Goal: Task Accomplishment & Management: Use online tool/utility

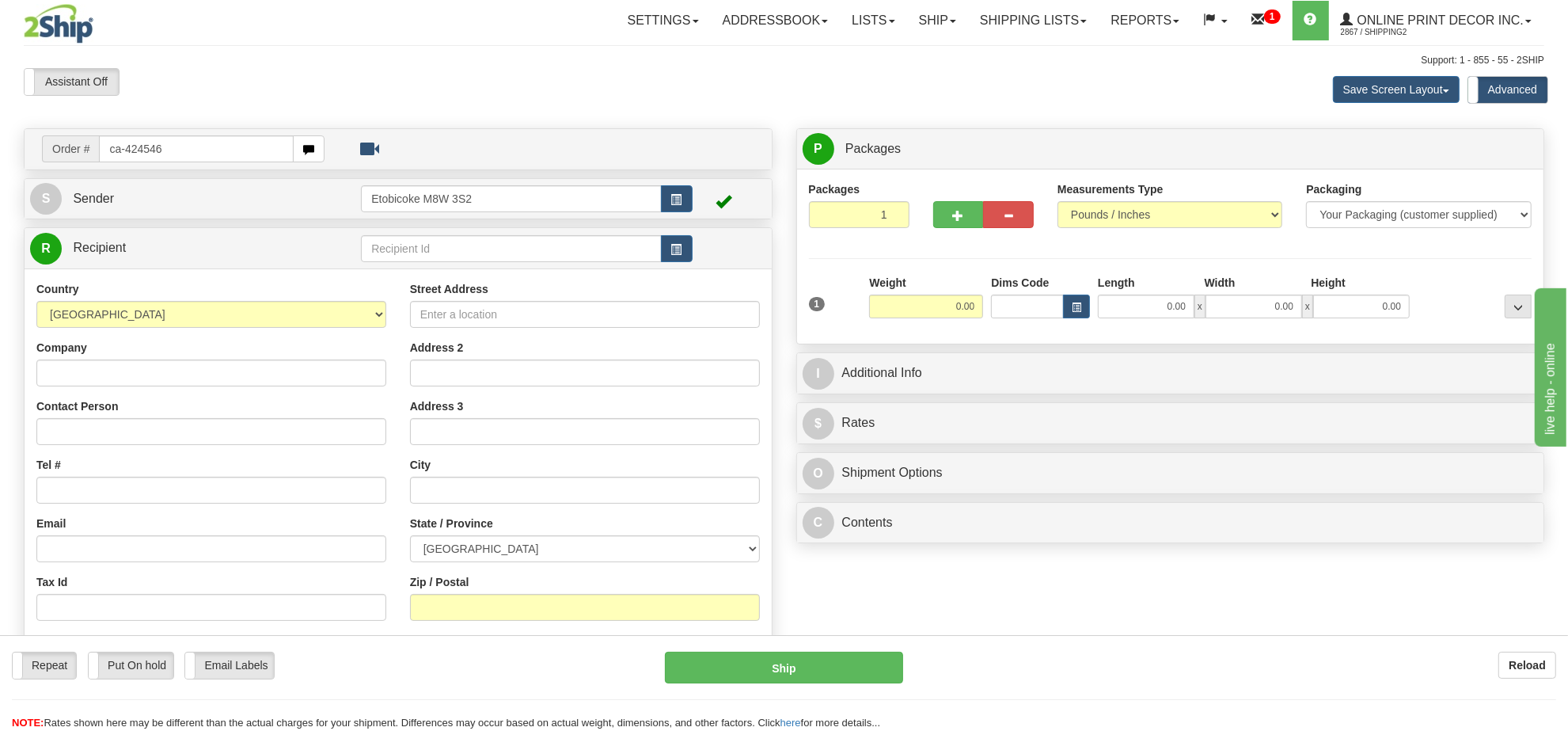
type input "ca-424546"
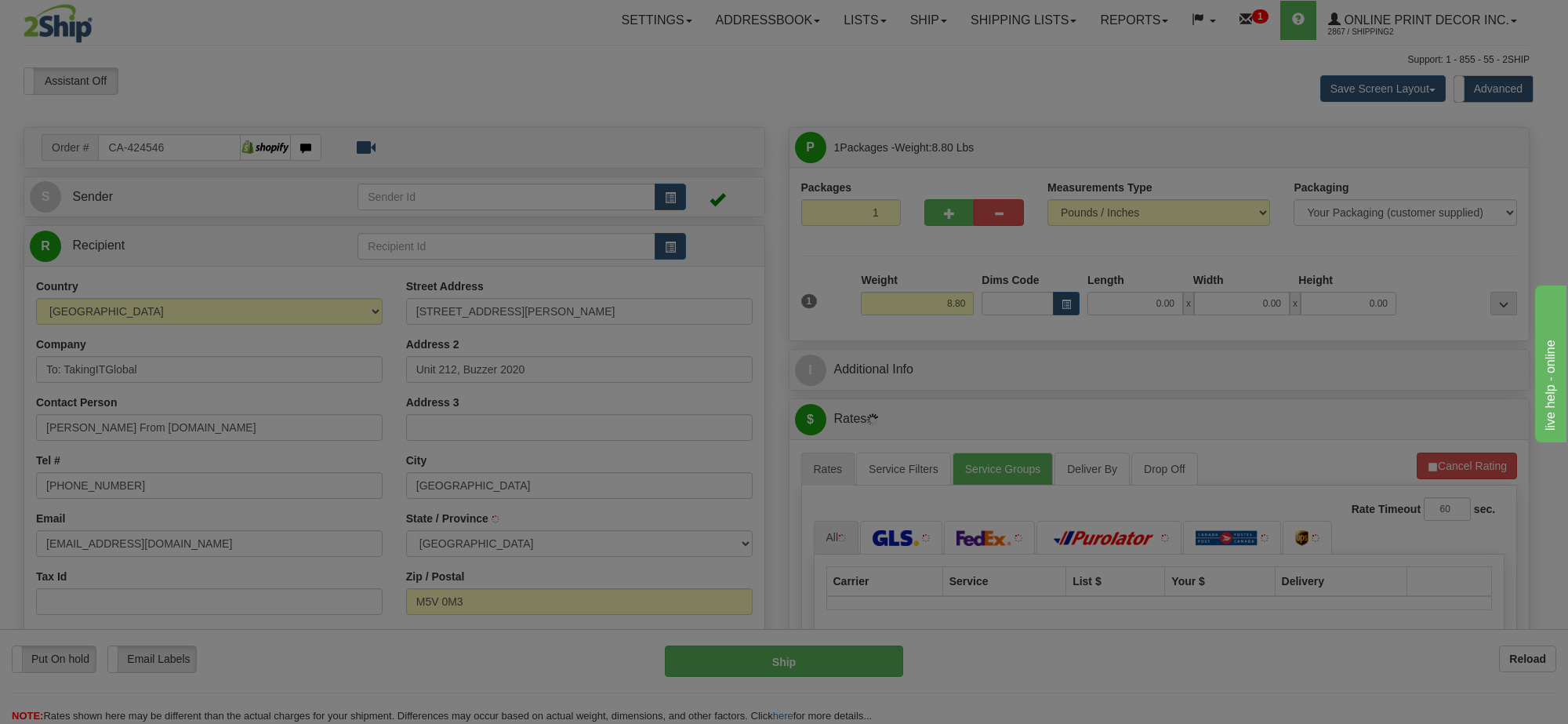
type input "TORONTO"
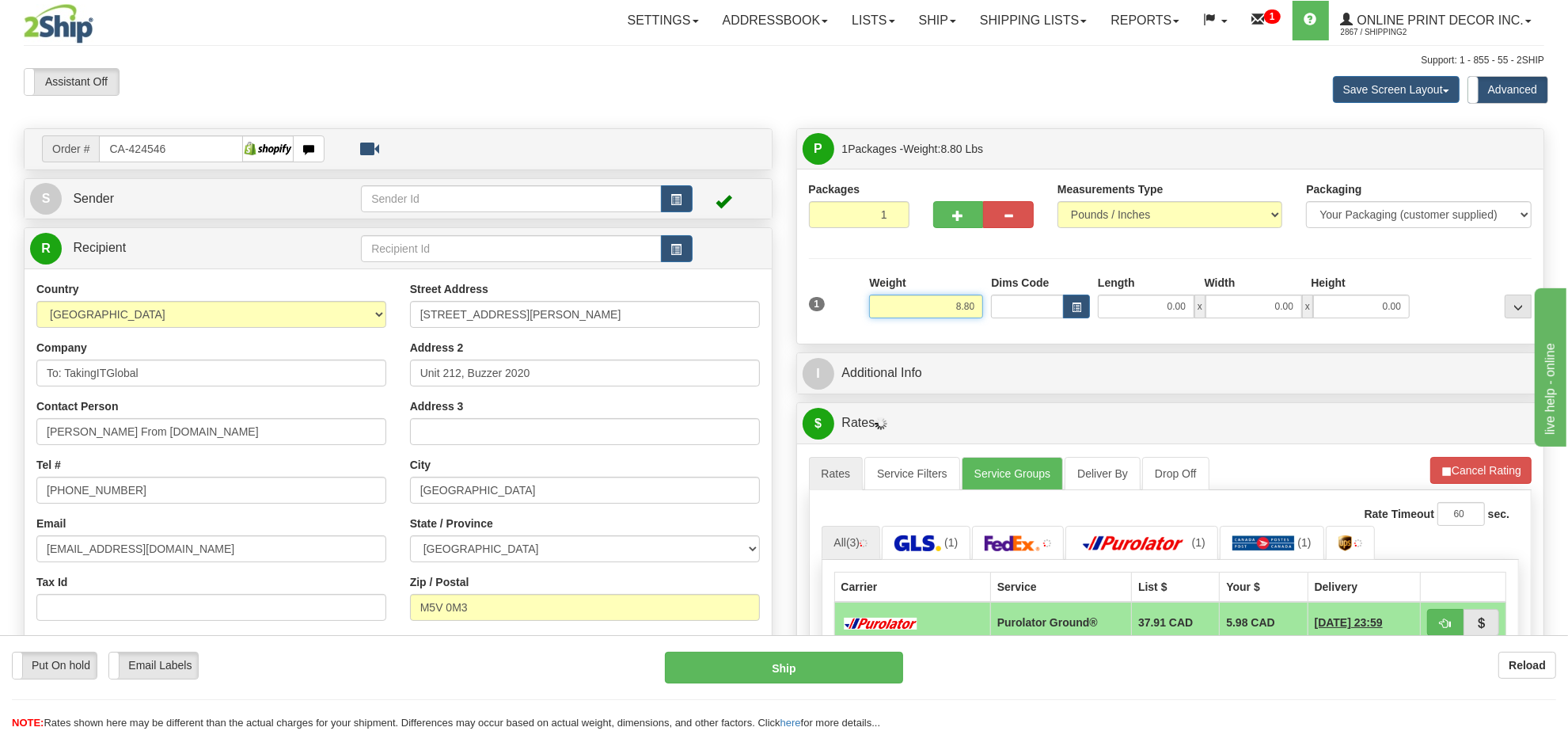
click at [959, 309] on input "8.80" at bounding box center [925, 306] width 114 height 23
click at [960, 309] on input "8.80" at bounding box center [925, 306] width 114 height 23
type input "6.00"
click at [1065, 309] on button "button" at bounding box center [1077, 306] width 27 height 23
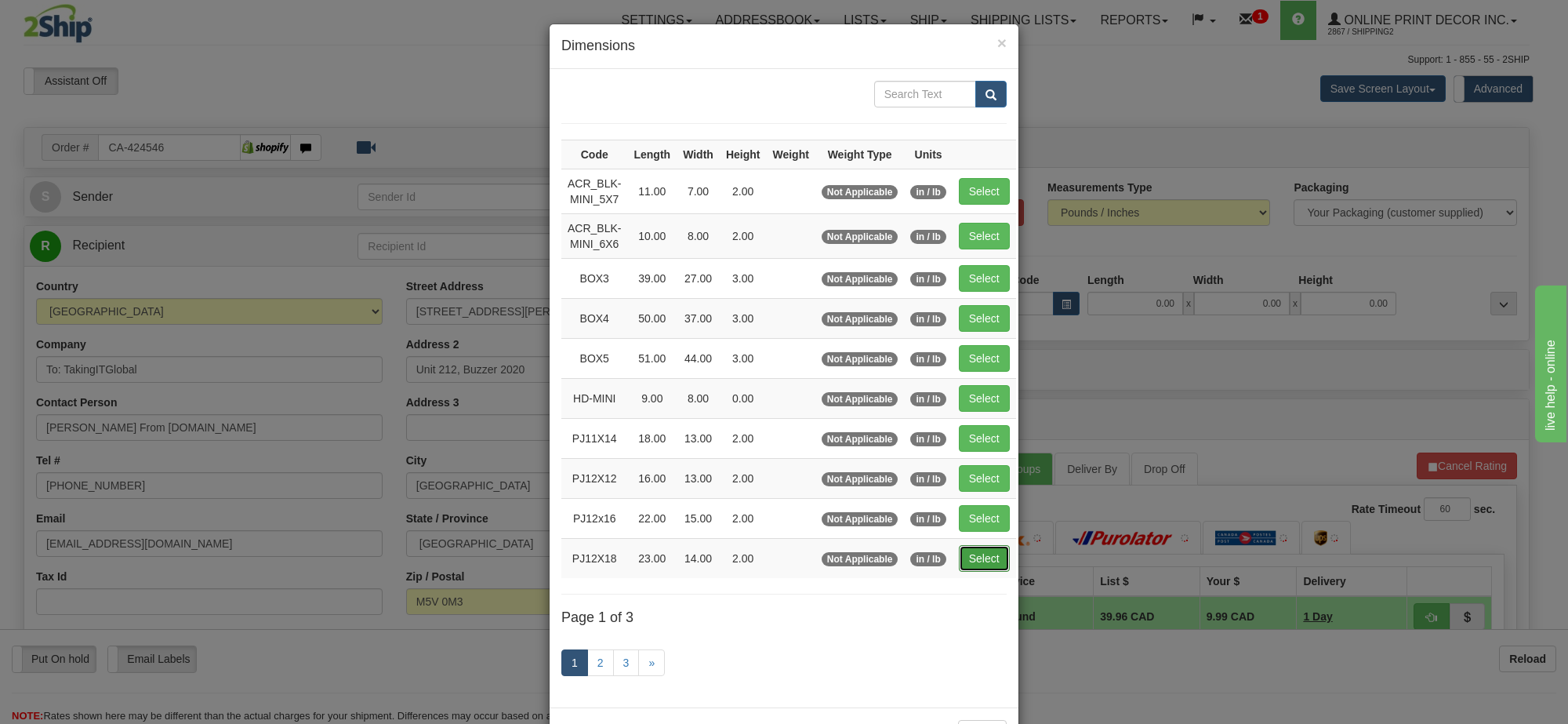
click at [984, 566] on button "Select" at bounding box center [983, 558] width 51 height 27
type input "PJ12X18"
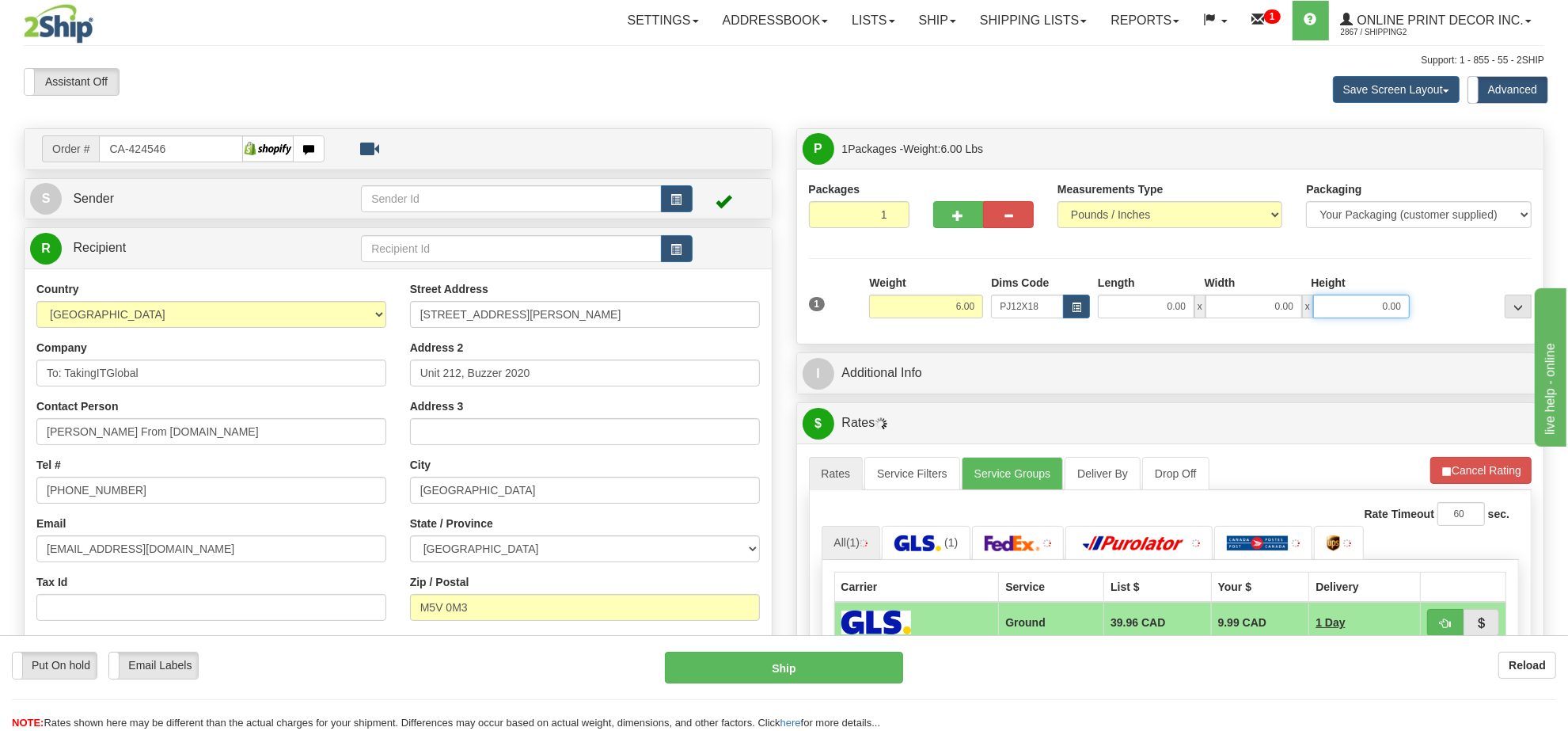
click at [1382, 309] on input "0.00" at bounding box center [1361, 306] width 96 height 23
type input "23.00"
type input "14.00"
click at [1382, 309] on input "2.00" at bounding box center [1361, 306] width 96 height 23
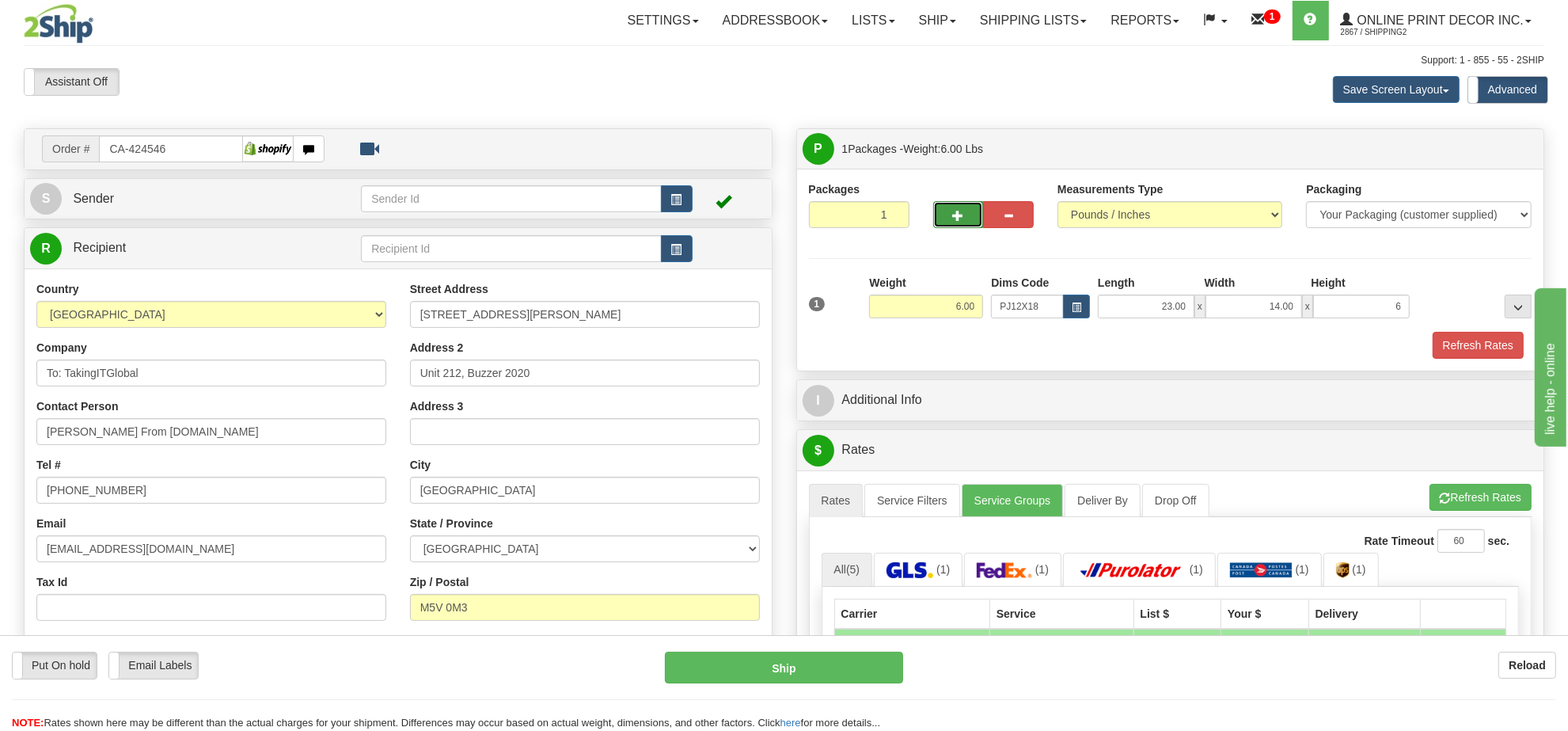
type input "6.00"
click at [968, 220] on button "button" at bounding box center [958, 215] width 50 height 27
radio input "true"
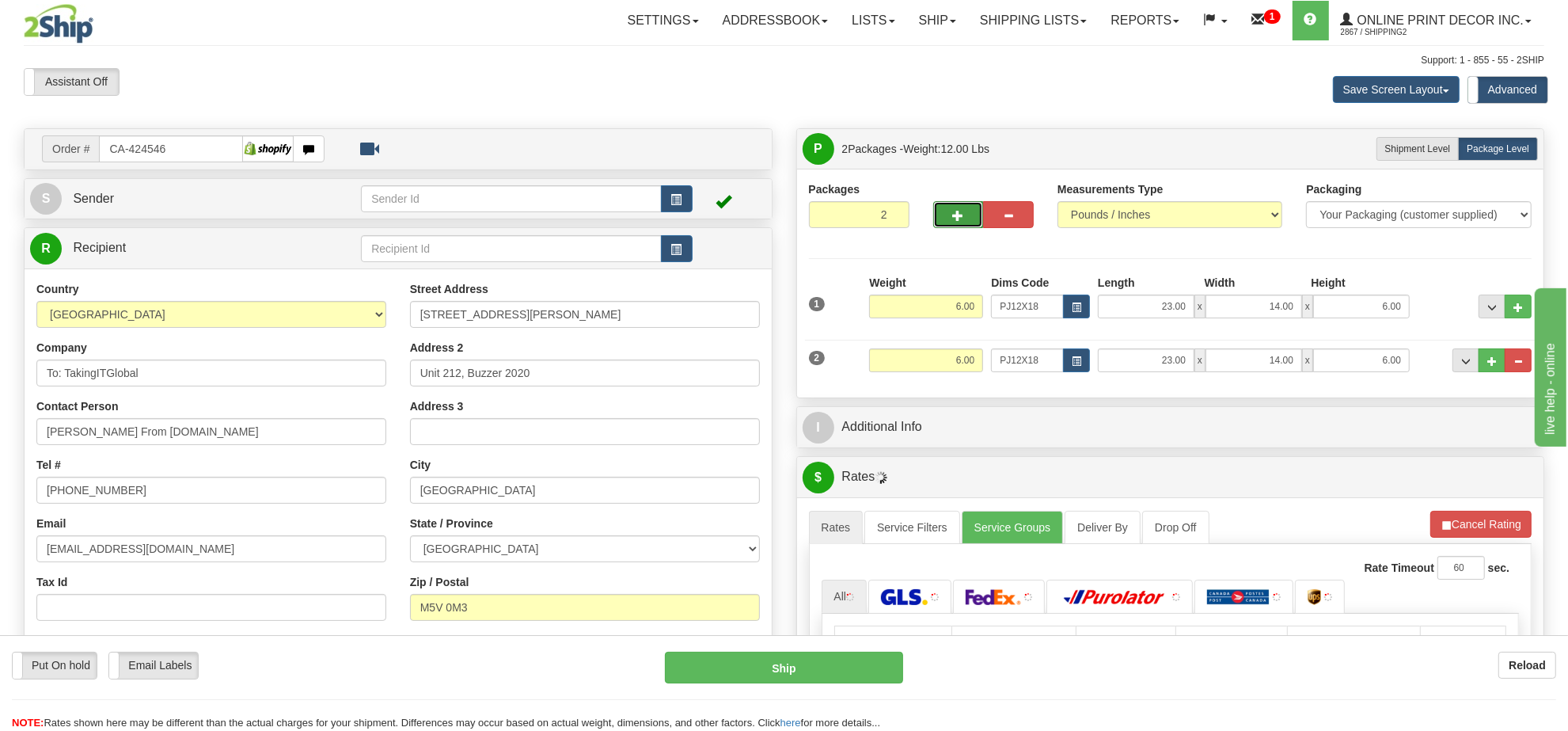
click at [968, 220] on button "button" at bounding box center [958, 215] width 50 height 27
type input "3"
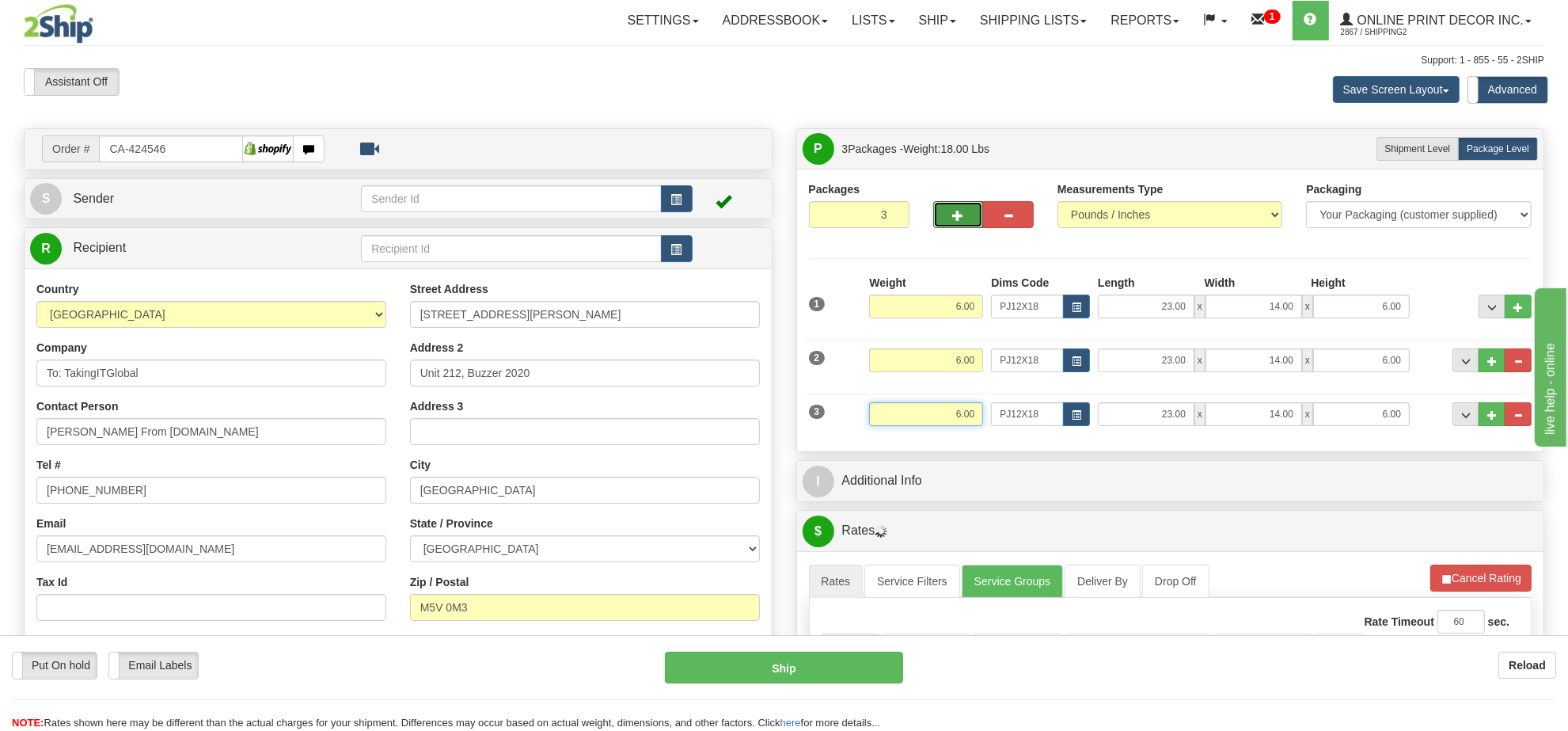
click at [962, 413] on input "6.00" at bounding box center [925, 414] width 114 height 23
type input "4.00"
click at [1370, 410] on input "6.00" at bounding box center [1361, 414] width 96 height 23
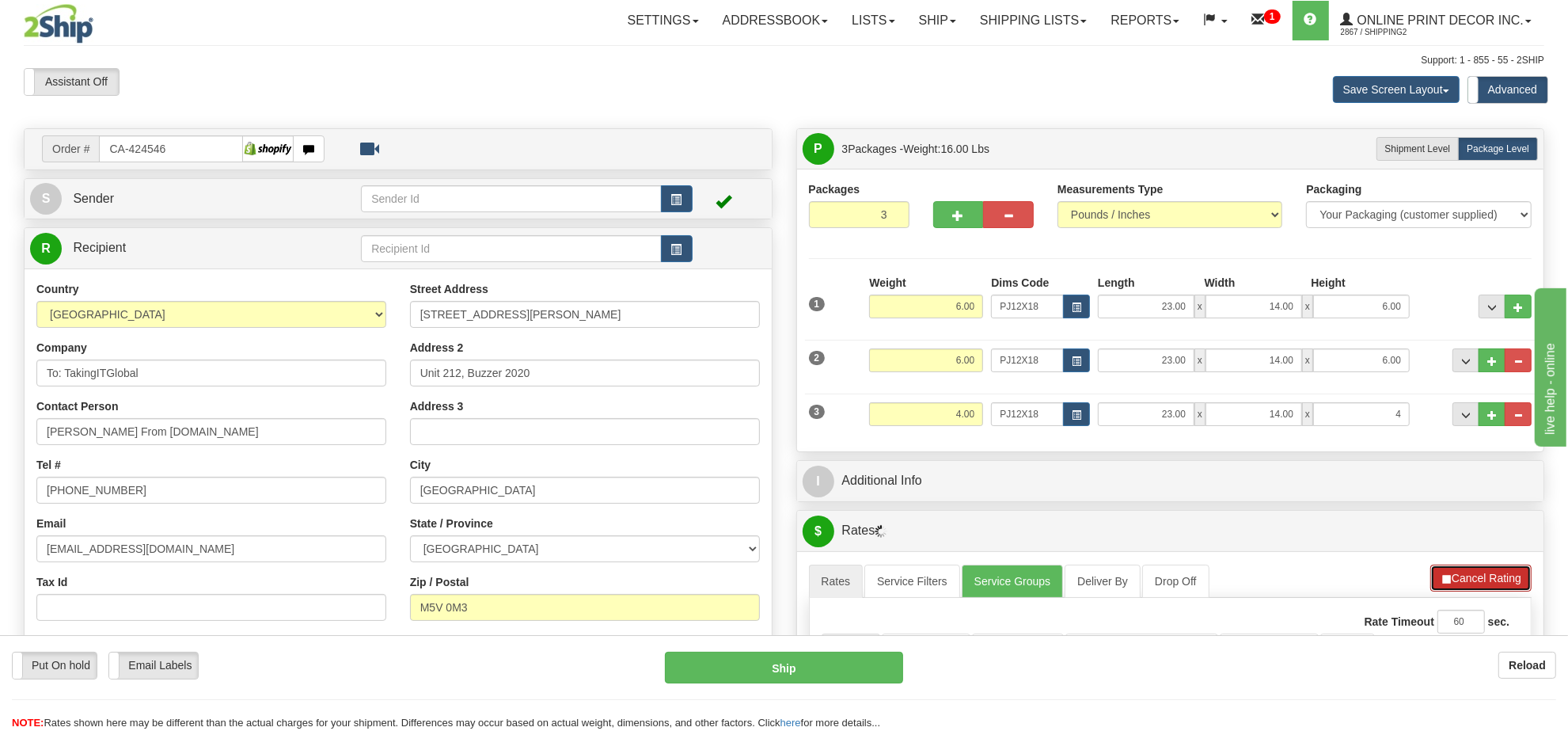
type input "4.00"
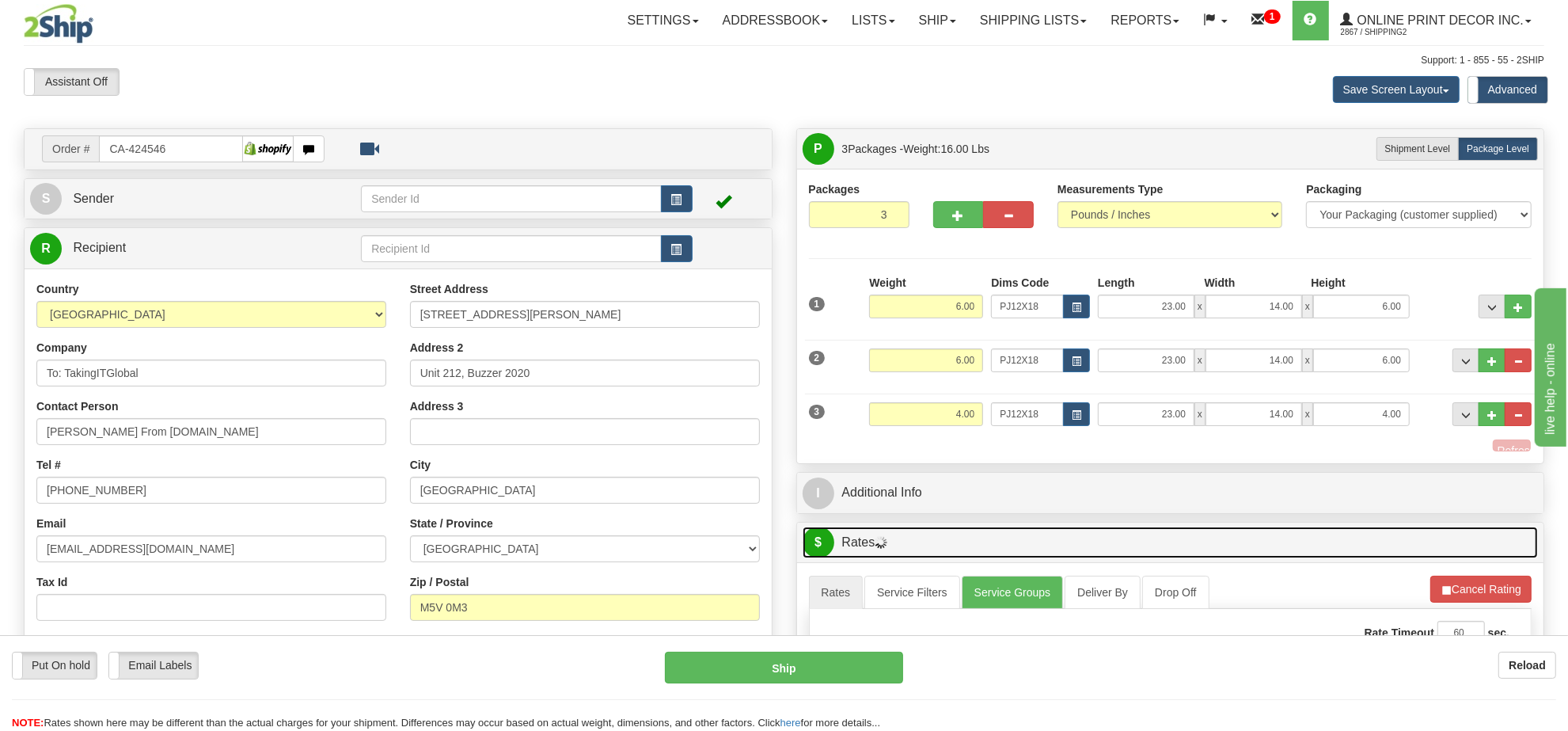
click at [1445, 559] on link "$ Rates" at bounding box center [1171, 543] width 736 height 32
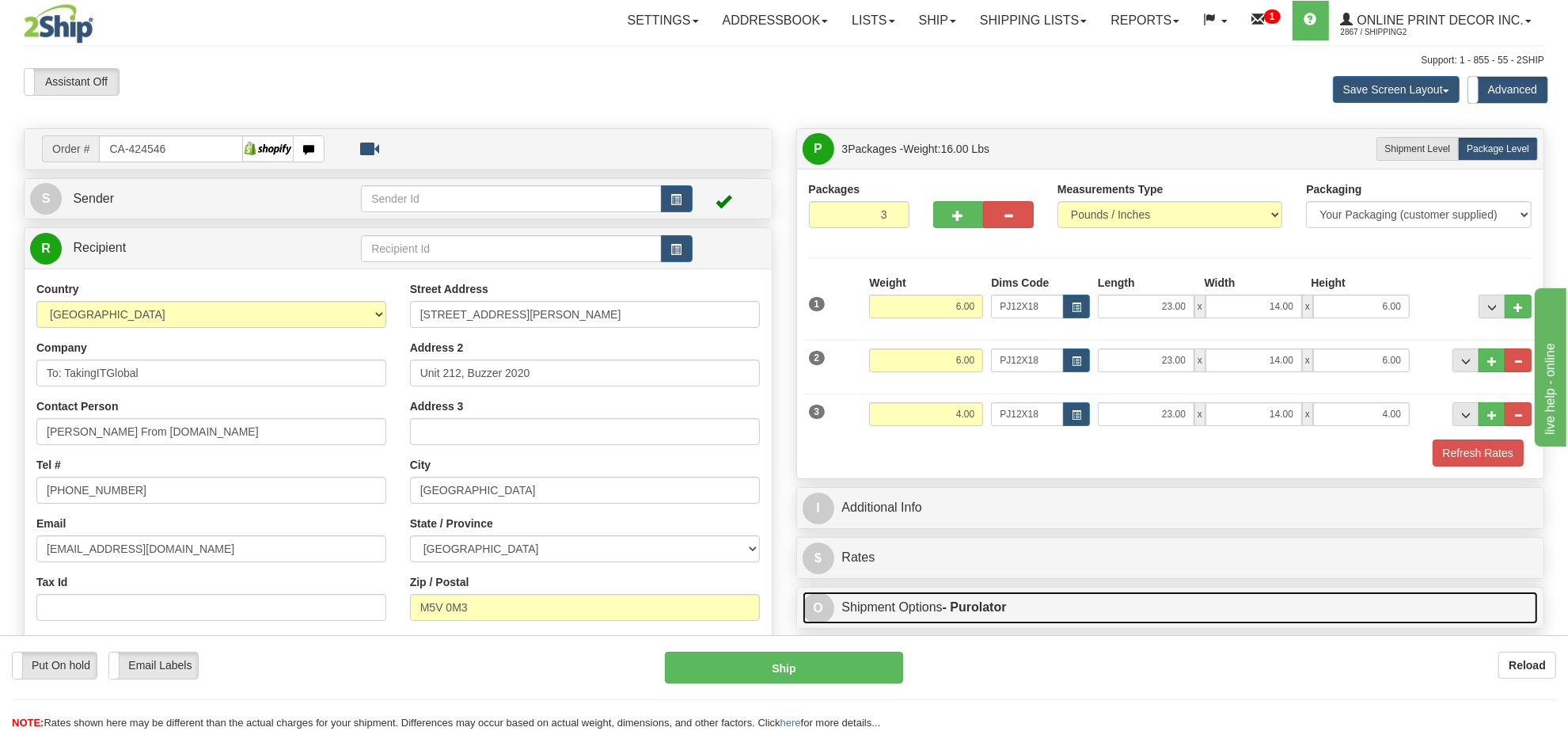
click at [1451, 602] on link "O Shipment Options - Purolator" at bounding box center [1171, 608] width 736 height 32
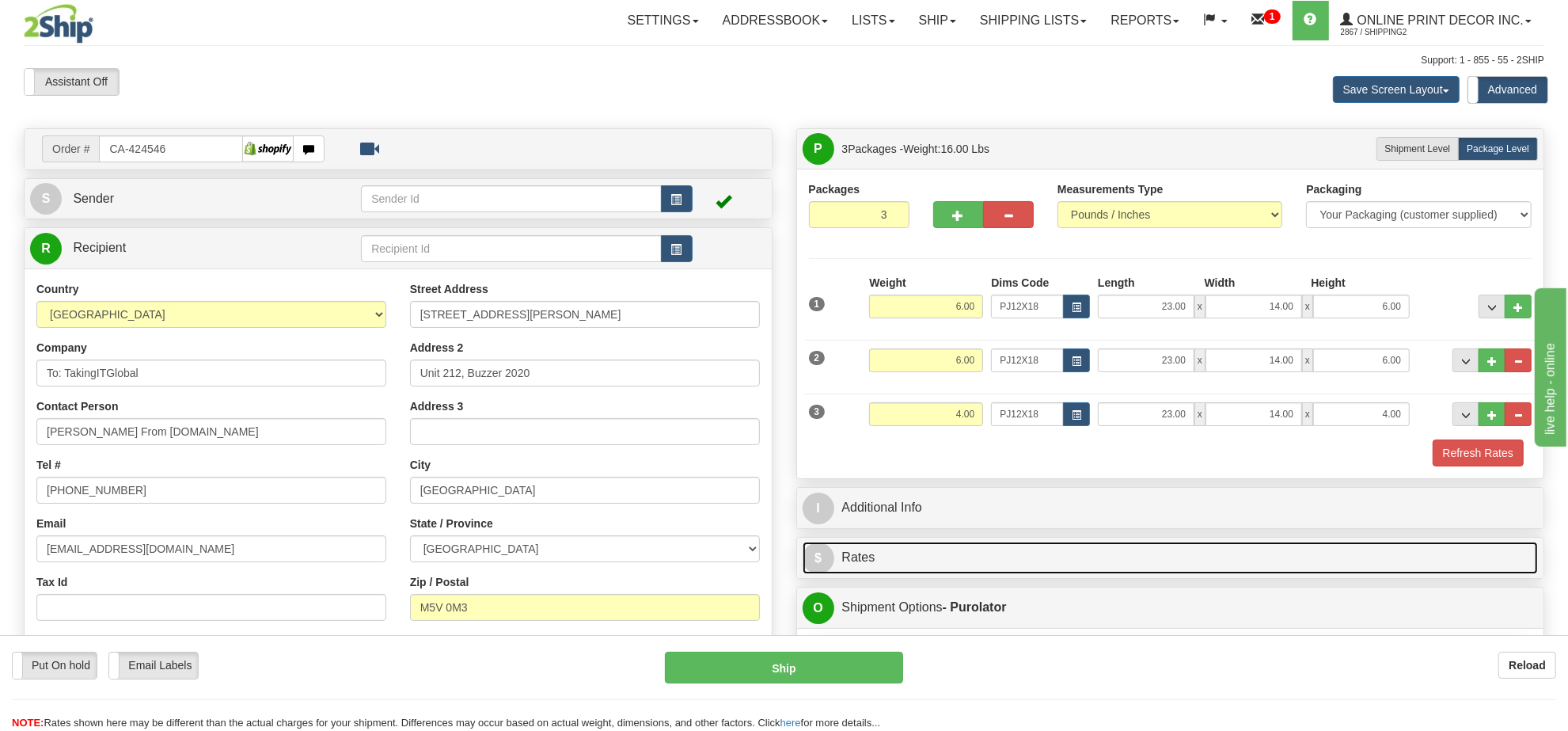
click at [1445, 571] on link "$ Rates" at bounding box center [1171, 558] width 736 height 32
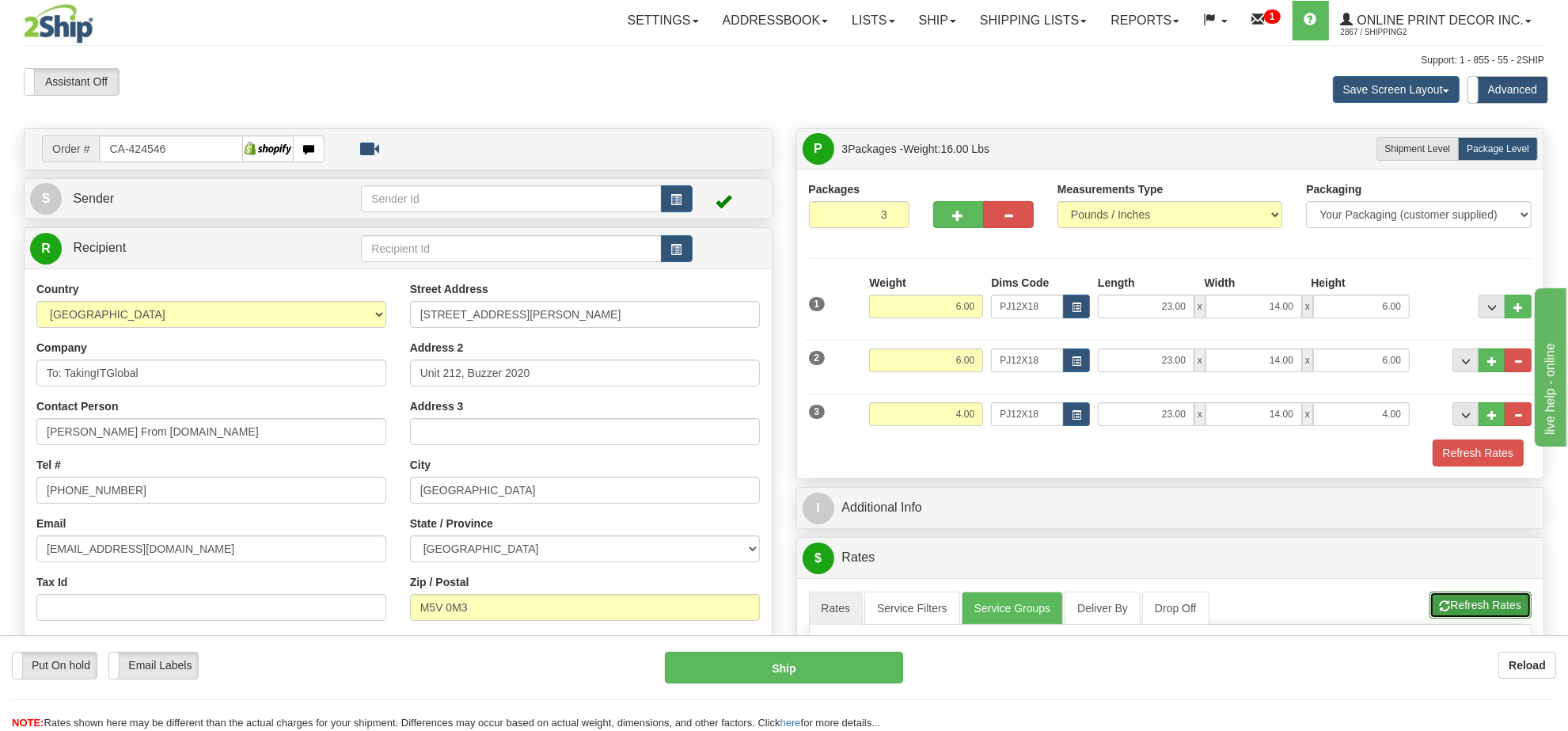
click at [1454, 614] on button "Refresh Rates" at bounding box center [1480, 605] width 102 height 27
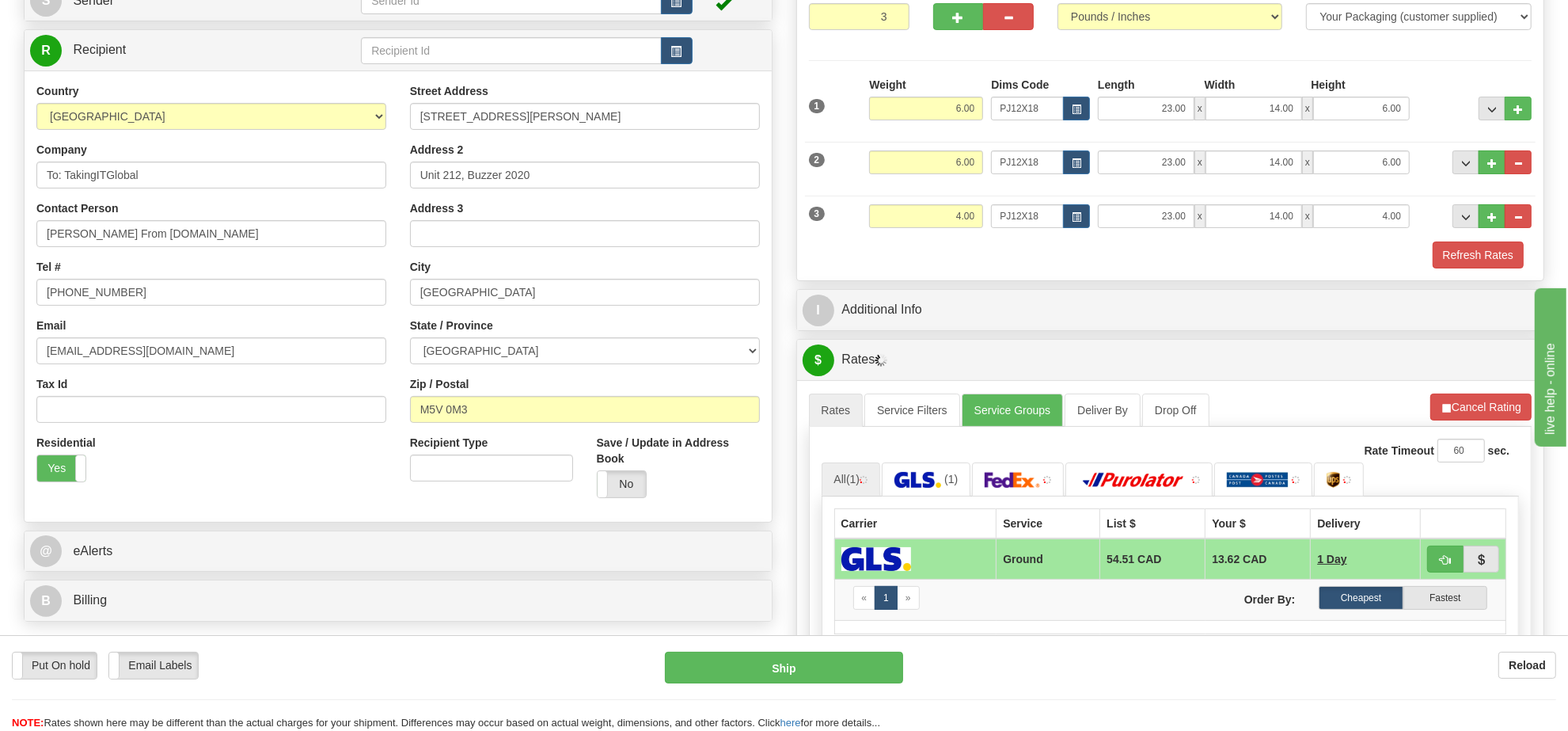
scroll to position [495, 0]
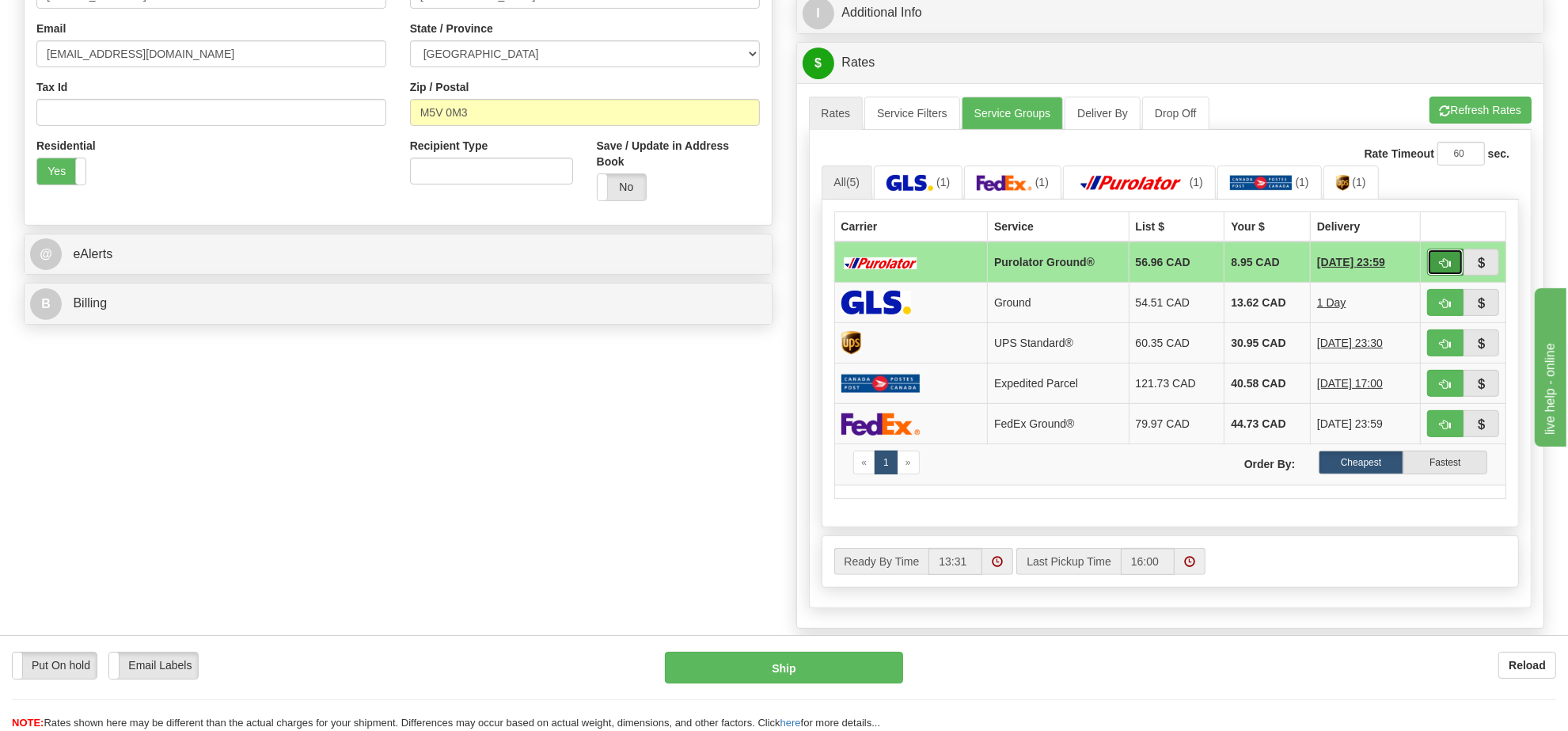
click at [1437, 268] on button "button" at bounding box center [1445, 262] width 36 height 27
type input "260"
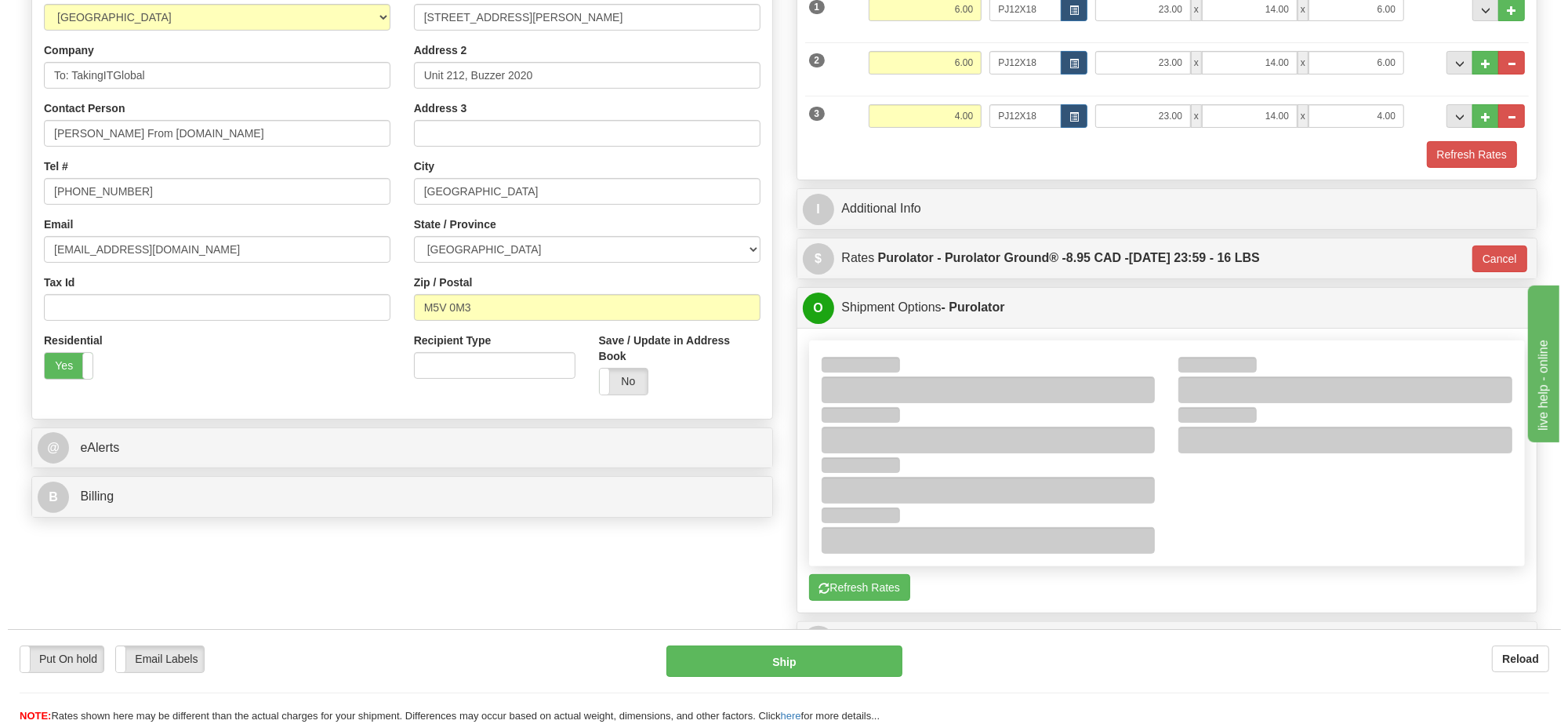
scroll to position [196, 0]
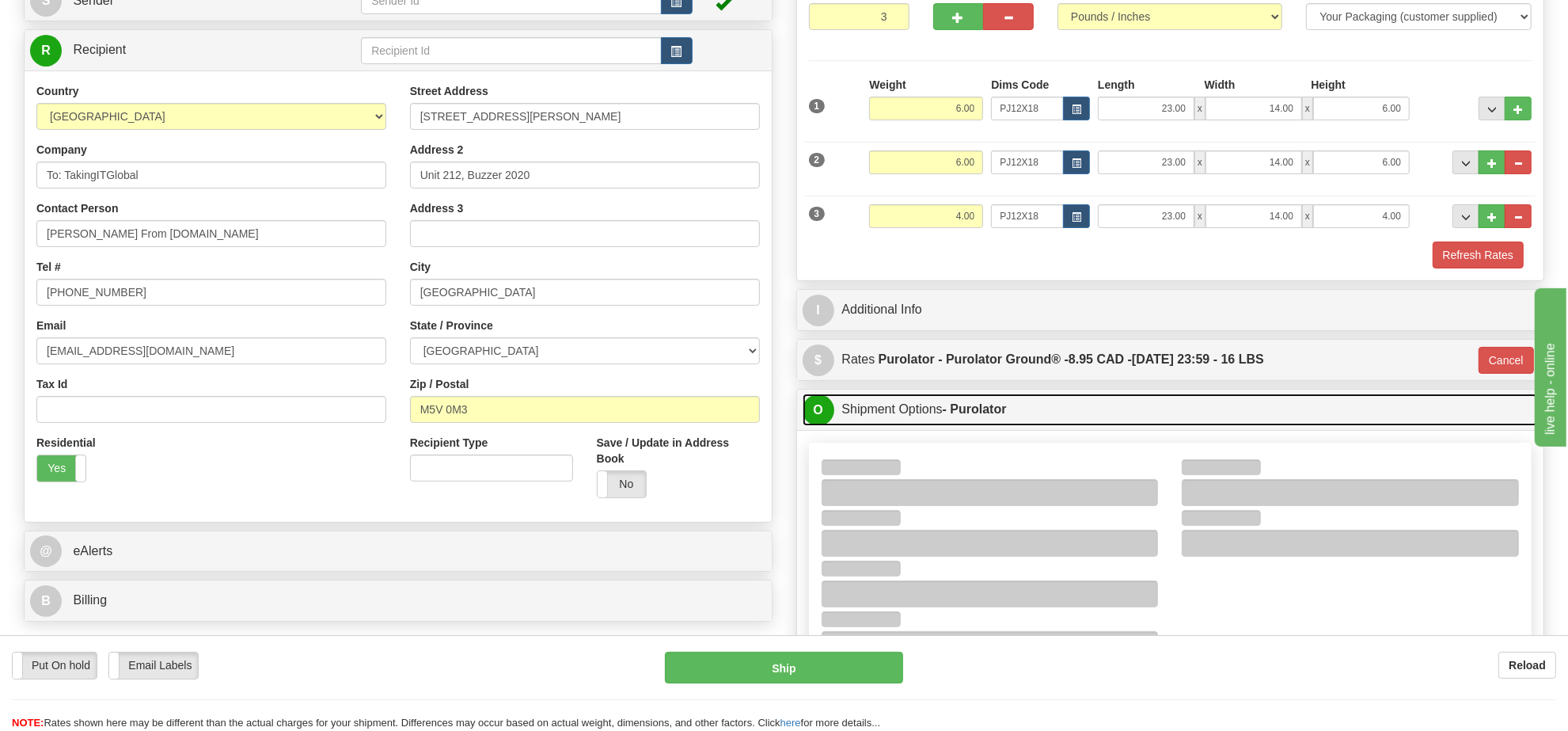
click at [1054, 416] on link "O Shipment Options - Purolator" at bounding box center [1171, 410] width 736 height 32
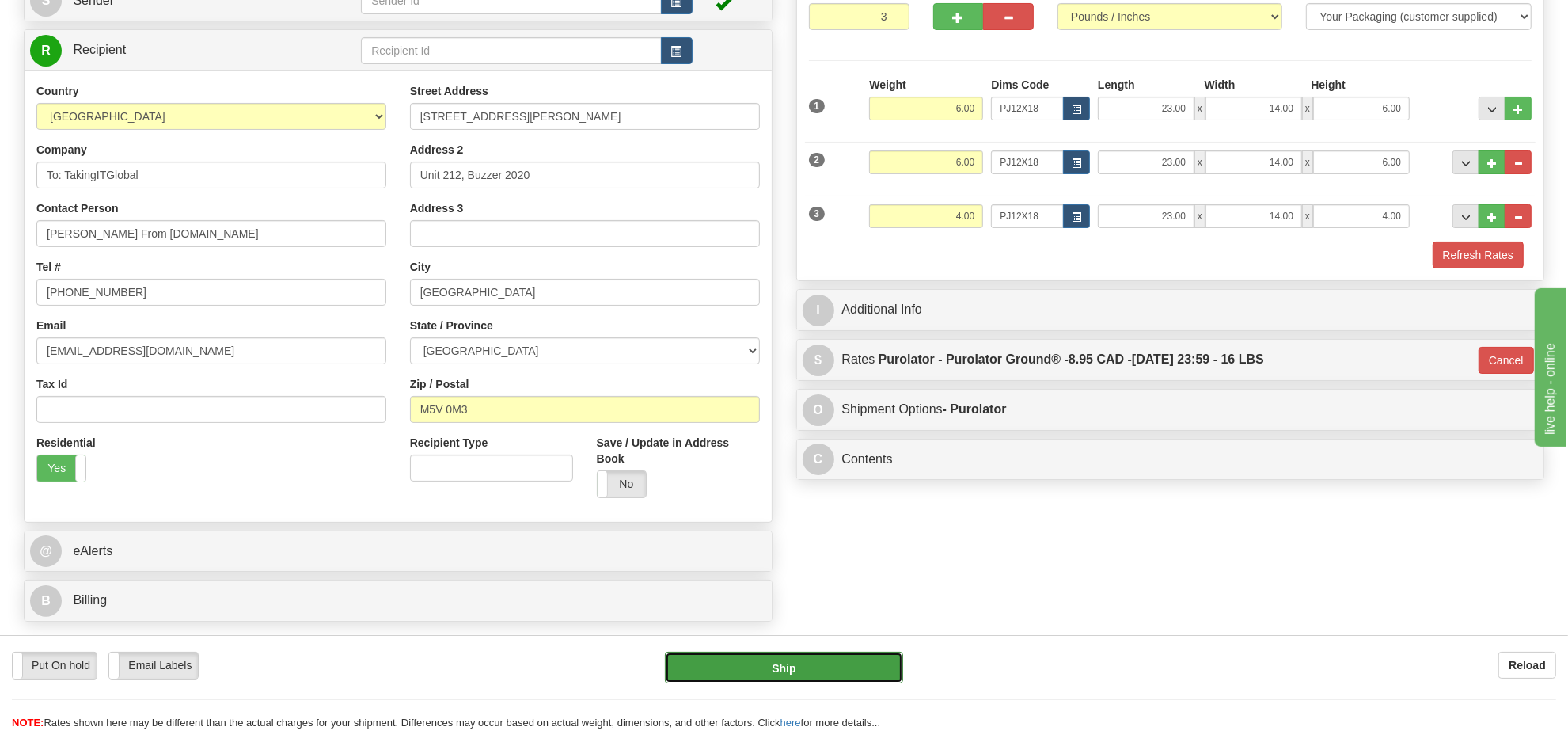
click at [860, 661] on button "Ship" at bounding box center [783, 667] width 237 height 32
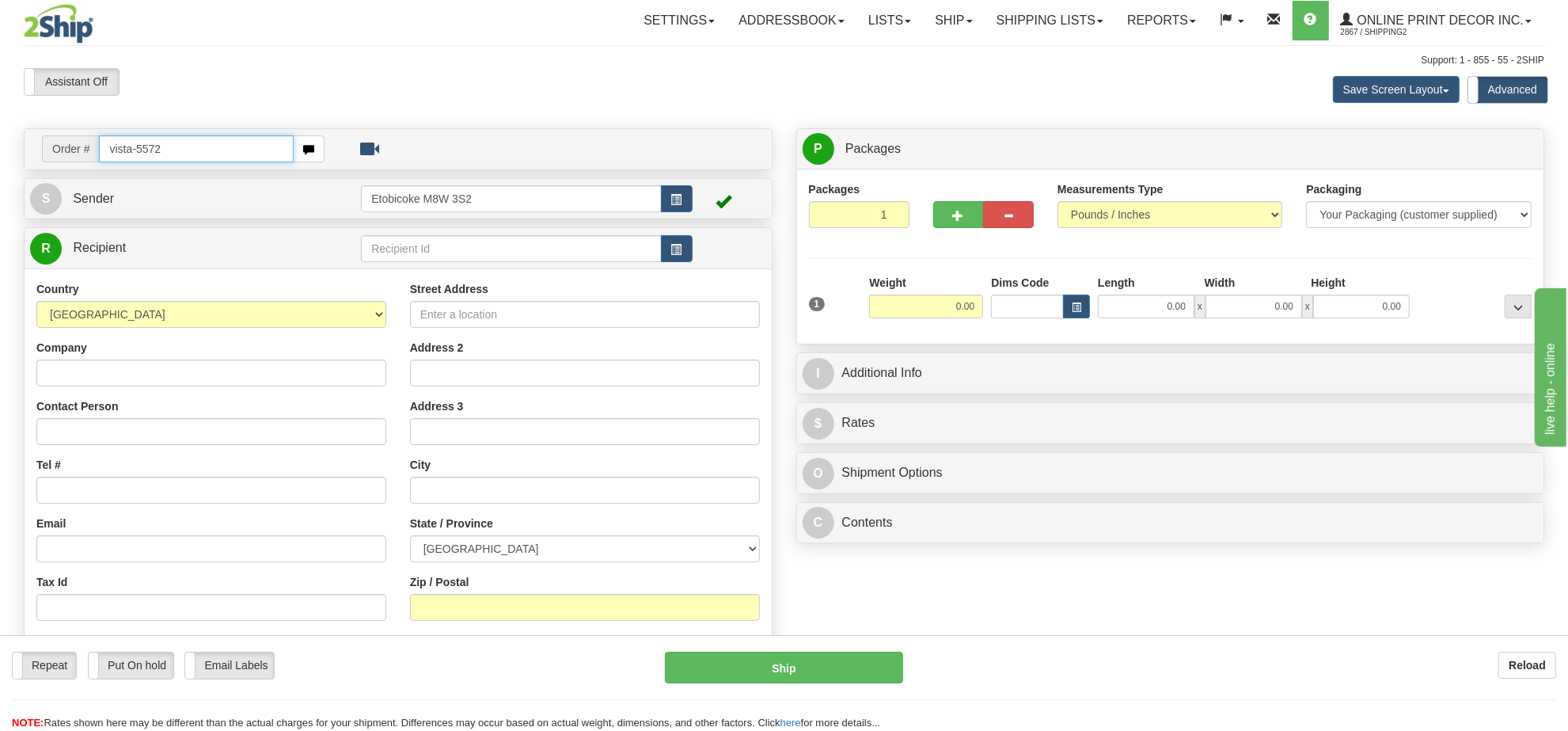
type input "vista-5572"
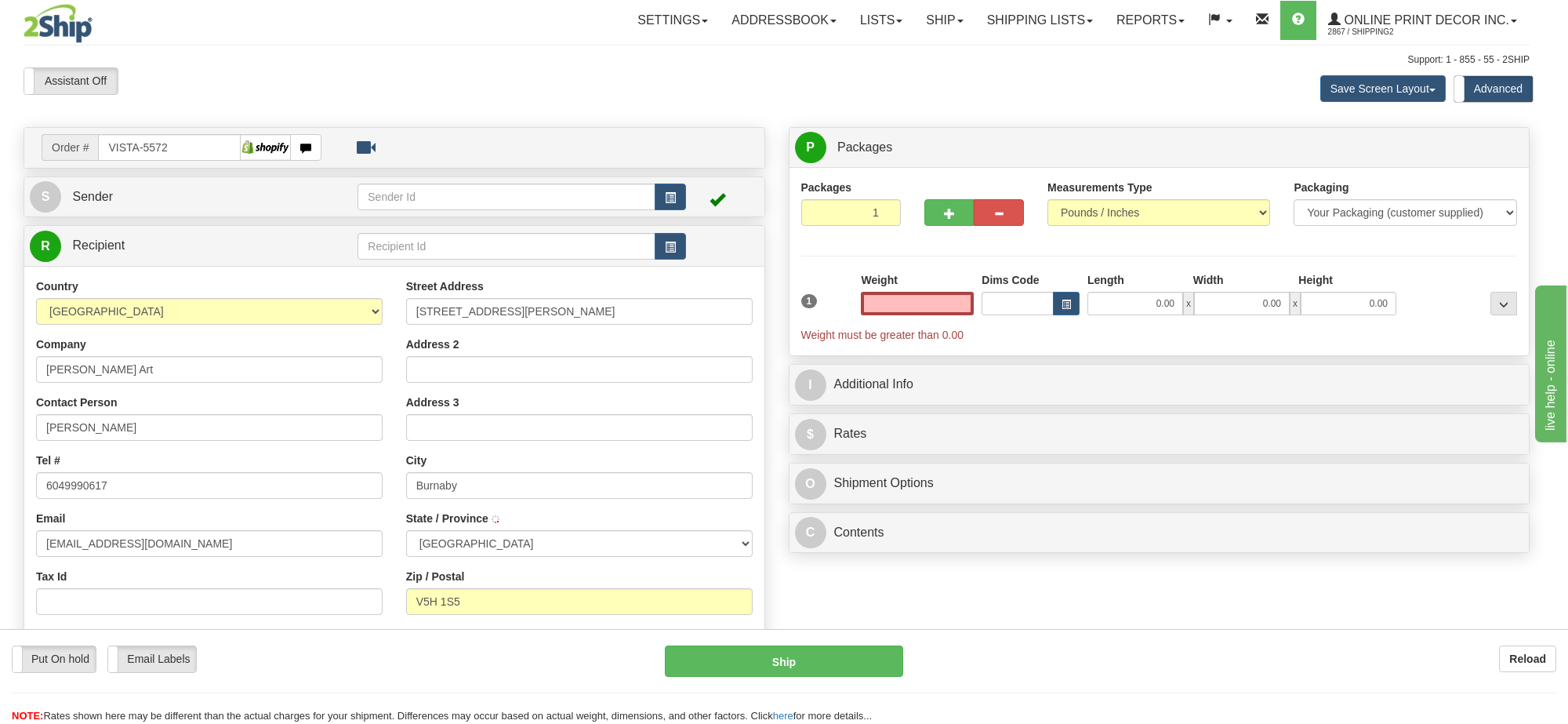
type input "BURNABY"
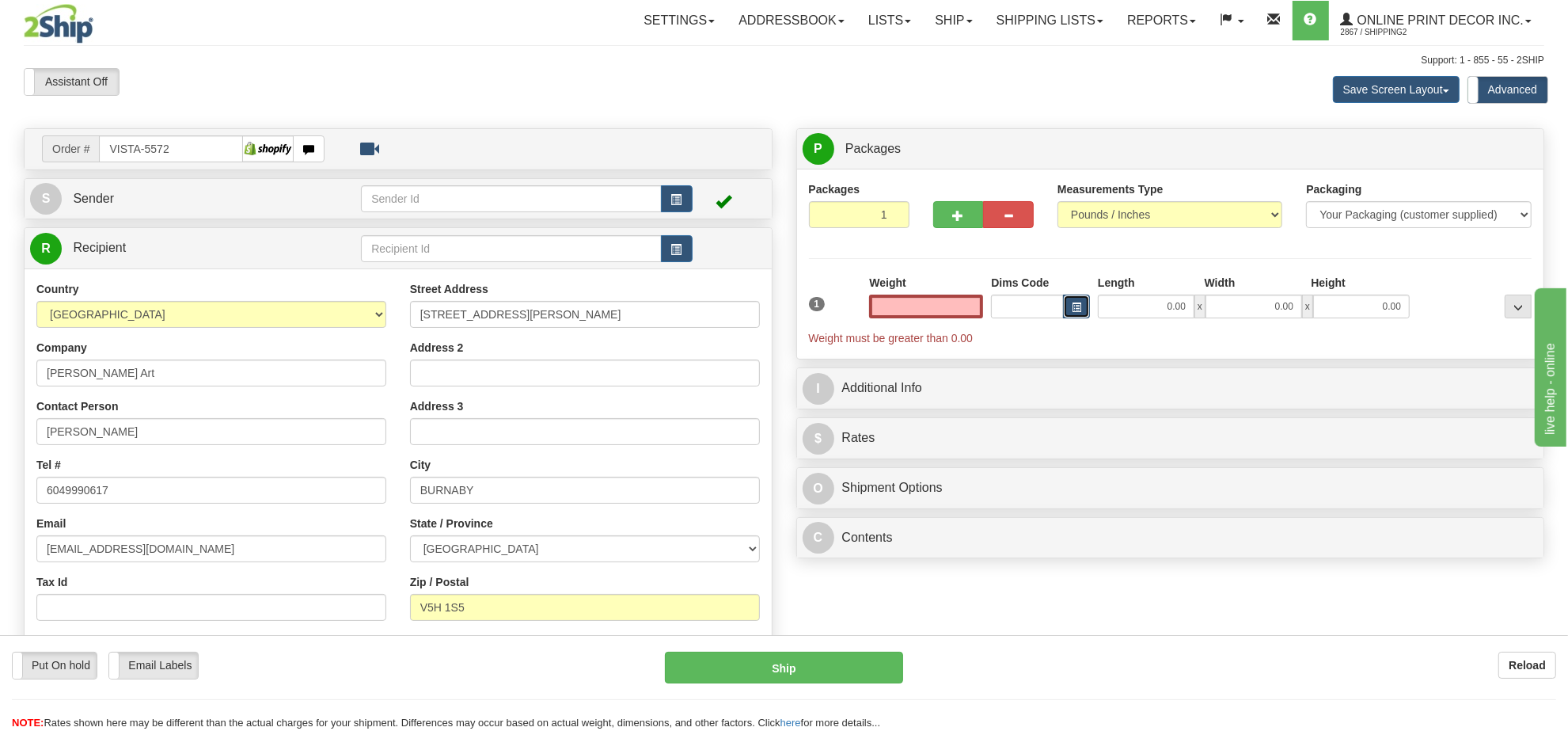
type input "0.00"
click at [1080, 306] on span "button" at bounding box center [1076, 307] width 10 height 9
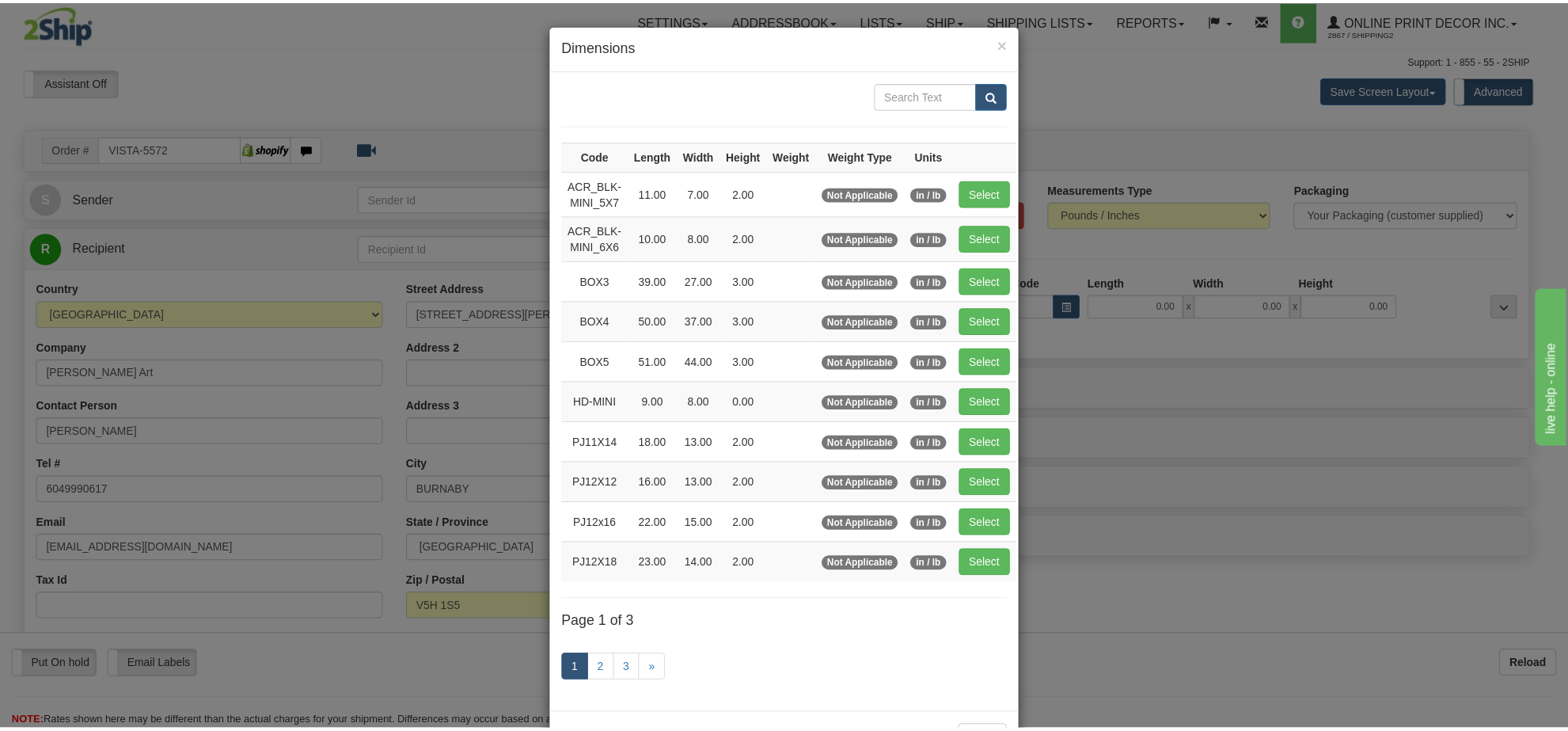
scroll to position [66, 0]
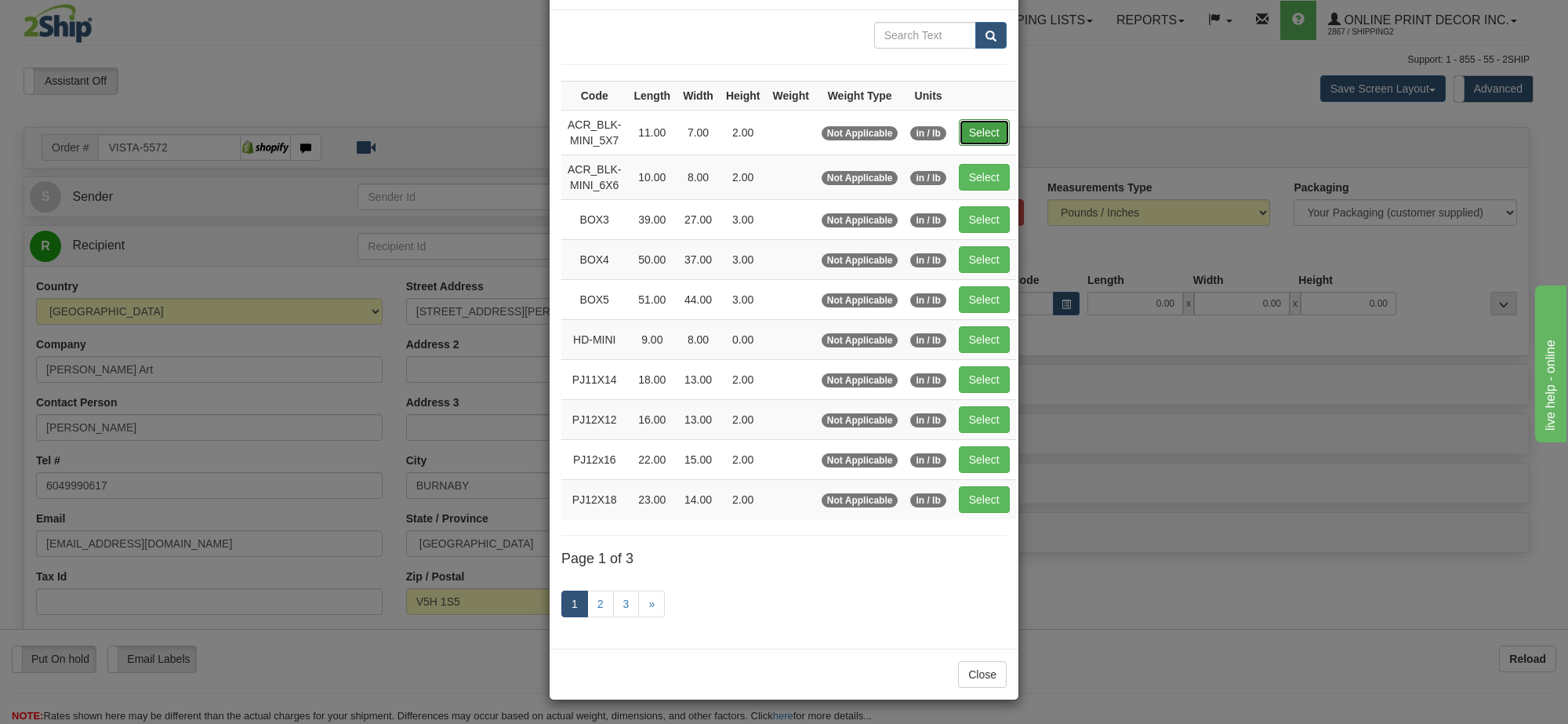
click at [974, 127] on button "Select" at bounding box center [983, 132] width 51 height 27
type input "ACR_BLK-MINI_5X7"
type input "11.00"
type input "7.00"
type input "2.00"
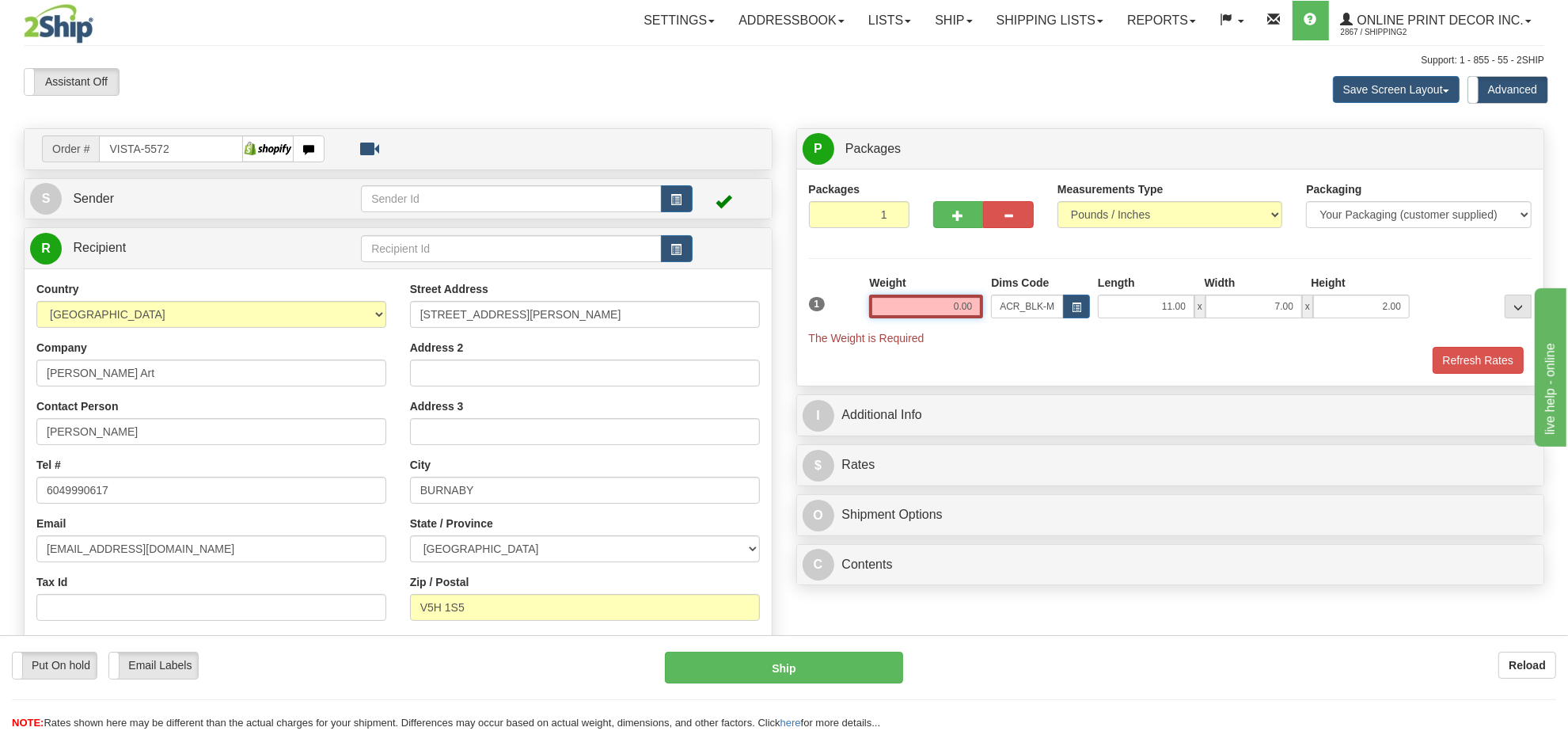
drag, startPoint x: 973, startPoint y: 309, endPoint x: 900, endPoint y: 310, distance: 73.0
click at [900, 310] on input "0.00" at bounding box center [925, 306] width 114 height 23
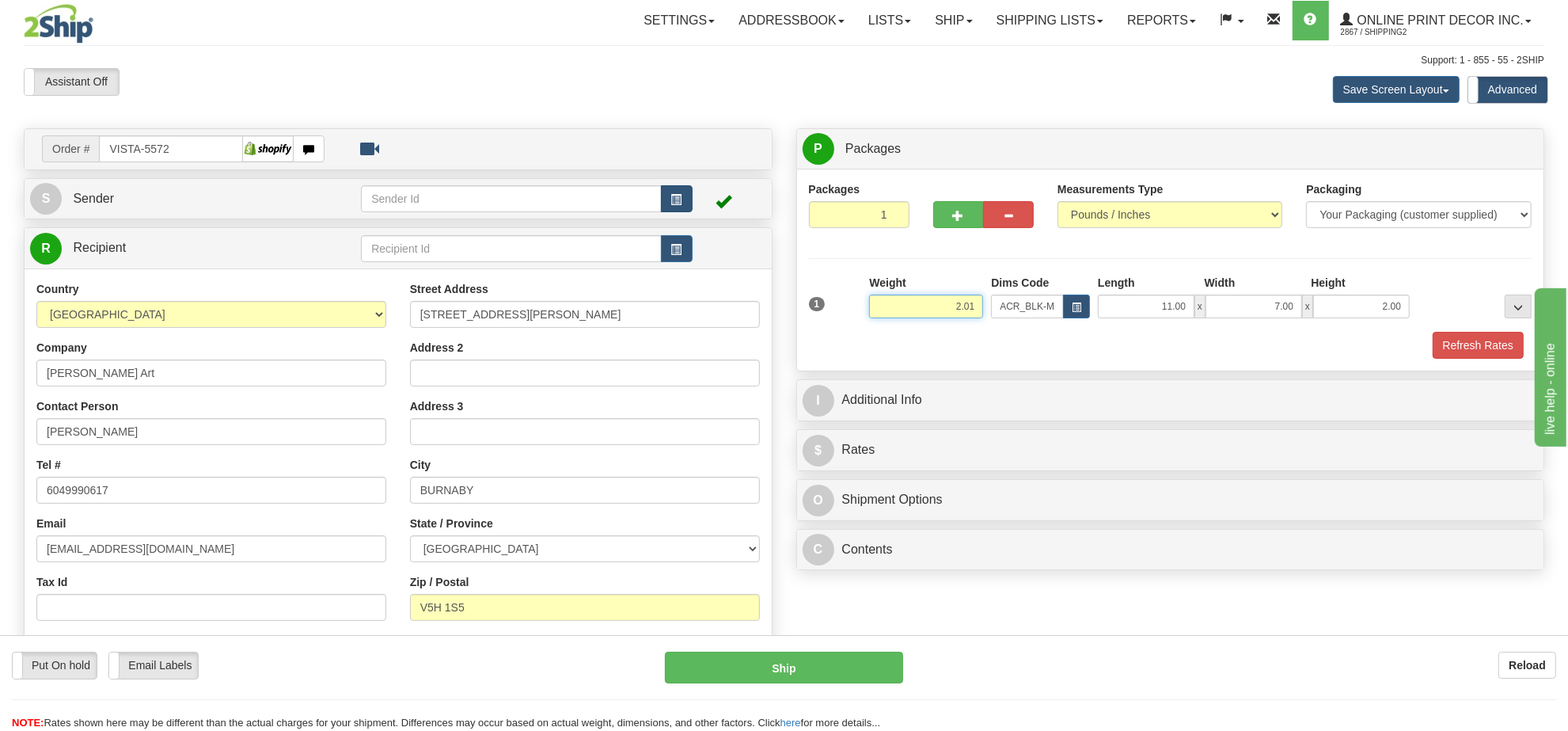
type input "2.01"
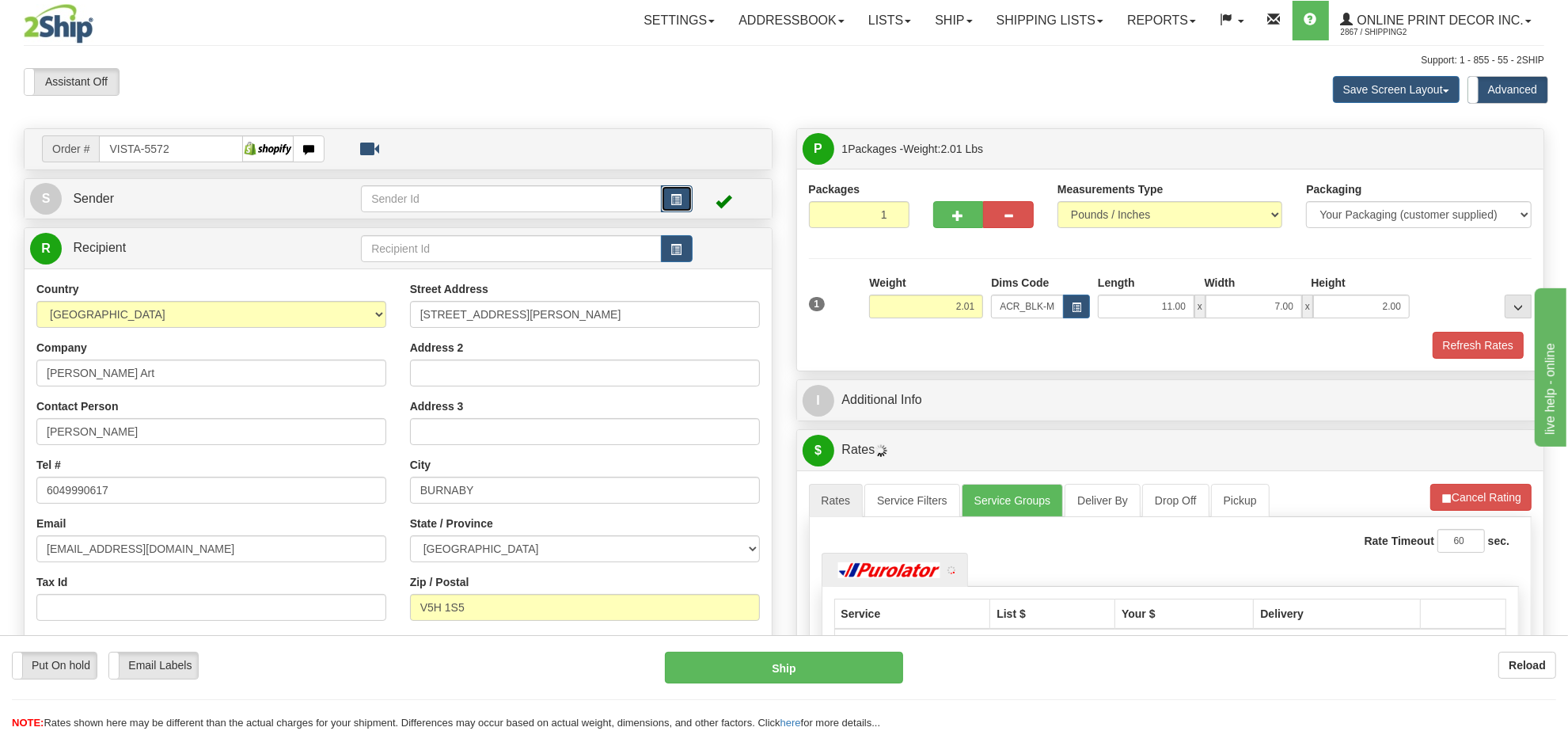
click at [675, 205] on span "button" at bounding box center [677, 199] width 11 height 10
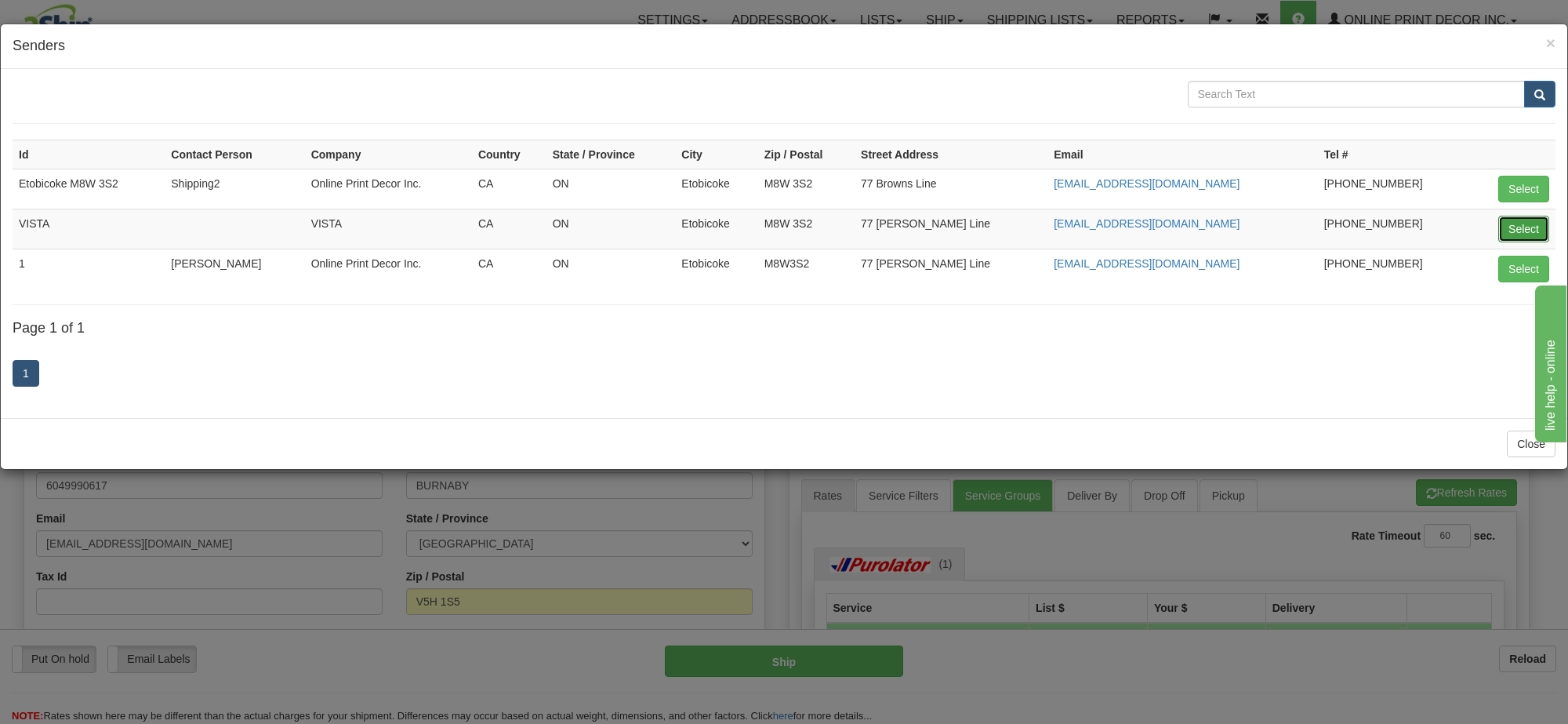
click at [1513, 223] on button "Select" at bounding box center [1522, 229] width 51 height 27
type input "VISTA"
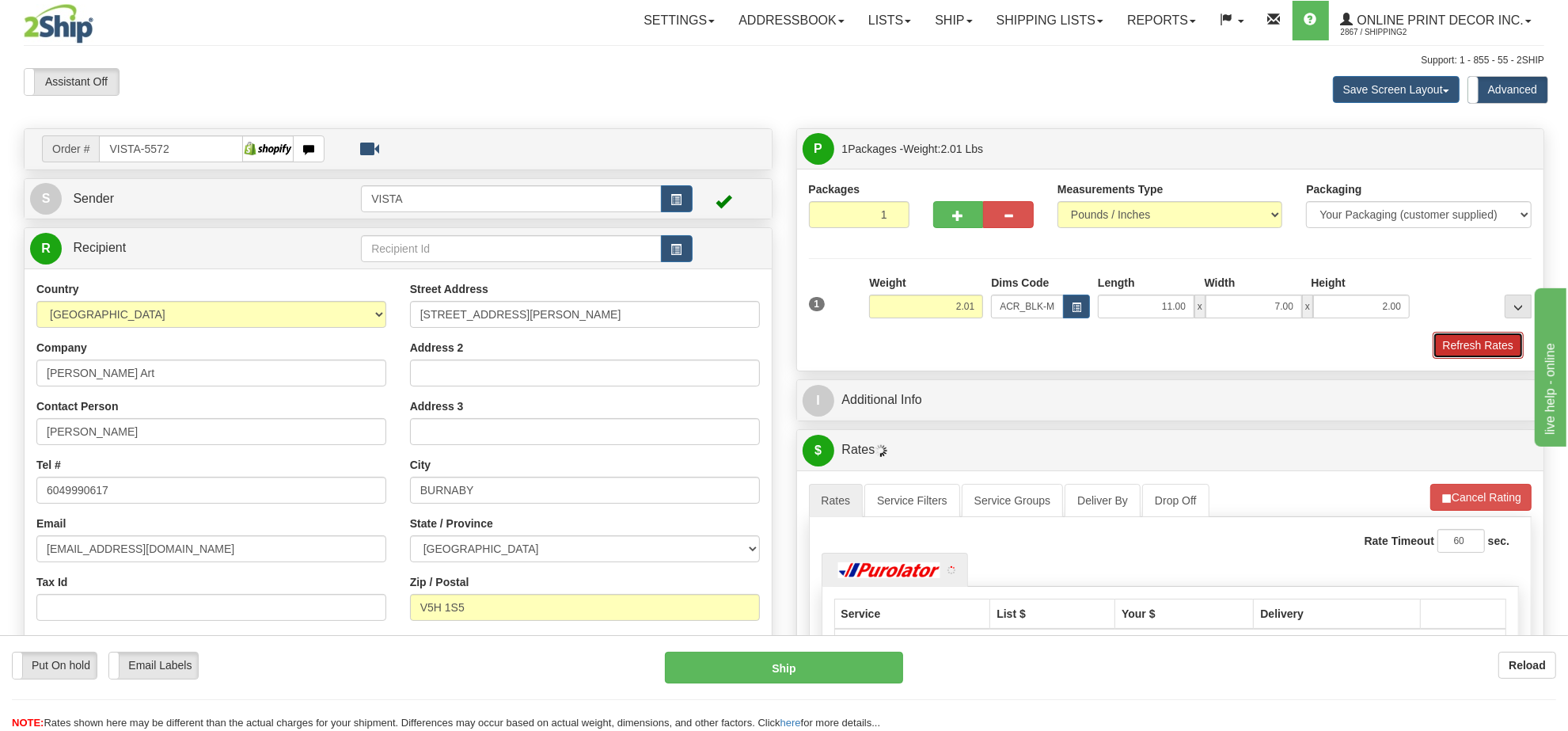
click at [1480, 351] on button "Refresh Rates" at bounding box center [1478, 345] width 91 height 27
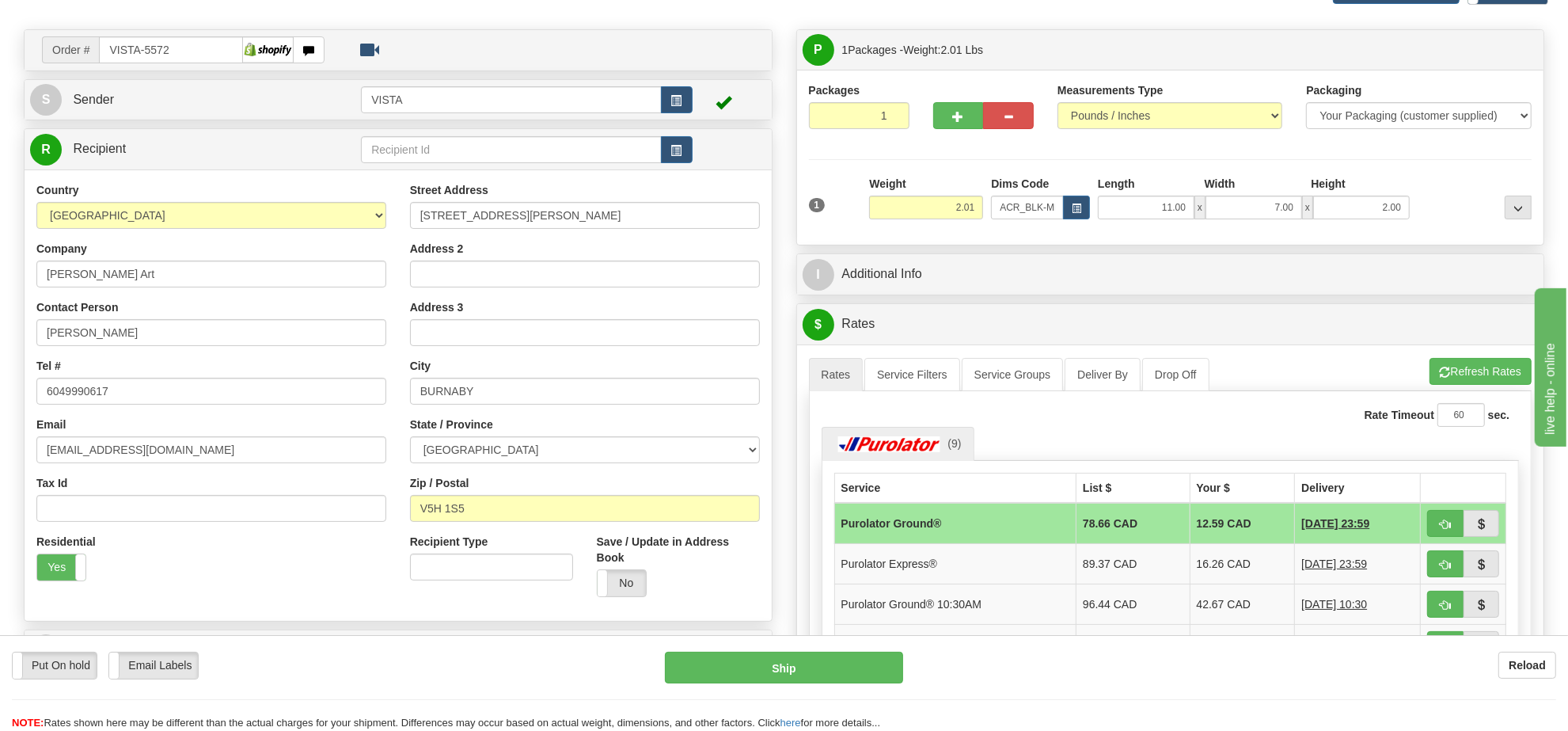
scroll to position [198, 0]
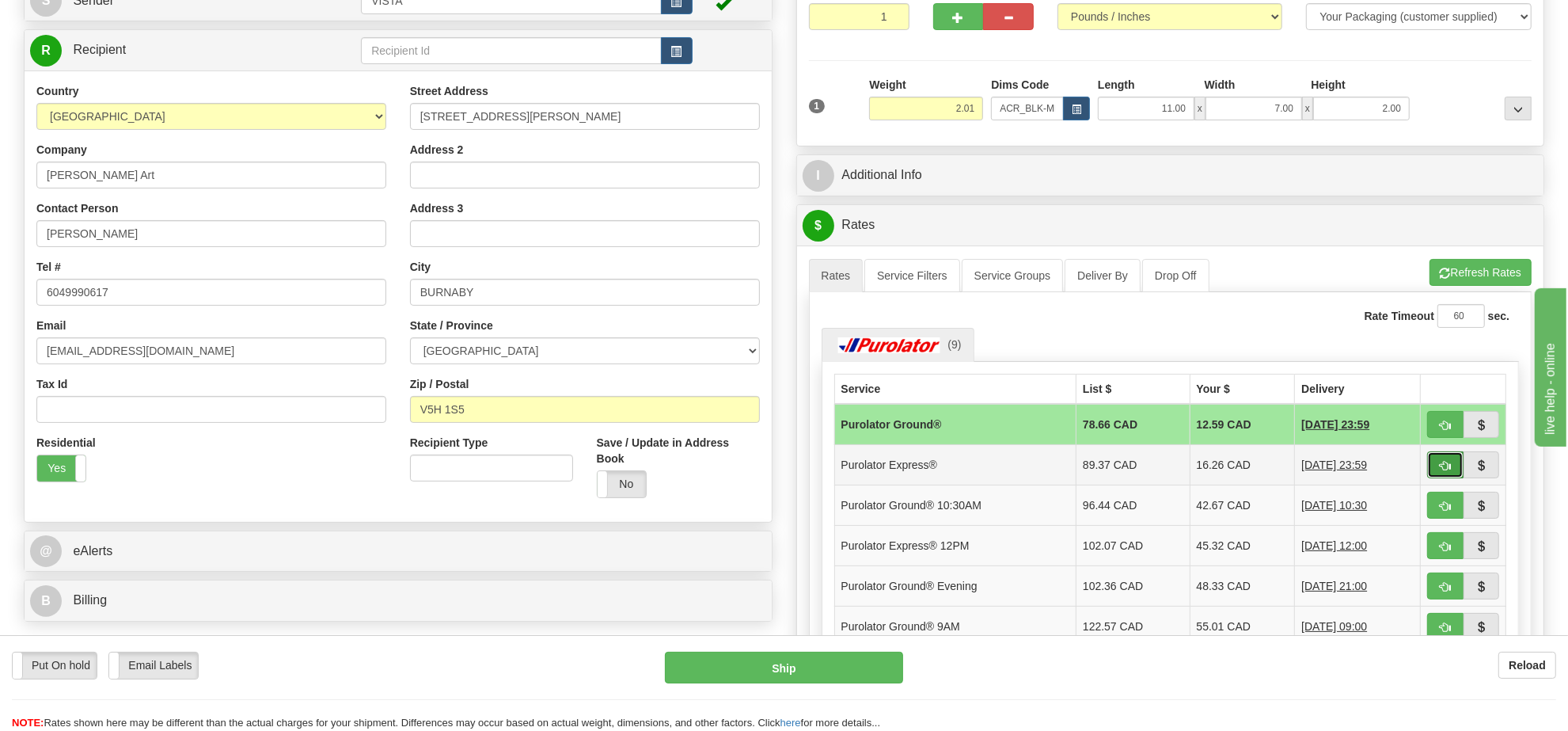
click at [1439, 464] on button "button" at bounding box center [1445, 465] width 36 height 27
type input "202"
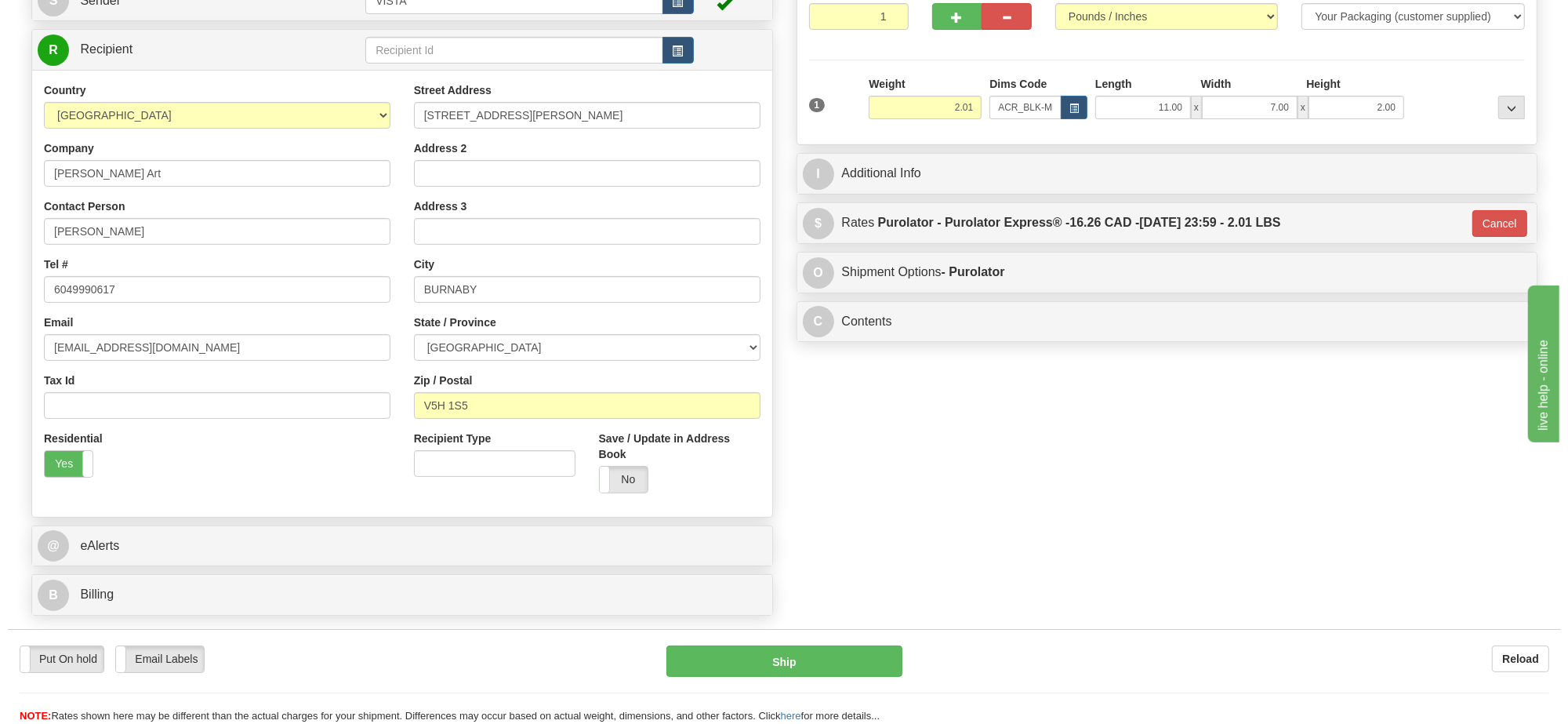
scroll to position [0, 0]
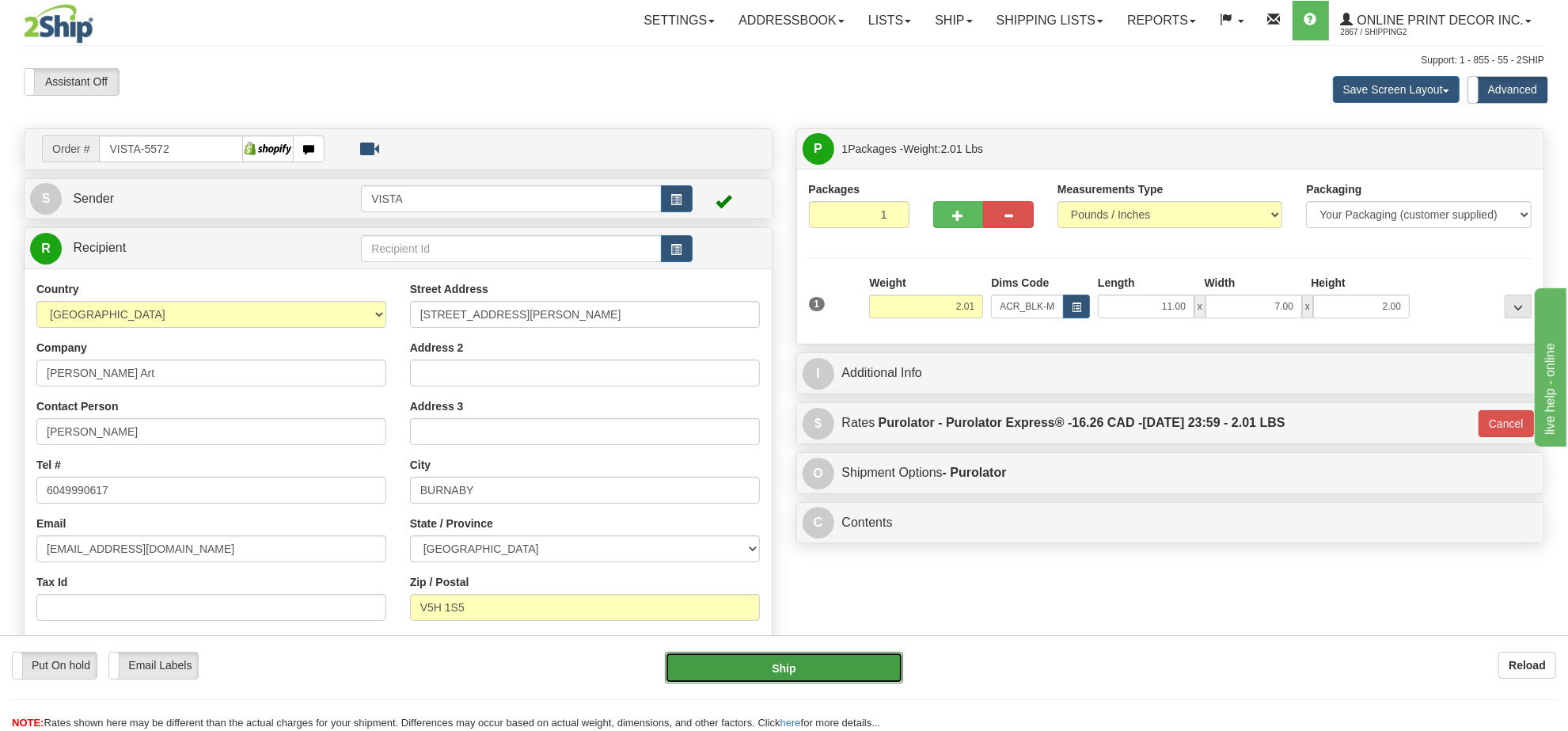
click at [848, 671] on button "Ship" at bounding box center [783, 667] width 237 height 32
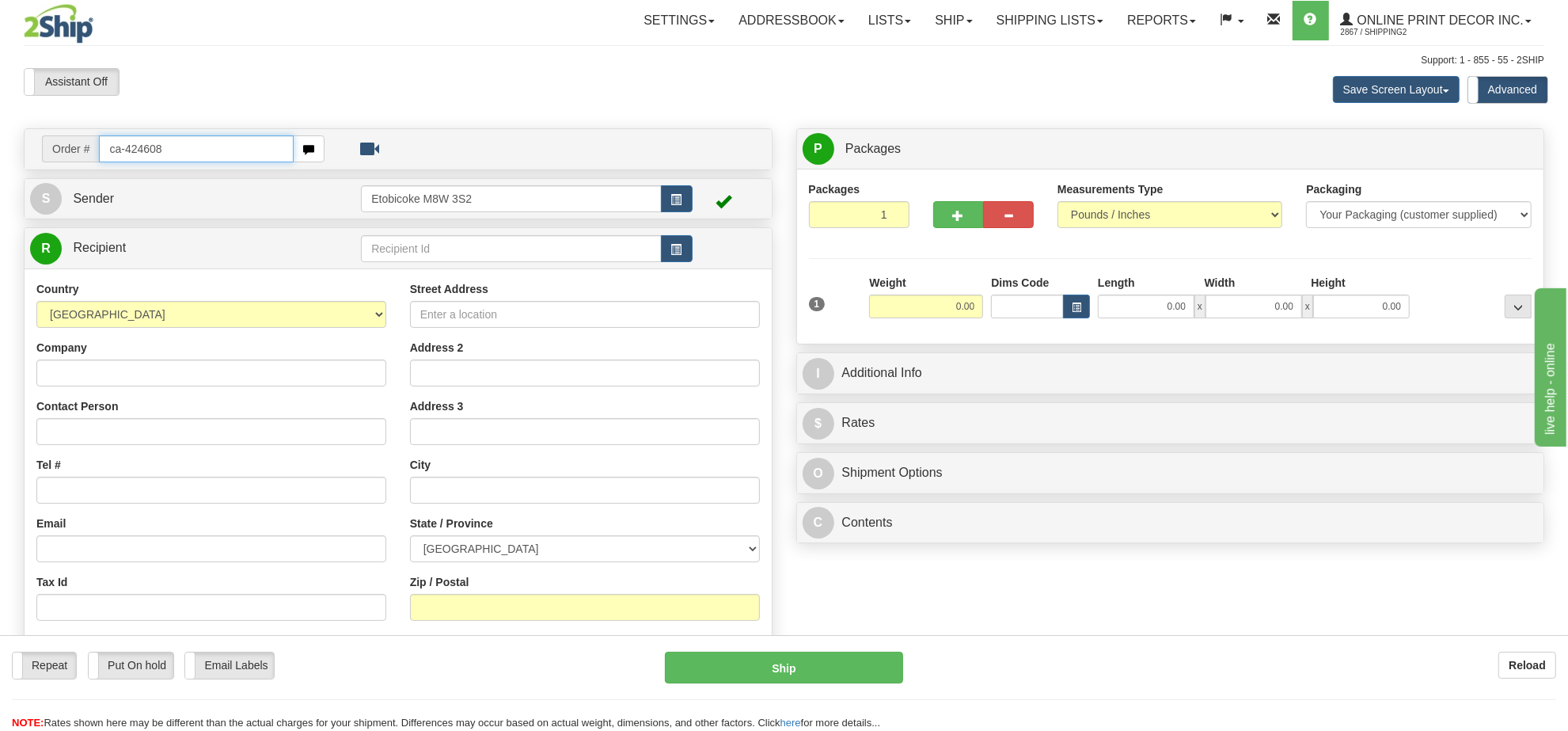
type input "ca-424608"
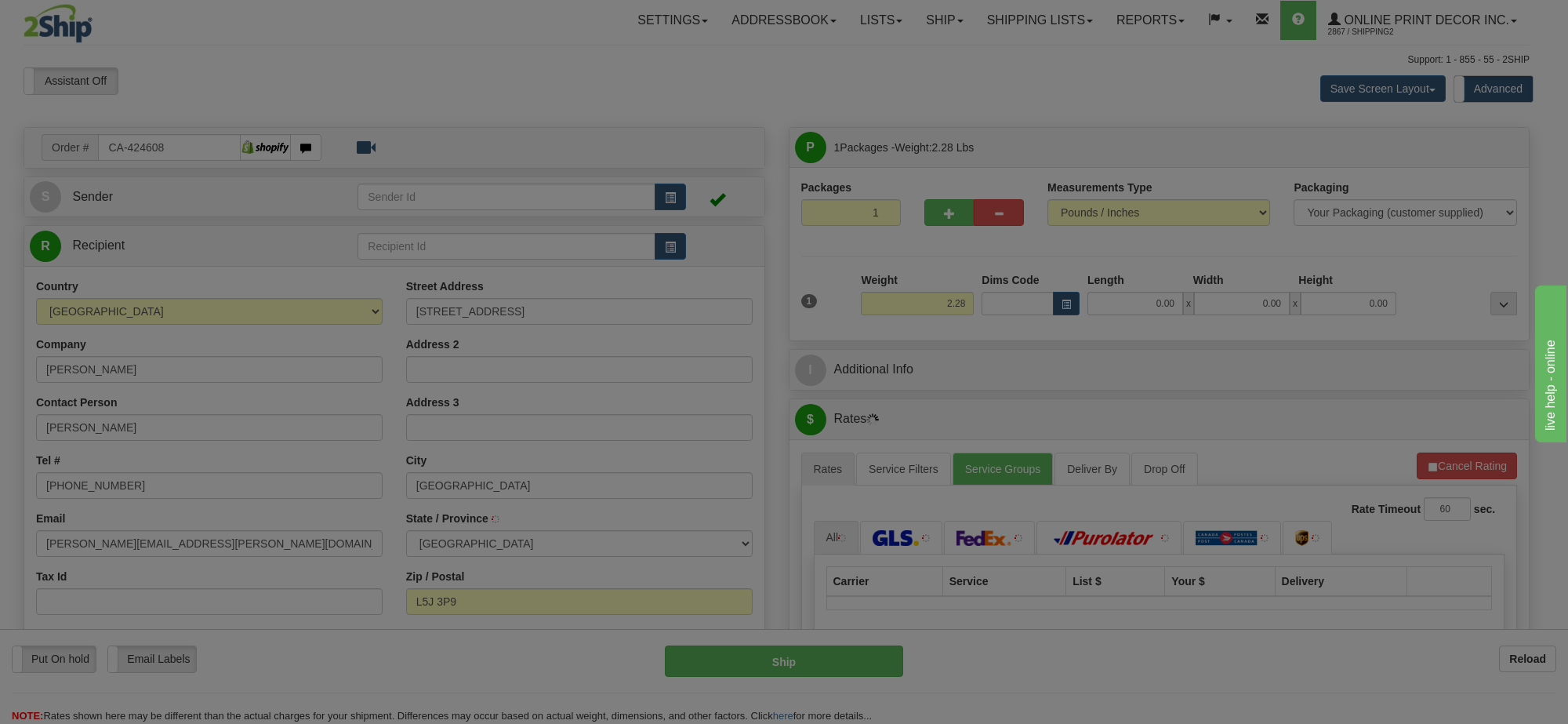
type input "MISSISSAUGA"
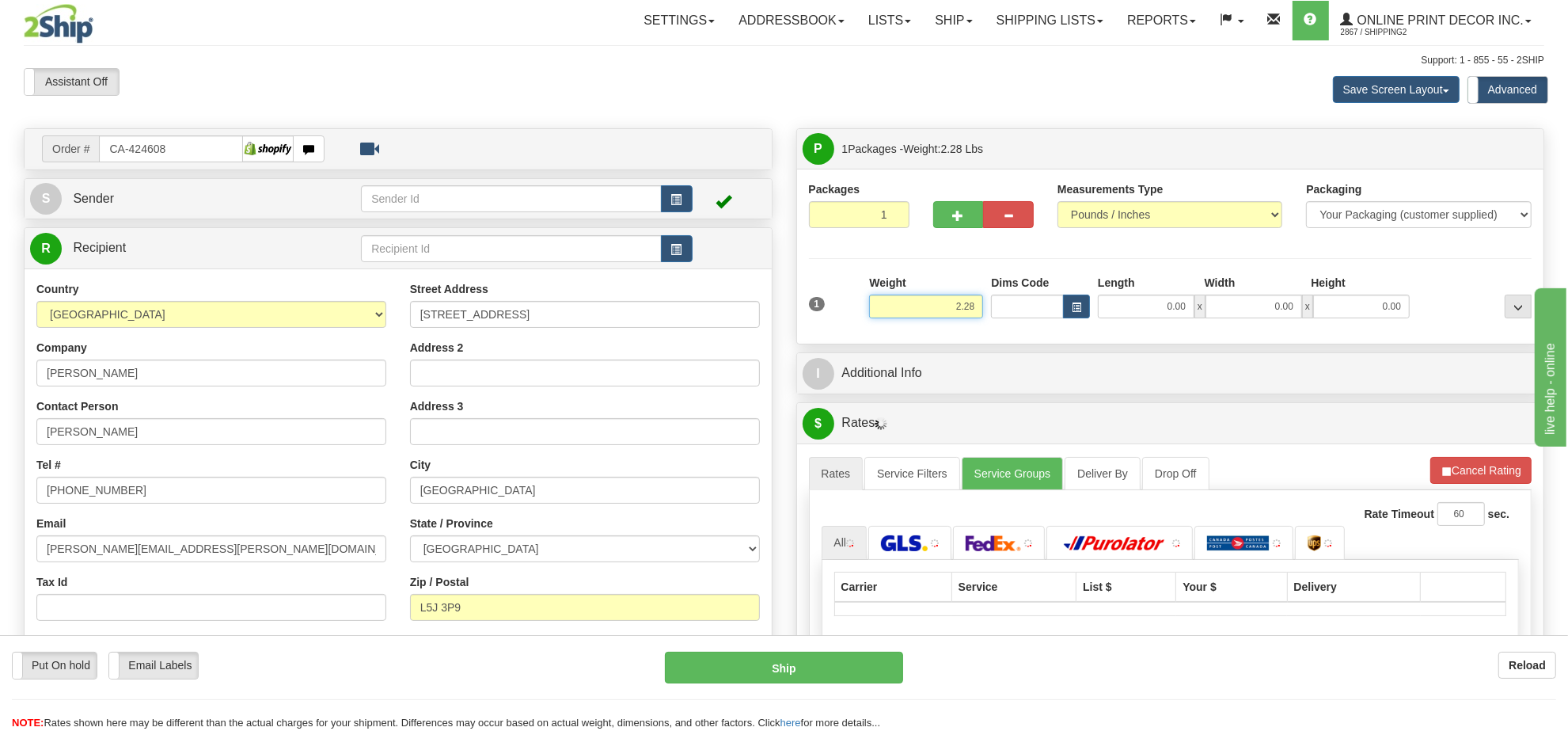
click at [968, 315] on input "2.28" at bounding box center [925, 306] width 114 height 23
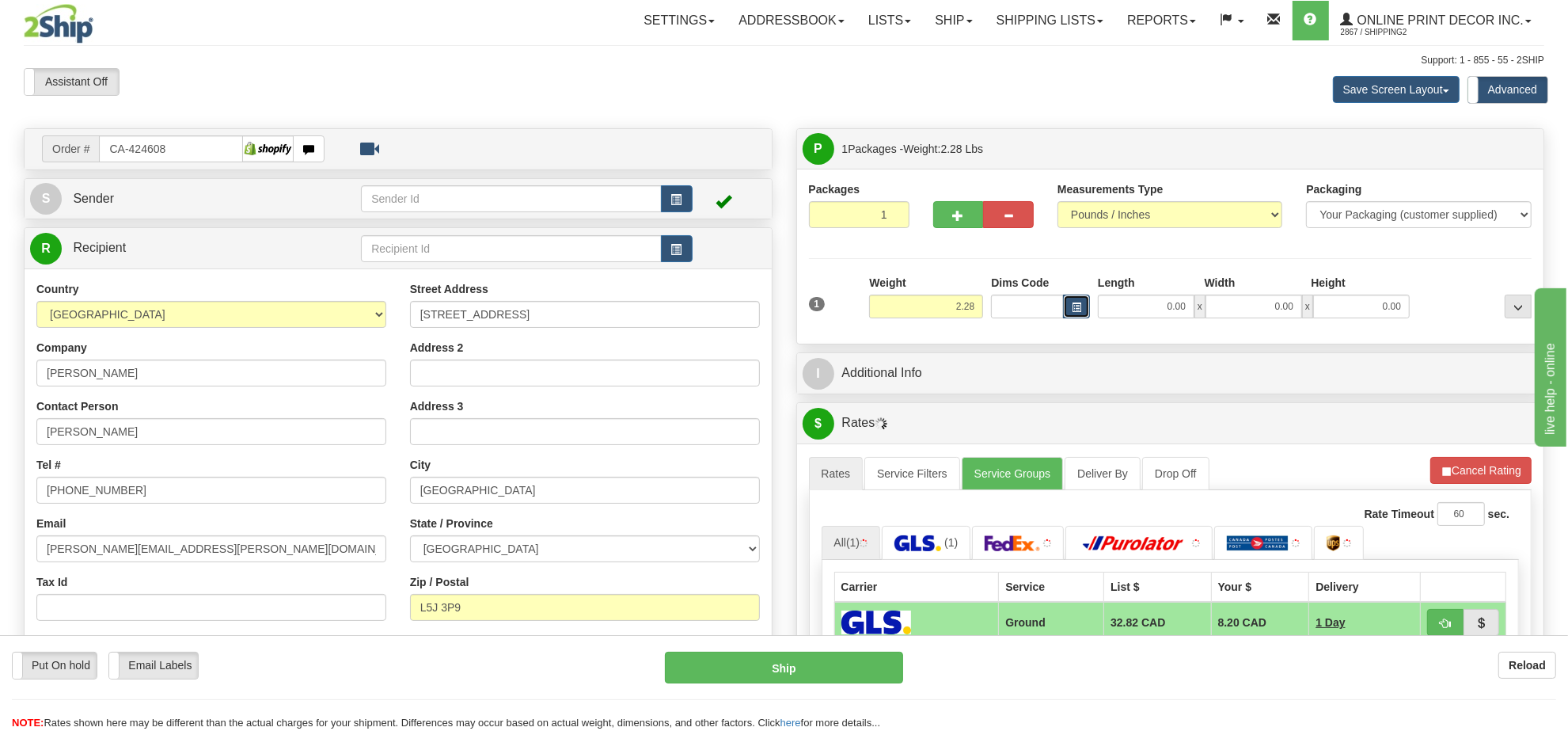
click at [1074, 312] on span "button" at bounding box center [1076, 307] width 10 height 9
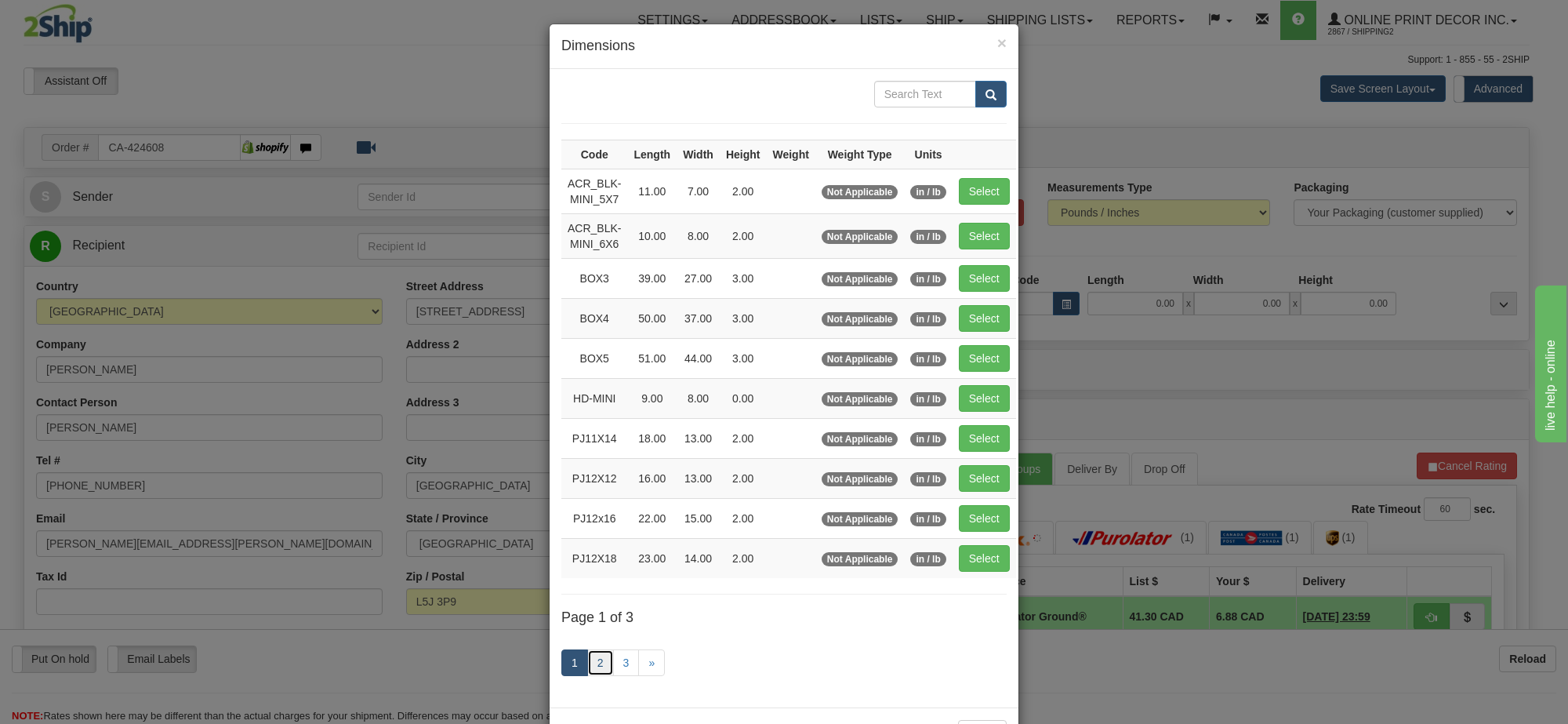
click at [600, 661] on link "2" at bounding box center [601, 662] width 27 height 27
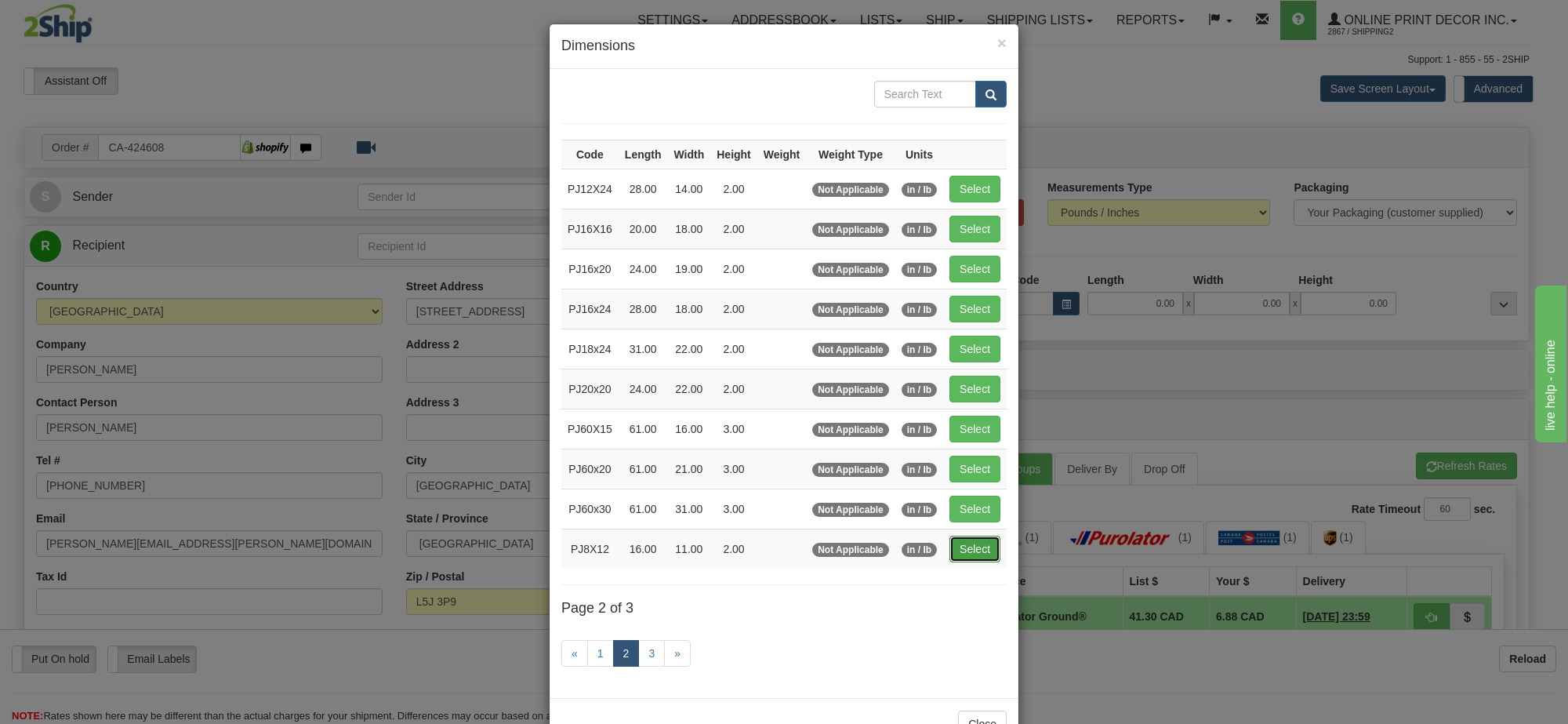
click at [963, 546] on button "Select" at bounding box center [975, 549] width 51 height 27
type input "PJ8X12"
type input "16.00"
type input "11.00"
type input "2.00"
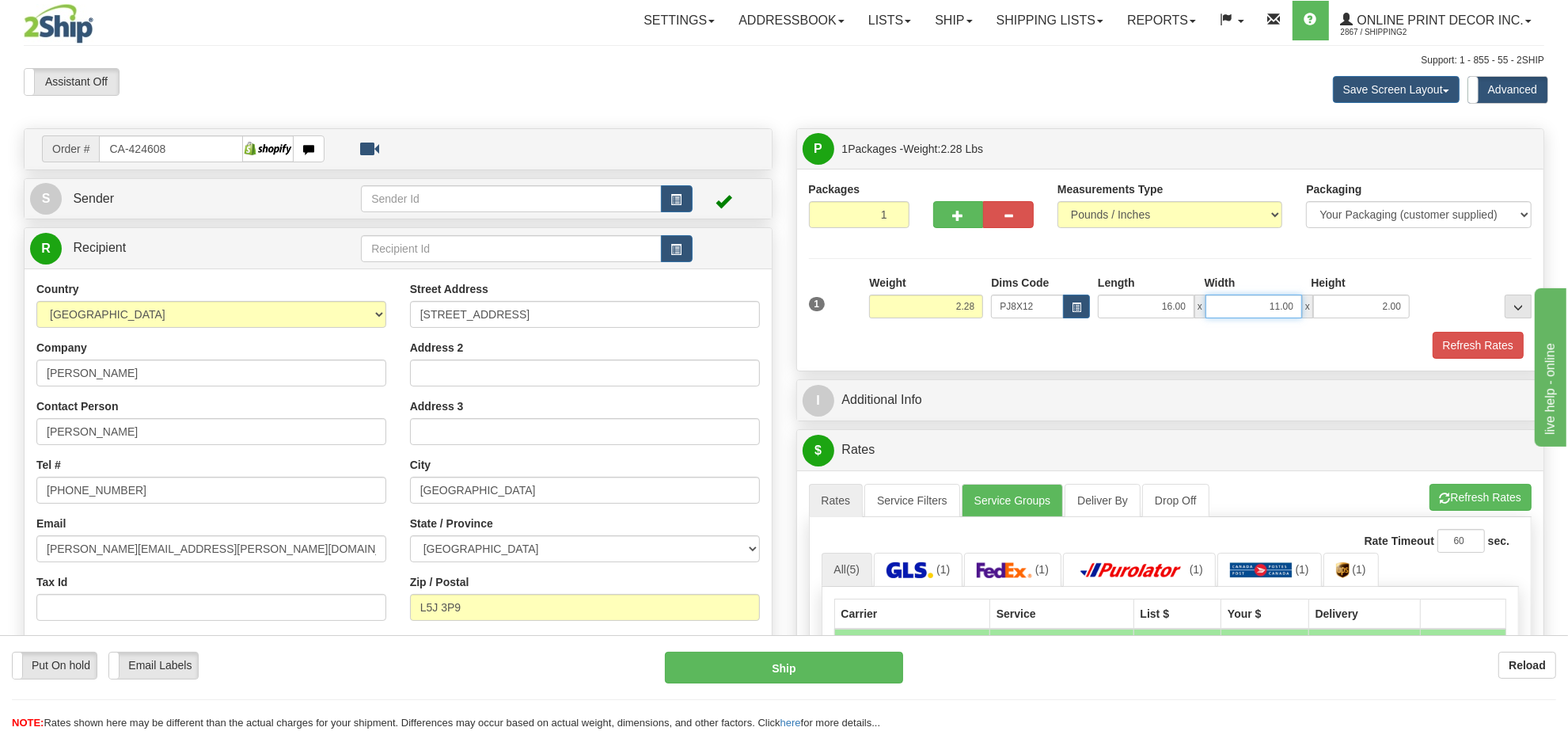
click at [1257, 316] on input "11.00" at bounding box center [1253, 306] width 96 height 23
type input "12.00"
click at [1381, 311] on input "2.00" at bounding box center [1361, 306] width 96 height 23
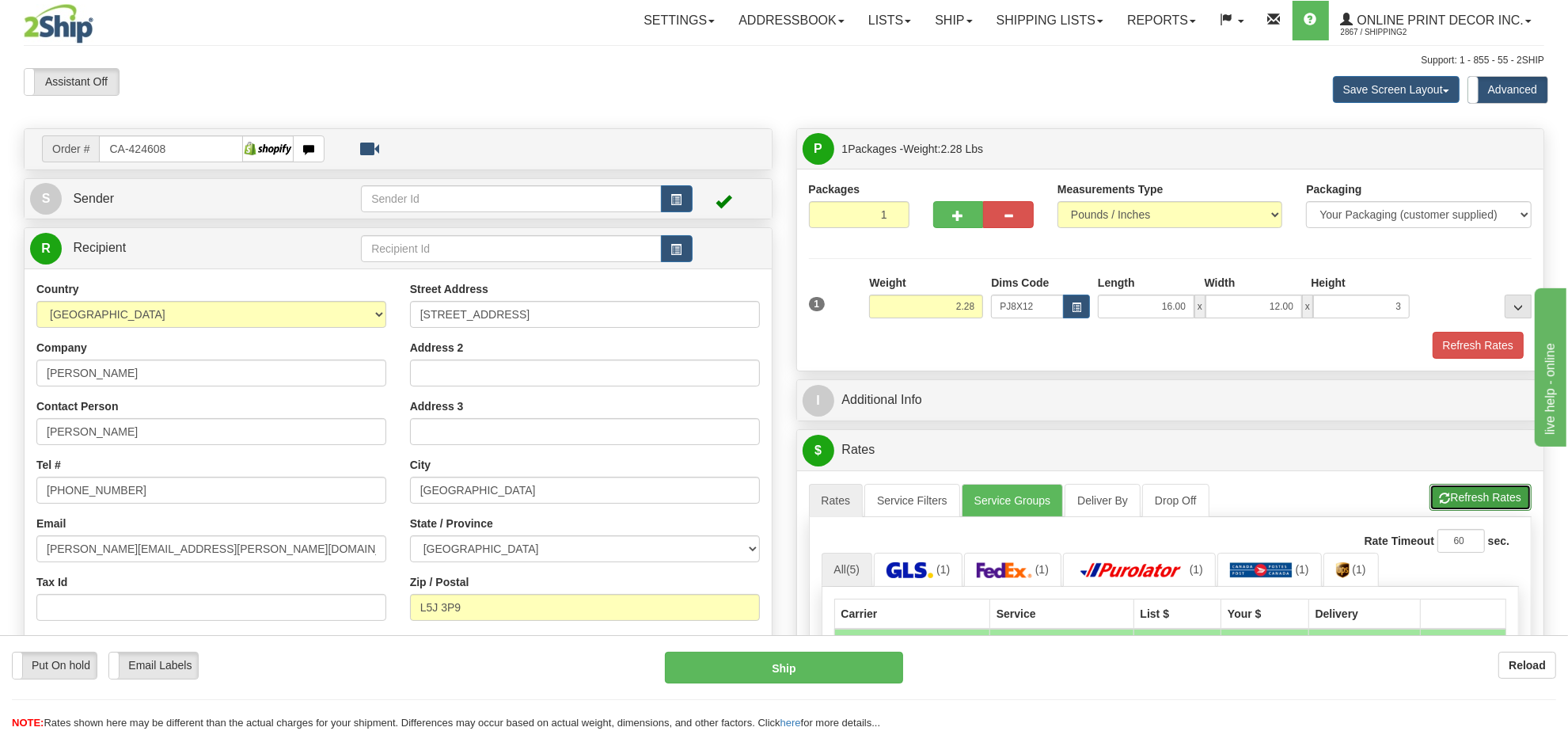
type input "3.00"
click at [1473, 489] on button "Refresh Rates" at bounding box center [1480, 498] width 102 height 27
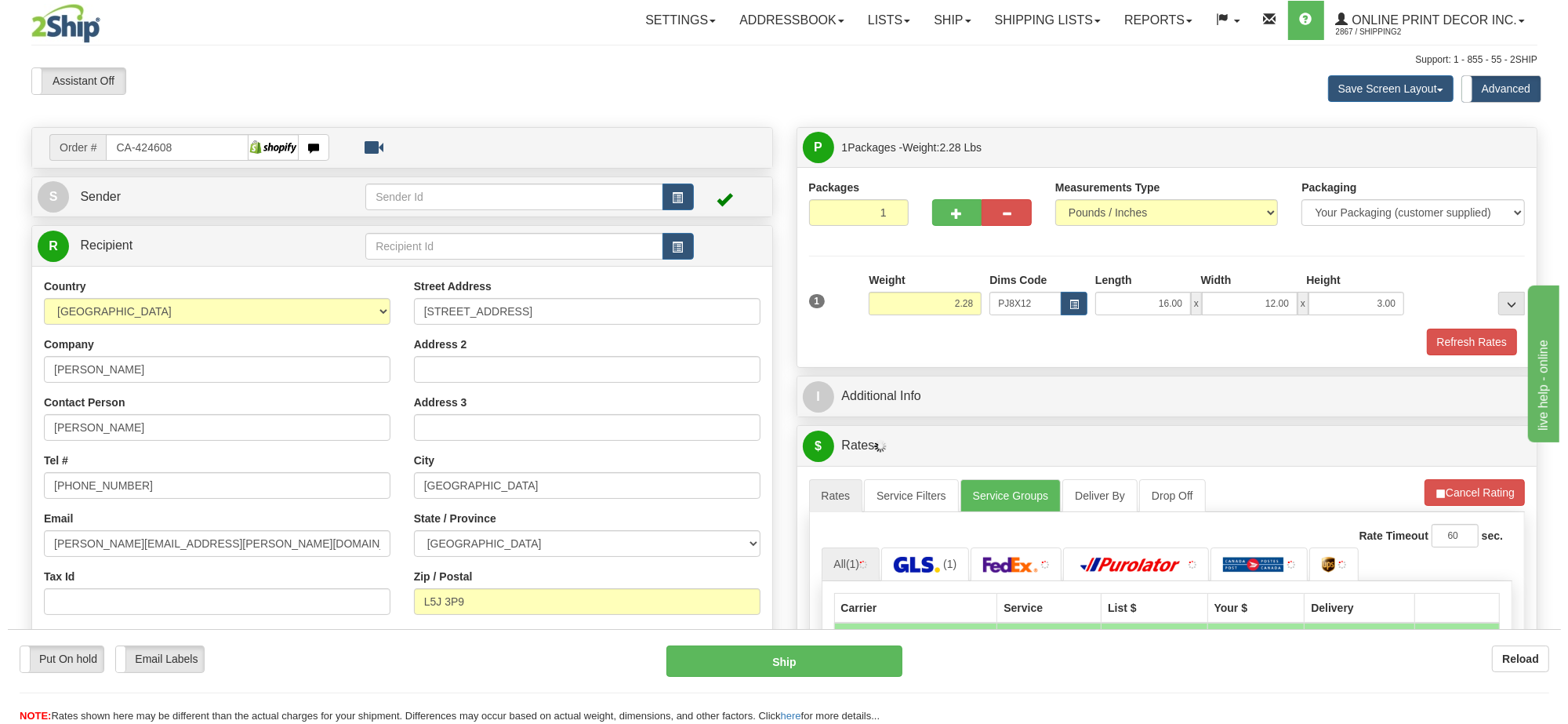
scroll to position [98, 0]
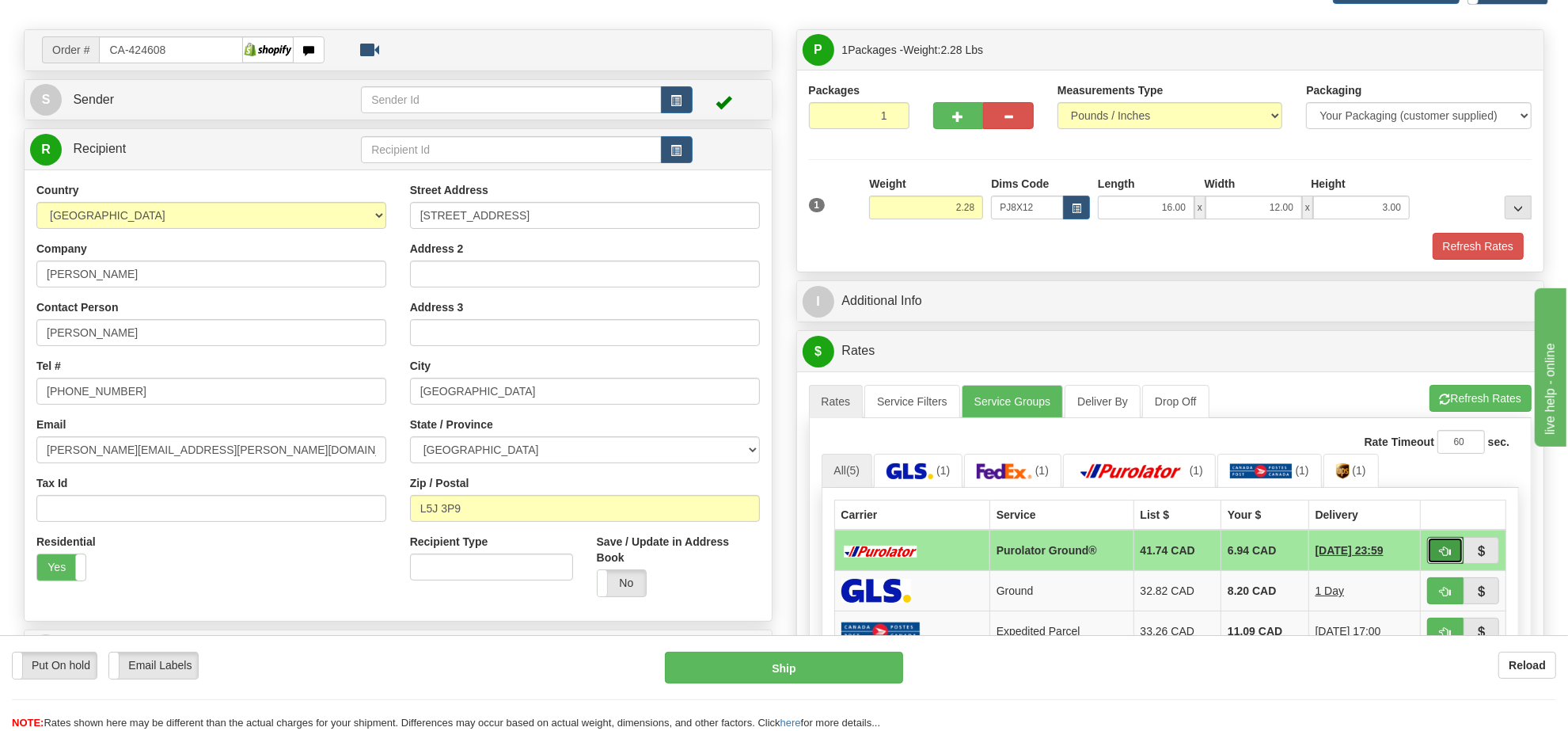
click at [1435, 550] on button "button" at bounding box center [1445, 550] width 36 height 27
type input "260"
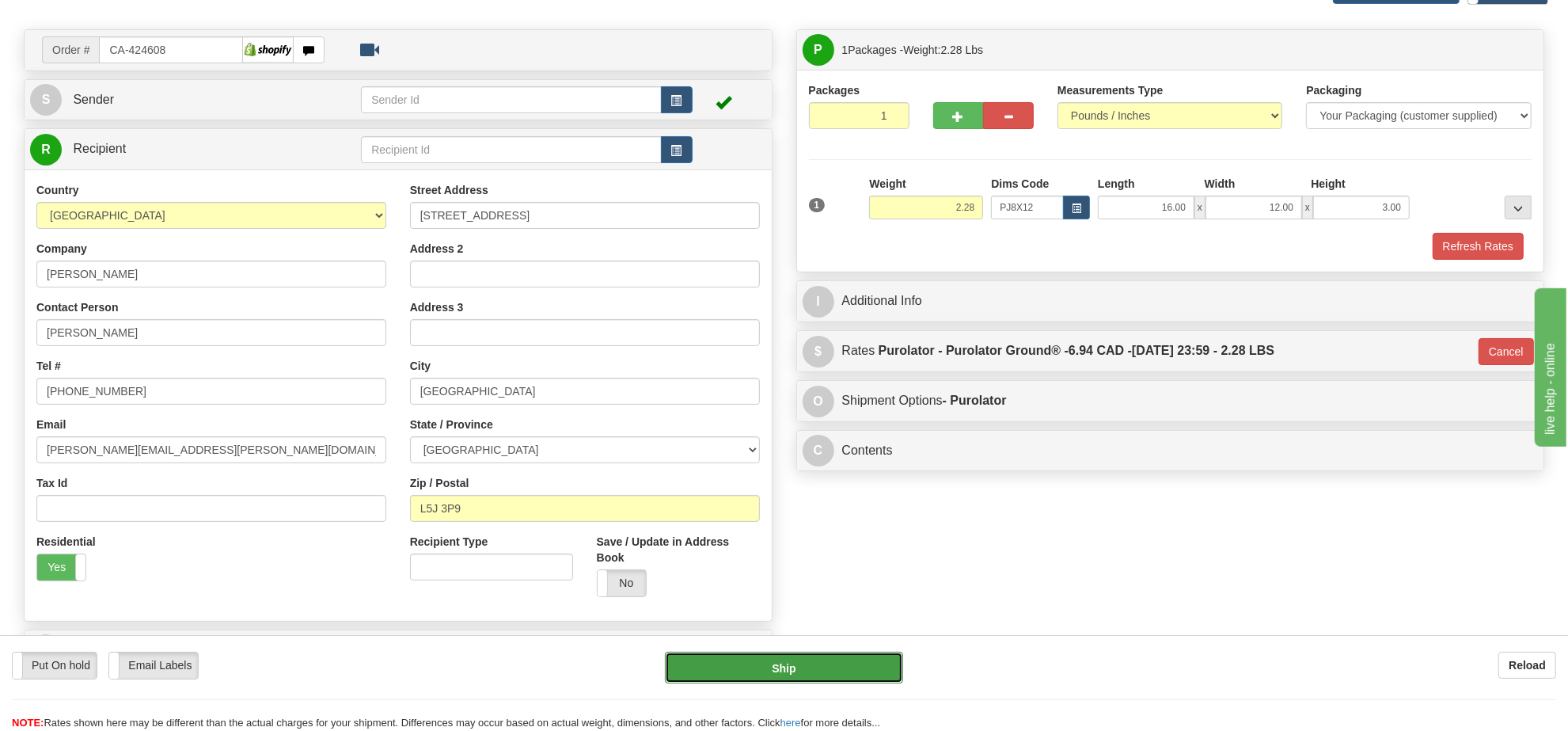
click at [801, 669] on button "Ship" at bounding box center [783, 667] width 237 height 32
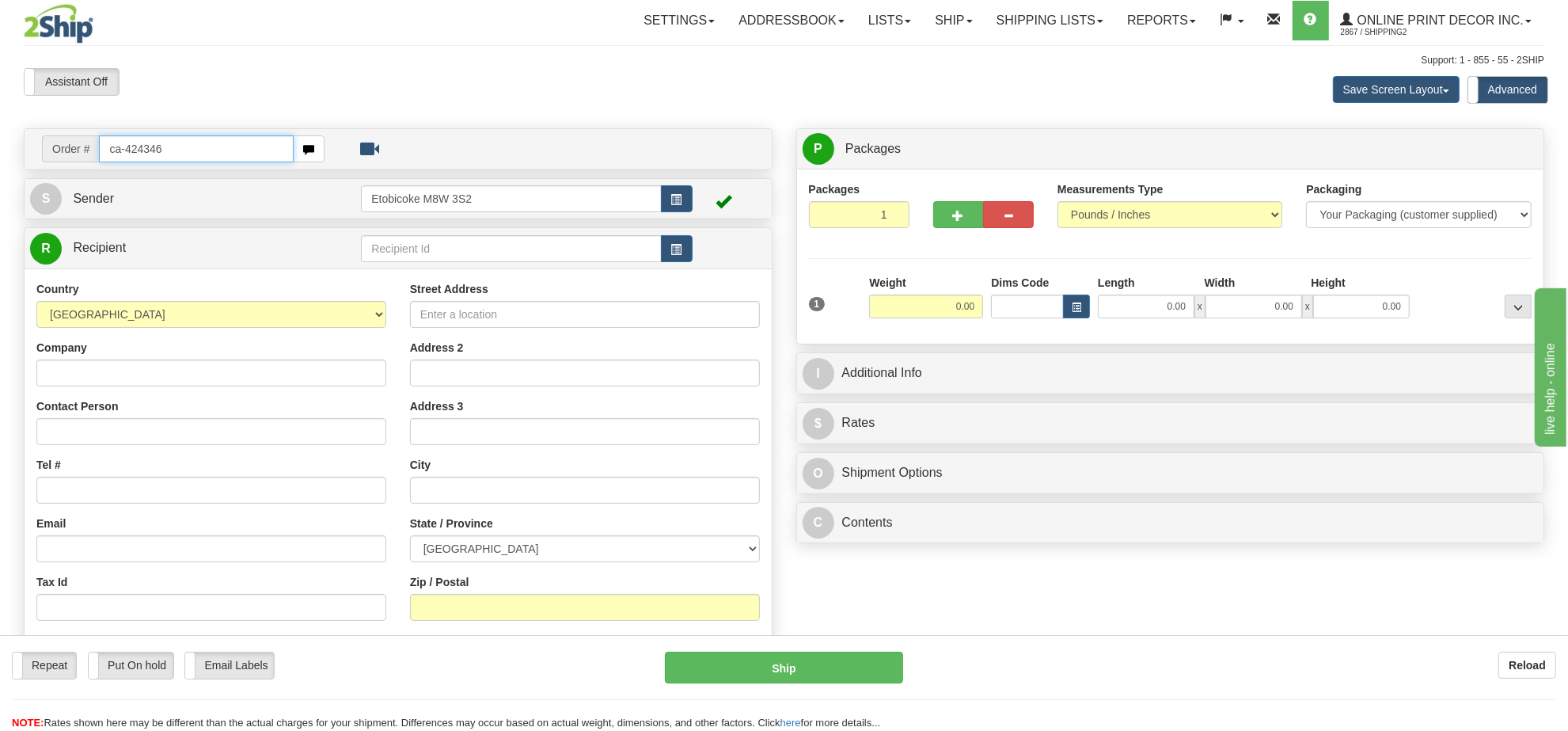
type input "ca-424346"
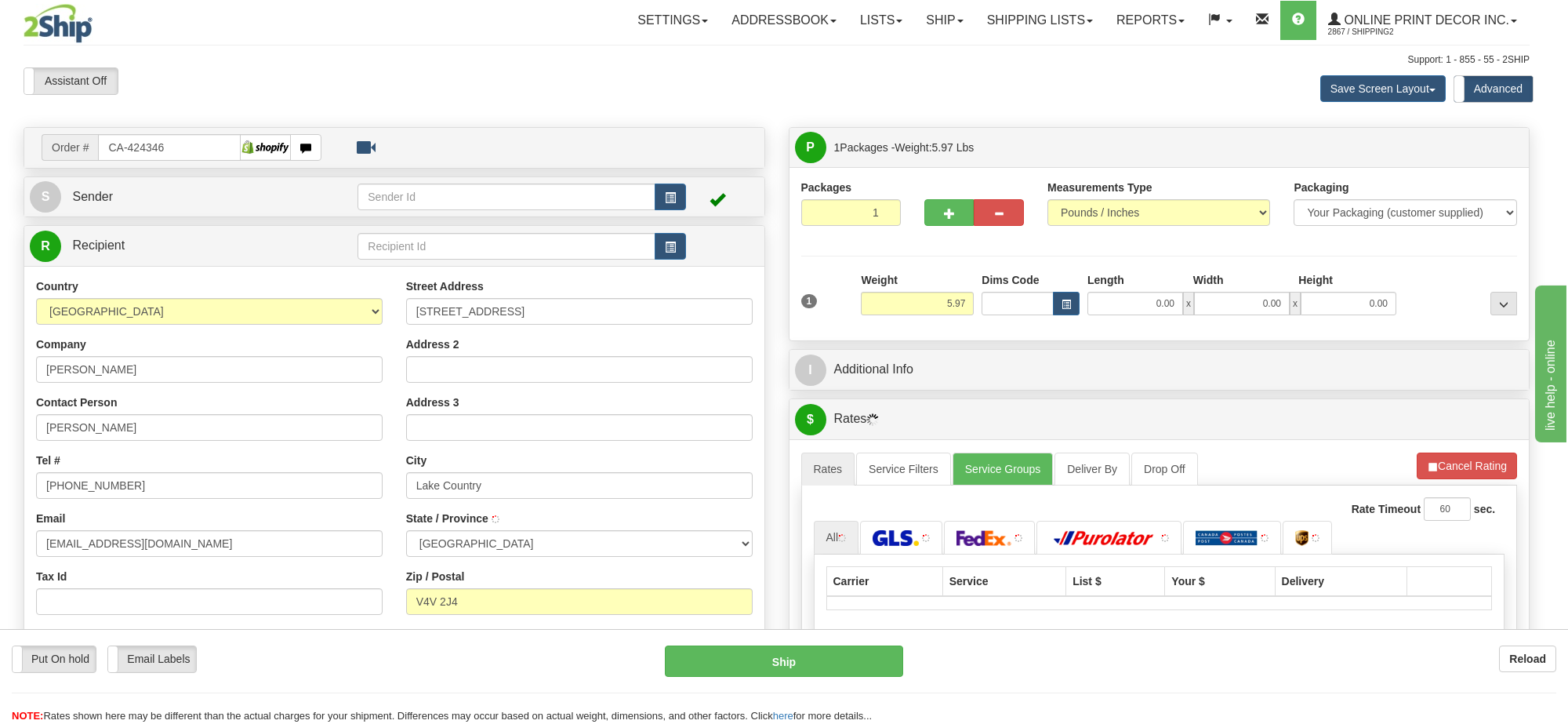
type input "LAKE COUNTRY"
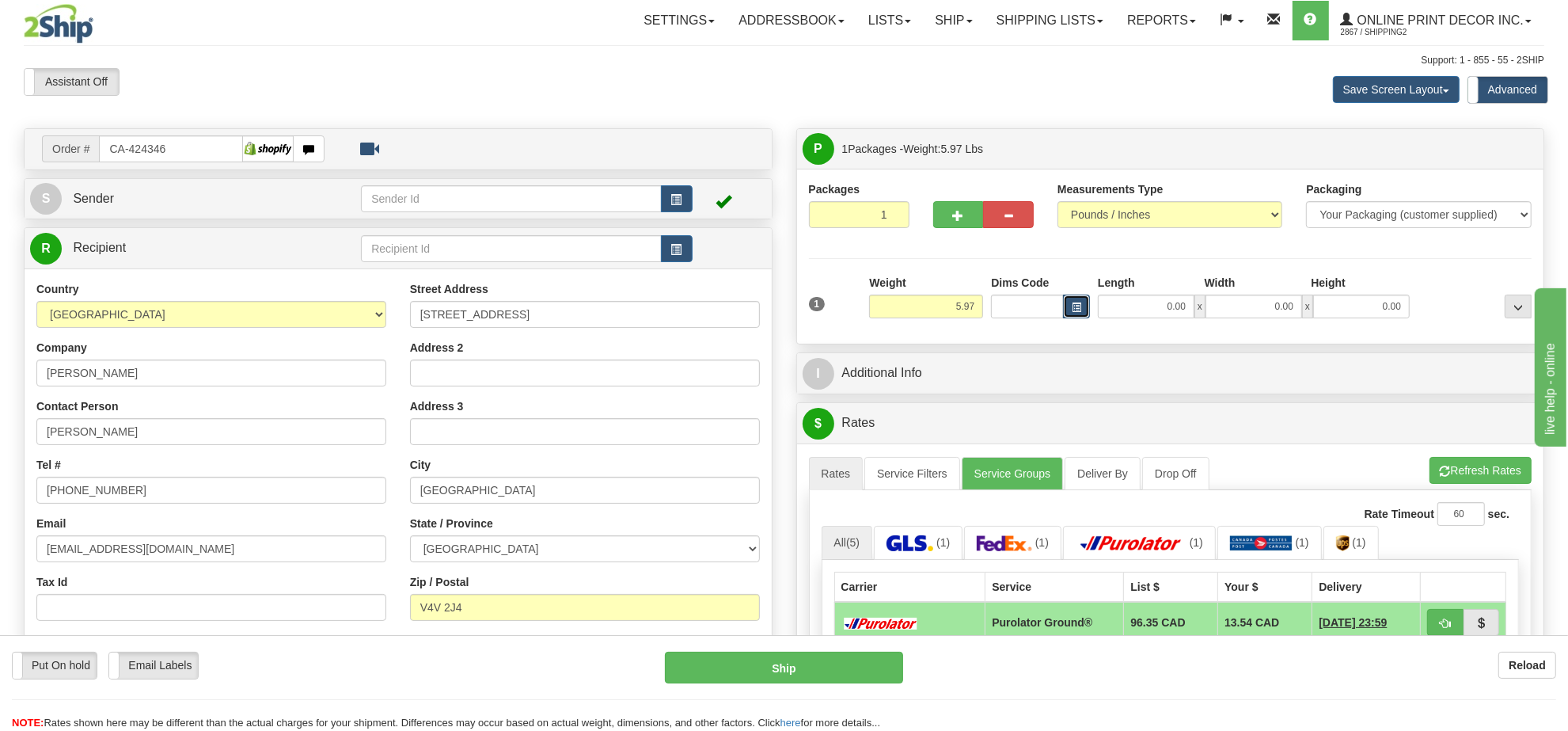
click at [1075, 309] on span "button" at bounding box center [1076, 307] width 10 height 9
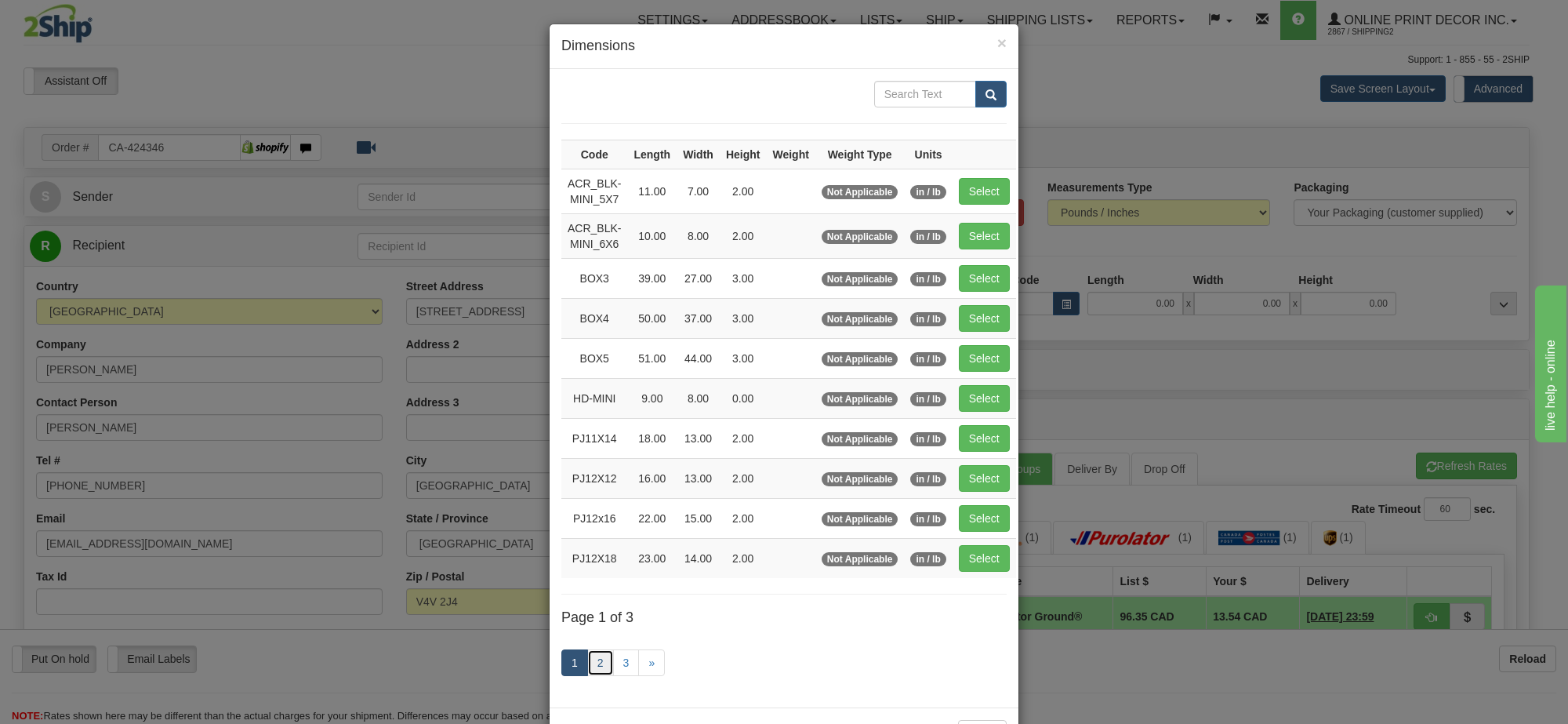
click at [588, 669] on link "2" at bounding box center [601, 662] width 27 height 27
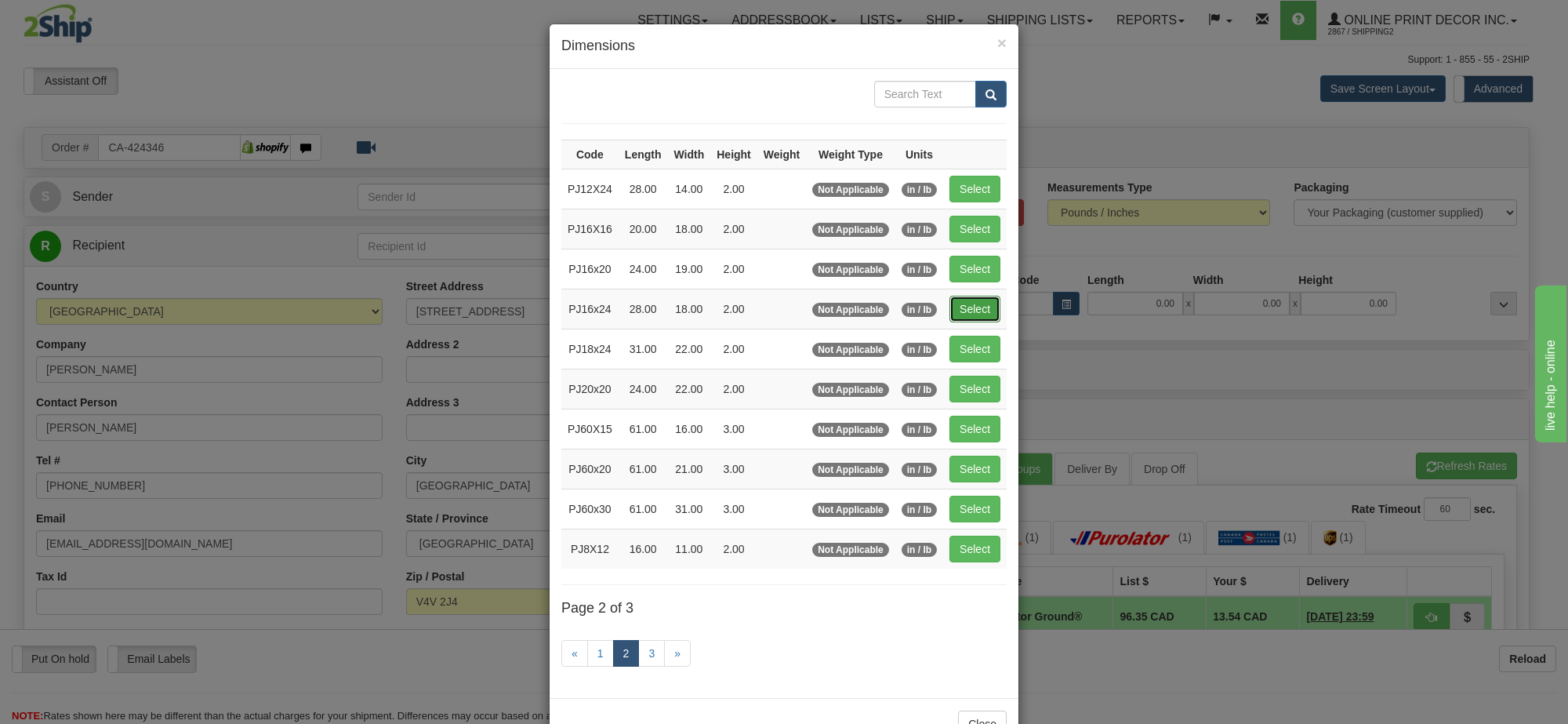
click at [988, 311] on button "Select" at bounding box center [975, 309] width 51 height 27
type input "PJ16x24"
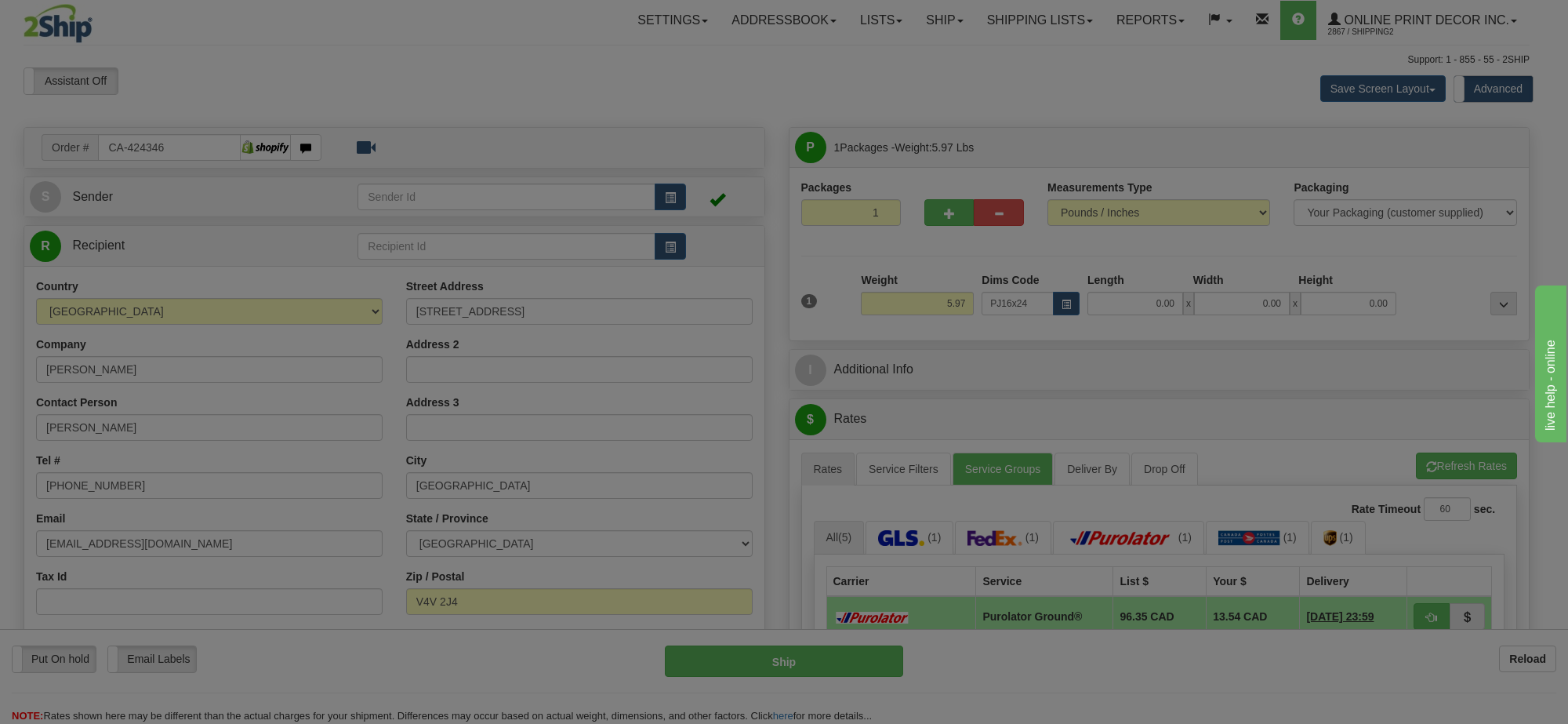
type input "28.00"
type input "18.00"
type input "2.00"
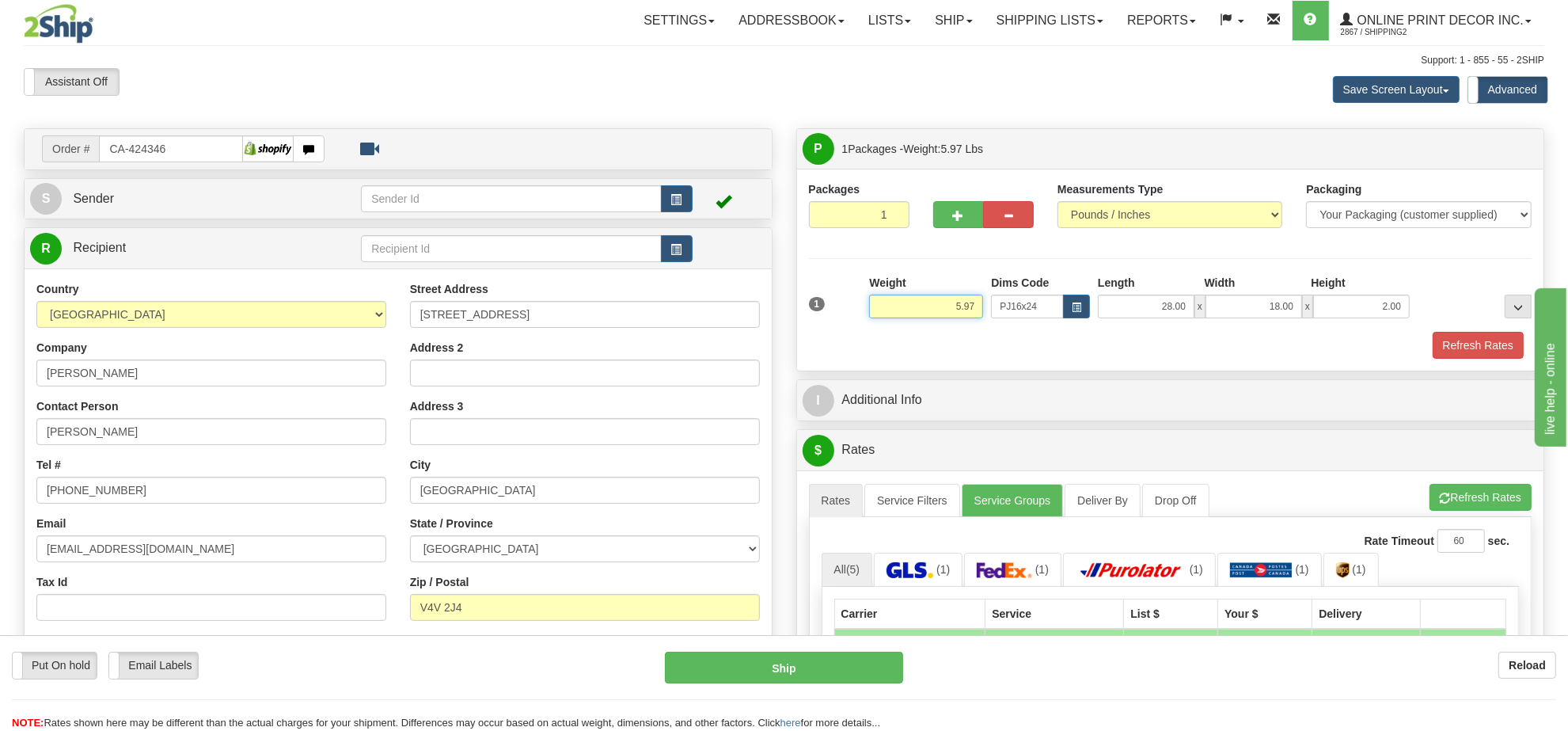
click at [939, 311] on input "5.97" at bounding box center [925, 306] width 114 height 23
click at [940, 310] on input "5.97" at bounding box center [925, 306] width 114 height 23
type input "7.00"
click at [1374, 306] on input "2.00" at bounding box center [1361, 306] width 96 height 23
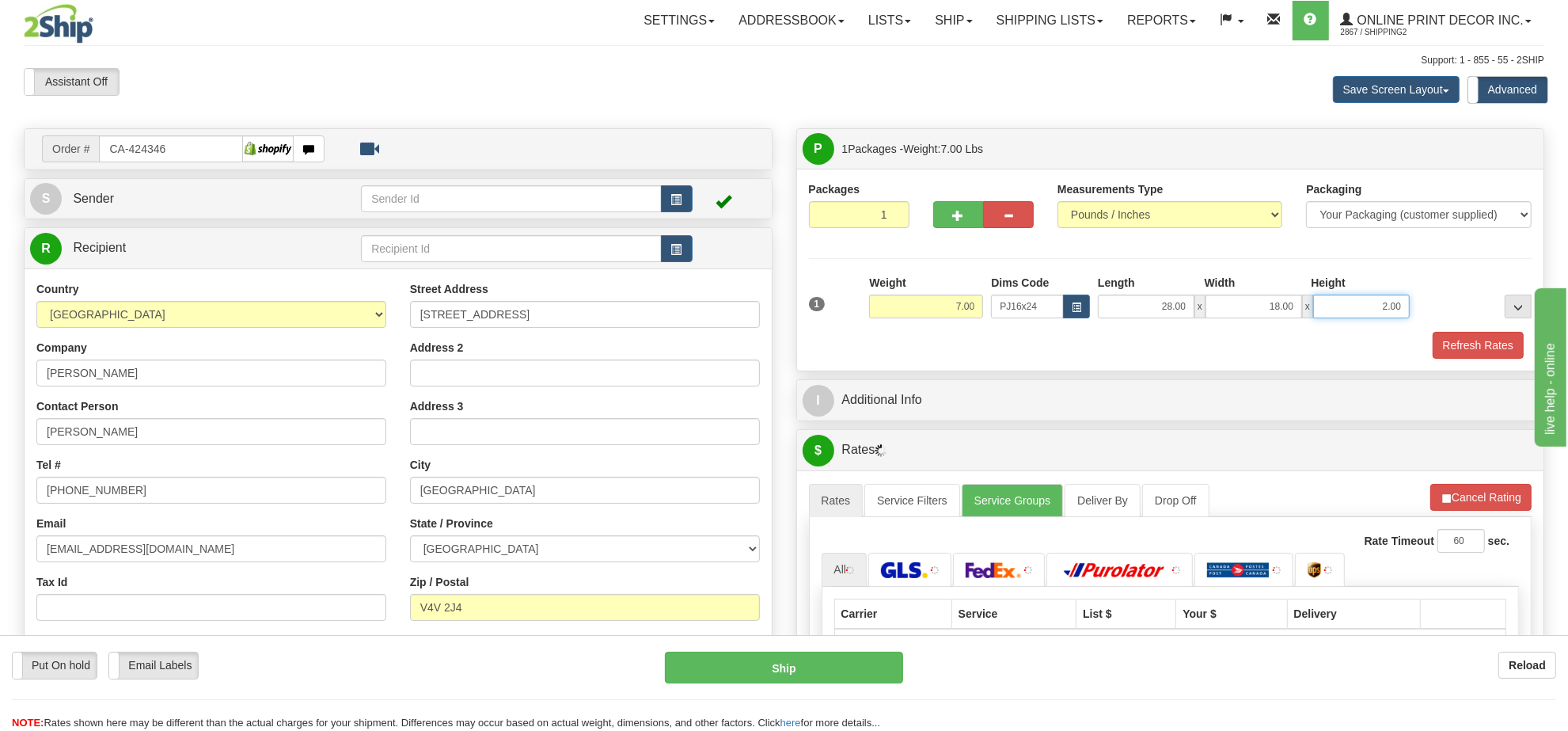
click at [1374, 306] on input "2.00" at bounding box center [1361, 306] width 96 height 23
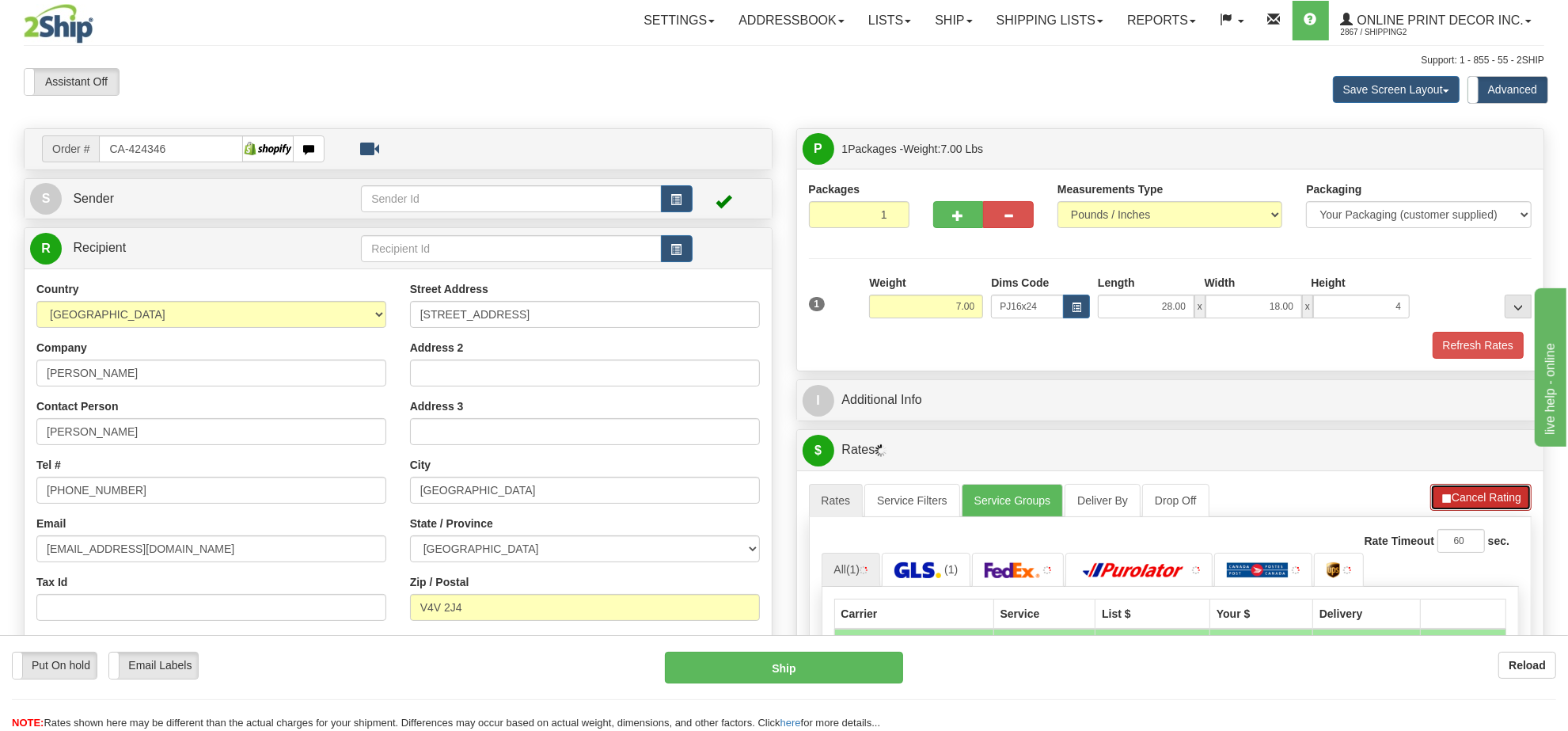
type input "4.00"
click at [1481, 510] on button "Cancel Rating" at bounding box center [1481, 498] width 101 height 27
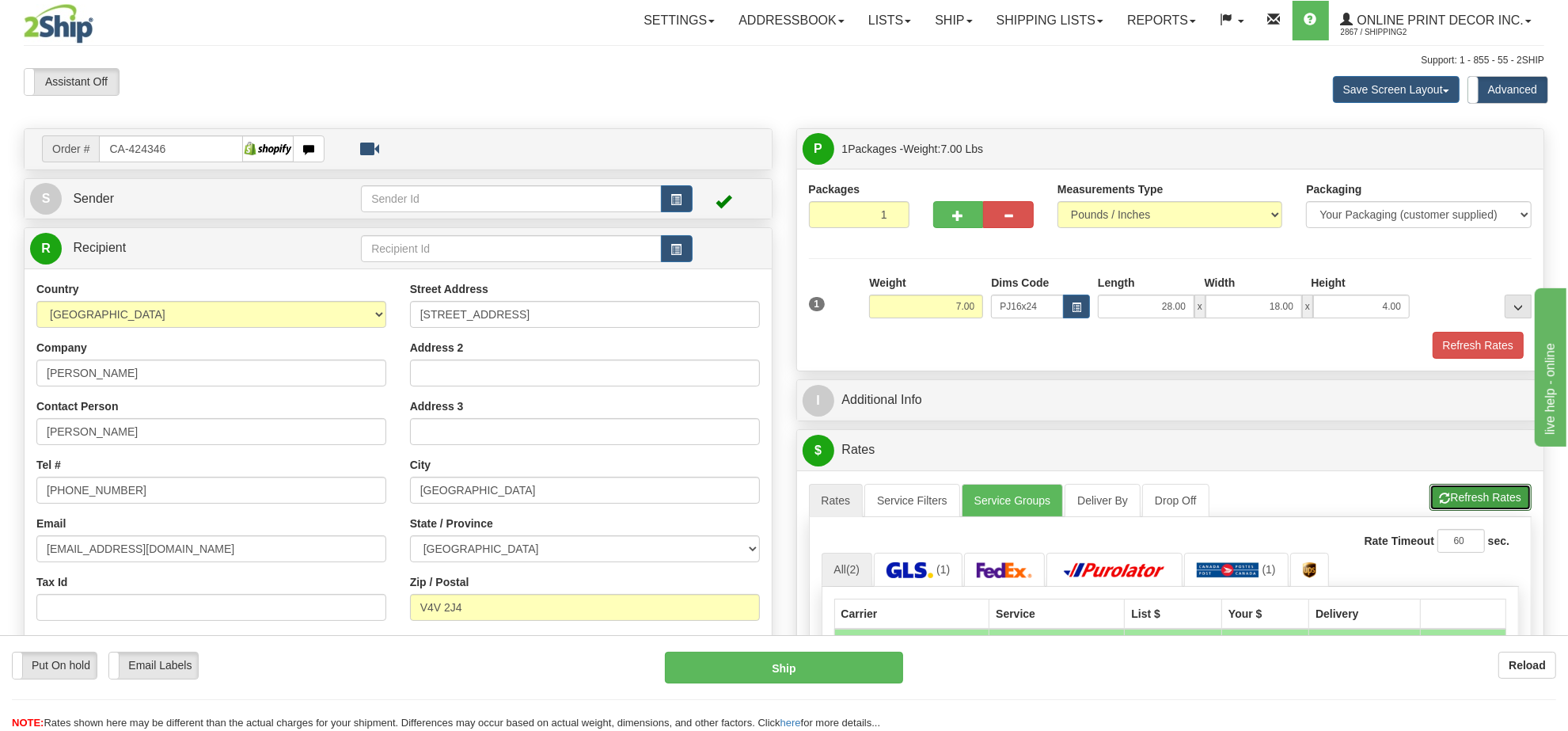
click at [1481, 509] on button "Refresh Rates" at bounding box center [1480, 498] width 102 height 27
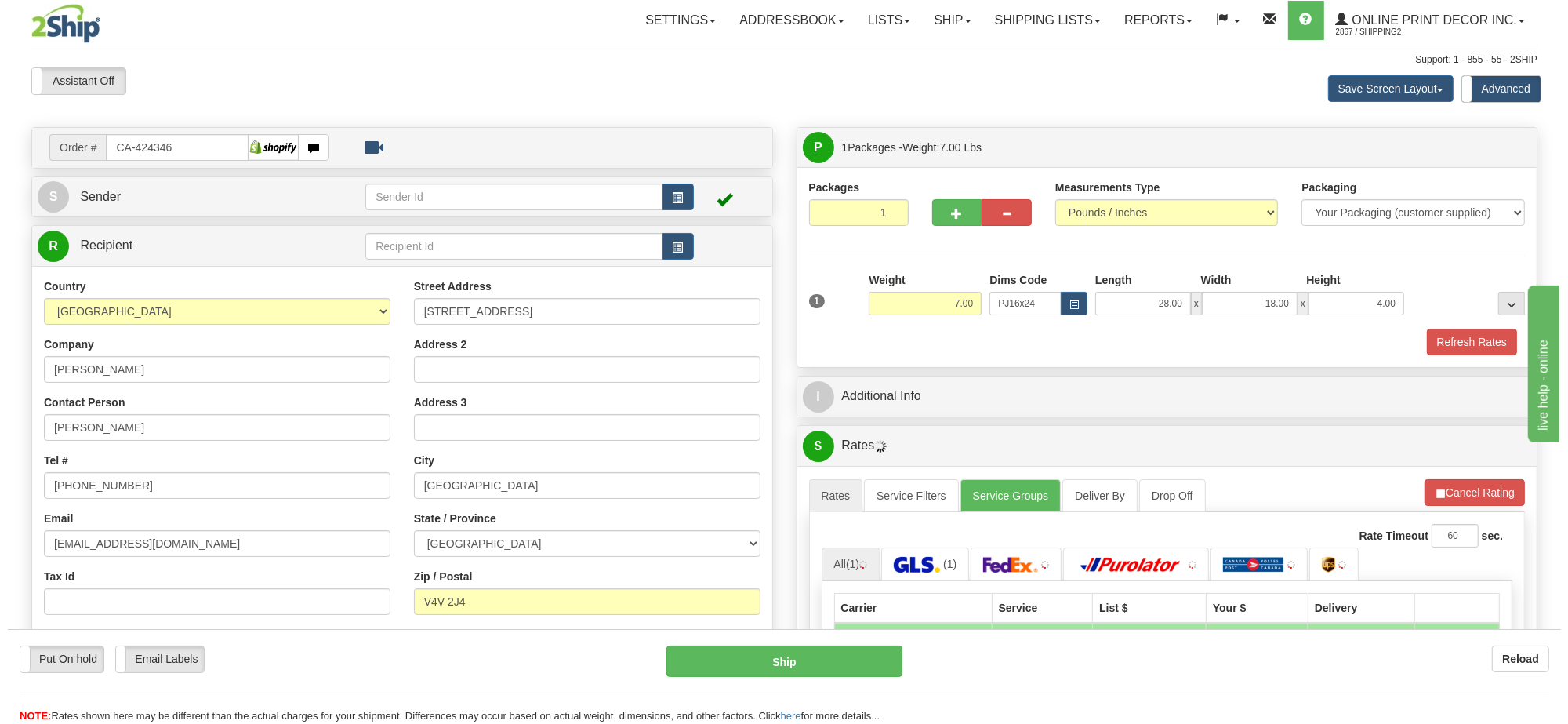
scroll to position [196, 0]
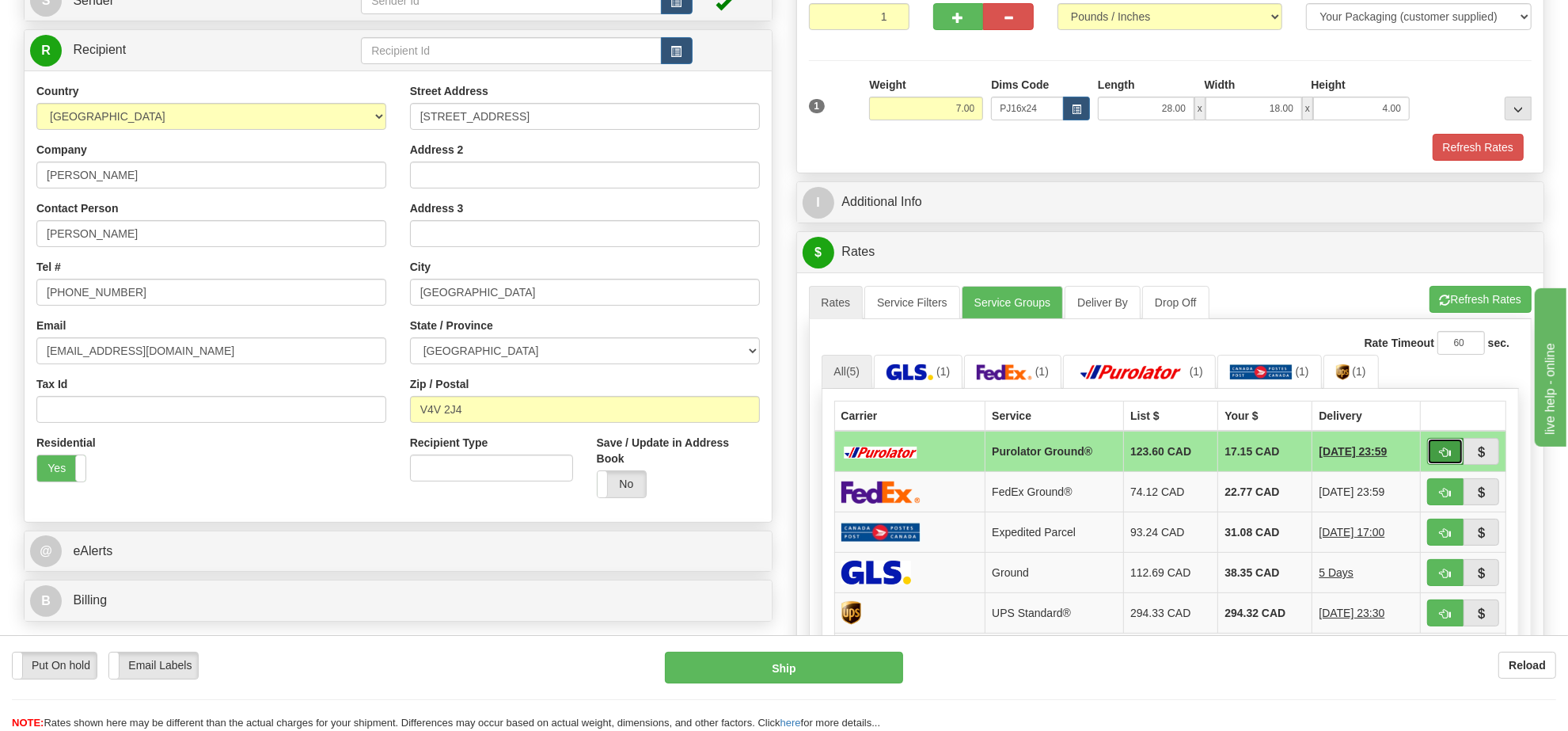
click at [1450, 453] on button "button" at bounding box center [1445, 452] width 36 height 27
type input "260"
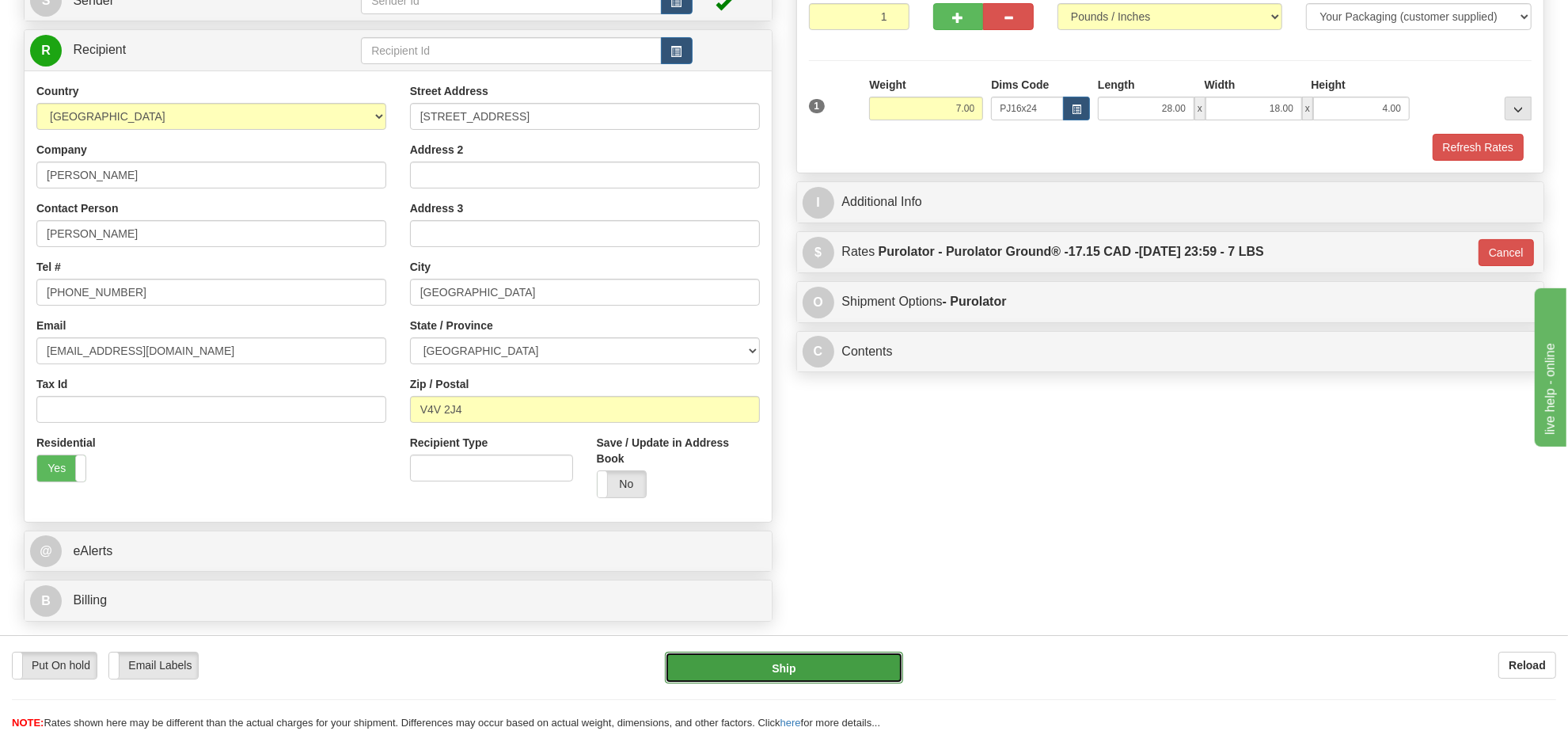
click at [819, 654] on button "Ship" at bounding box center [783, 667] width 237 height 32
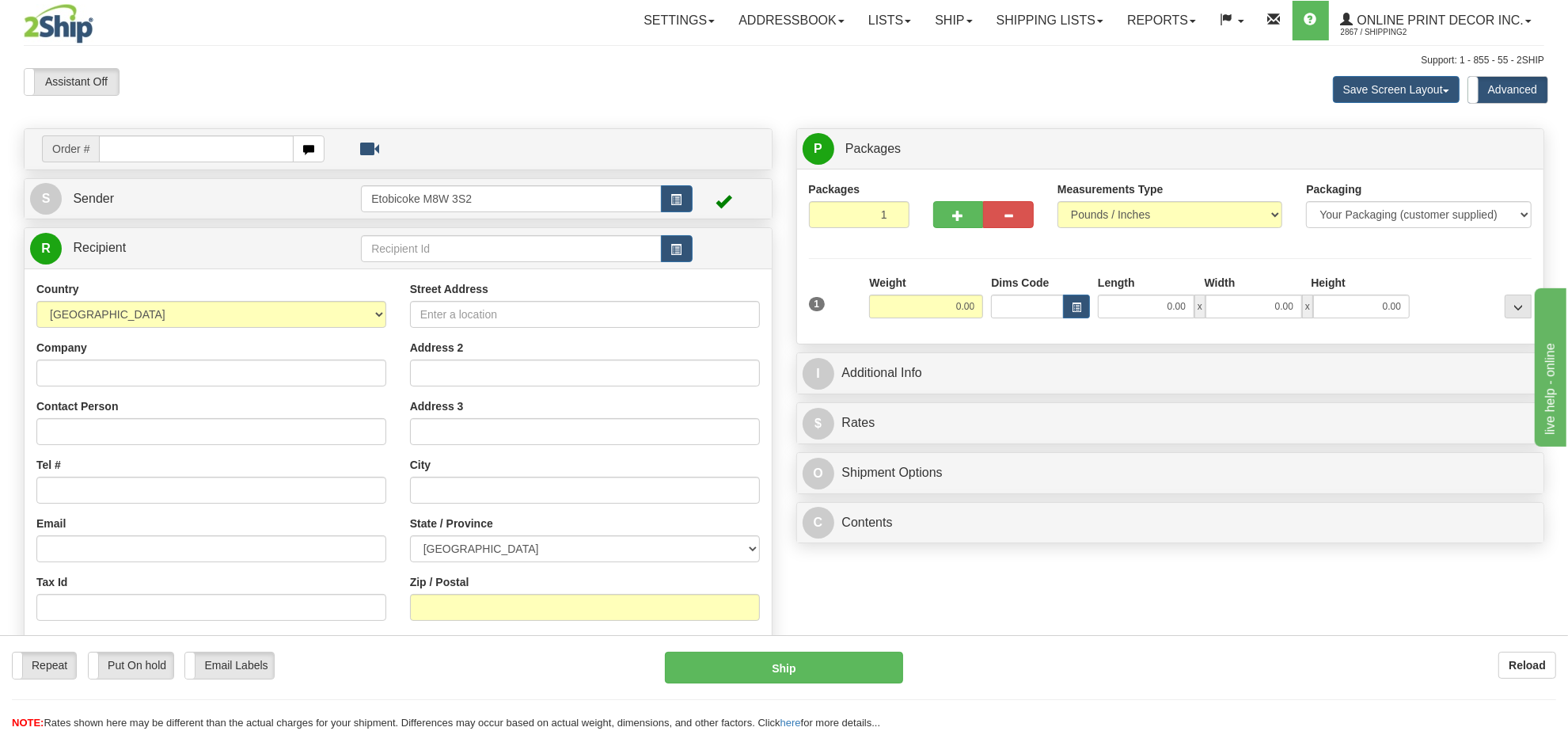
click at [995, 123] on div "Toggle navigation Settings Shipping Preferences Fields Preferences New" at bounding box center [784, 453] width 1568 height 908
click at [192, 155] on input "text" at bounding box center [196, 149] width 195 height 27
type input "vista-5619"
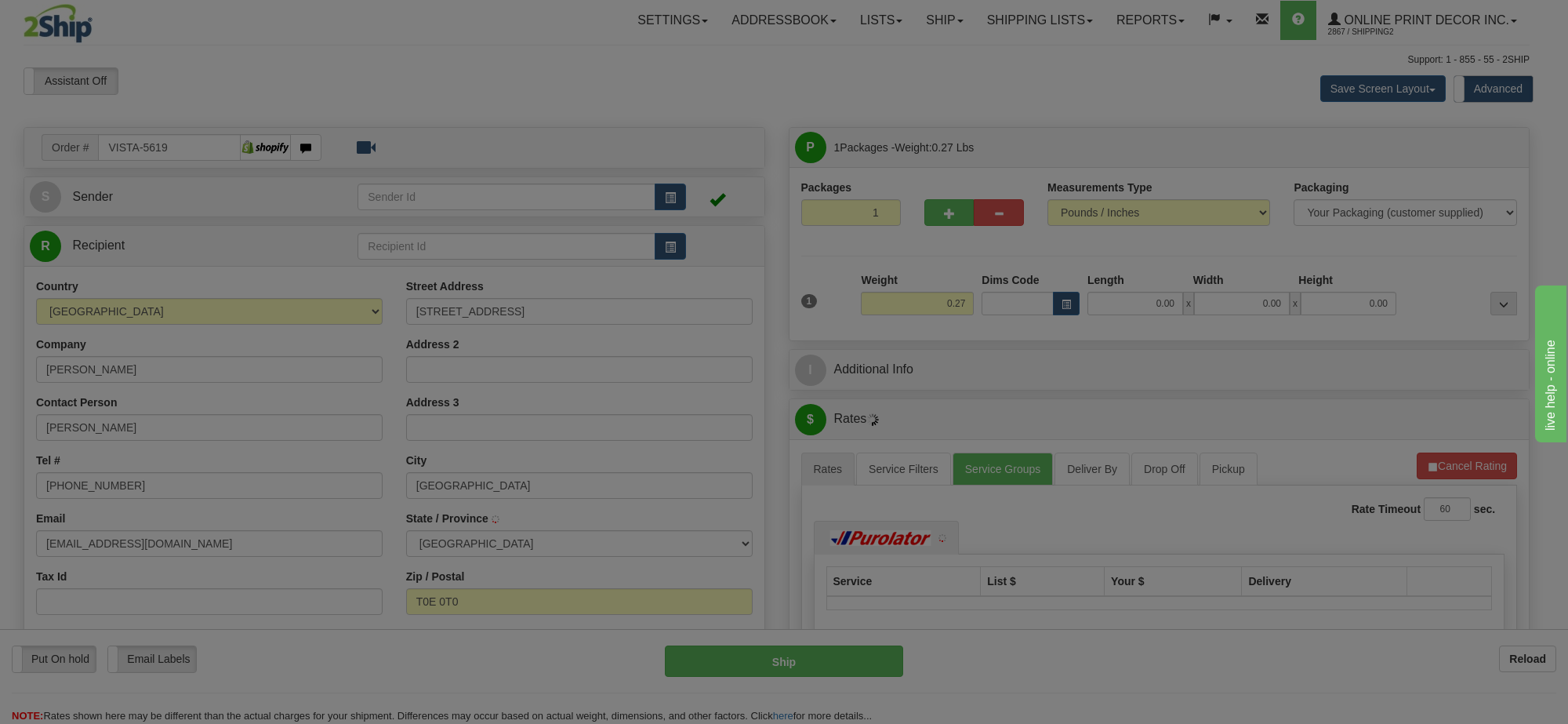
type input "EVANSBURG"
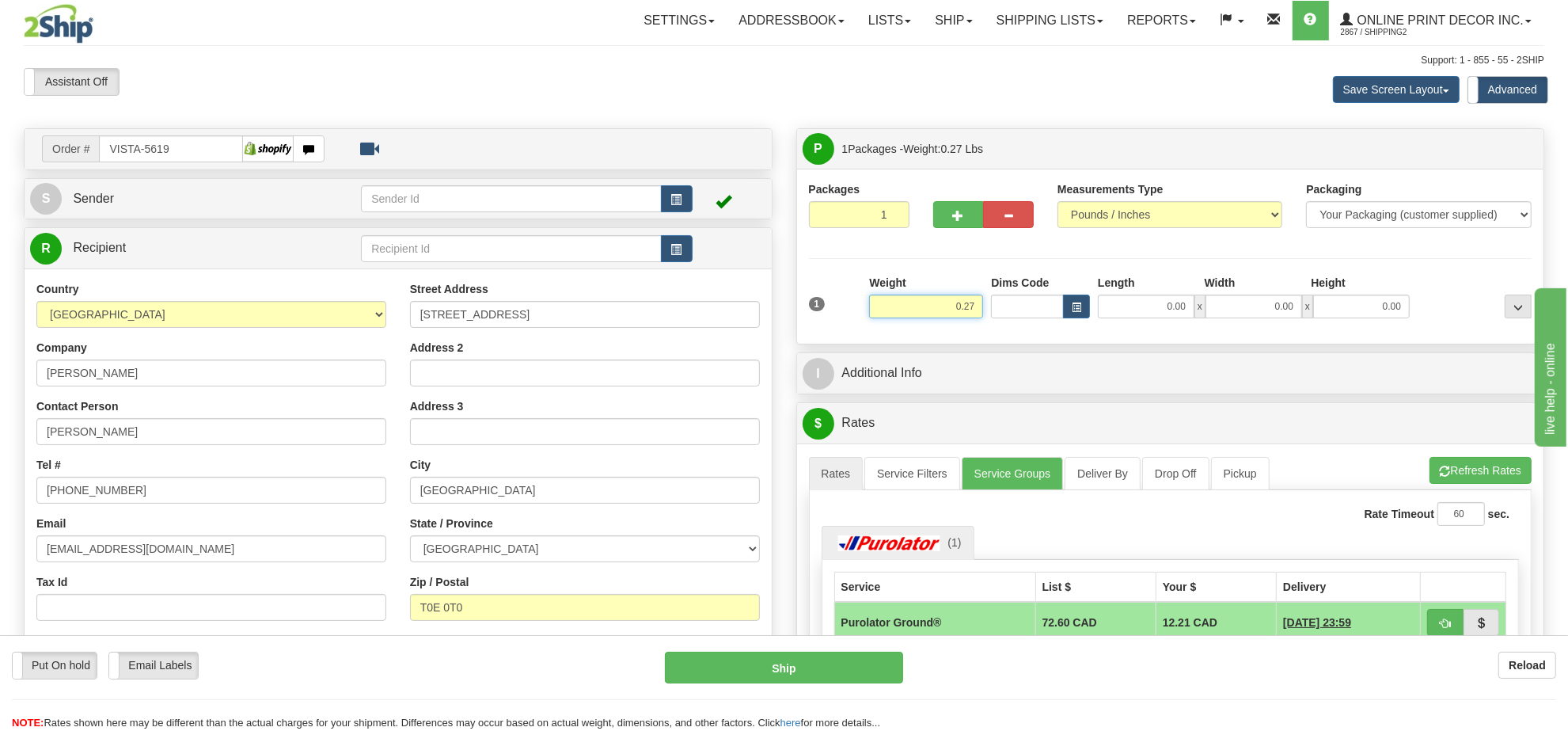
click at [959, 307] on input "0.27" at bounding box center [925, 306] width 114 height 23
type input "2.00"
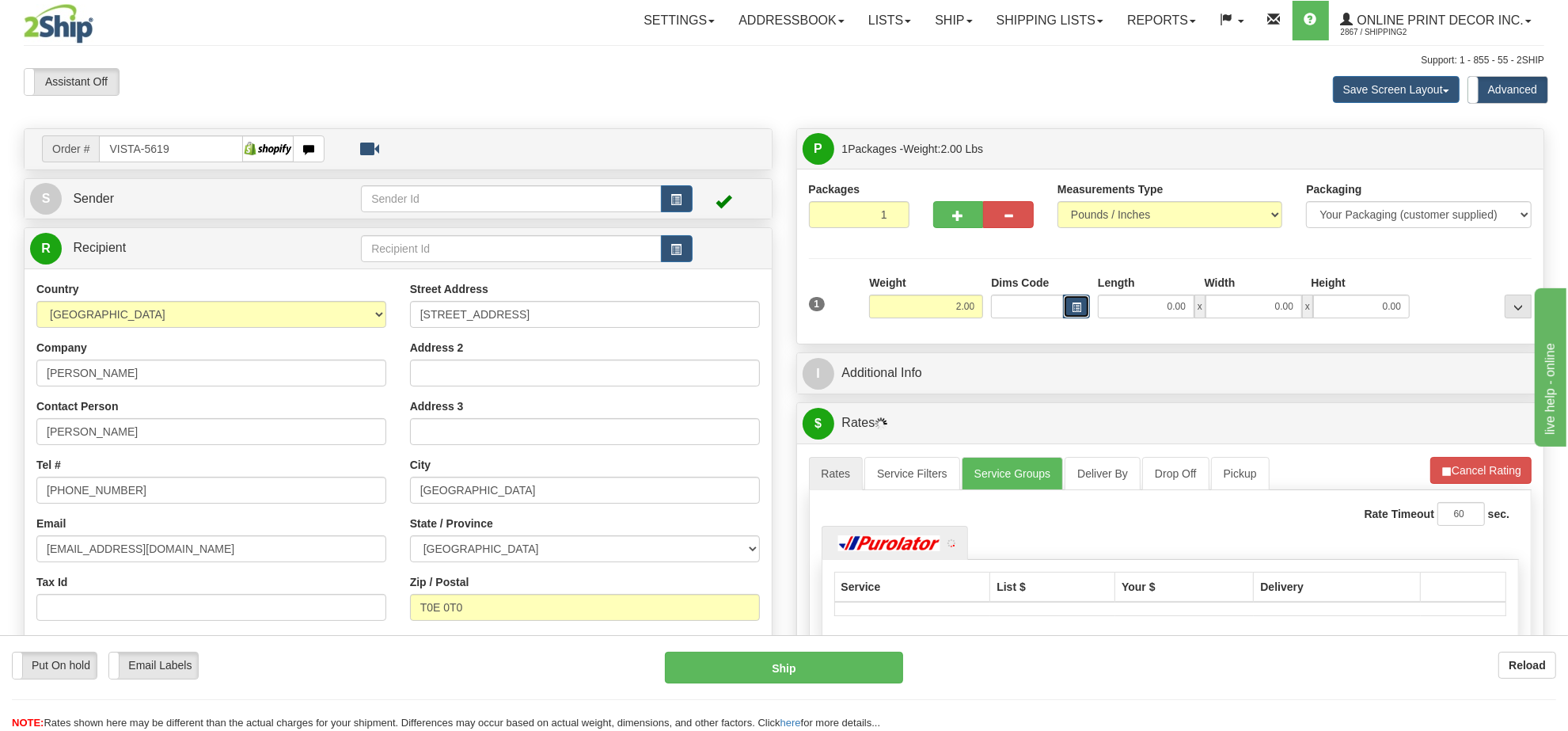
click at [1067, 313] on button "button" at bounding box center [1077, 306] width 27 height 23
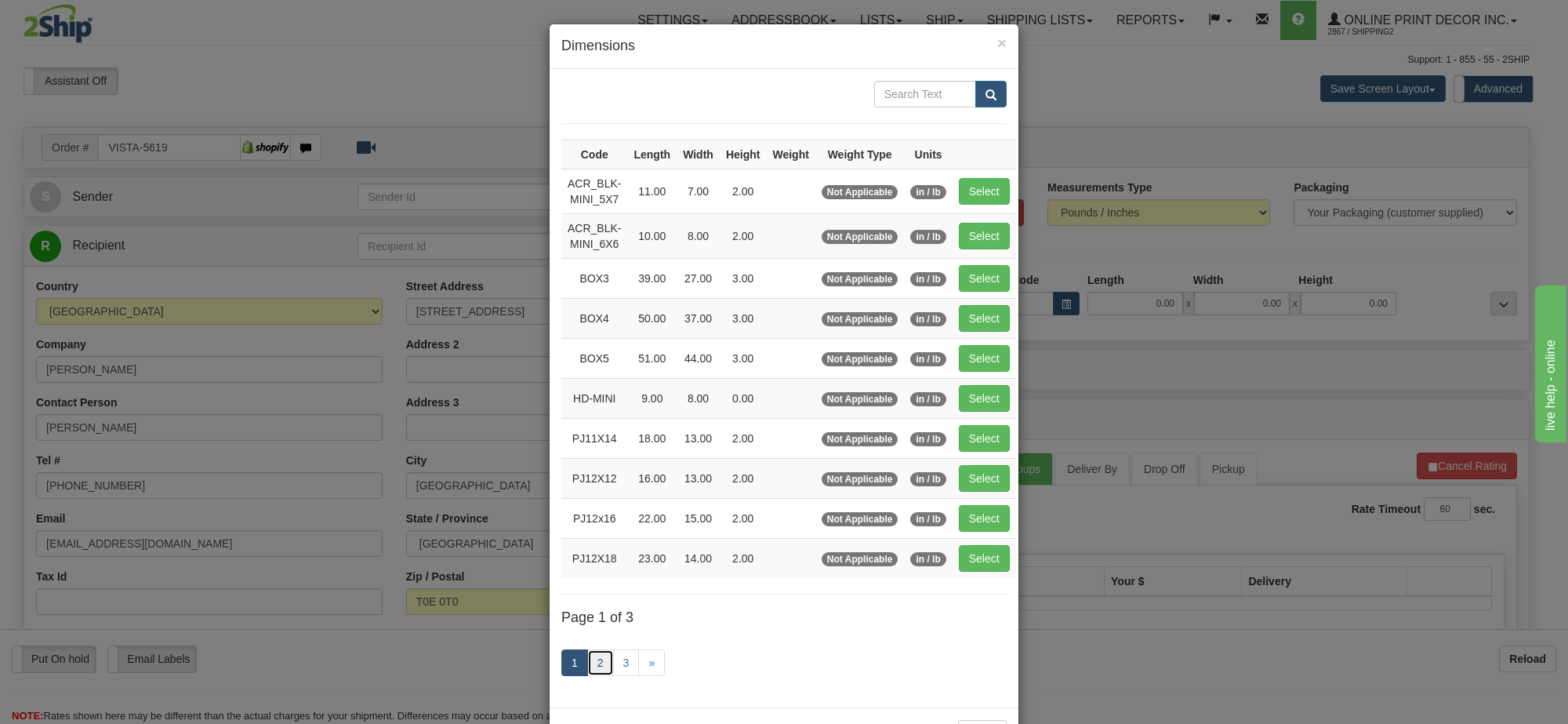
click at [592, 672] on link "2" at bounding box center [601, 662] width 27 height 27
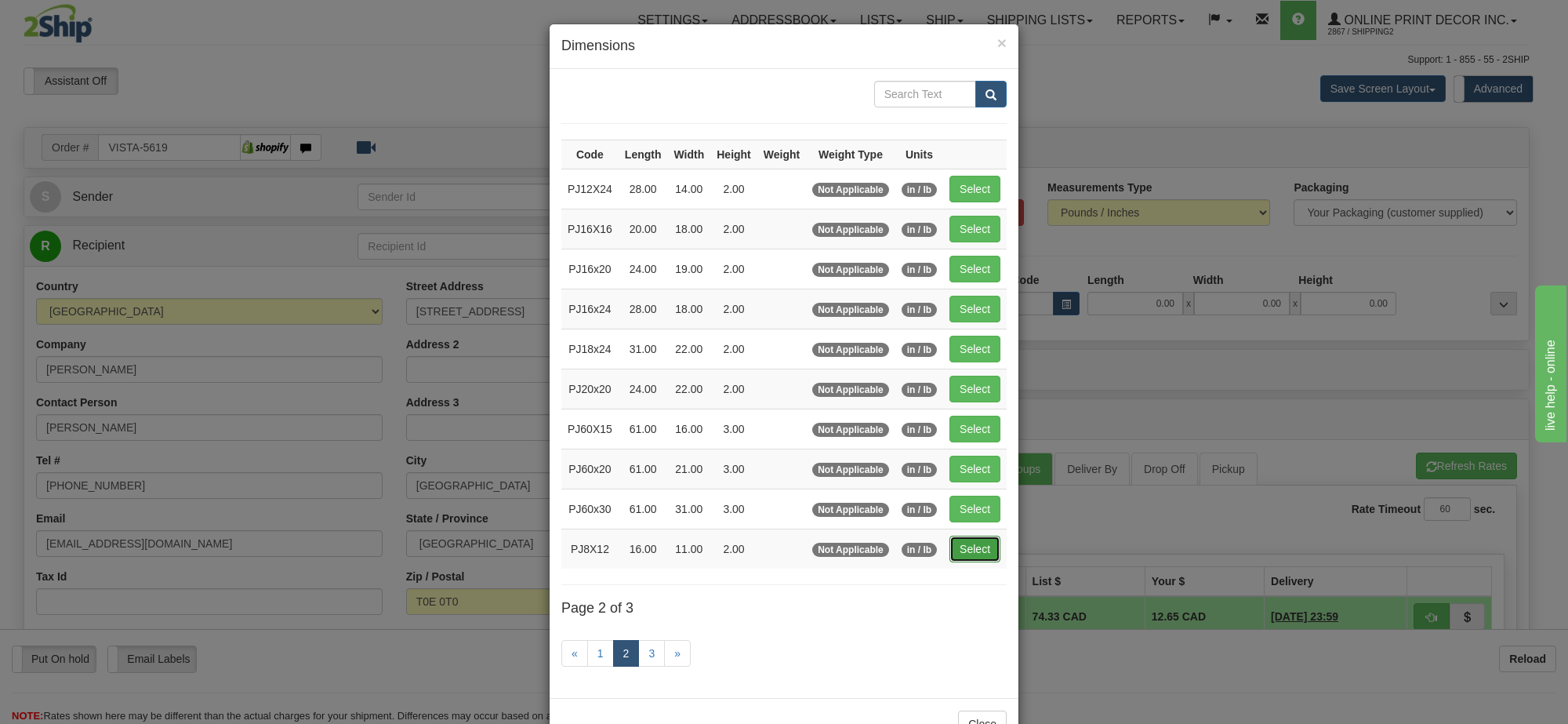
click at [980, 551] on button "Select" at bounding box center [975, 549] width 51 height 27
type input "PJ8X12"
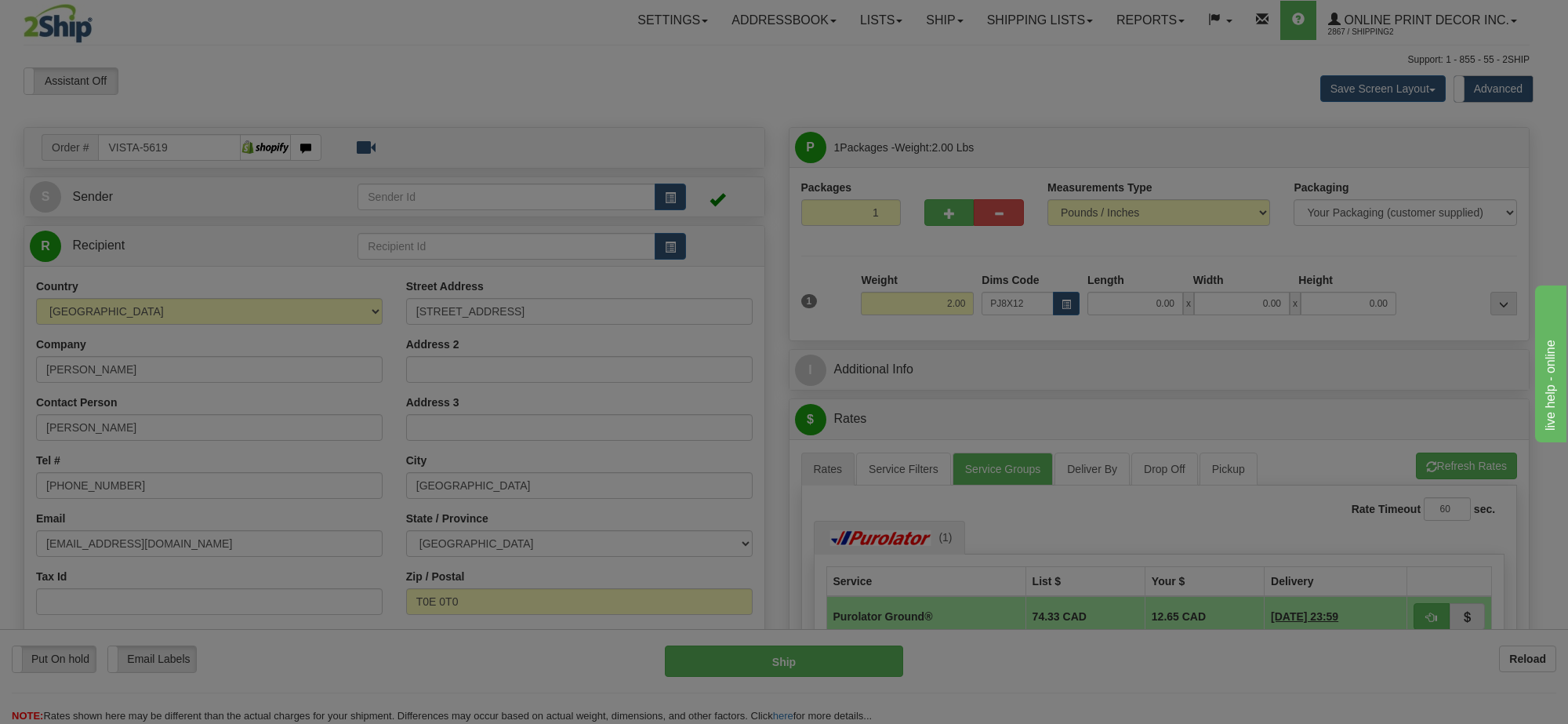
type input "16.00"
type input "11.00"
type input "2.00"
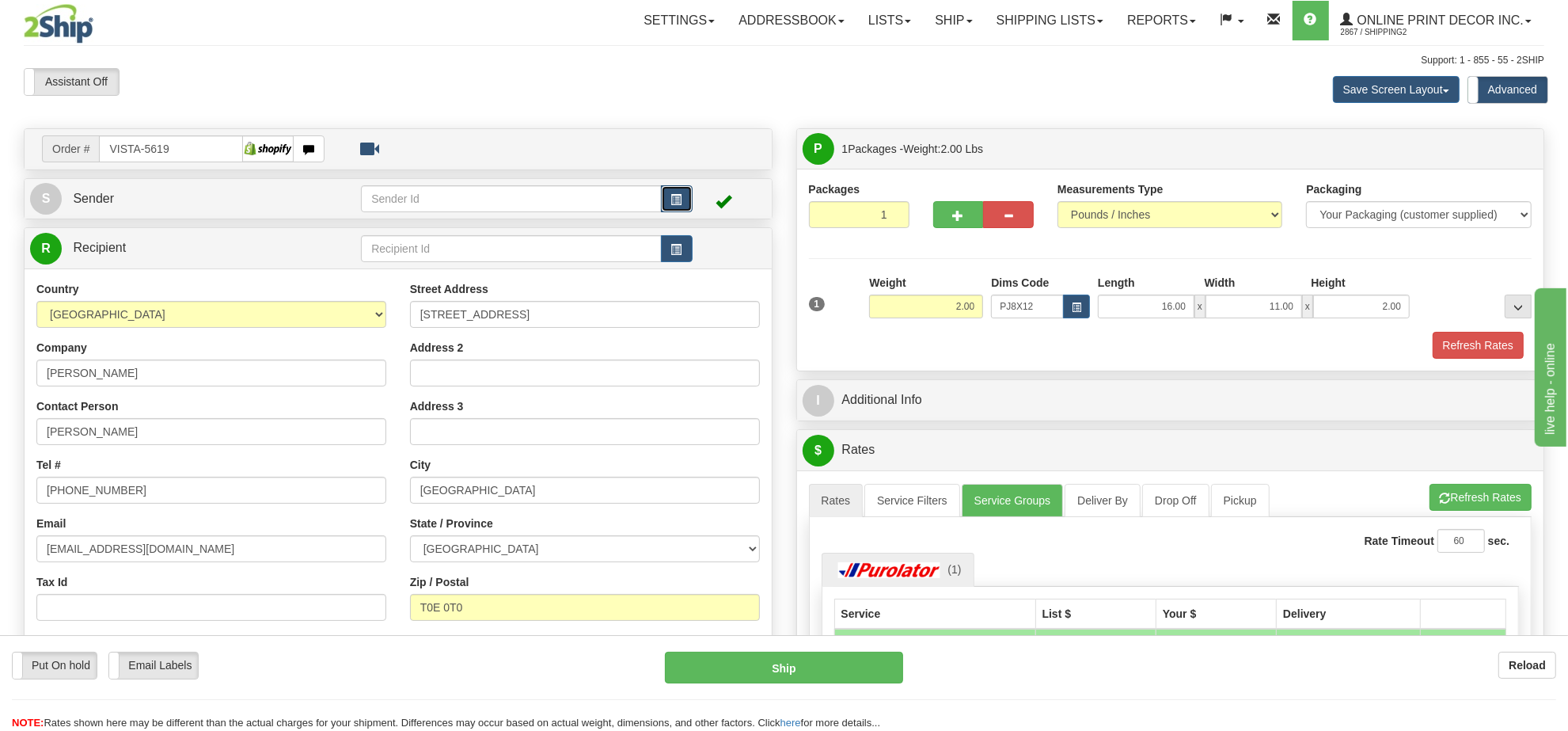
click at [677, 196] on span "button" at bounding box center [677, 199] width 11 height 10
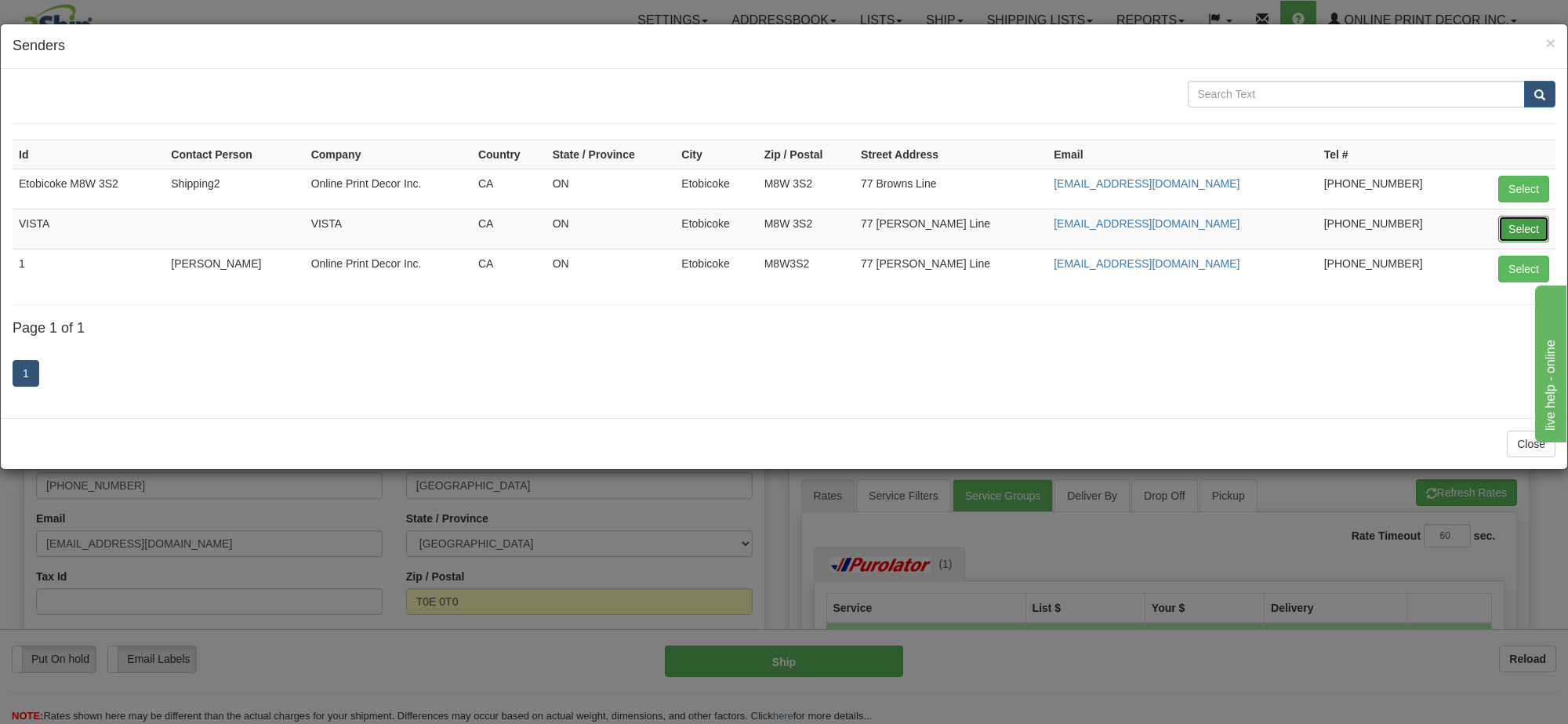
click at [1531, 225] on button "Select" at bounding box center [1522, 229] width 51 height 27
type input "VISTA"
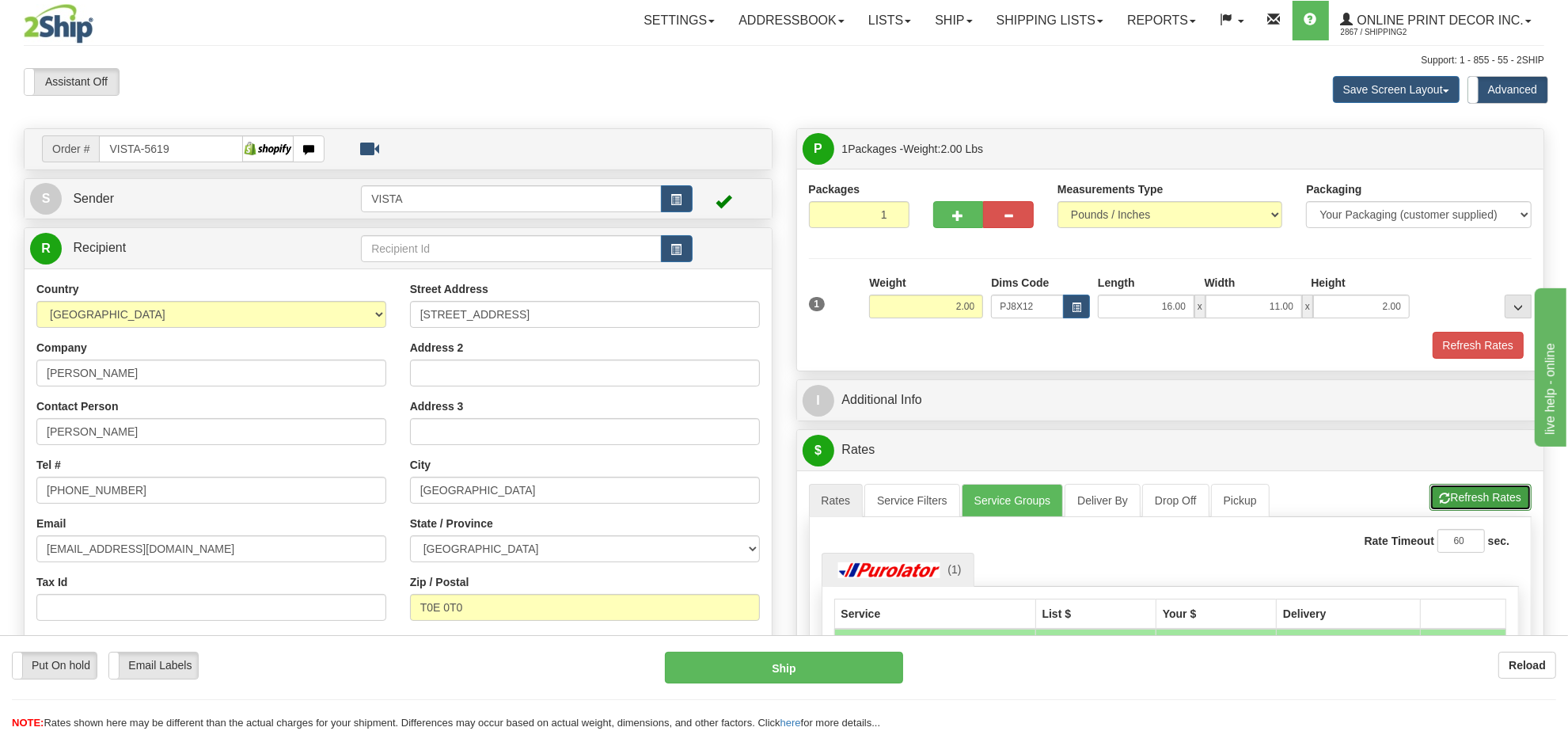
click at [1493, 498] on button "Refresh Rates" at bounding box center [1480, 498] width 102 height 27
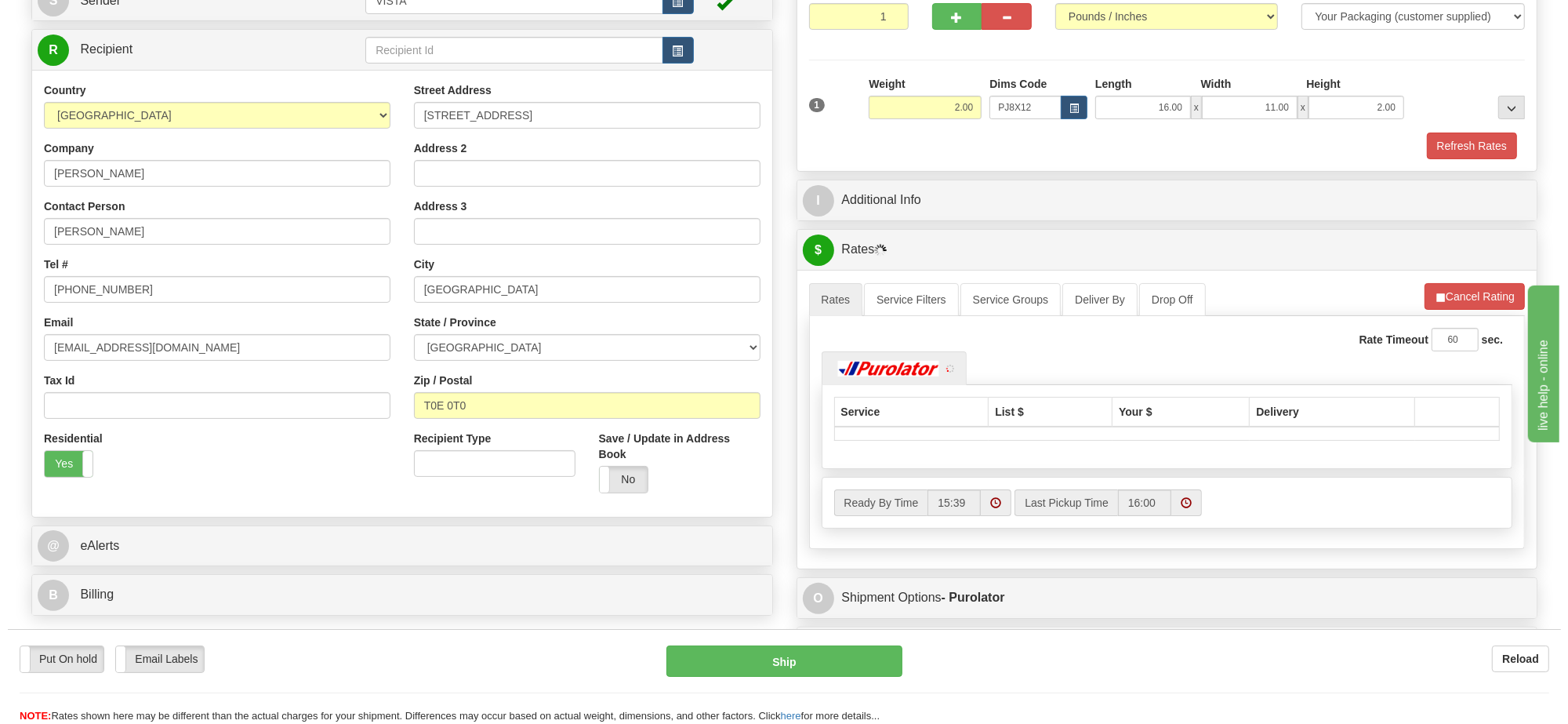
scroll to position [294, 0]
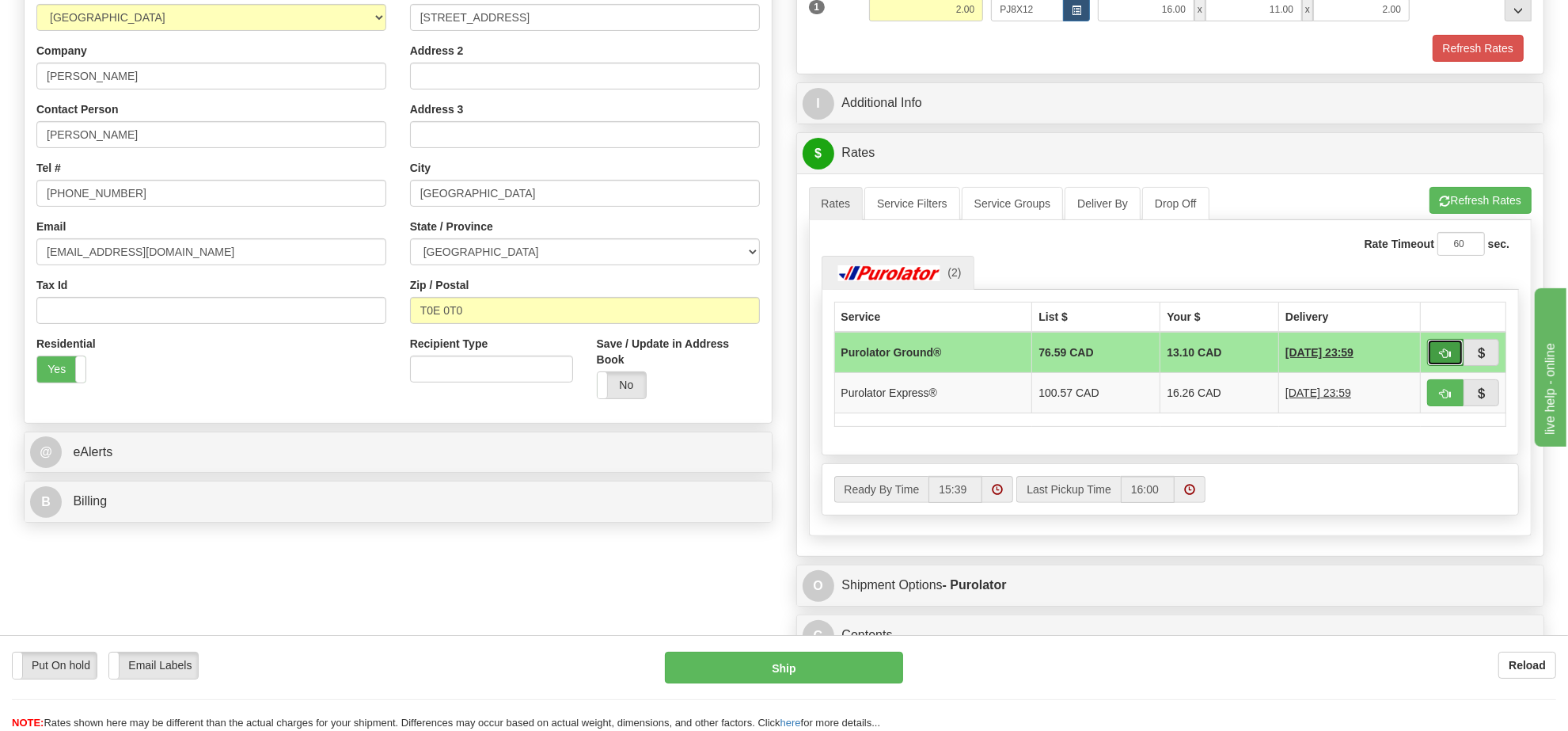
click at [1454, 358] on button "button" at bounding box center [1445, 352] width 36 height 27
type input "260"
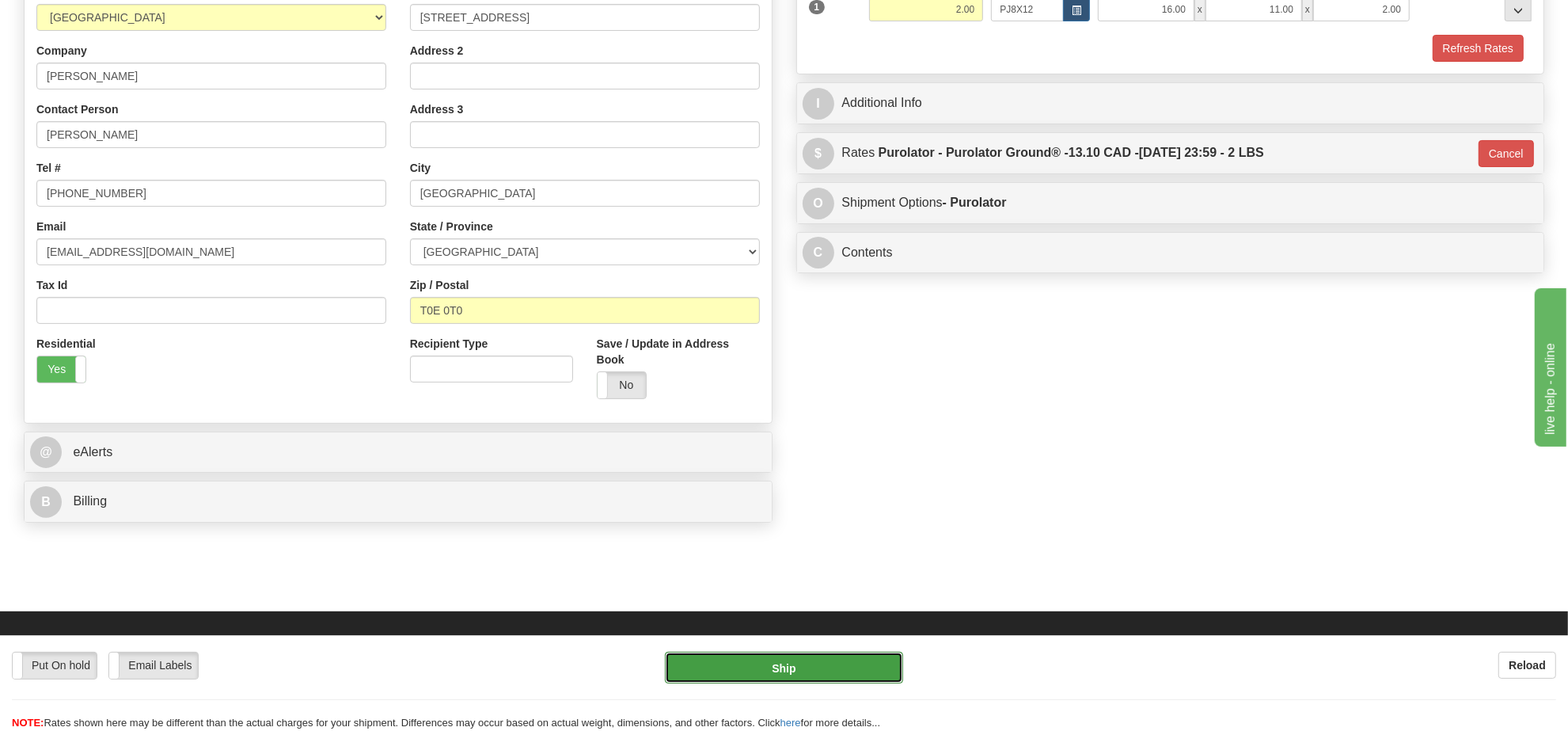
click at [859, 661] on button "Ship" at bounding box center [783, 667] width 237 height 32
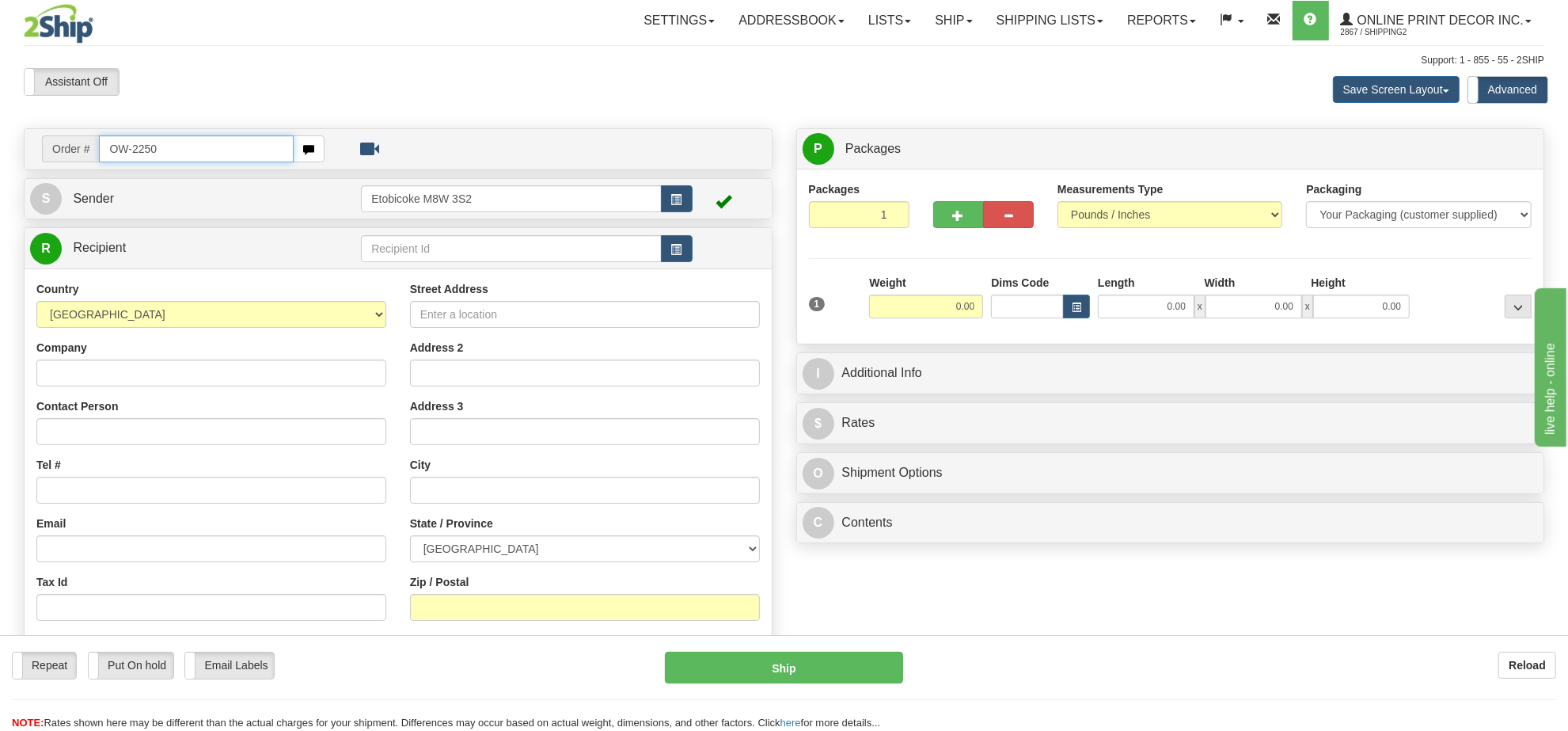
type input "OW-2250"
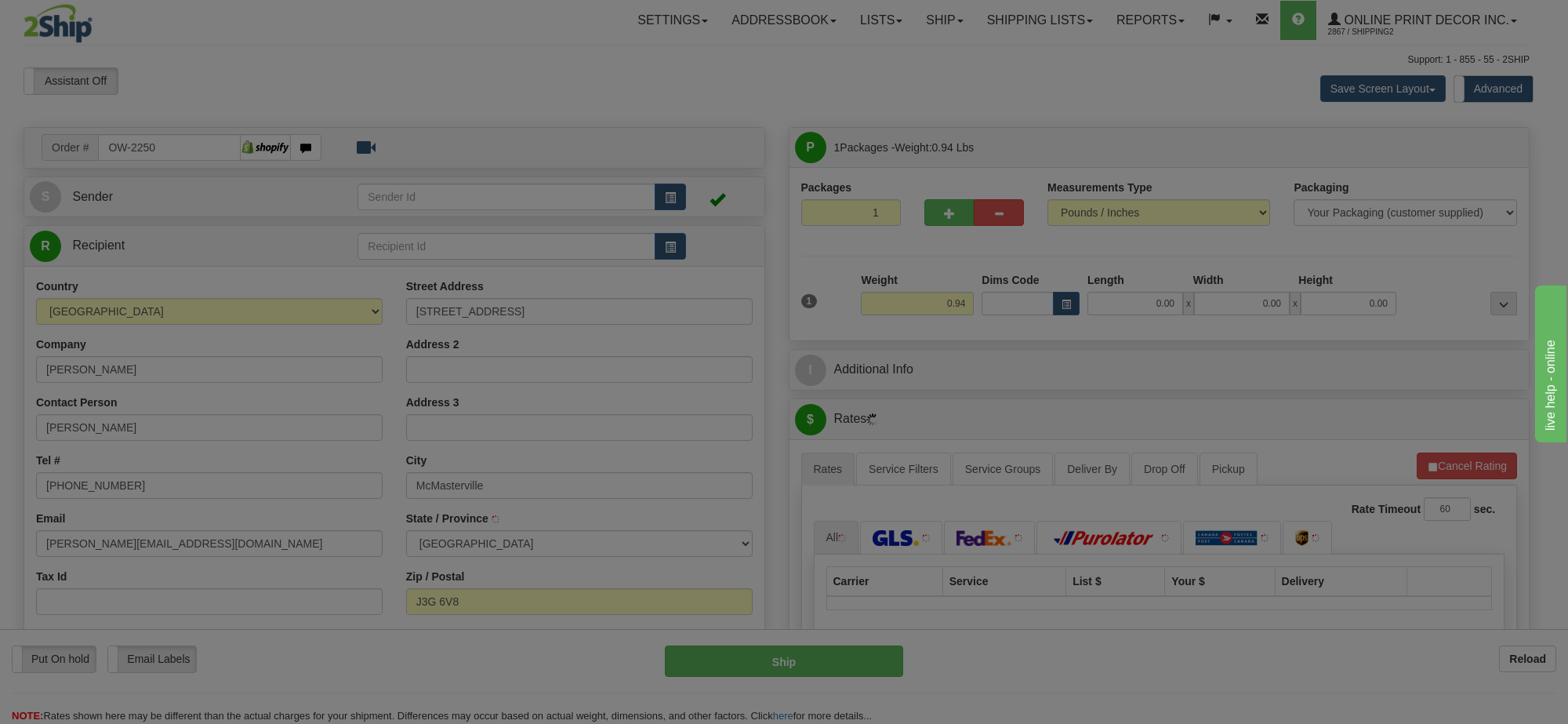
type input "MCMASTERVILLE"
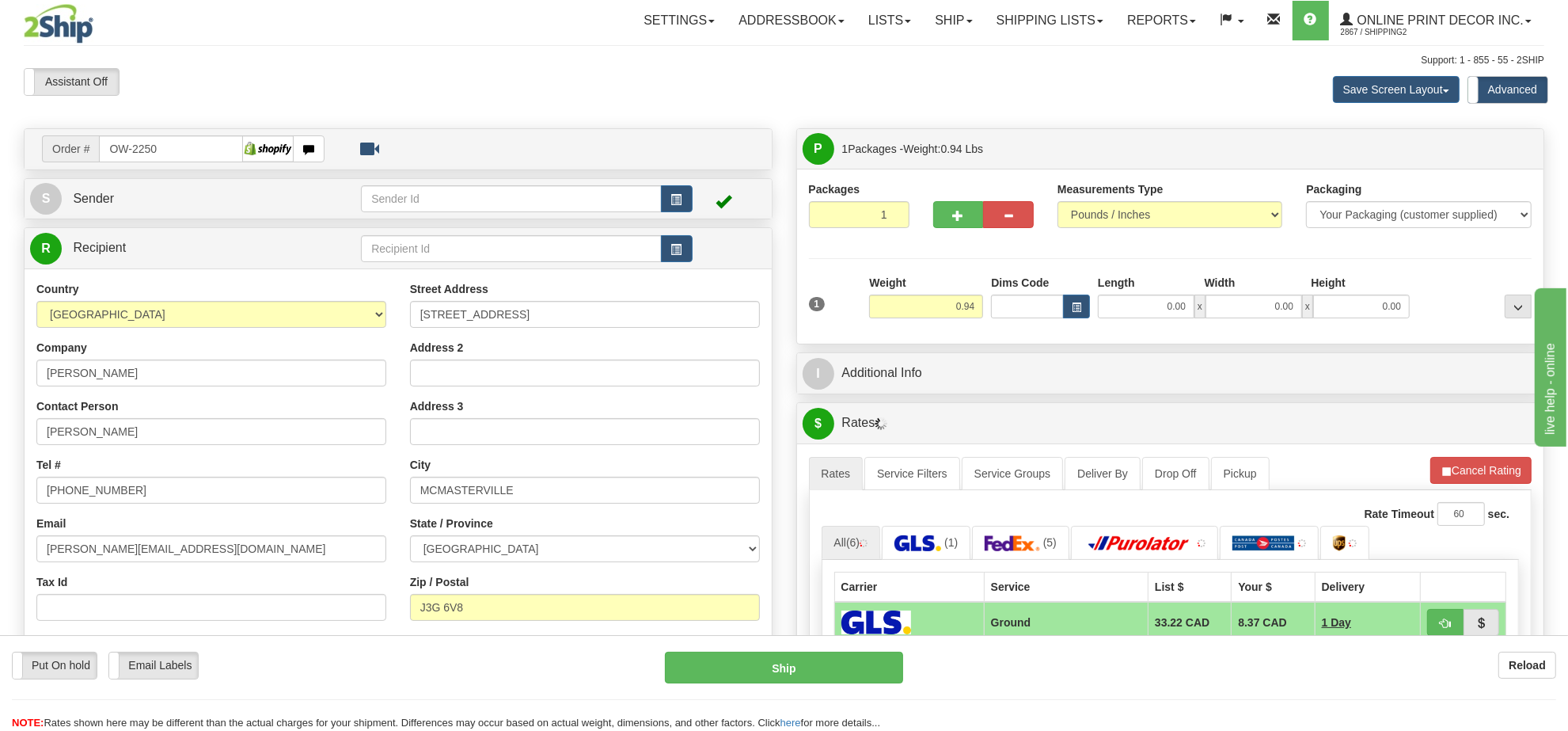
click at [955, 321] on div "Weight 0.94" at bounding box center [925, 302] width 122 height 55
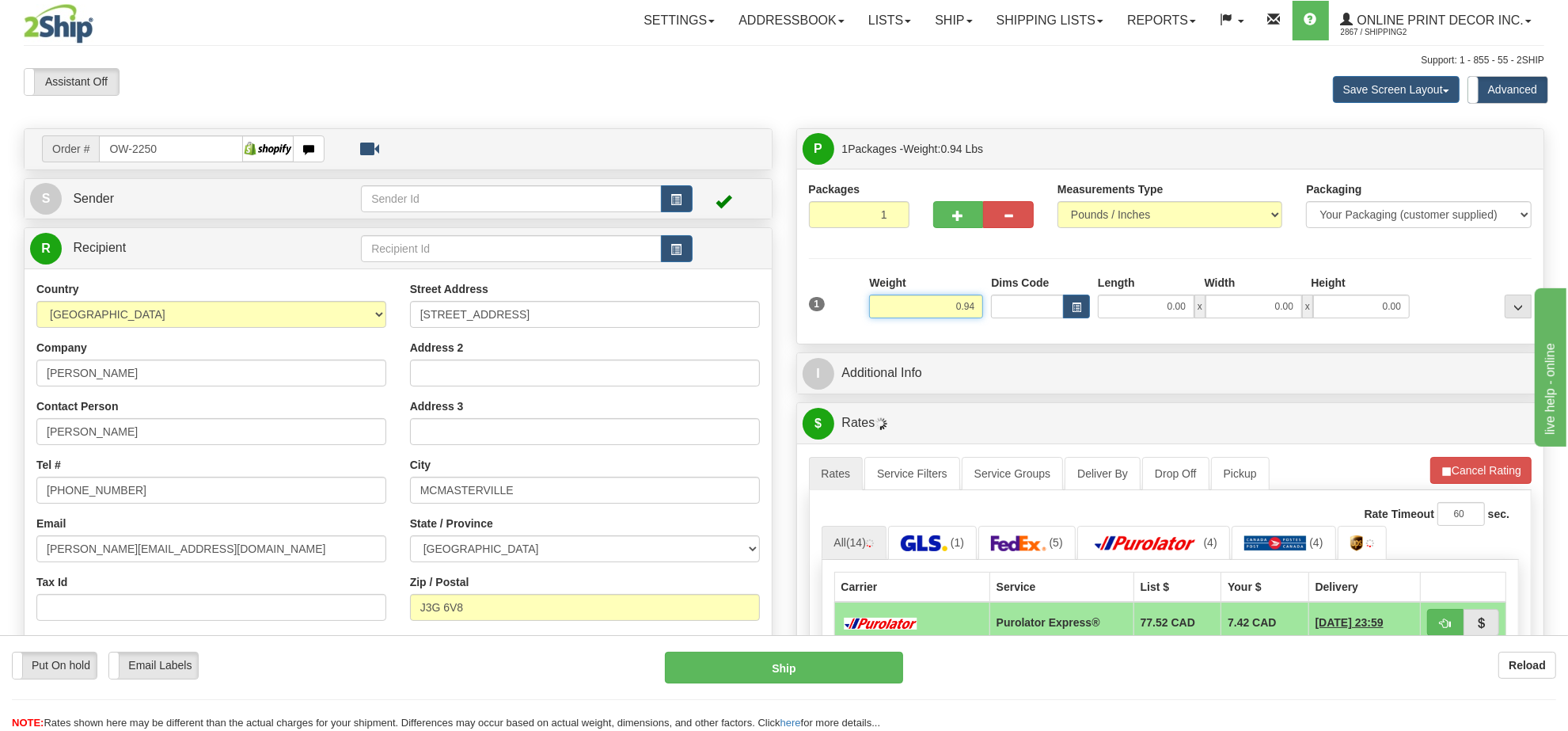
click at [953, 315] on input "0.94" at bounding box center [925, 306] width 114 height 23
drag, startPoint x: 1057, startPoint y: 302, endPoint x: 1072, endPoint y: 303, distance: 15.0
click at [1062, 302] on input "Dims Code" at bounding box center [1027, 306] width 73 height 23
click at [1079, 305] on span "button" at bounding box center [1076, 307] width 10 height 9
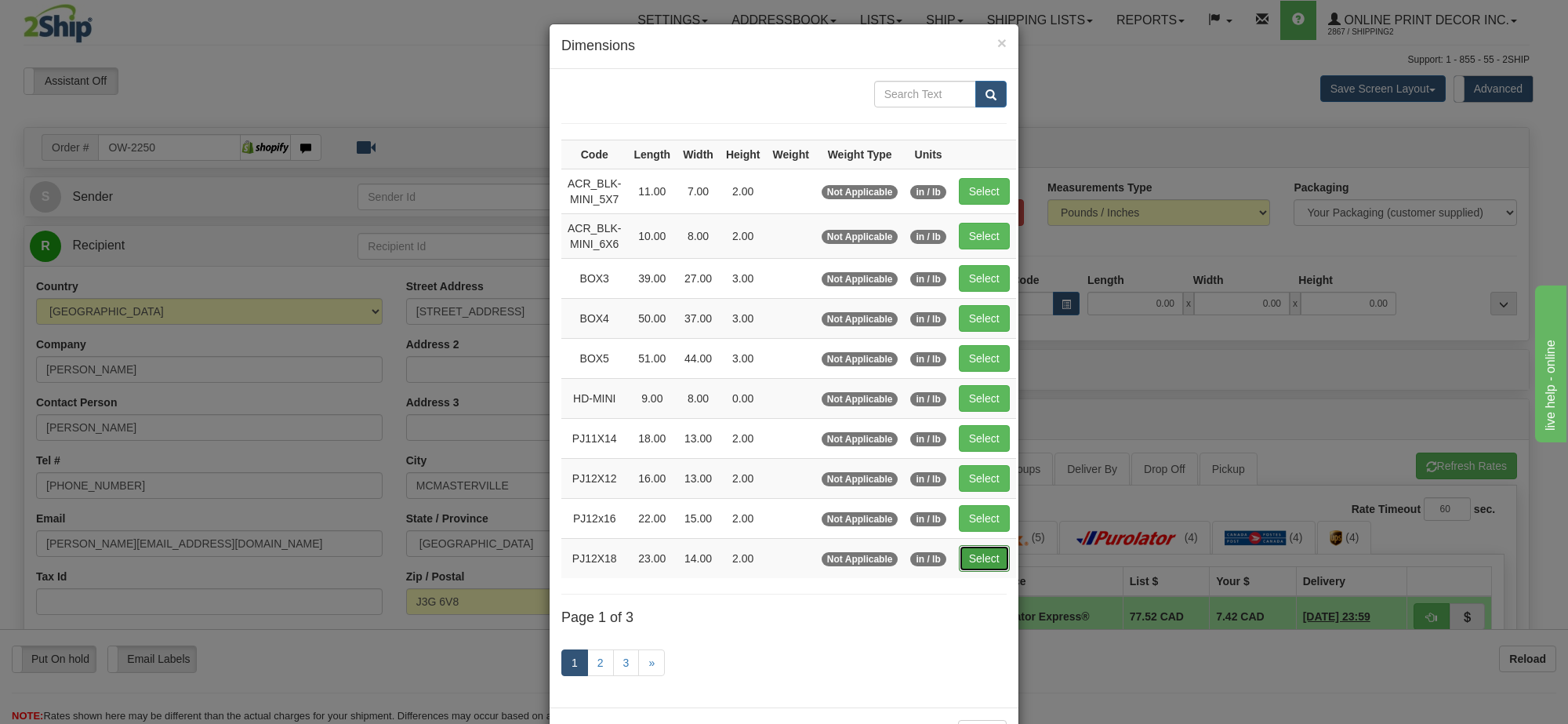
click at [993, 570] on button "Select" at bounding box center [983, 558] width 51 height 27
type input "PJ12X18"
type input "23.00"
type input "14.00"
type input "2.00"
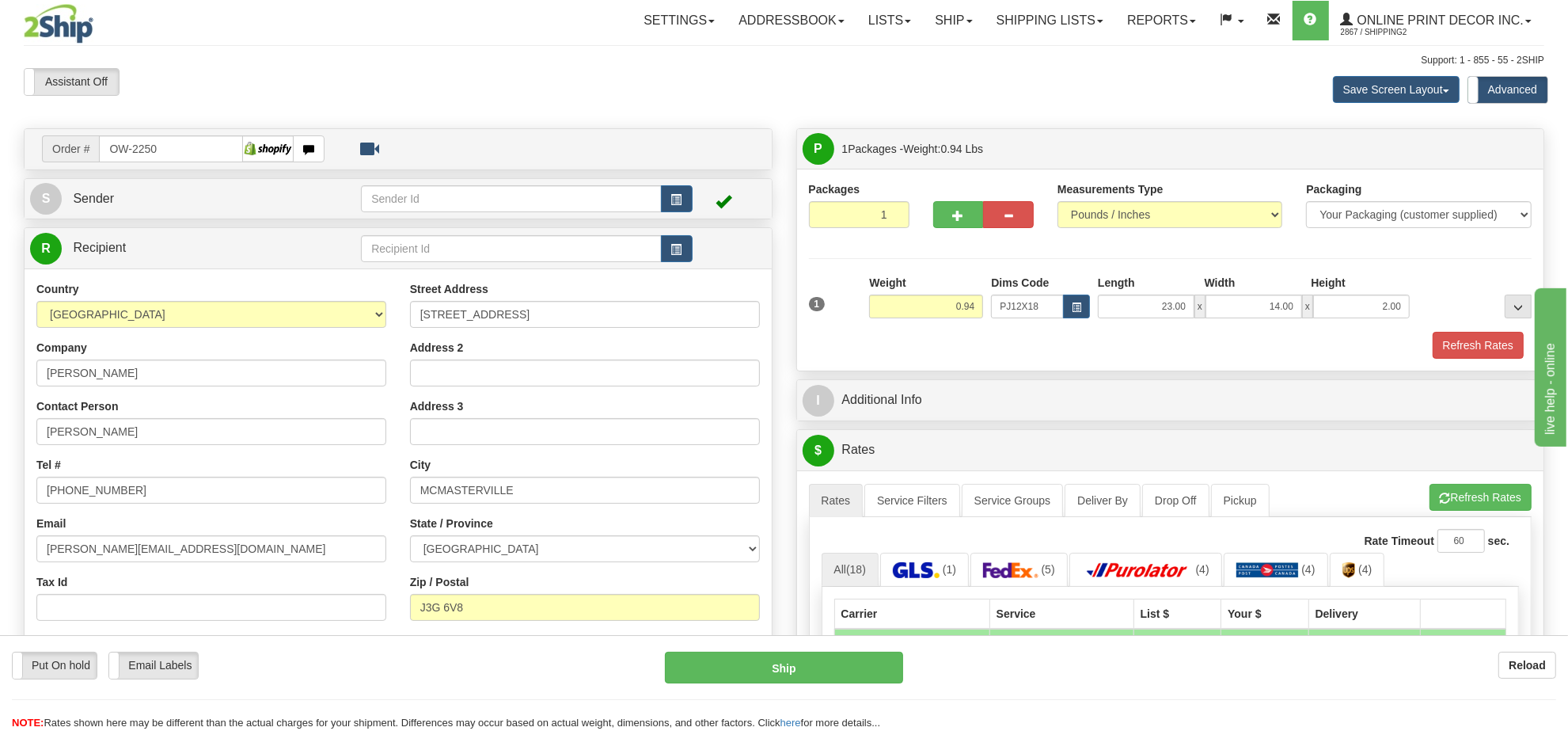
click at [954, 322] on div "Weight 0.94" at bounding box center [925, 302] width 122 height 55
click at [954, 311] on input "0.94" at bounding box center [925, 306] width 114 height 23
type input "3.00"
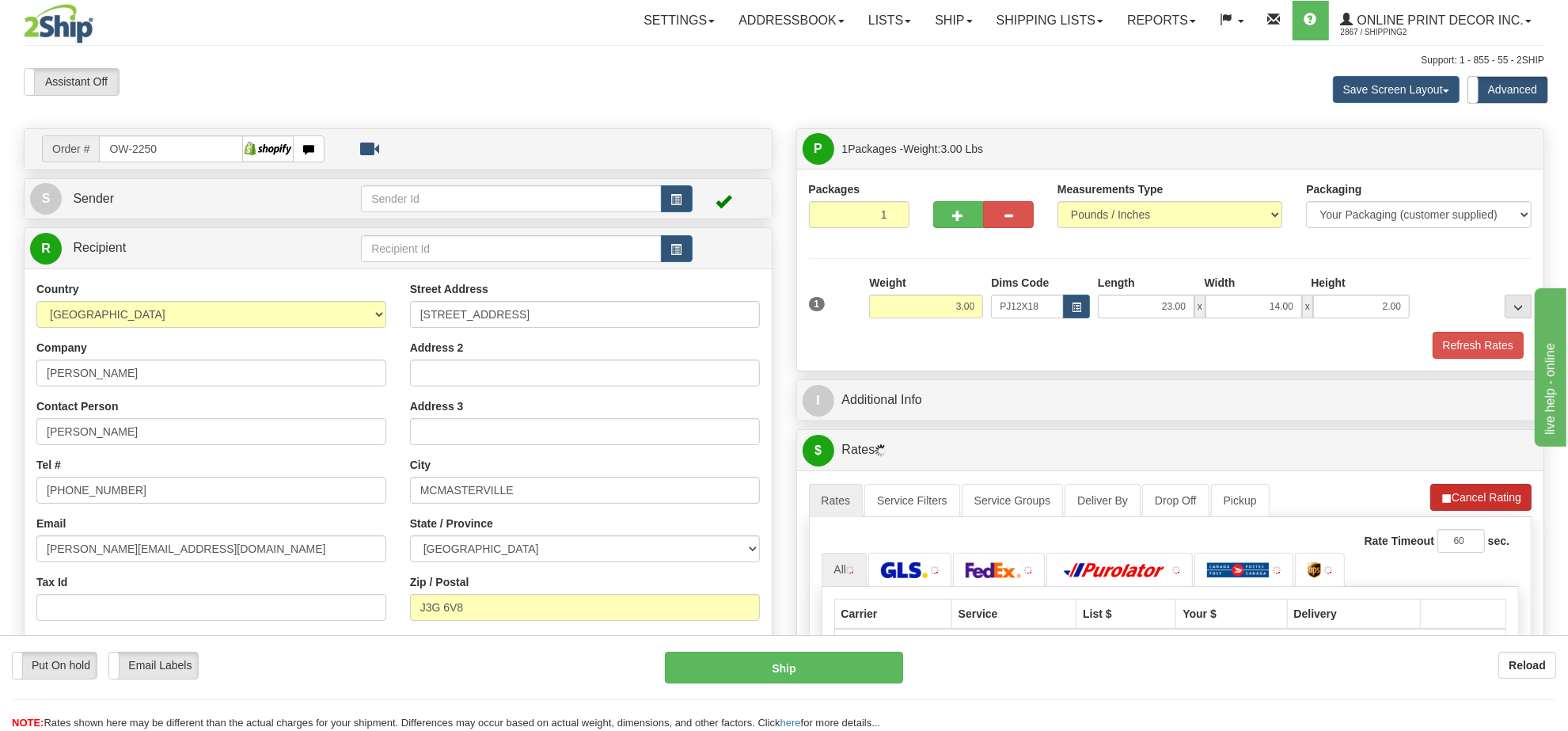
click at [1464, 508] on li "Refresh Rates Cancel Rating" at bounding box center [1481, 498] width 101 height 27
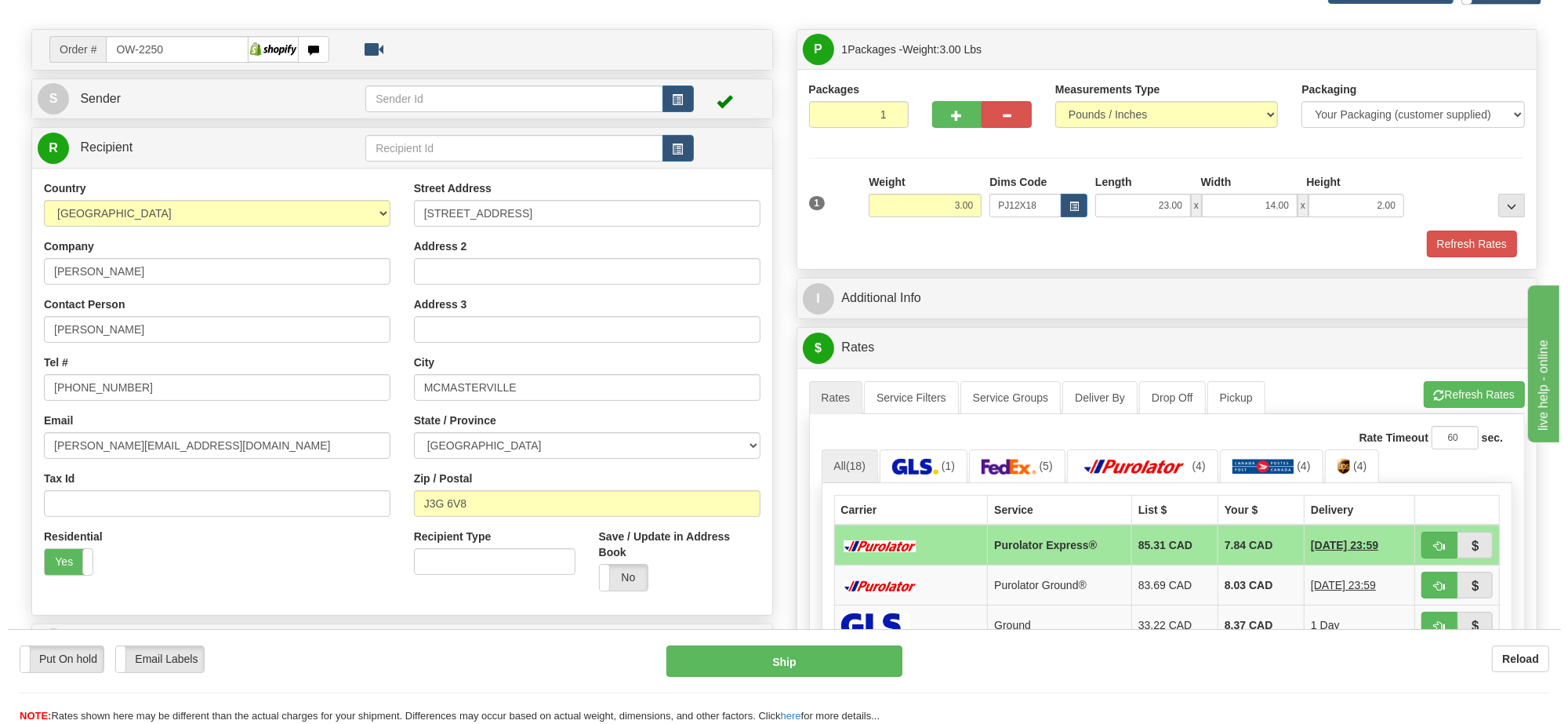
scroll to position [196, 0]
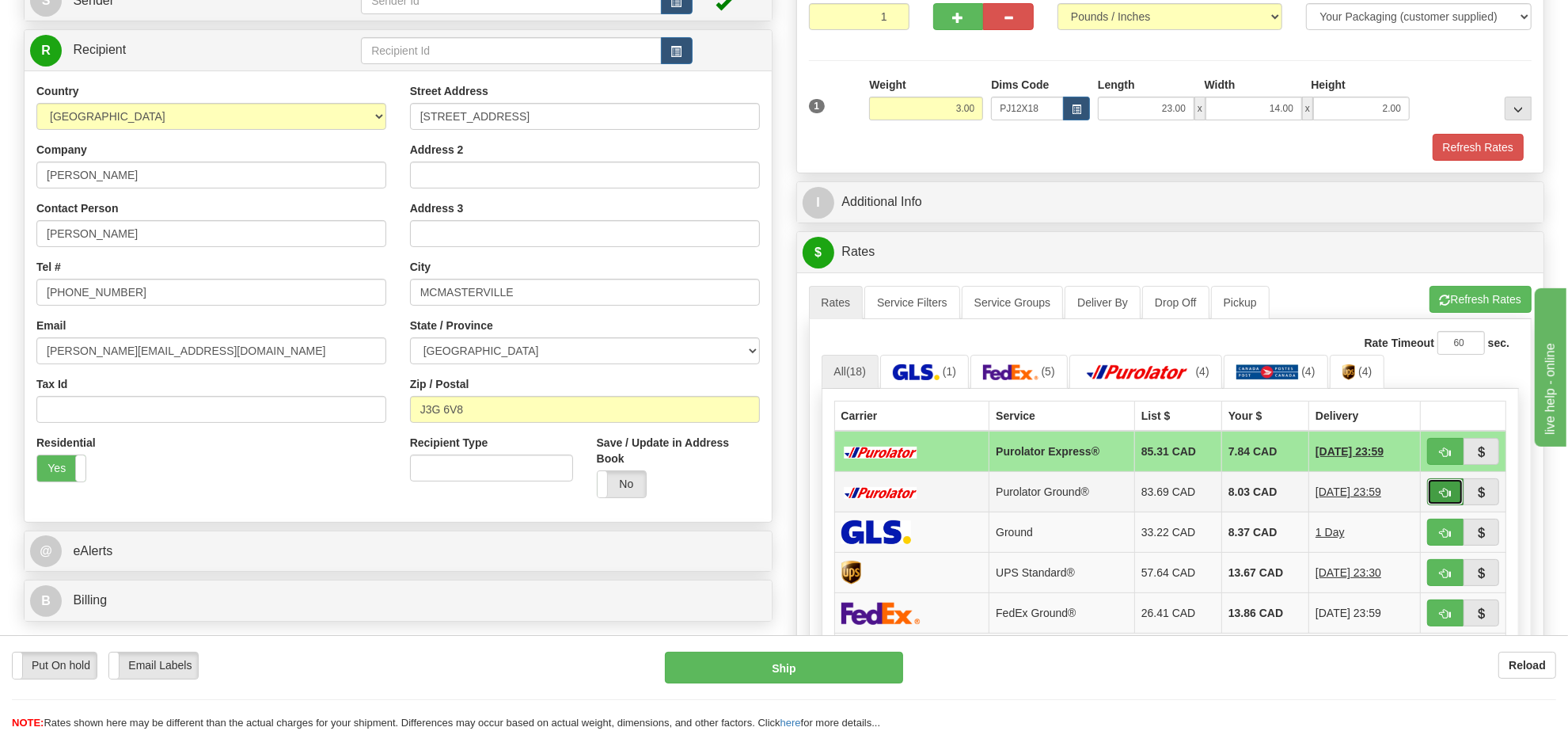
click at [1434, 493] on button "button" at bounding box center [1445, 491] width 36 height 27
type input "260"
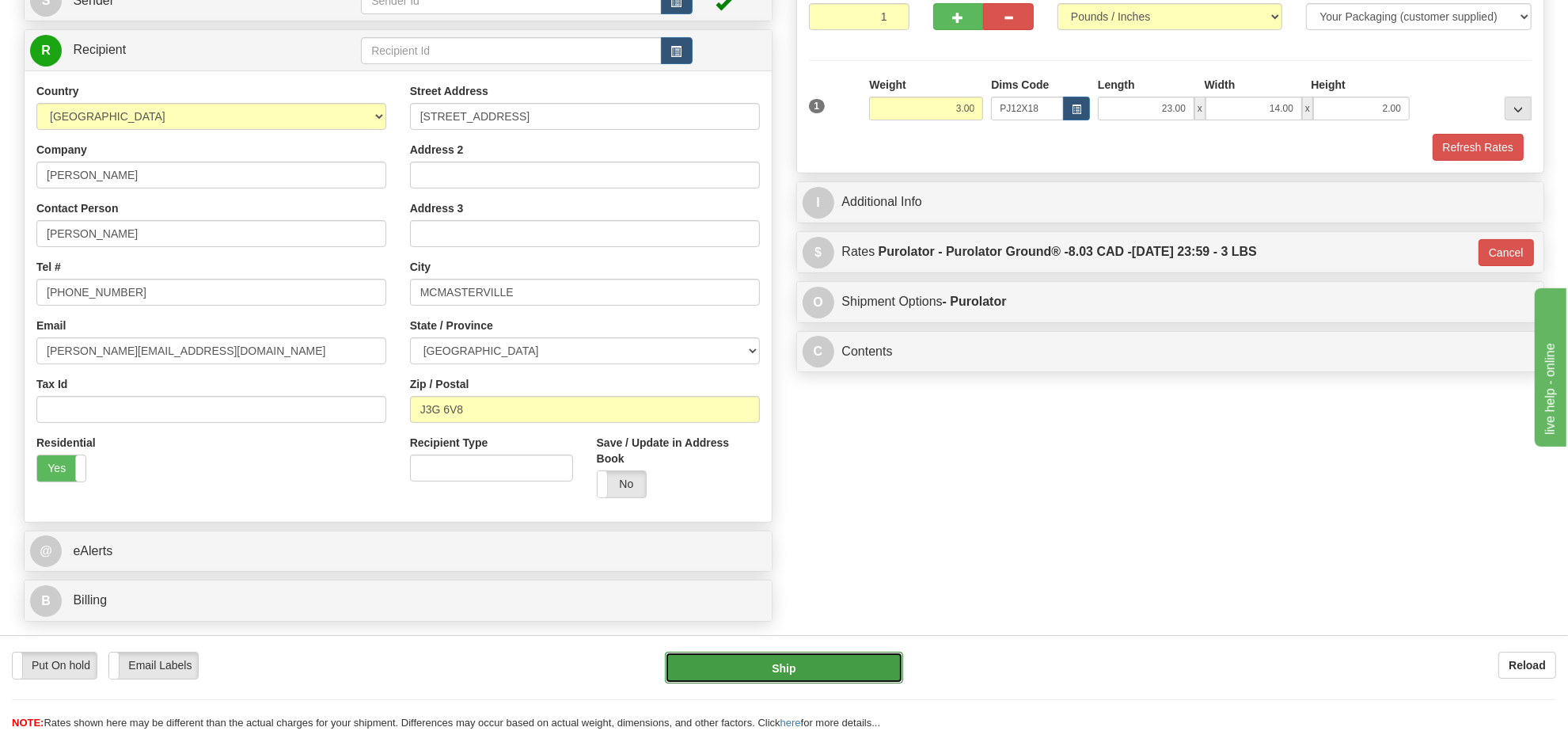
click at [835, 672] on button "Ship" at bounding box center [783, 667] width 237 height 32
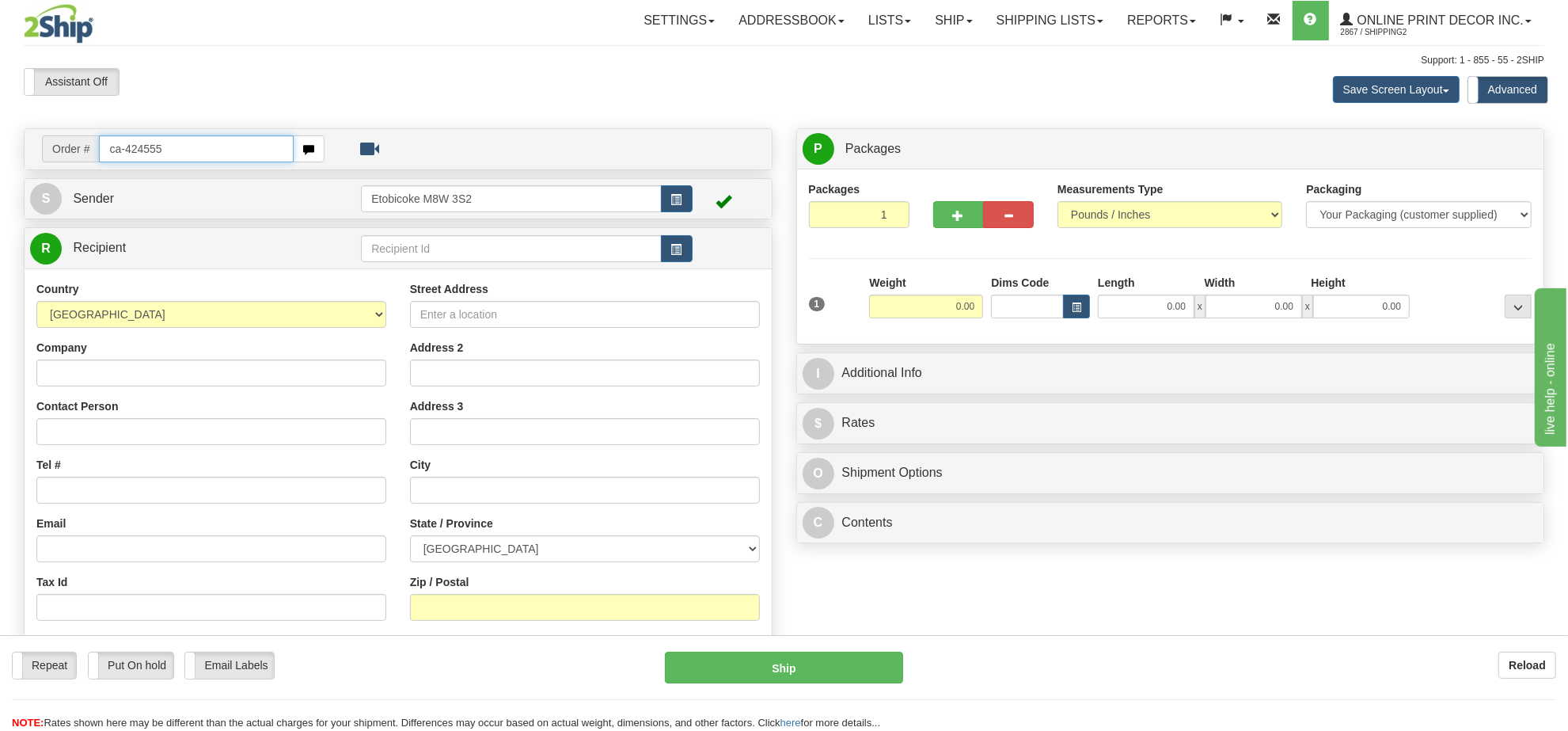
type input "ca-424555"
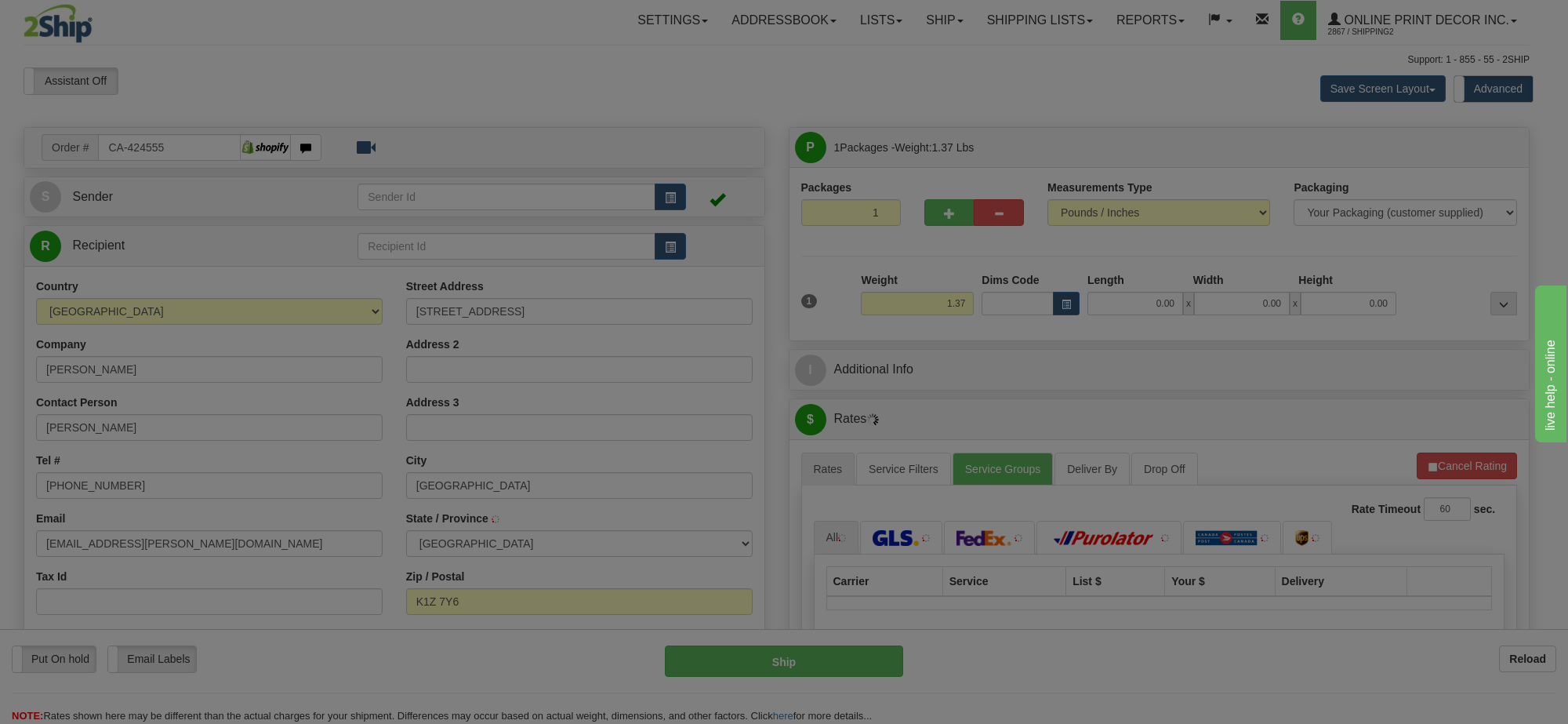
type input "[GEOGRAPHIC_DATA]"
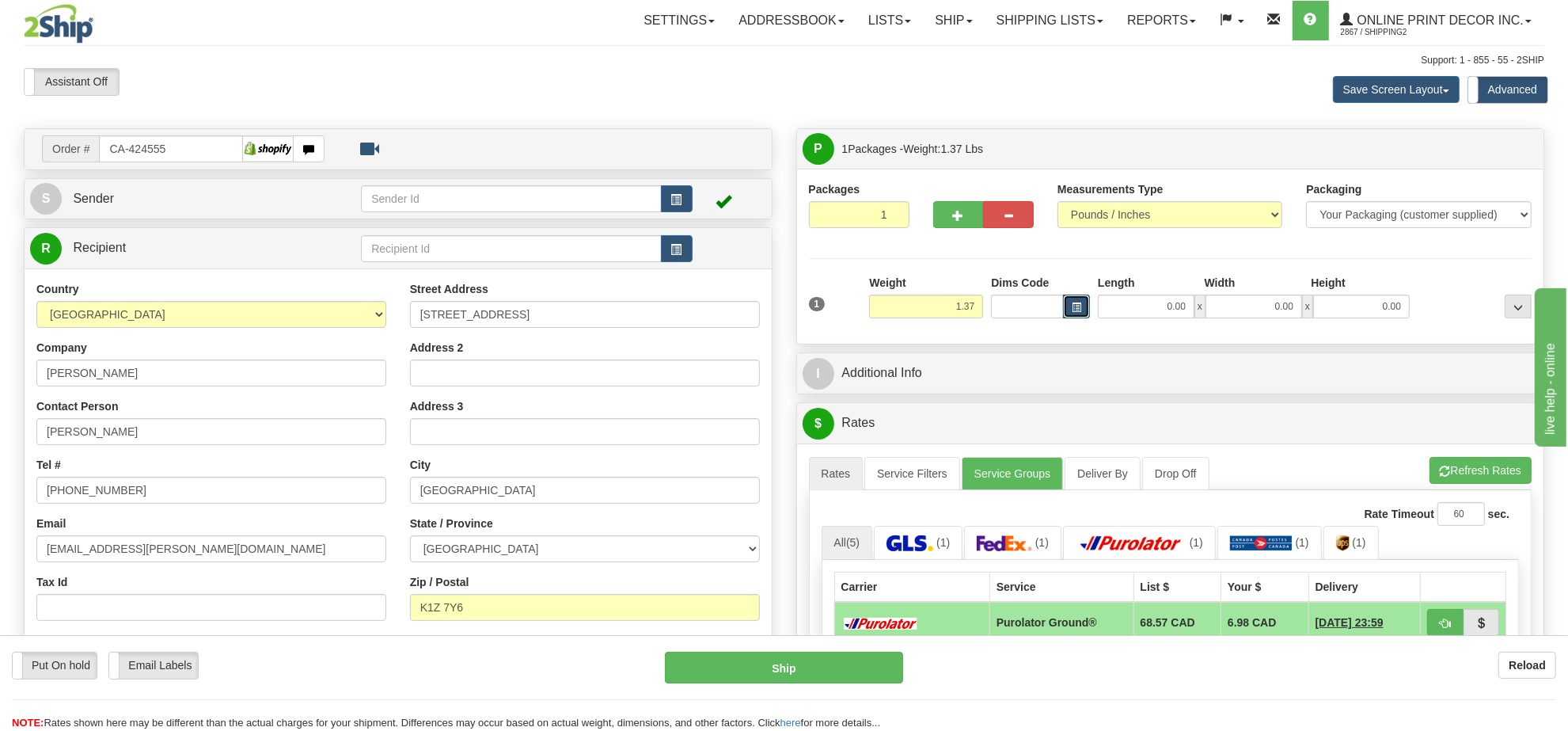
click at [1076, 306] on span "button" at bounding box center [1076, 307] width 10 height 9
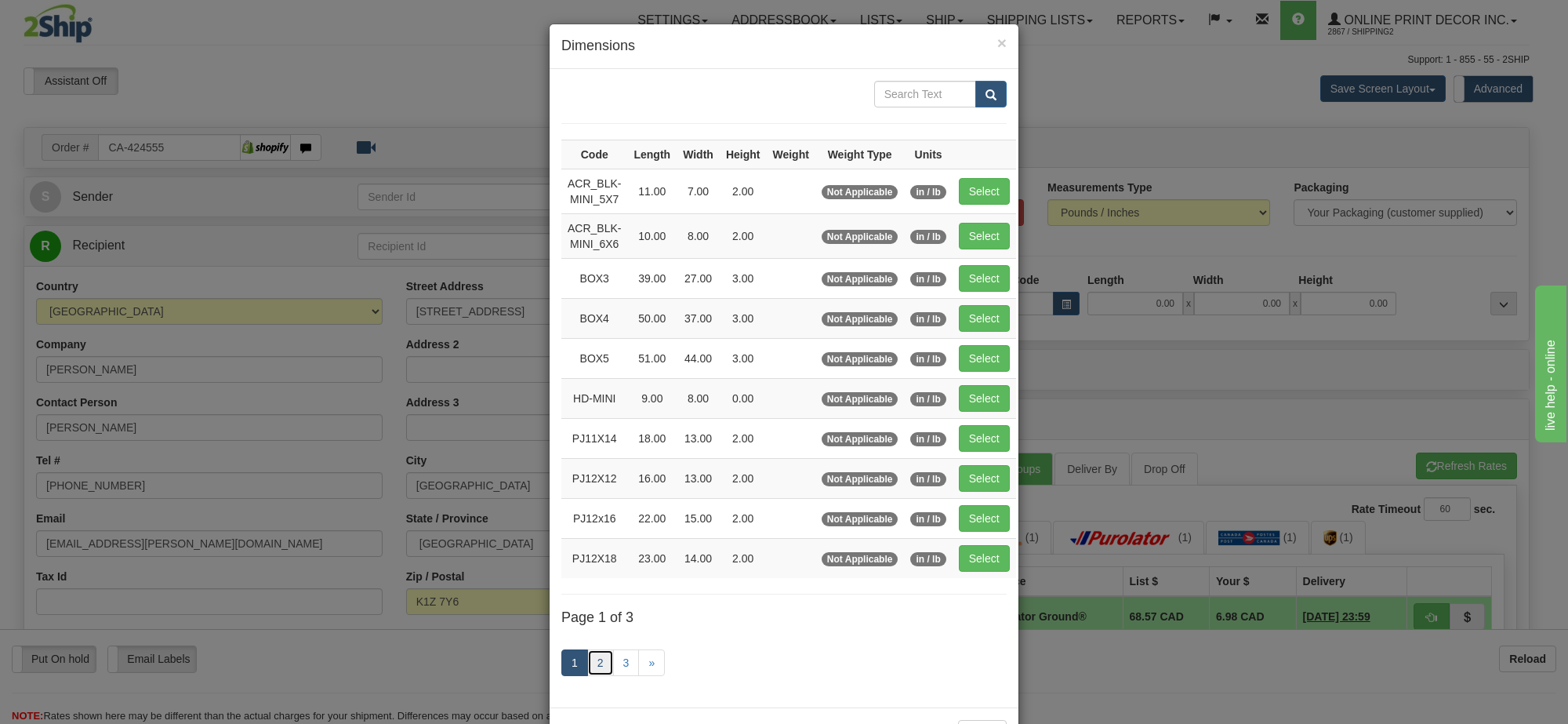
click at [598, 675] on link "2" at bounding box center [601, 662] width 27 height 27
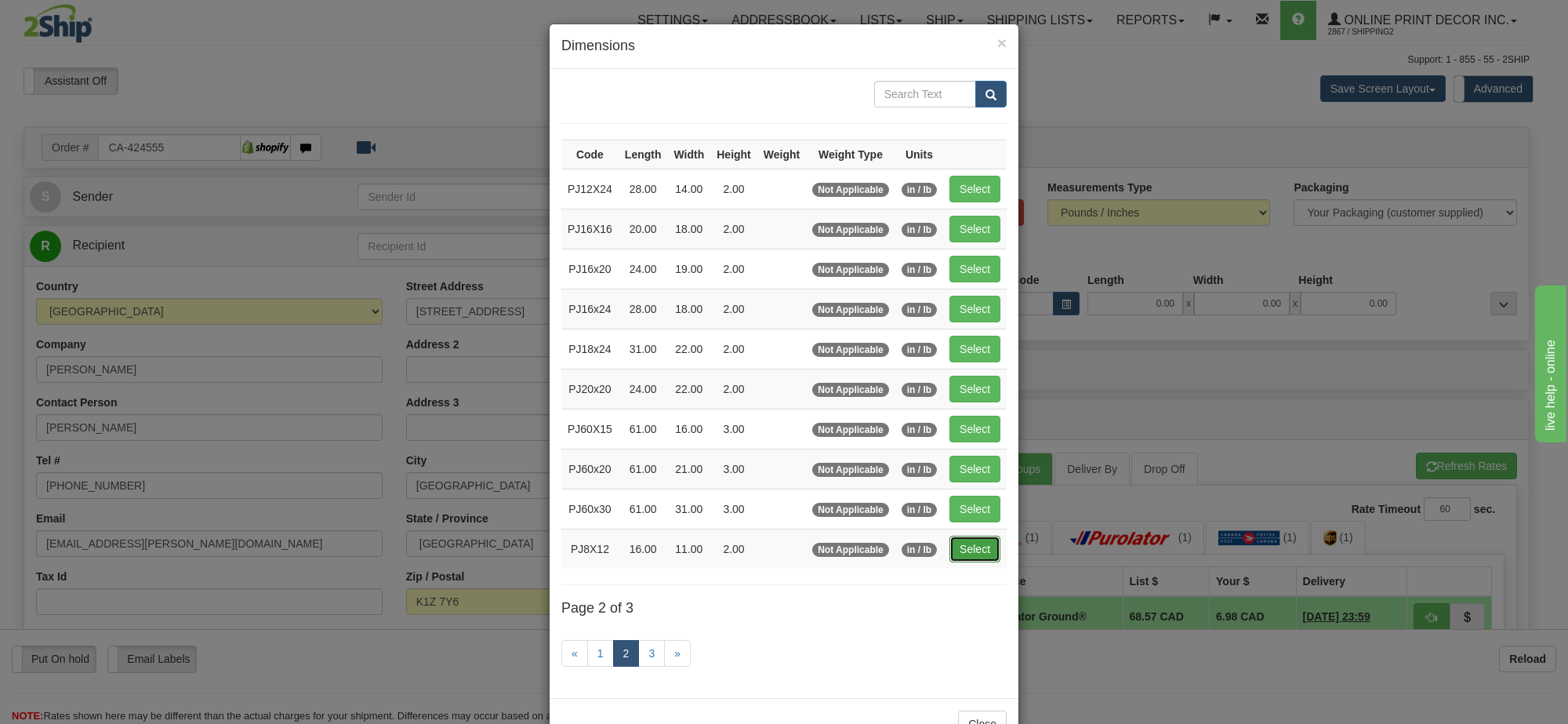
click at [995, 545] on button "Select" at bounding box center [975, 549] width 51 height 27
type input "PJ8X12"
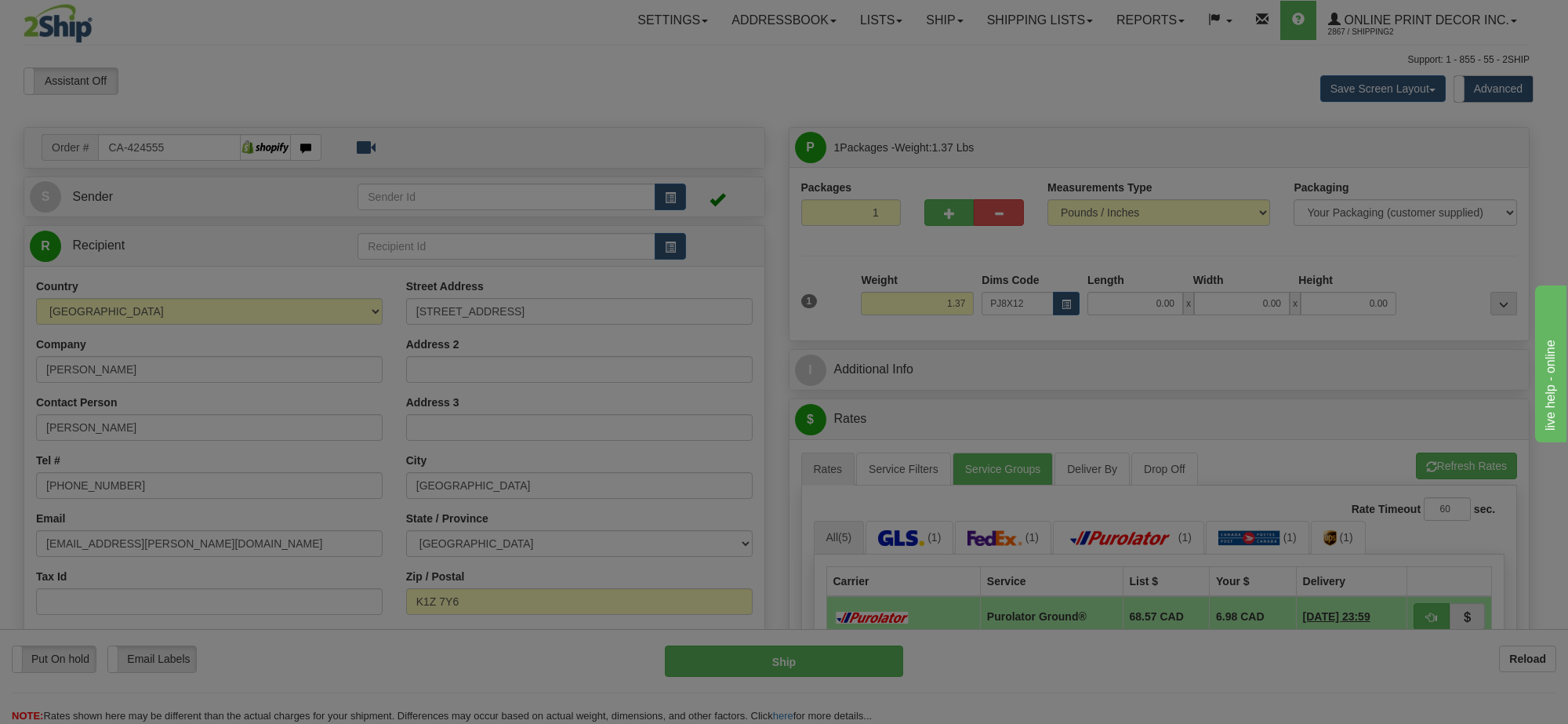
type input "16.00"
type input "11.00"
type input "2.00"
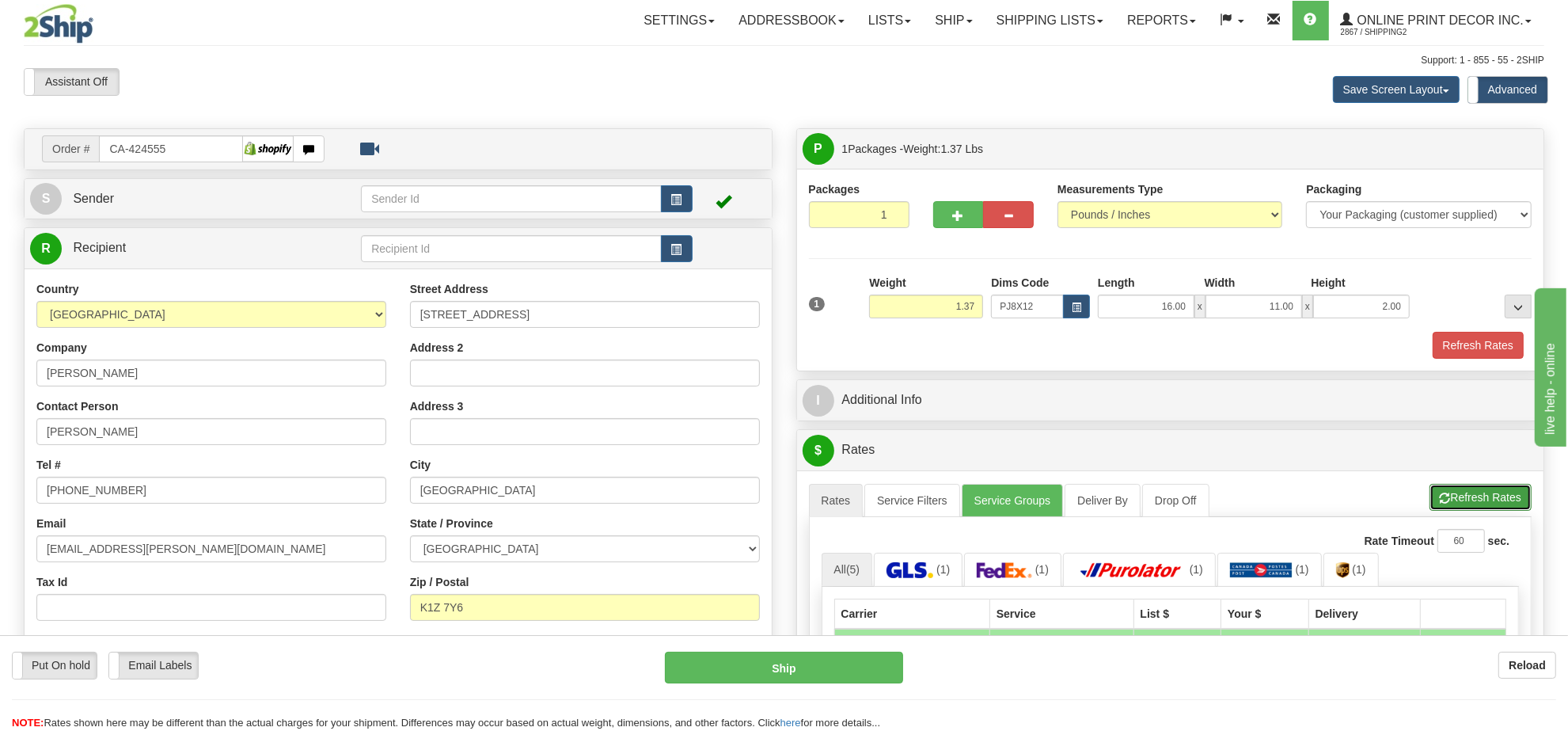
click at [1468, 501] on button "Refresh Rates" at bounding box center [1480, 498] width 102 height 27
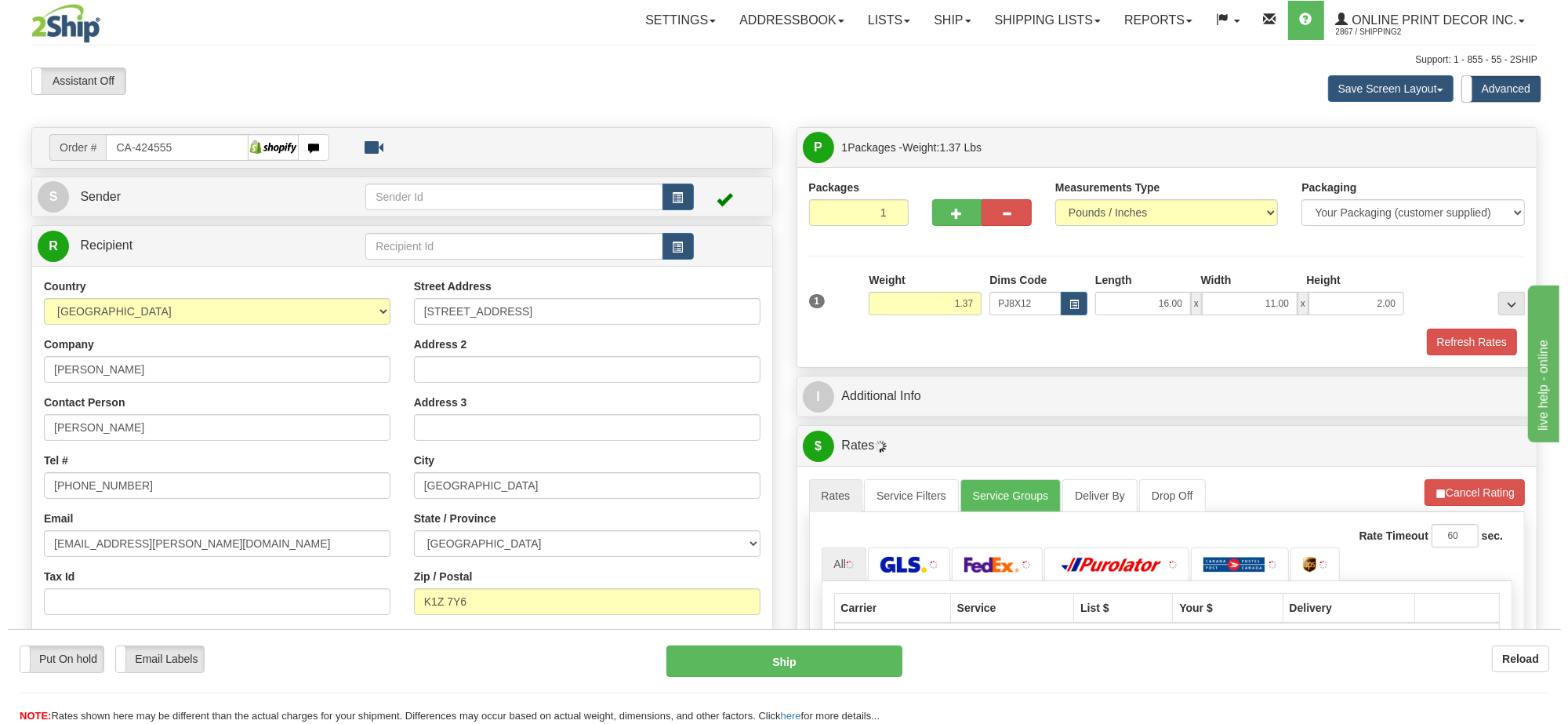
scroll to position [196, 0]
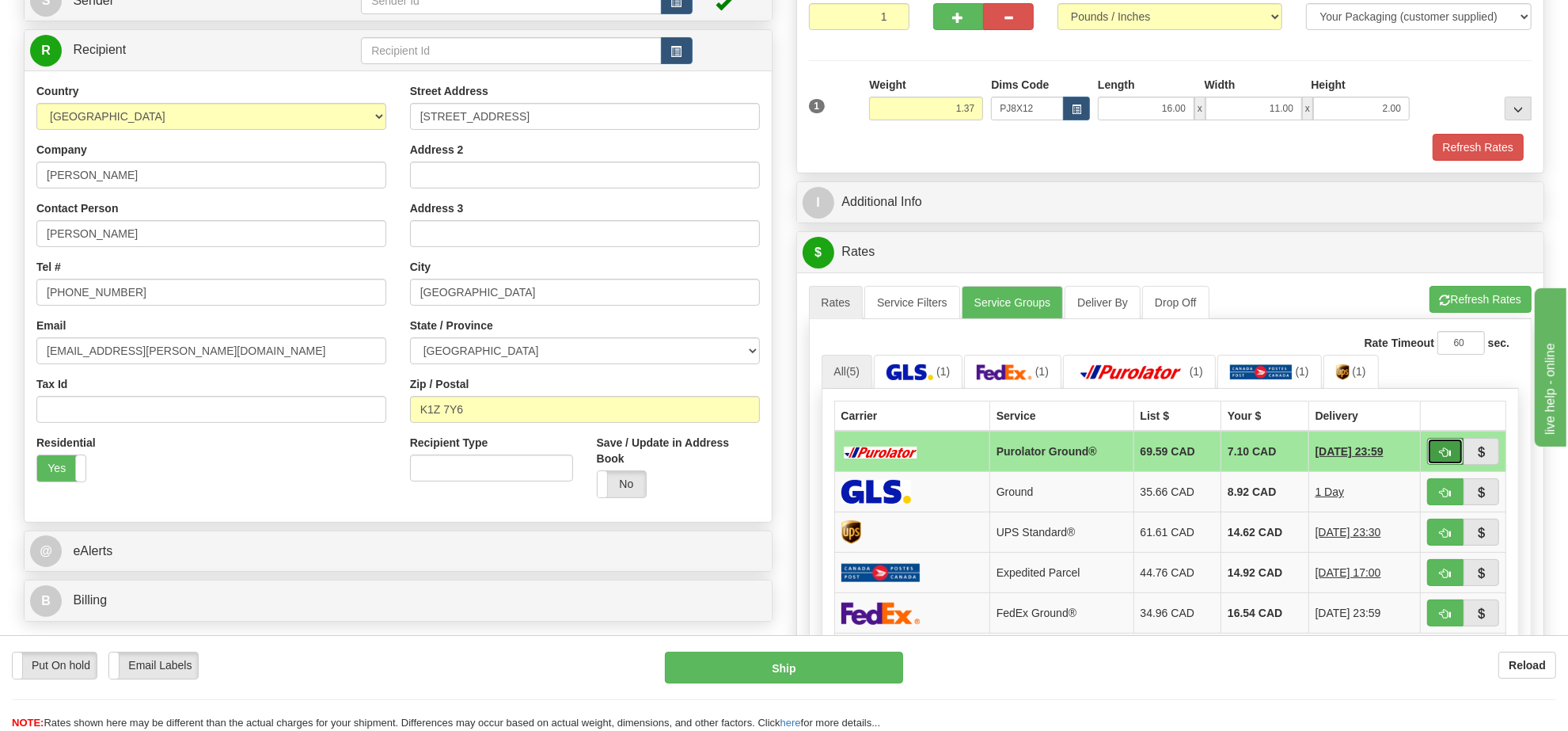
click at [1446, 465] on button "button" at bounding box center [1445, 452] width 36 height 27
type input "260"
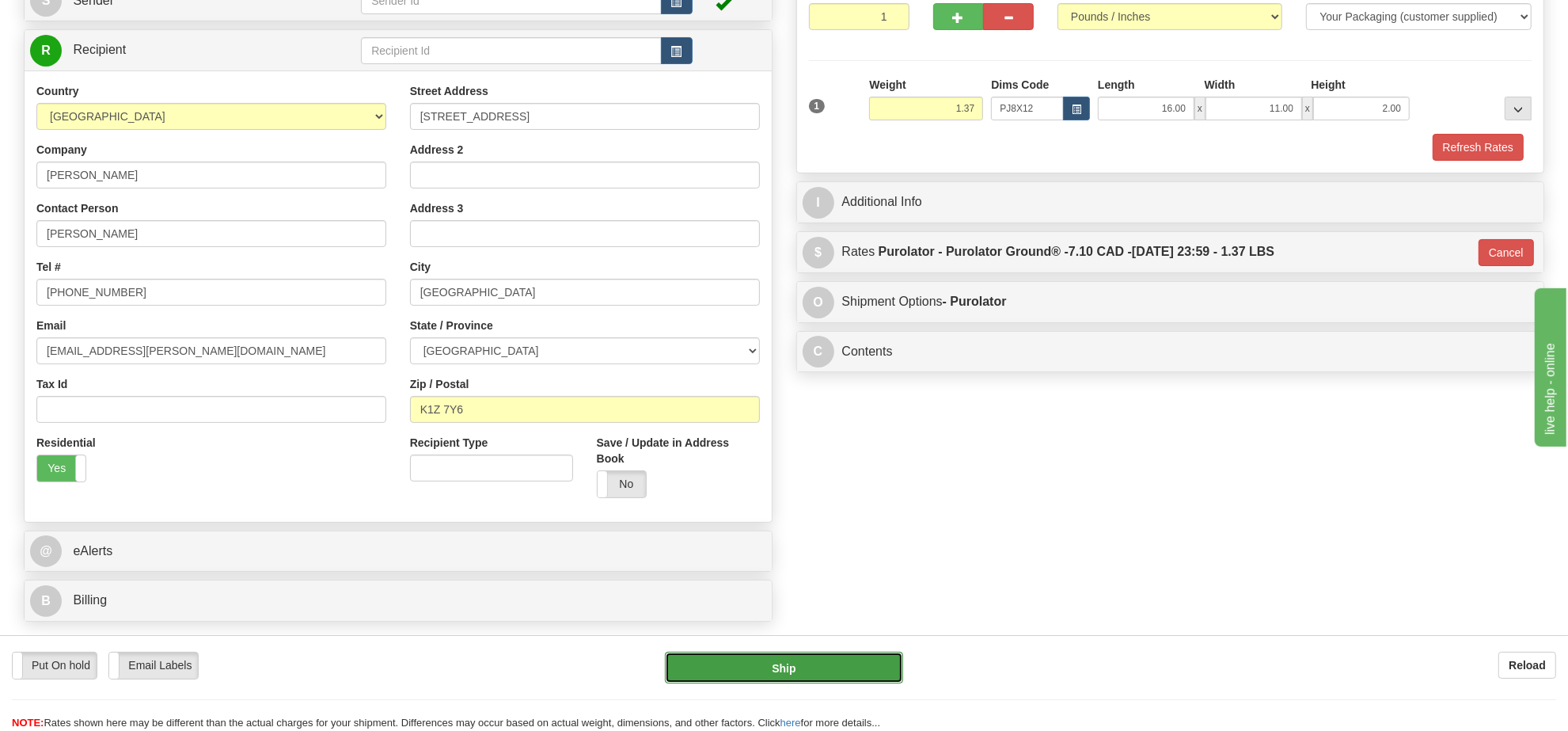
click at [842, 681] on button "Ship" at bounding box center [783, 667] width 237 height 32
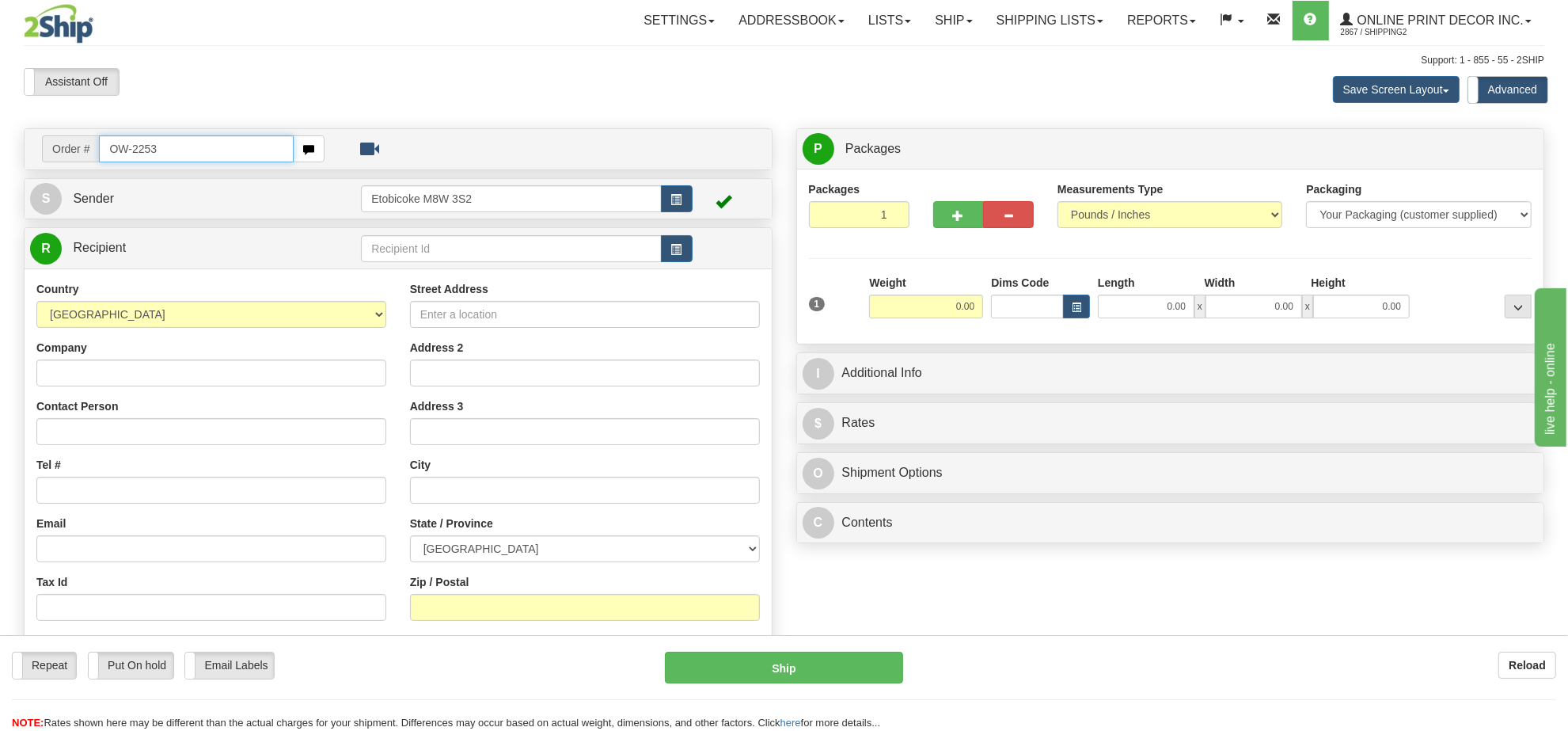
type input "OW-2253"
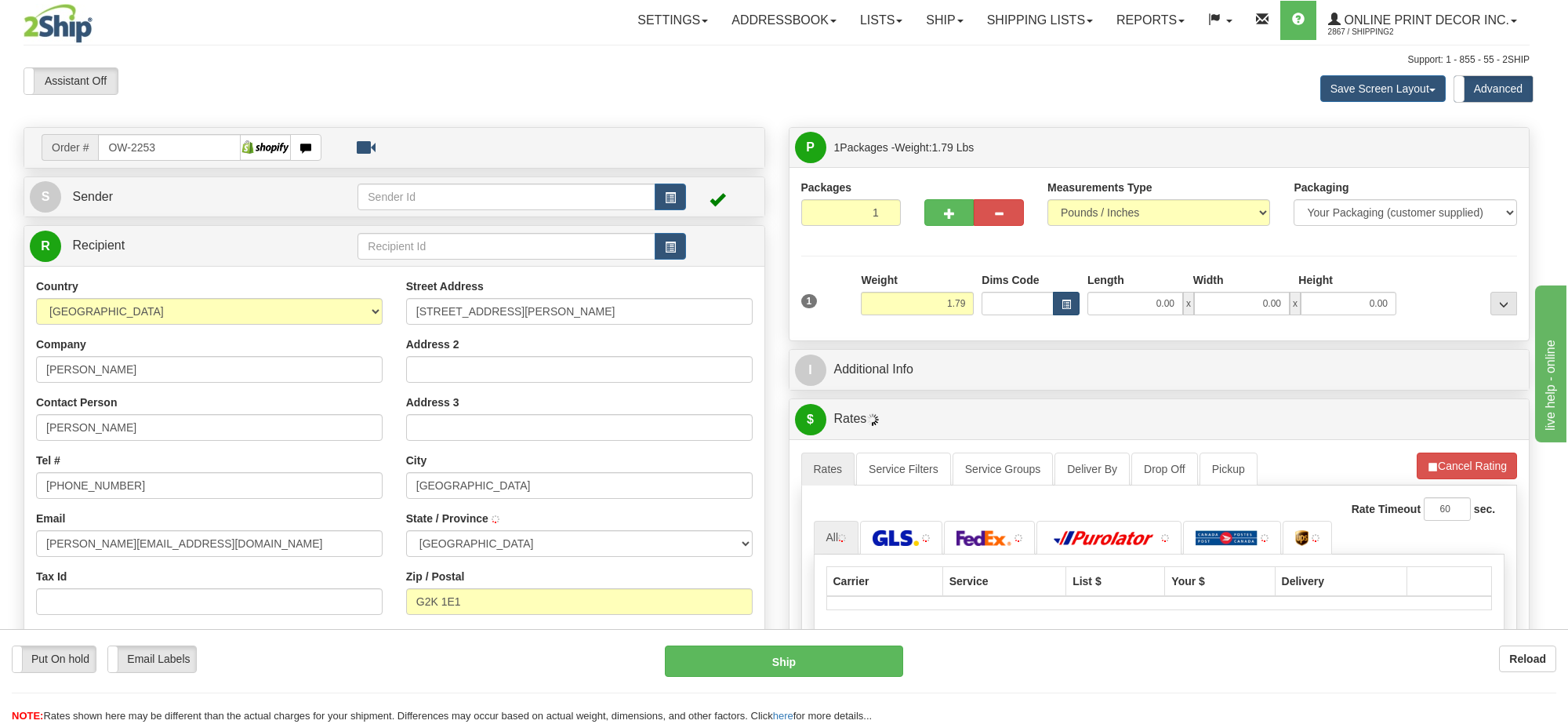
type input "[GEOGRAPHIC_DATA]"
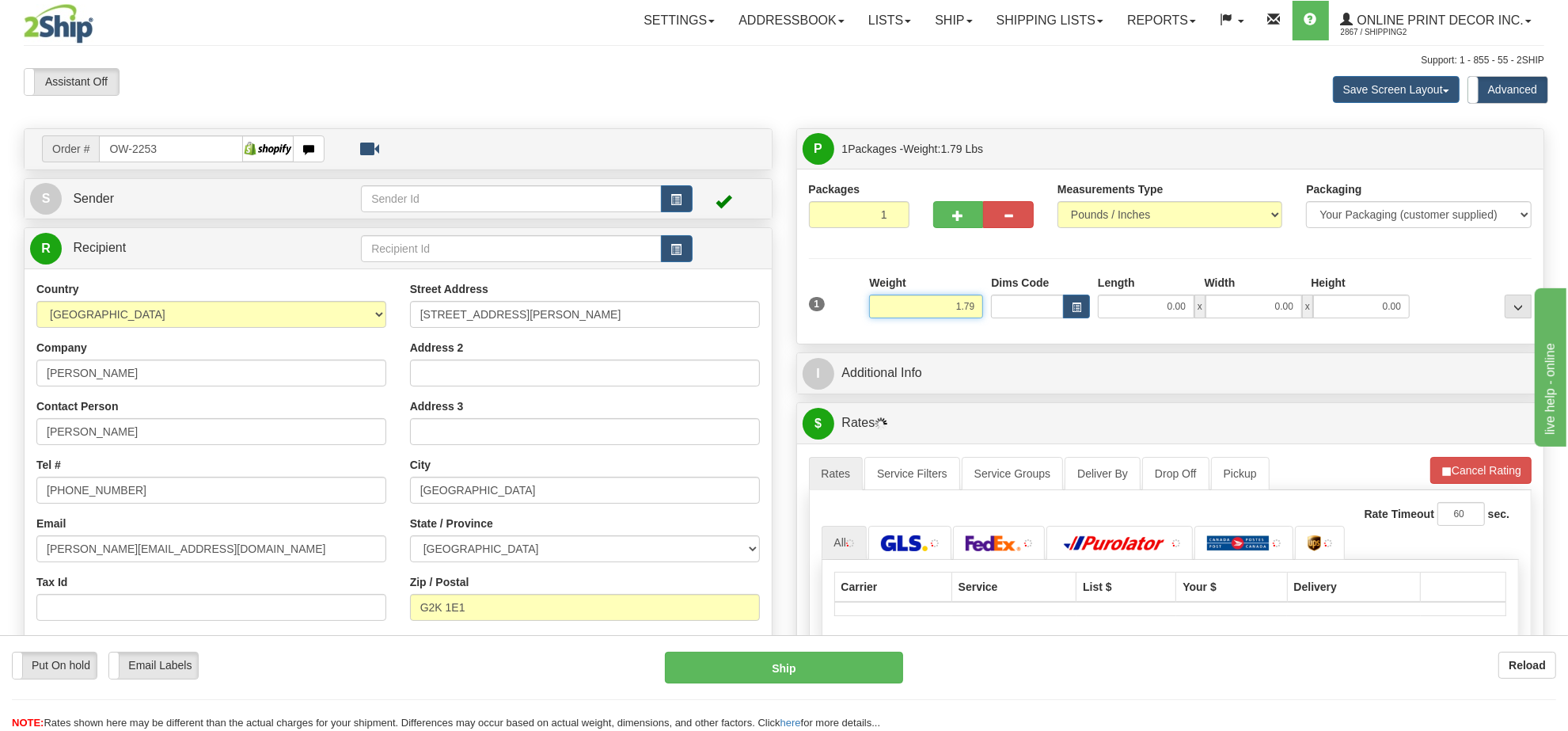
click at [944, 315] on input "1.79" at bounding box center [925, 306] width 114 height 23
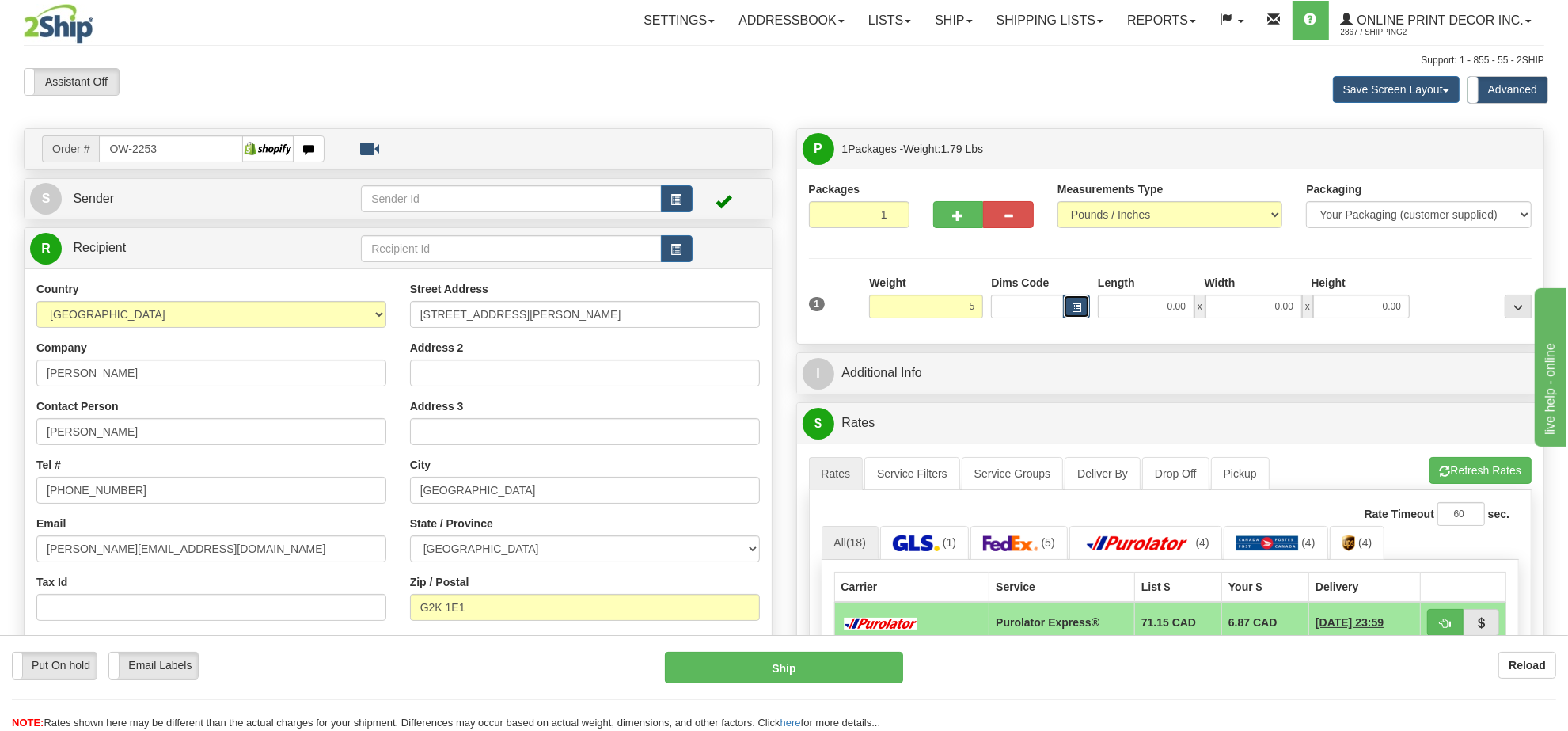
type input "5.00"
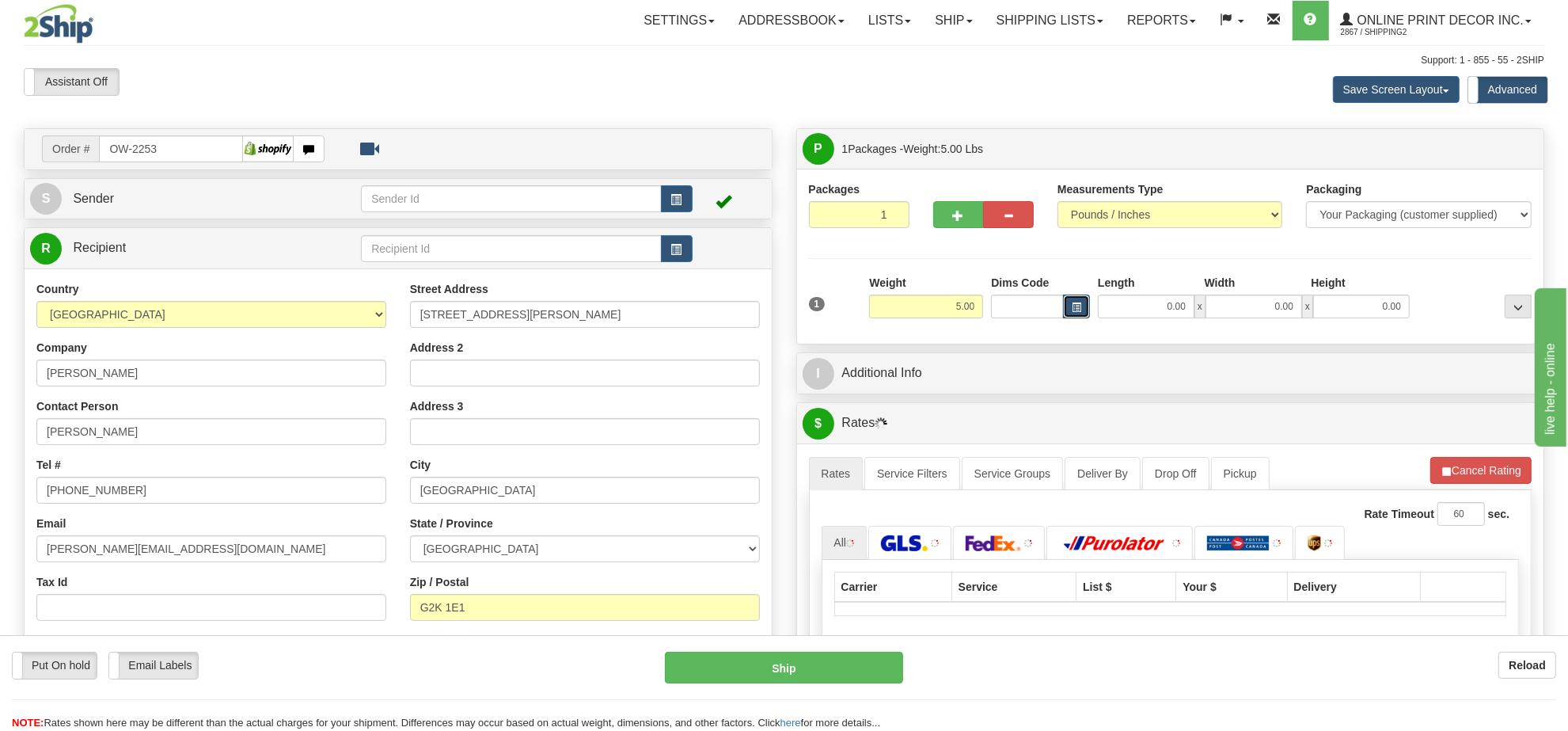
click at [1089, 306] on button "button" at bounding box center [1077, 306] width 27 height 23
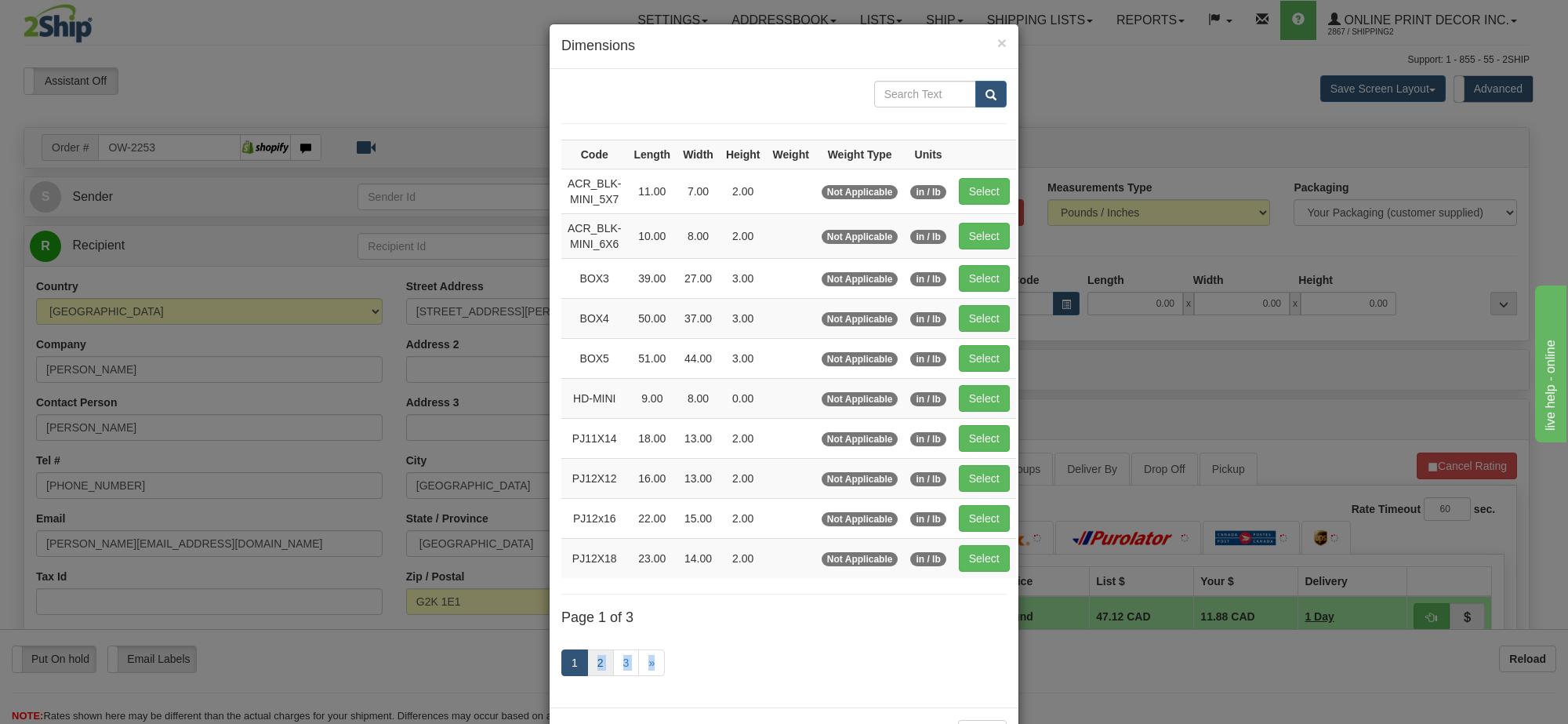
click at [589, 680] on div "1 2 3 »" at bounding box center [784, 664] width 445 height 62
click at [593, 673] on link "2" at bounding box center [601, 662] width 27 height 27
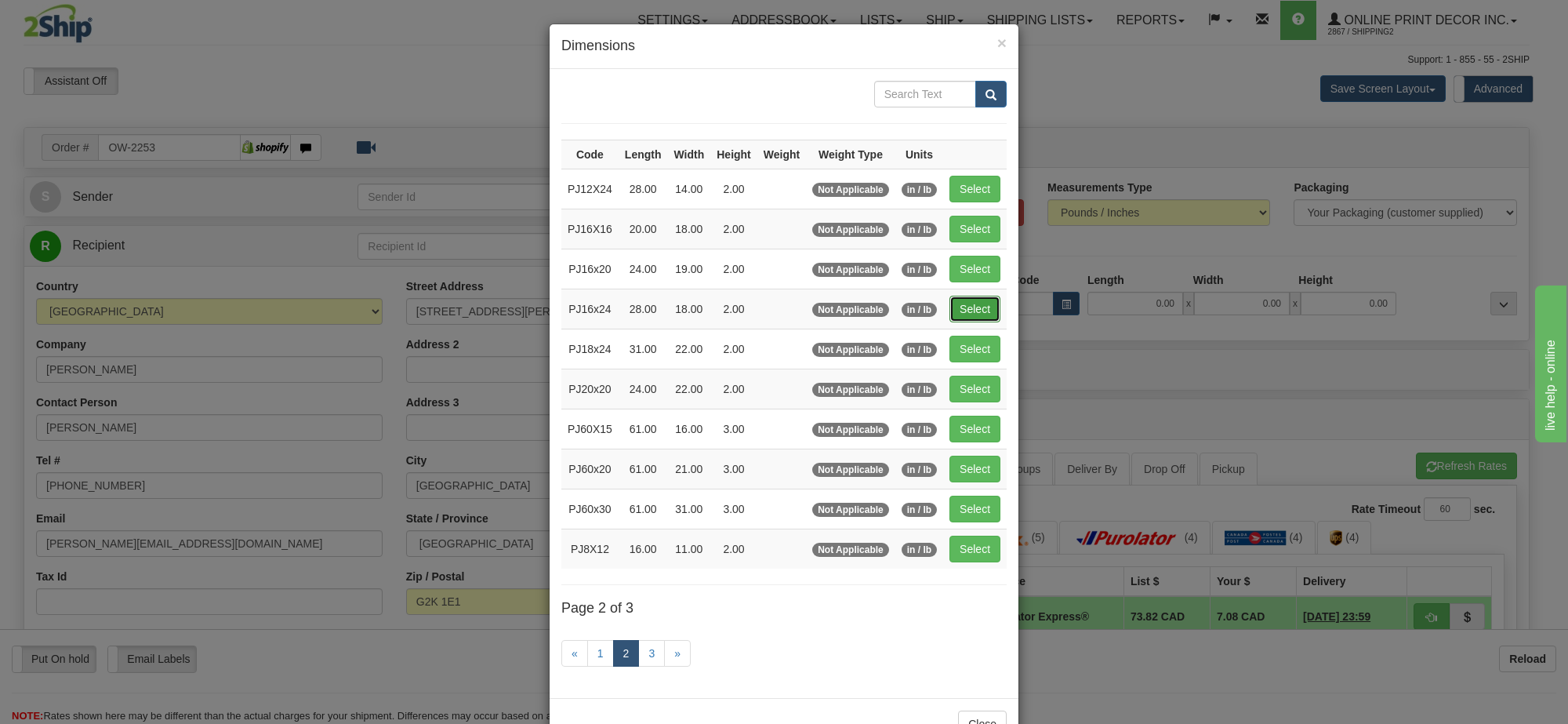
click at [974, 319] on button "Select" at bounding box center [975, 309] width 51 height 27
type input "PJ16x24"
type input "28.00"
type input "18.00"
type input "2.00"
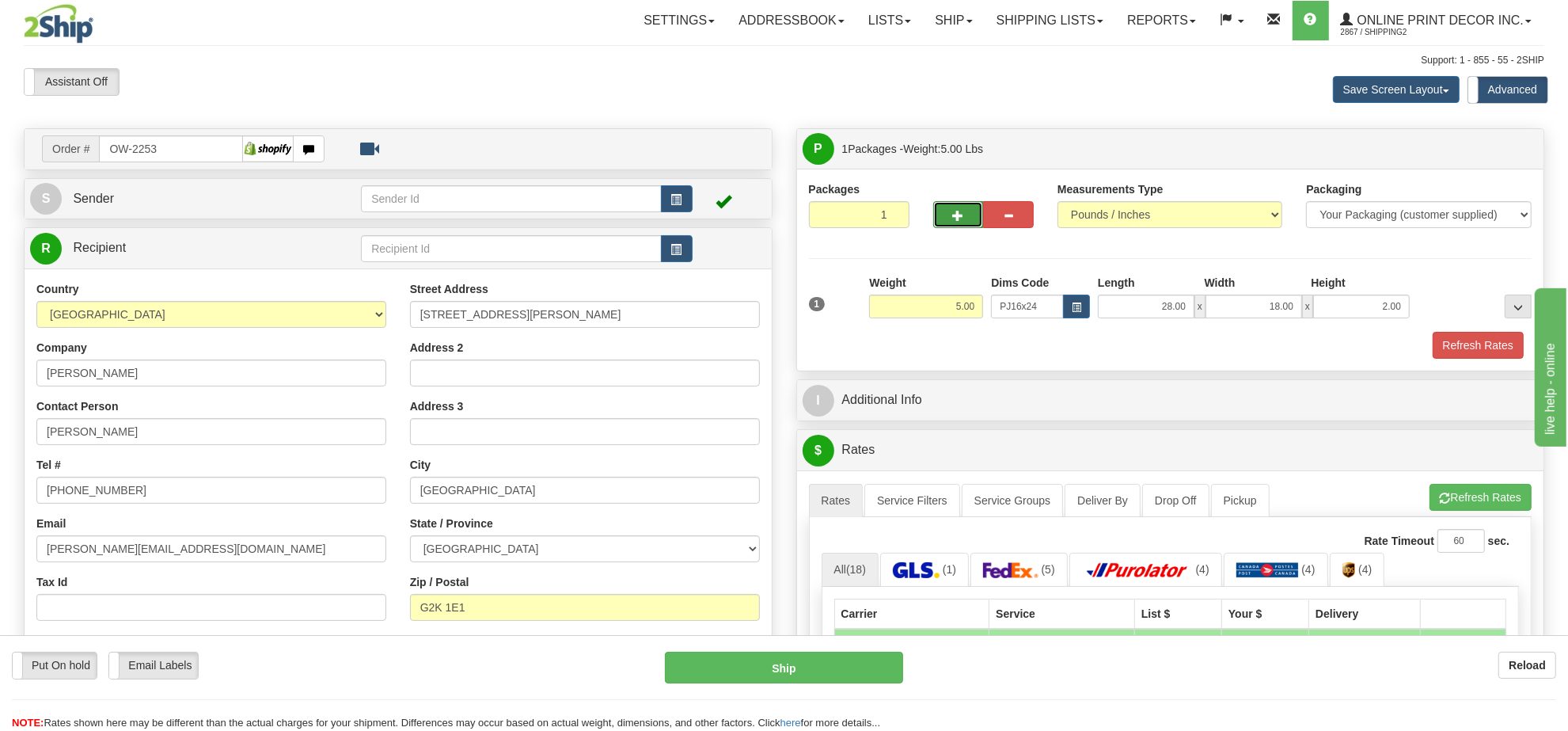
click at [962, 212] on span "button" at bounding box center [958, 215] width 11 height 10
radio input "true"
type input "2"
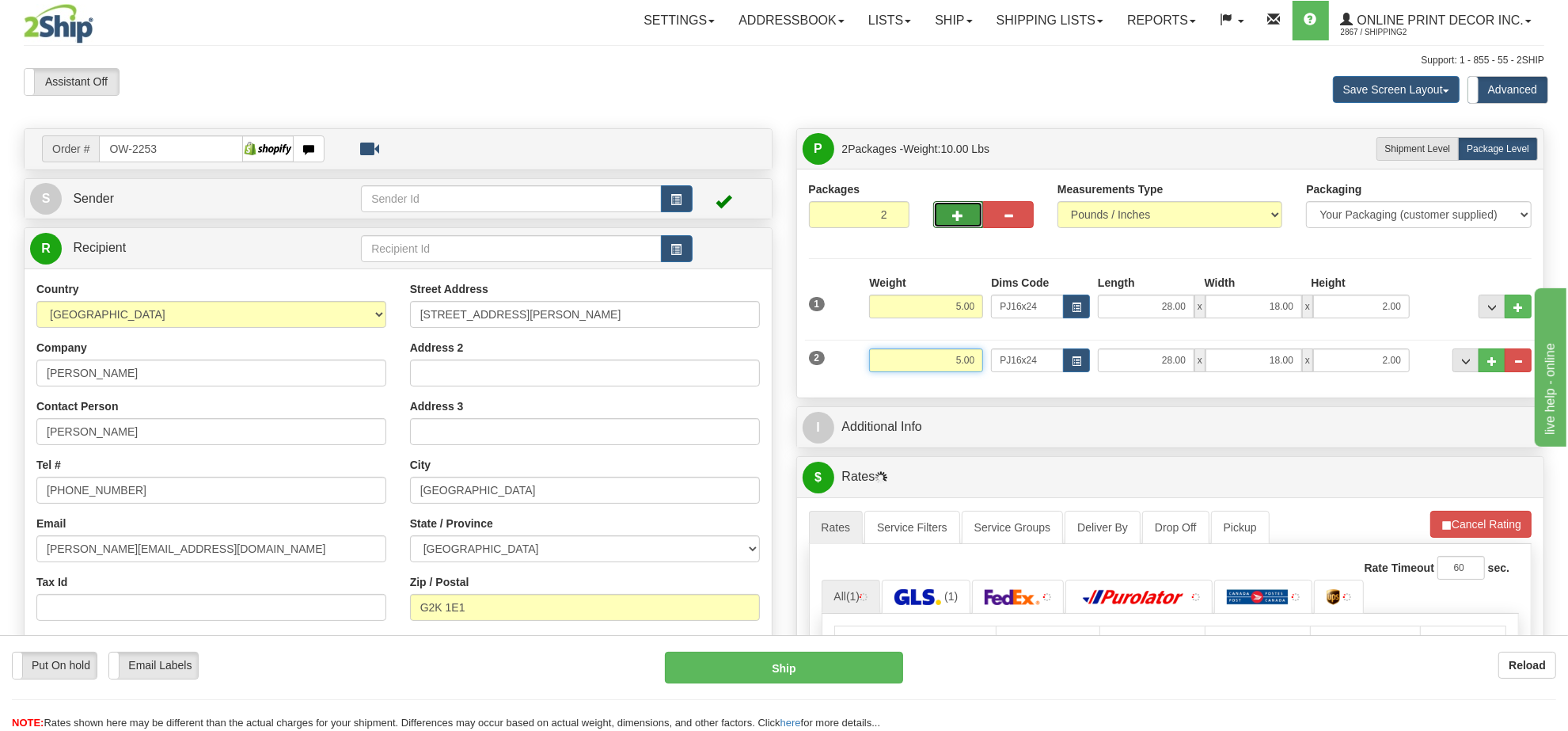
click at [953, 350] on input "5.00" at bounding box center [925, 360] width 114 height 23
click at [1069, 358] on button "button" at bounding box center [1077, 360] width 27 height 23
type input "3.00"
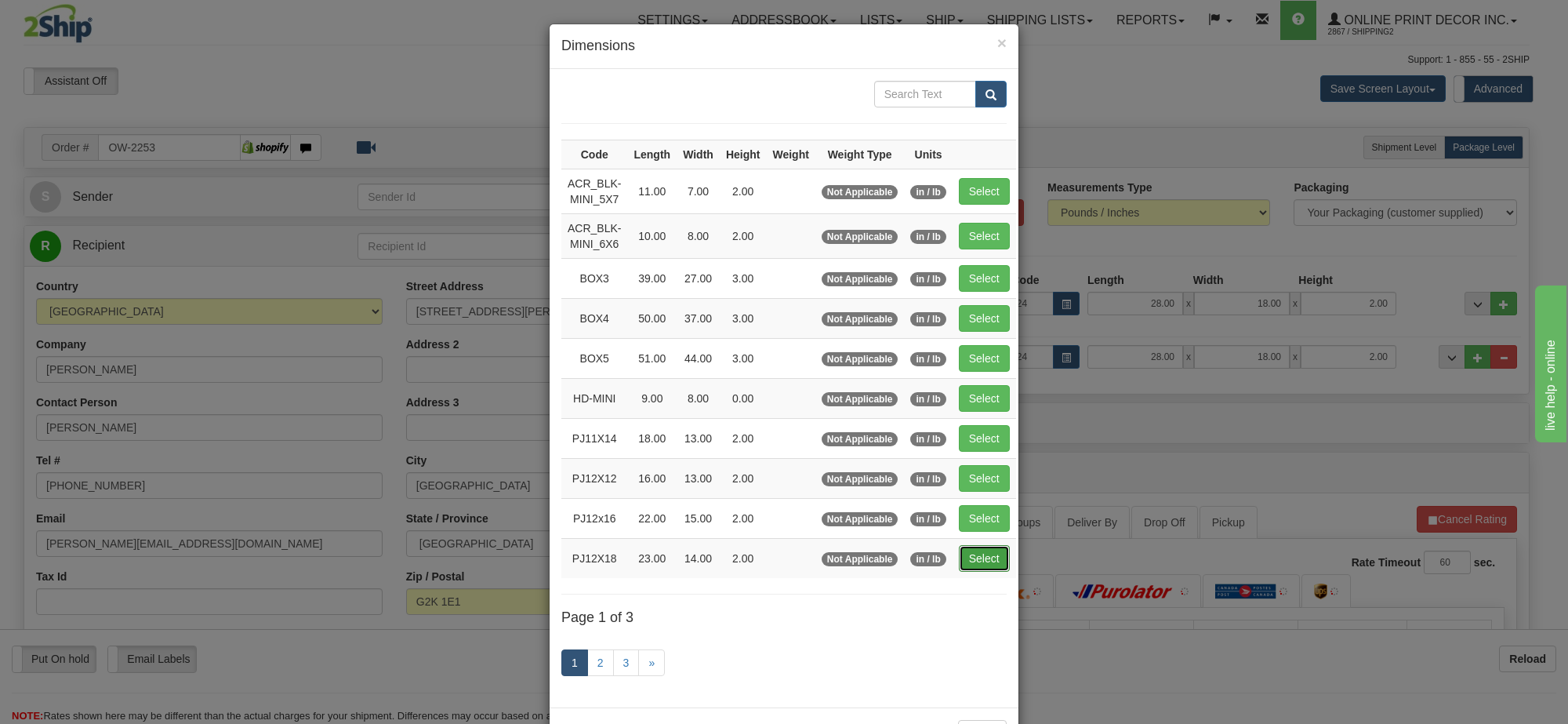
drag, startPoint x: 975, startPoint y: 563, endPoint x: 1564, endPoint y: 534, distance: 589.7
click at [980, 563] on button "Select" at bounding box center [983, 558] width 51 height 27
type input "PJ12X18"
type input "23.00"
type input "14.00"
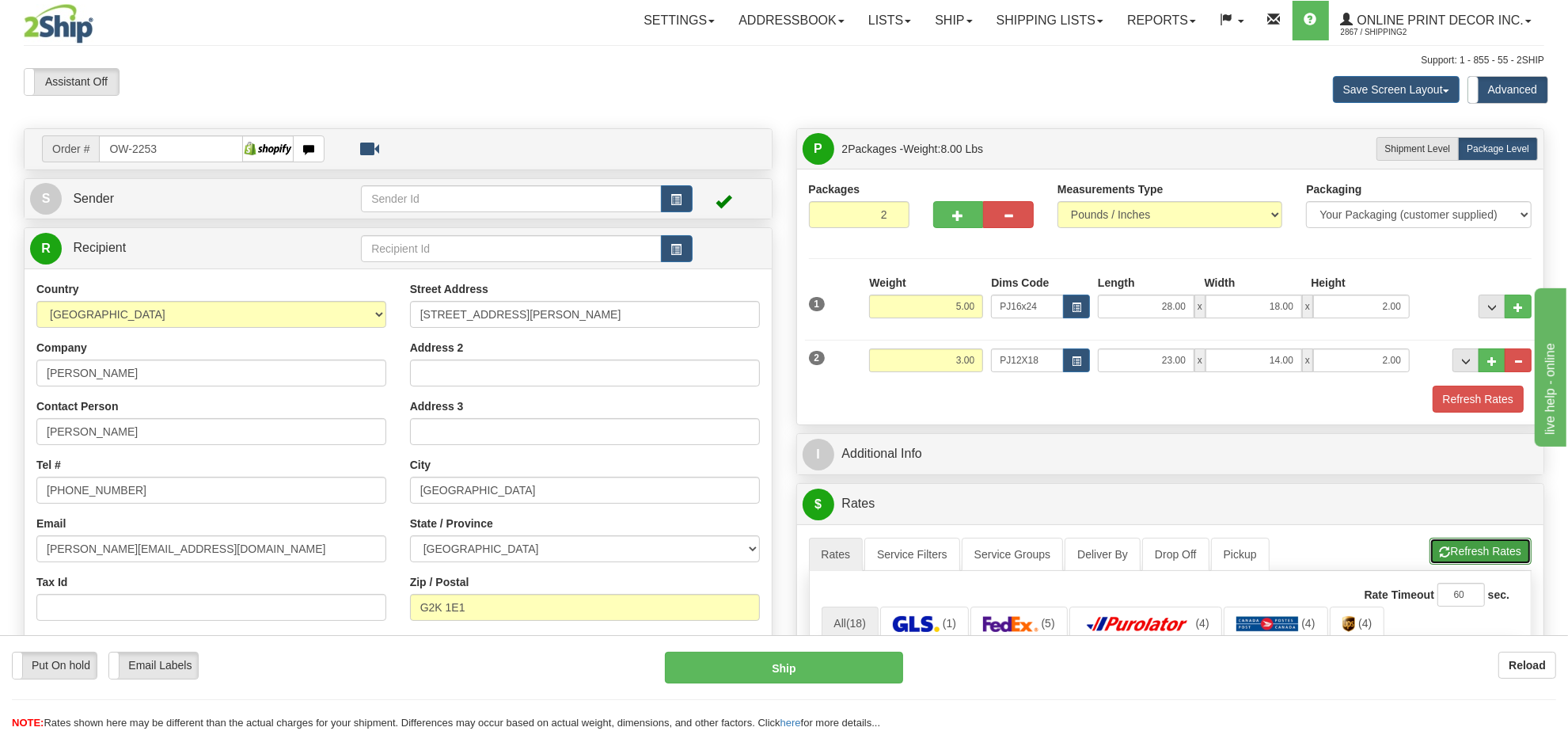
click at [1513, 561] on button "Refresh Rates" at bounding box center [1480, 551] width 102 height 27
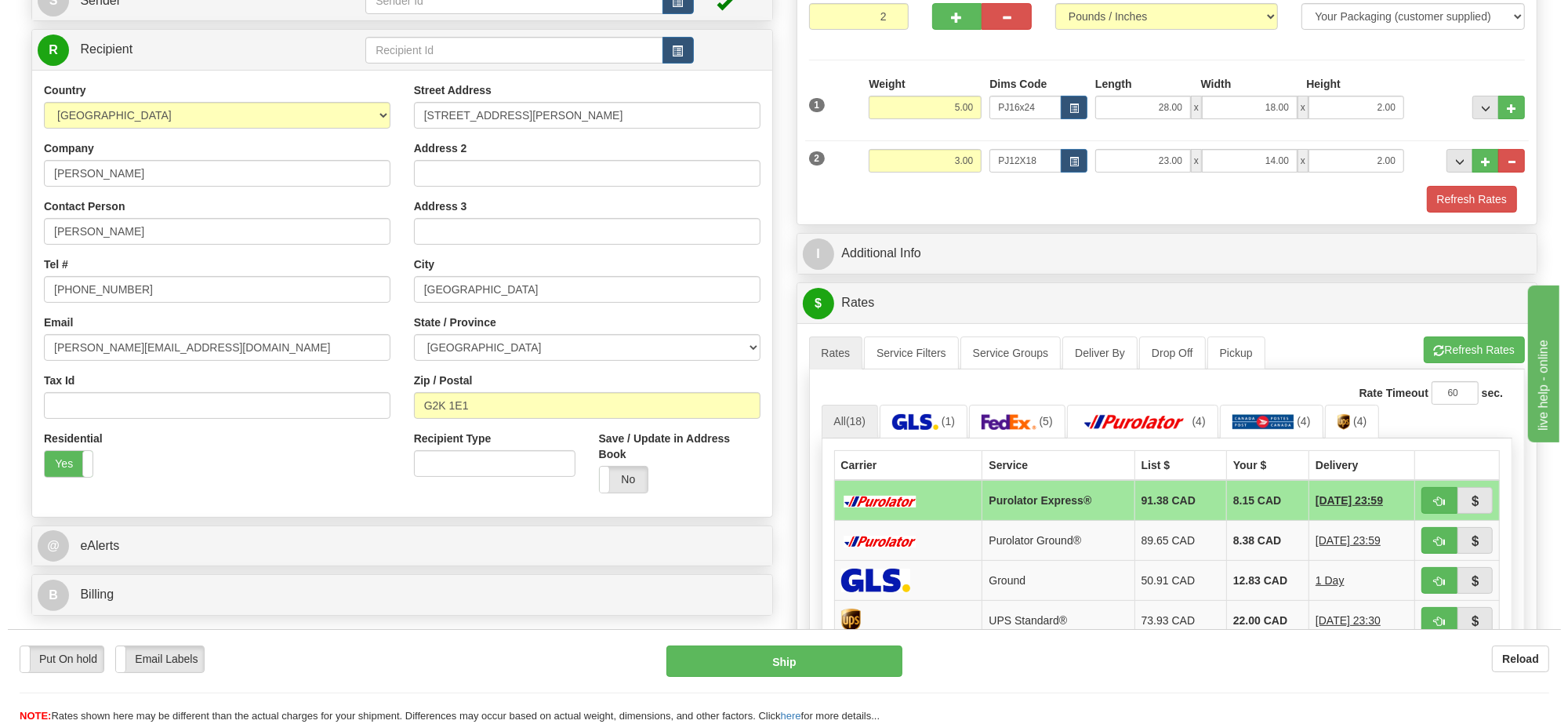
scroll to position [294, 0]
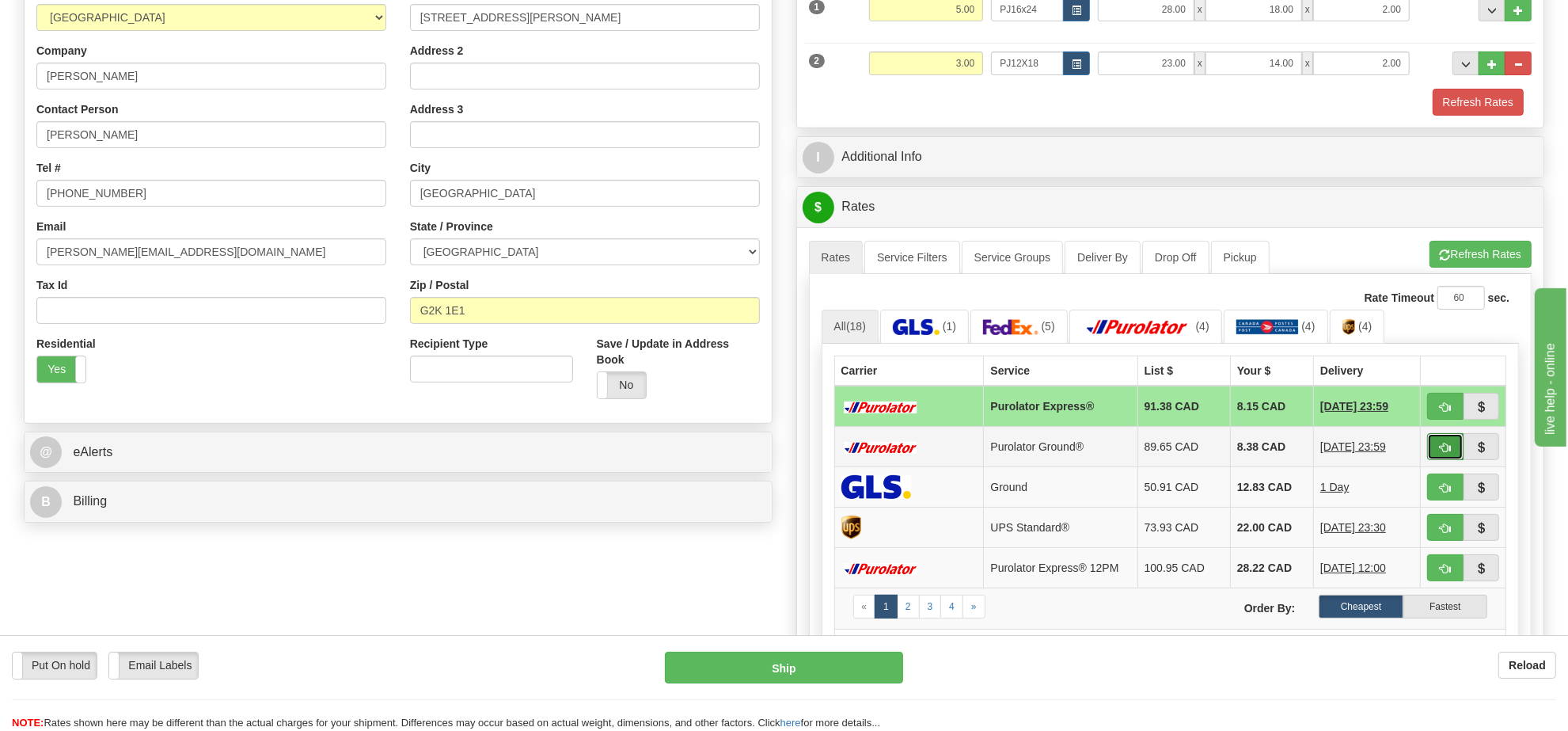
click at [1441, 452] on span "button" at bounding box center [1445, 447] width 11 height 10
type input "260"
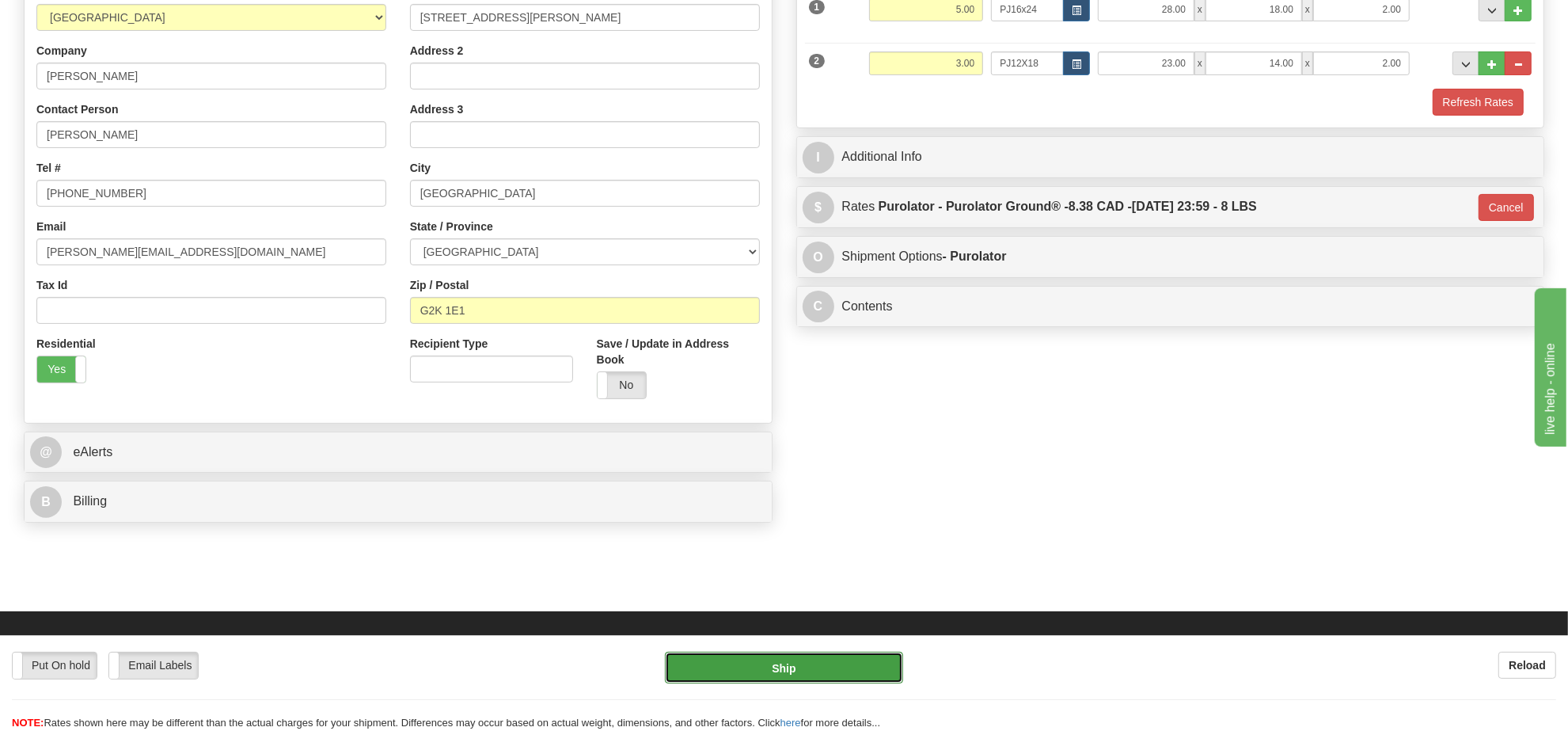
click at [849, 671] on button "Ship" at bounding box center [783, 667] width 237 height 32
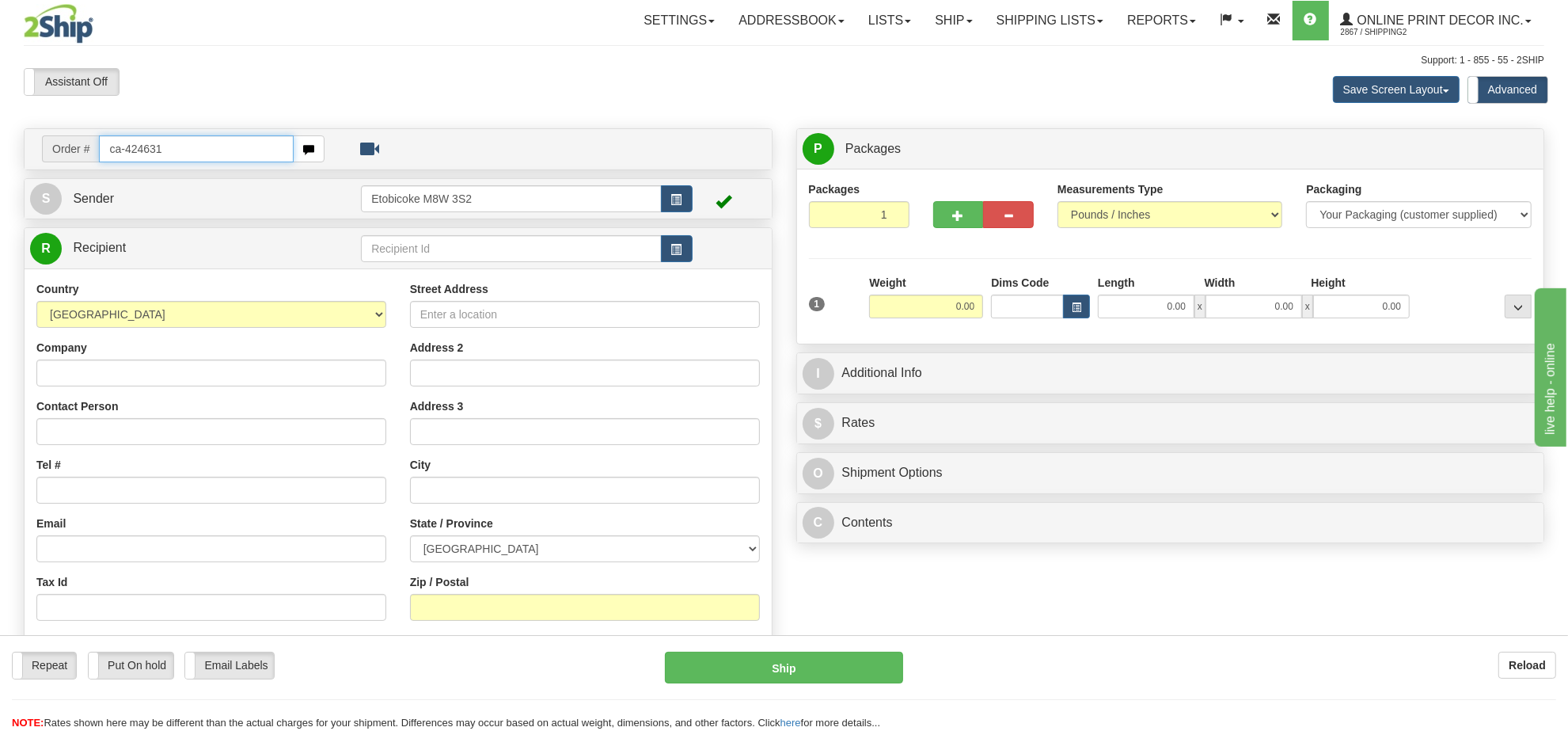
type input "ca-424631"
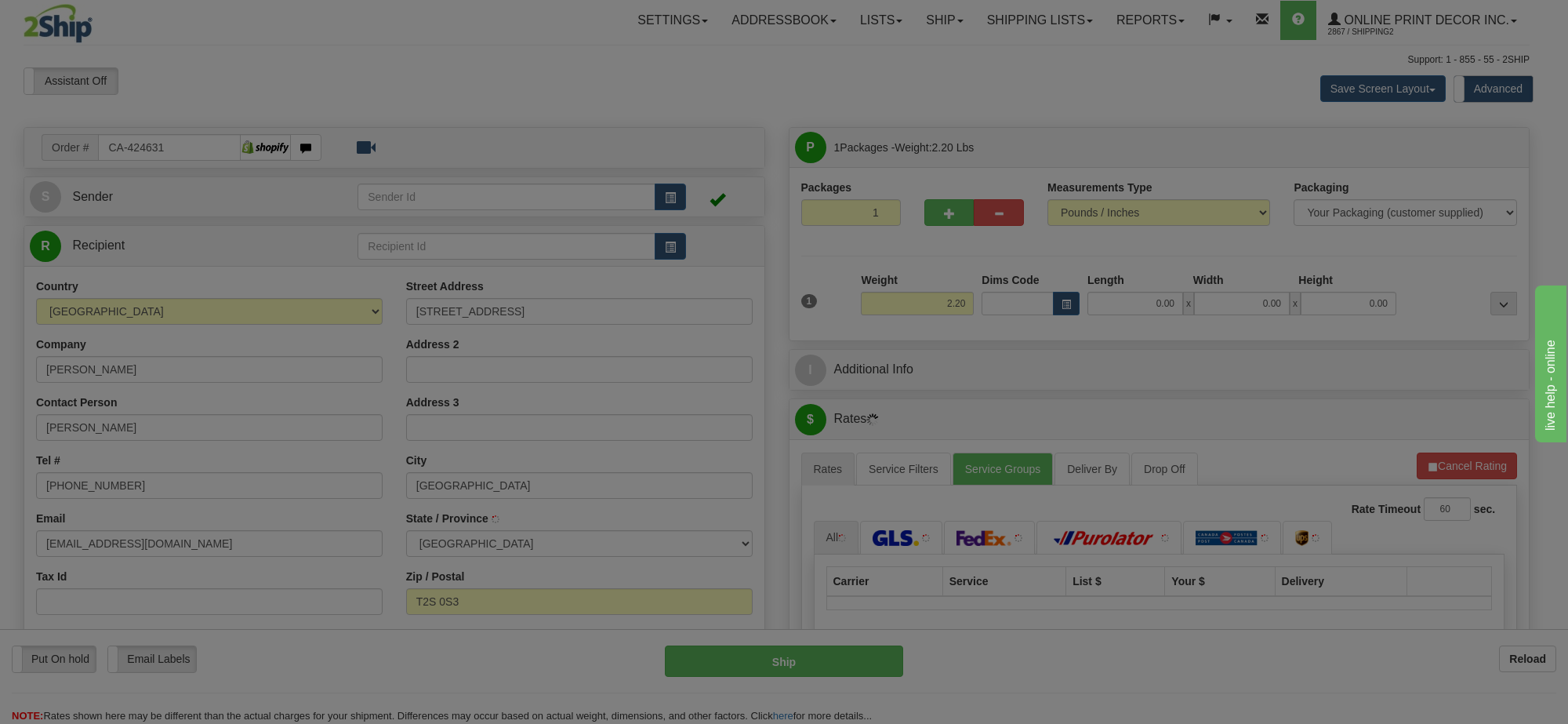
type input "CALGARY"
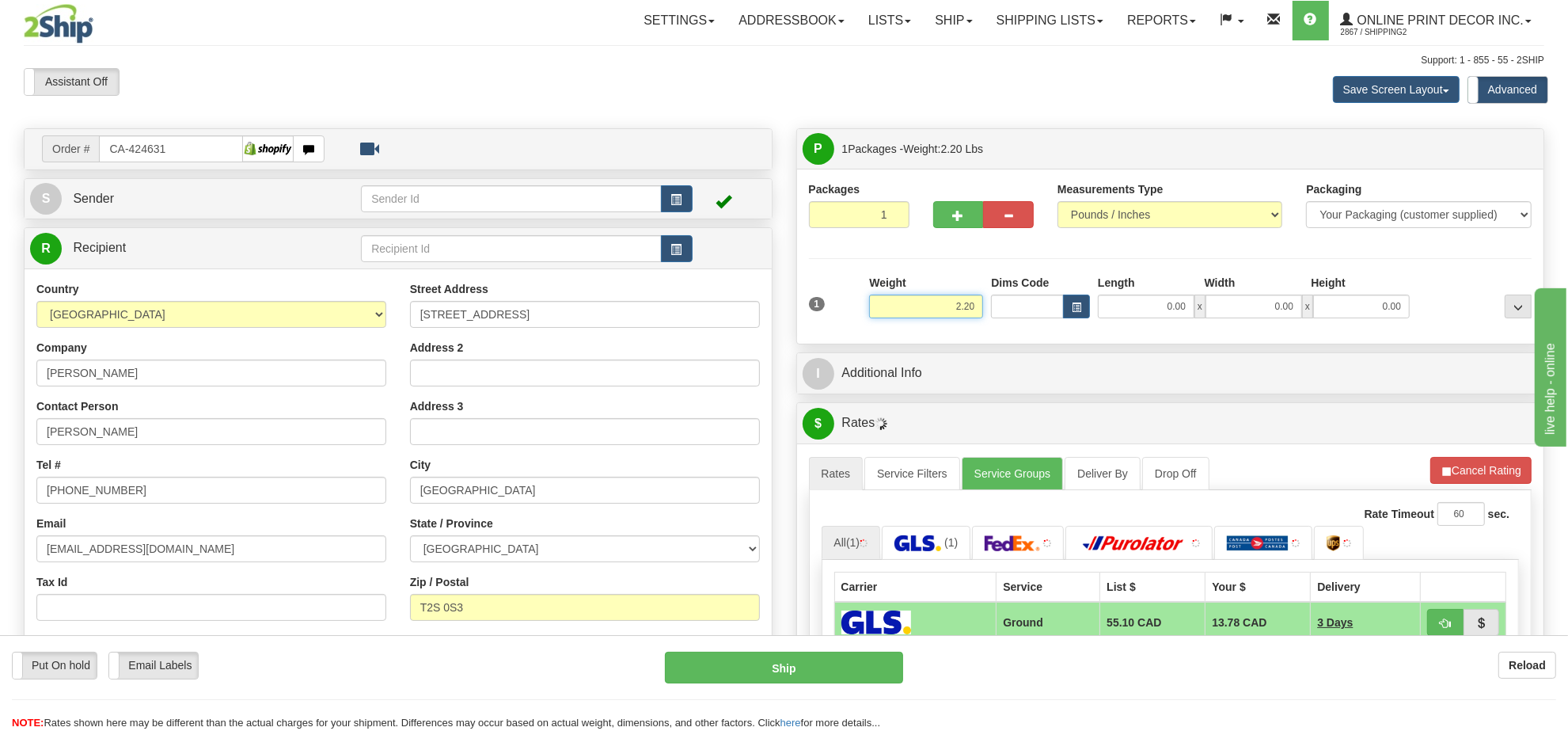
click at [963, 313] on input "2.20" at bounding box center [925, 306] width 114 height 23
click at [963, 311] on input "2.20" at bounding box center [925, 306] width 114 height 23
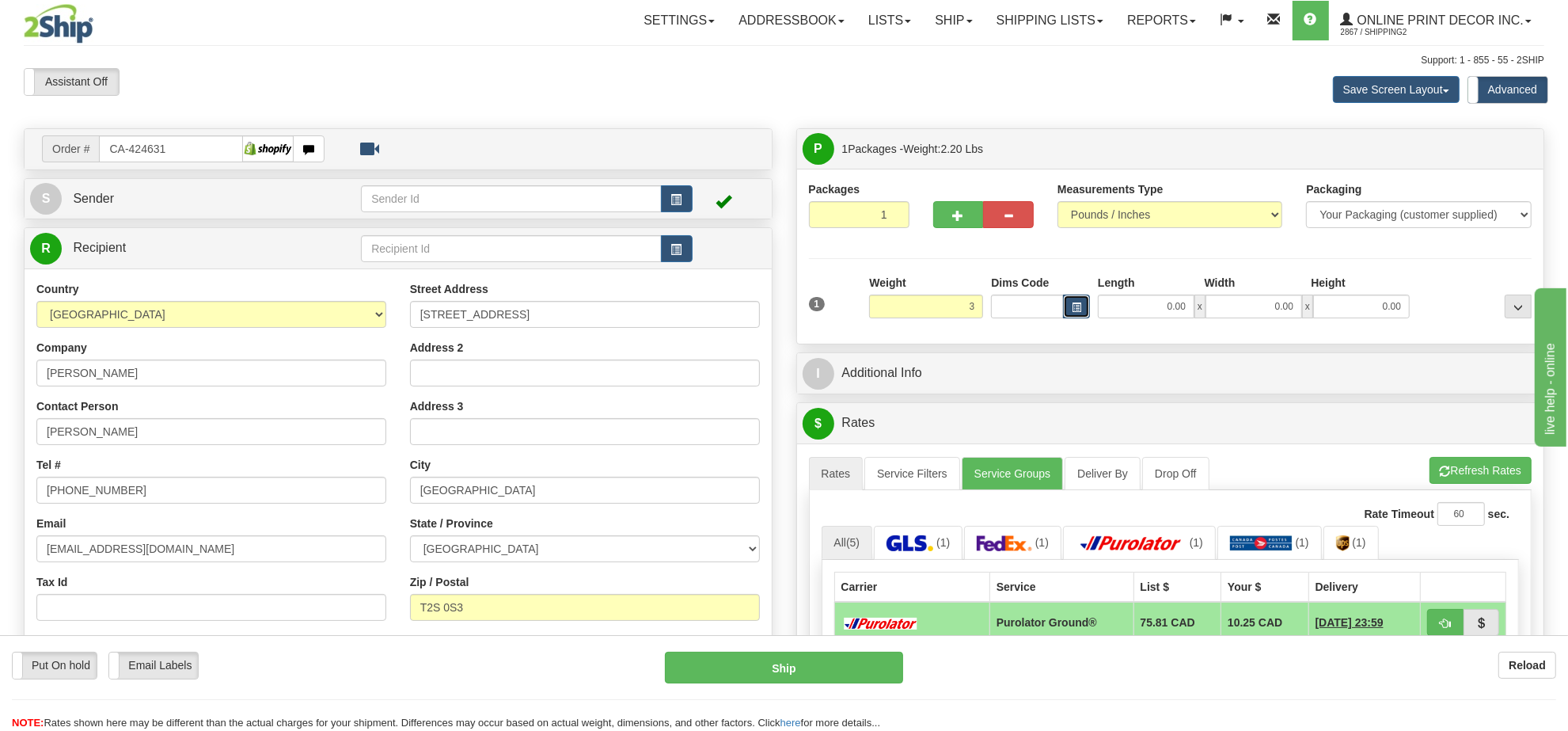
type input "3.00"
click at [1073, 310] on span "button" at bounding box center [1076, 307] width 10 height 9
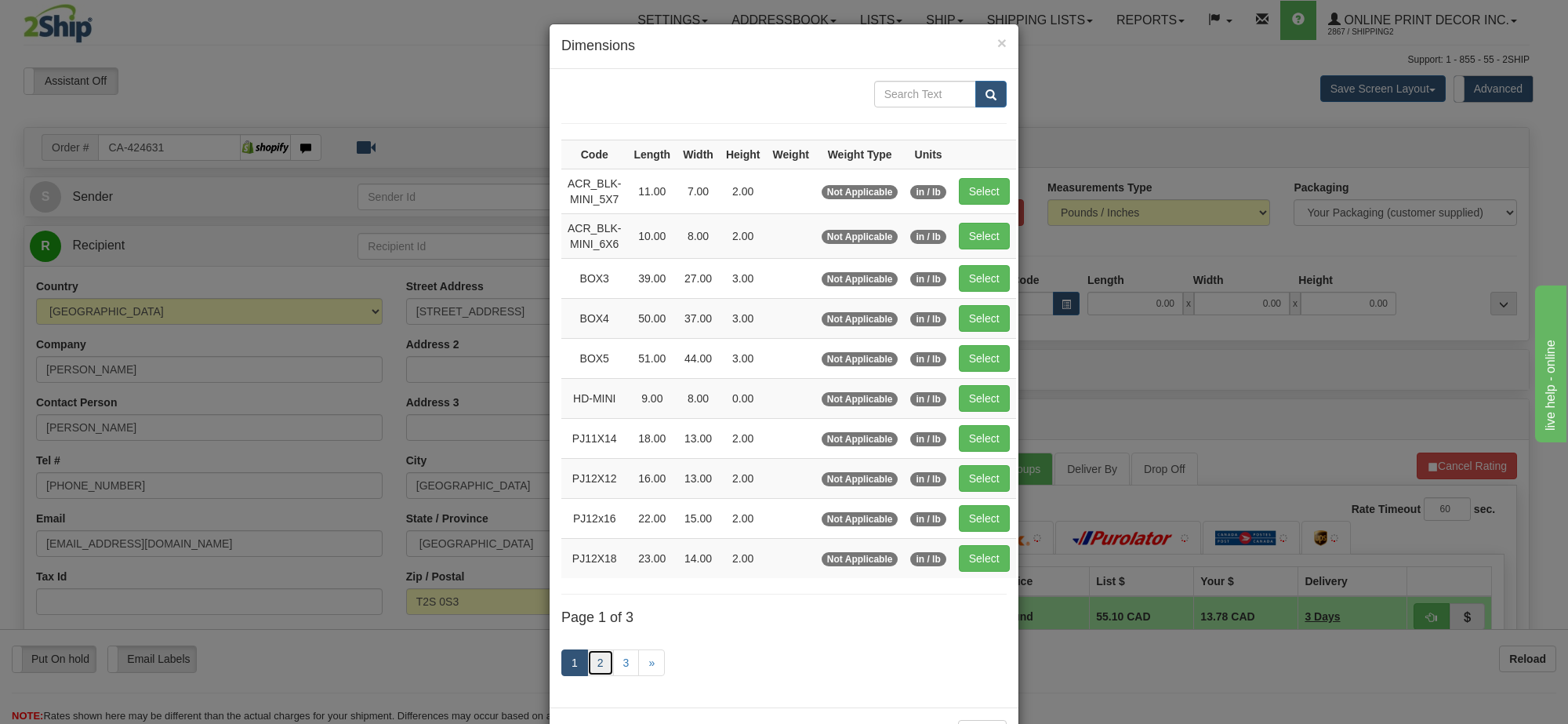
click at [598, 664] on link "2" at bounding box center [601, 662] width 27 height 27
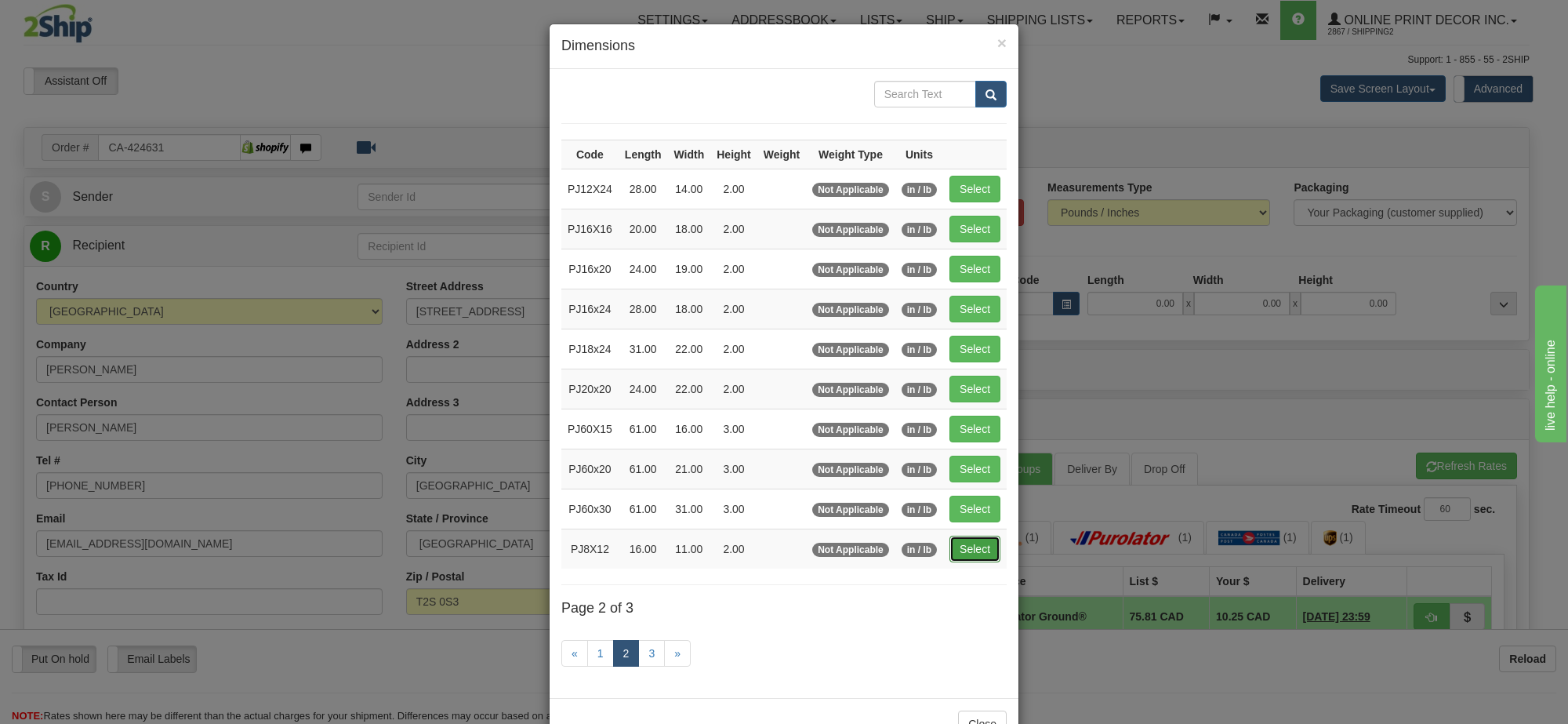
click at [988, 558] on button "Select" at bounding box center [975, 549] width 51 height 27
type input "PJ8X12"
type input "16.00"
type input "11.00"
type input "2.00"
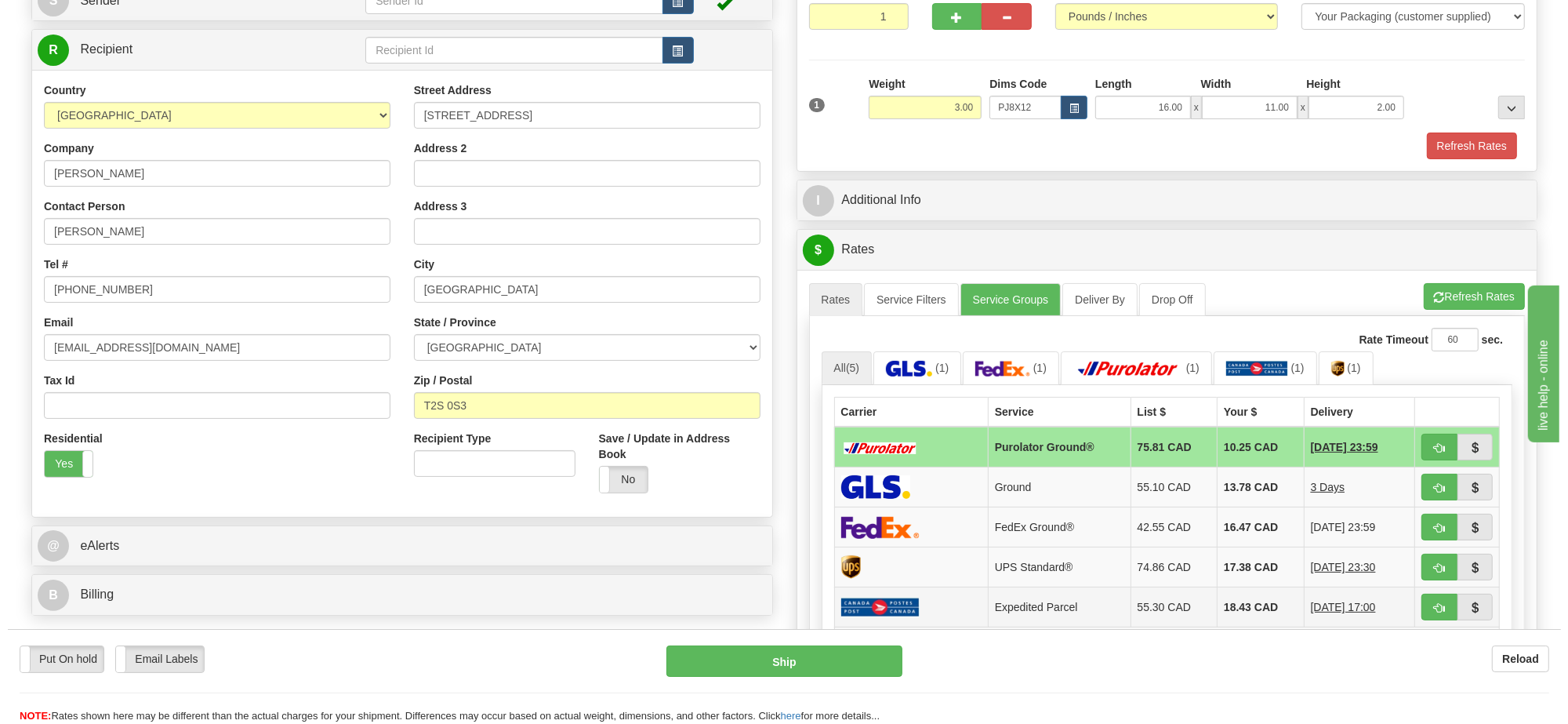
scroll to position [294, 0]
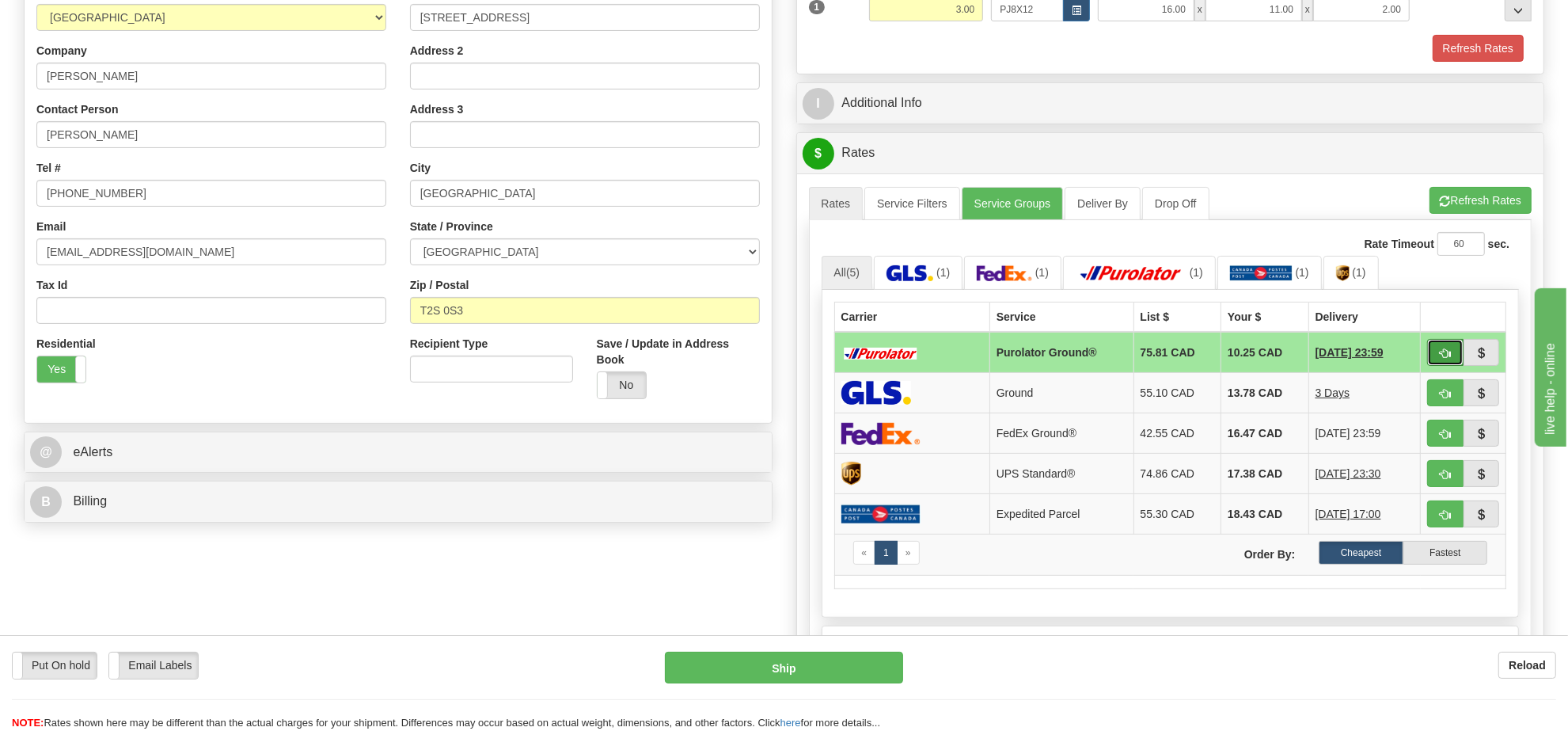
click at [1441, 353] on span "button" at bounding box center [1445, 352] width 11 height 10
type input "260"
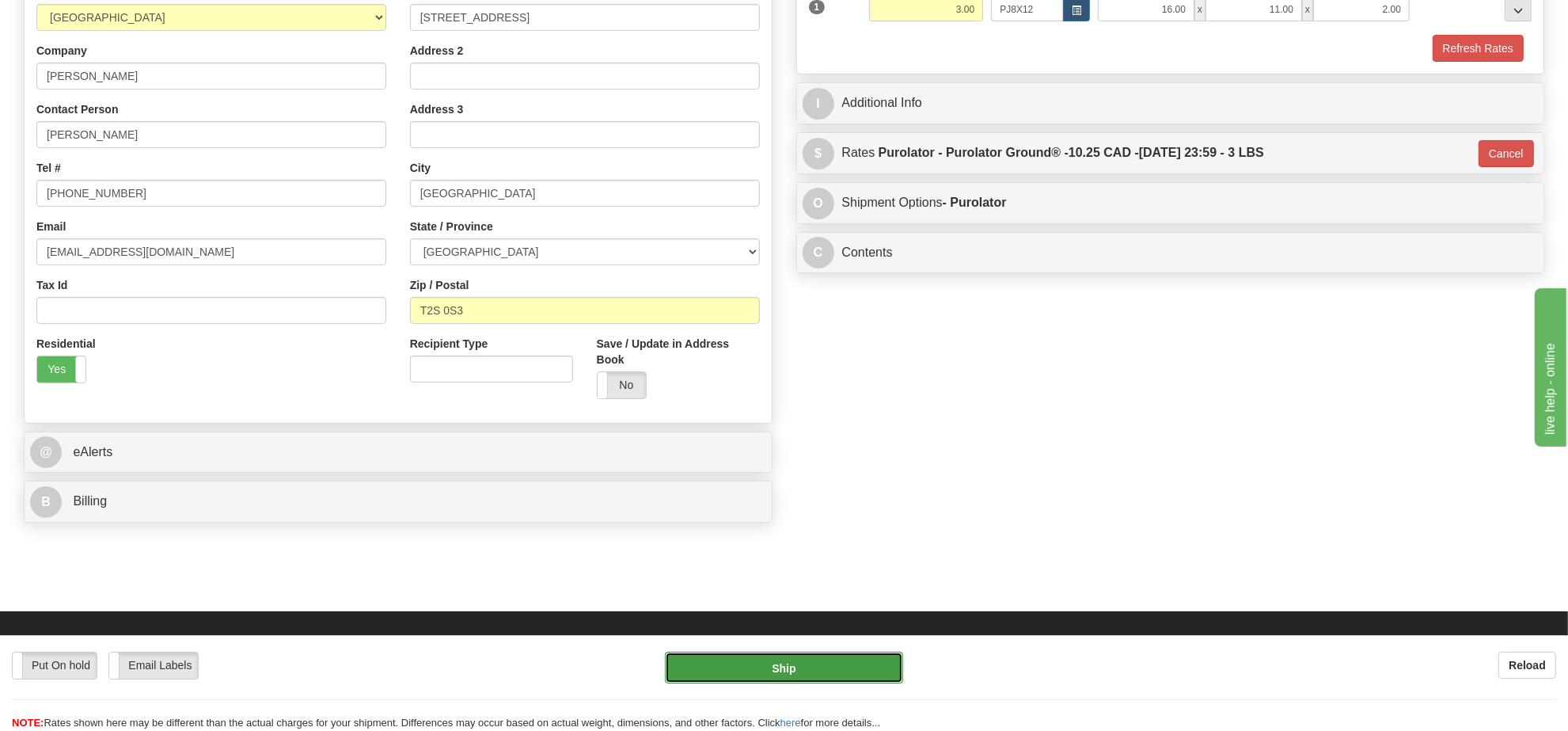
click at [855, 665] on button "Ship" at bounding box center [783, 667] width 237 height 32
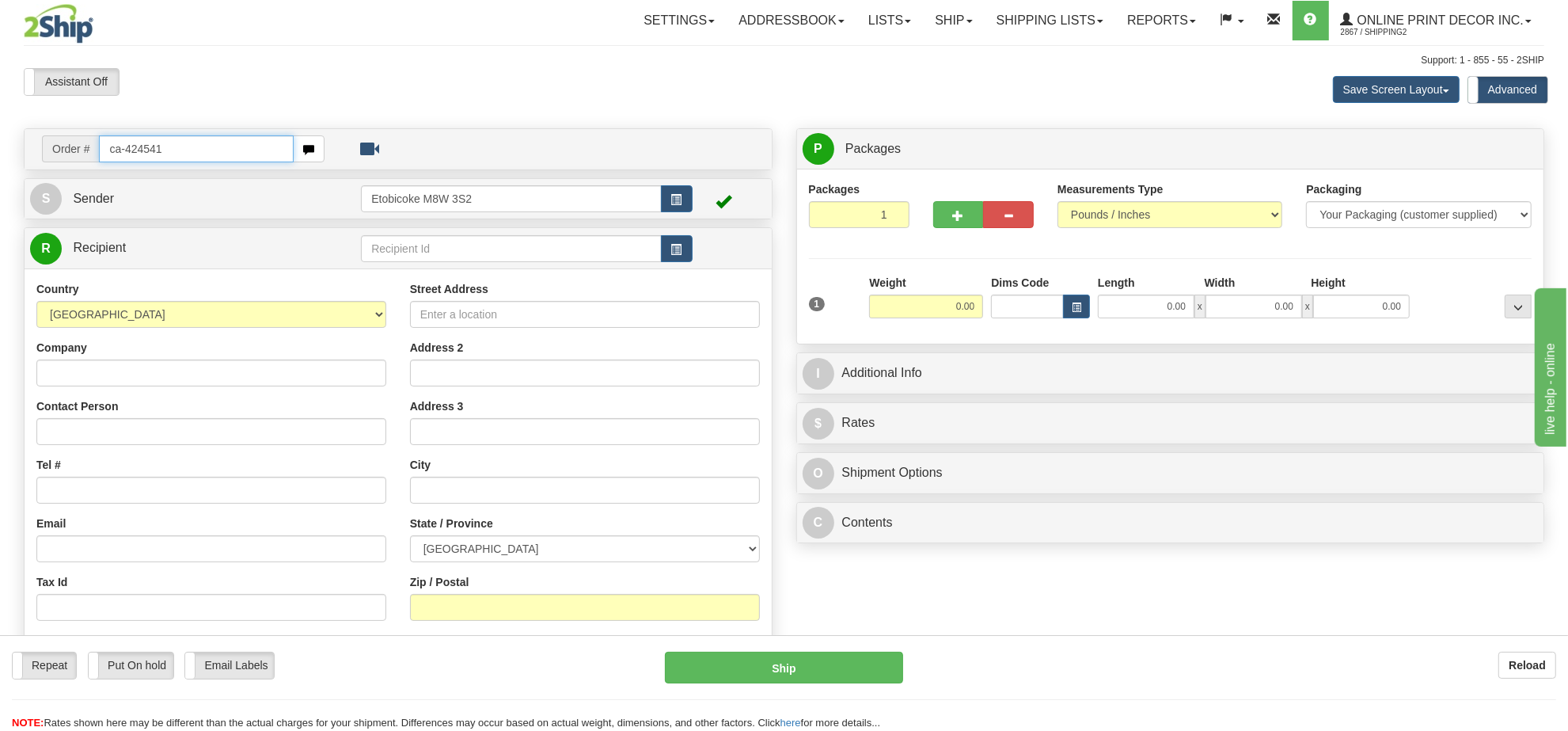
type input "ca-424541"
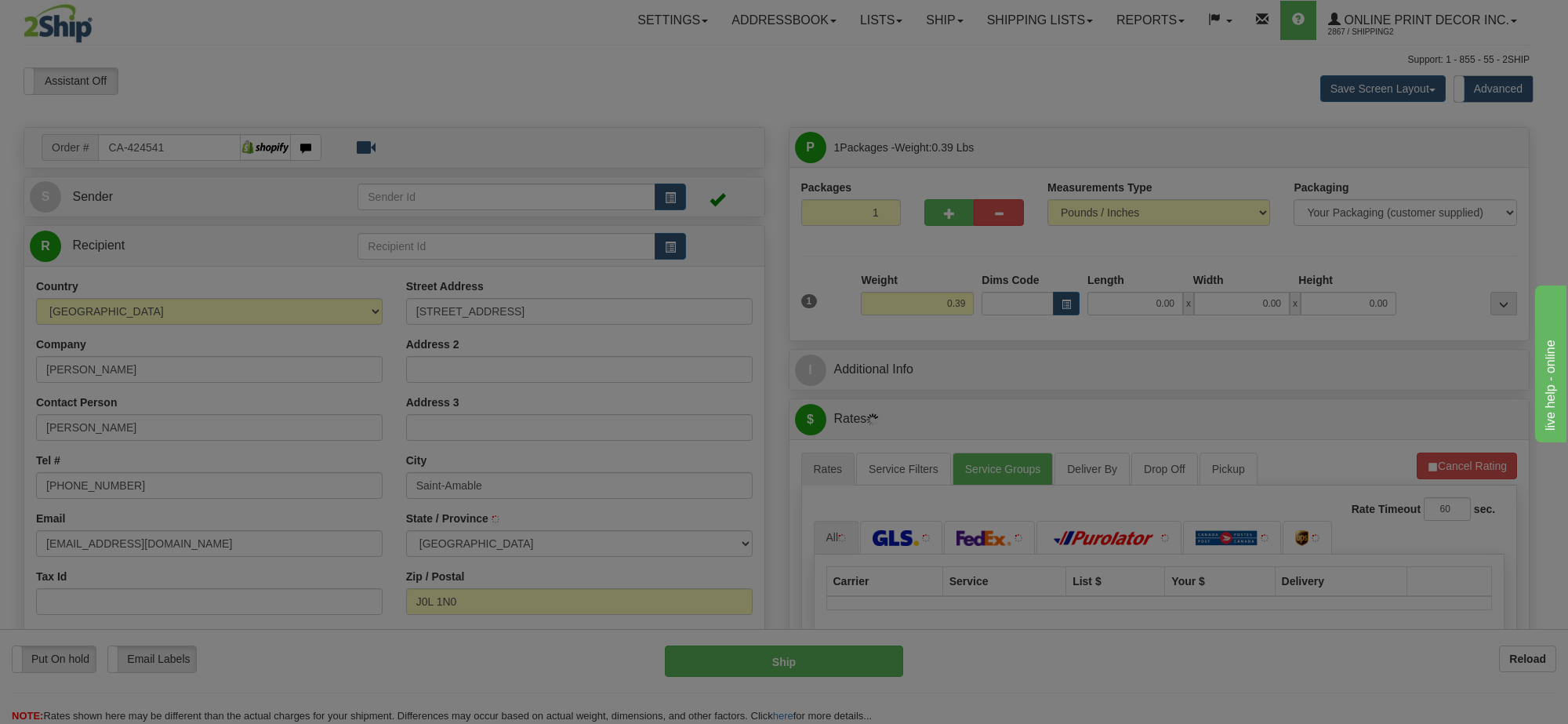
type input "SAINT-AMABLE"
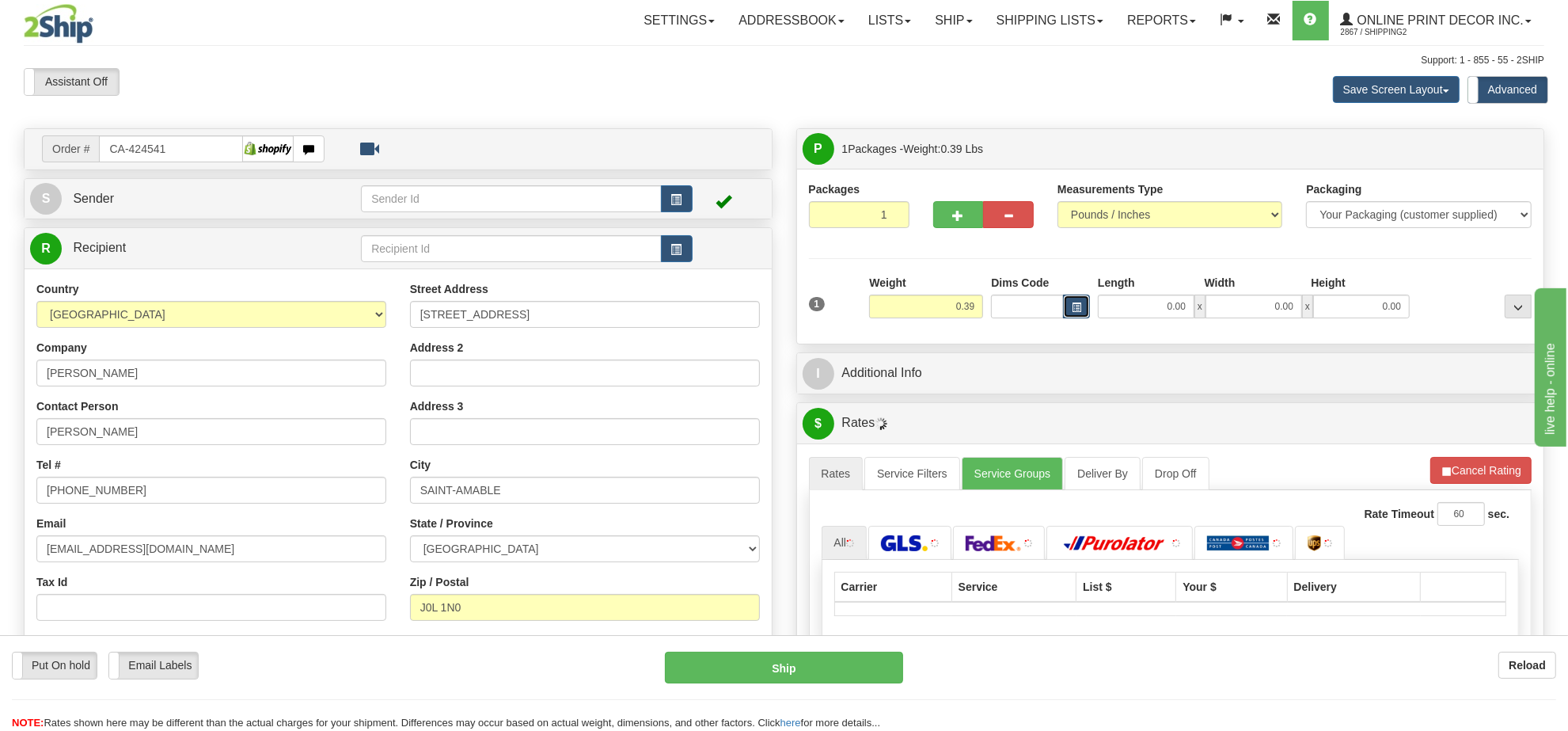
click at [1073, 311] on span "button" at bounding box center [1076, 307] width 10 height 9
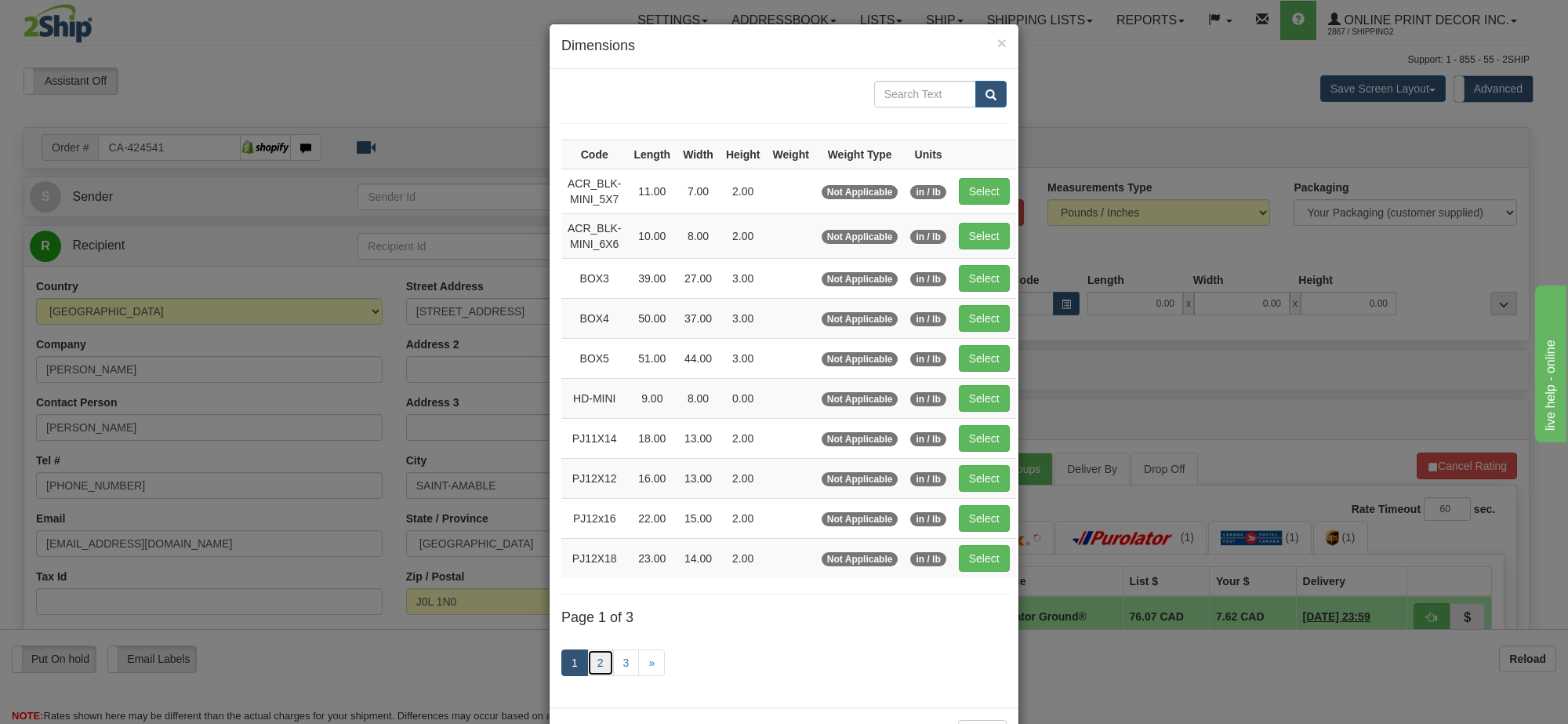
click at [593, 676] on link "2" at bounding box center [601, 662] width 27 height 27
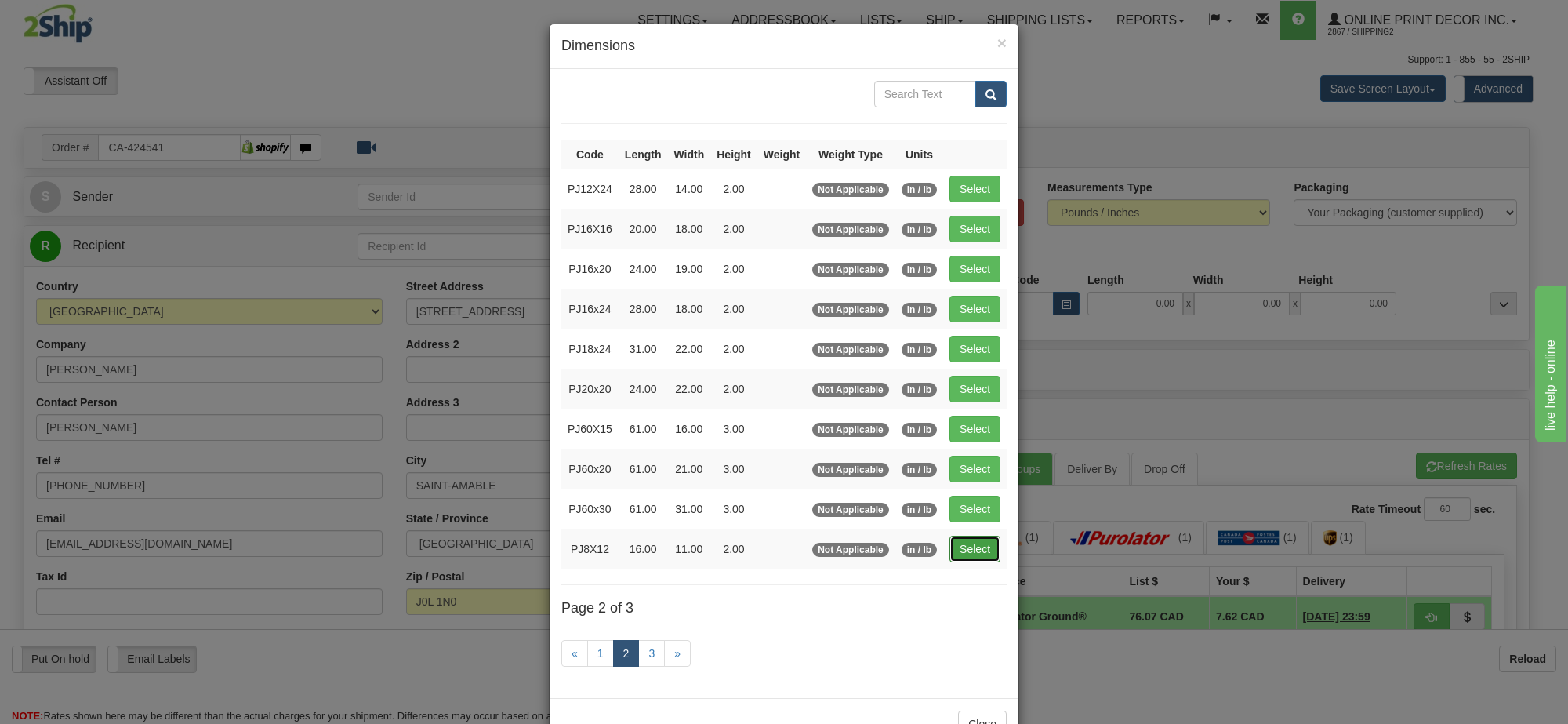
click at [982, 554] on button "Select" at bounding box center [975, 549] width 51 height 27
type input "PJ8X12"
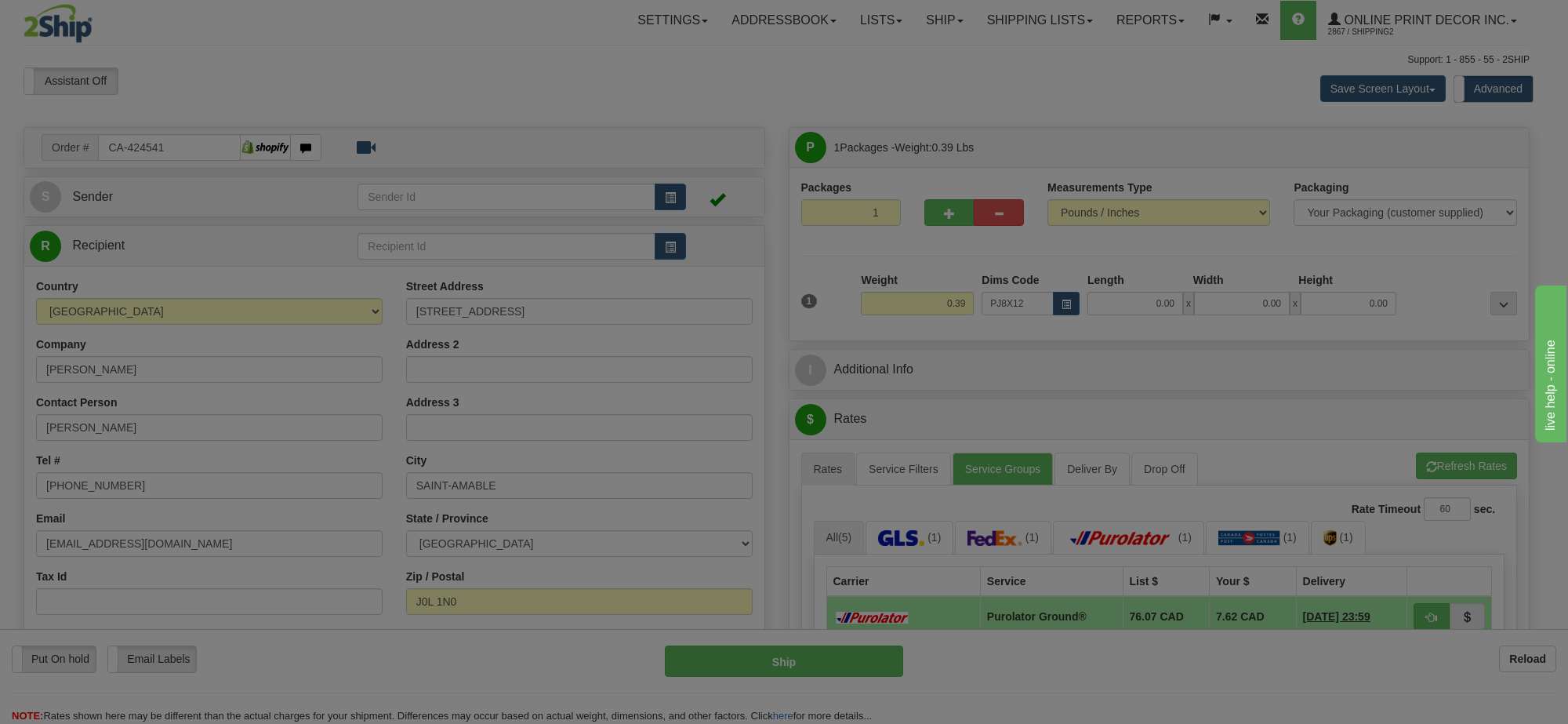
type input "16.00"
type input "11.00"
type input "2.00"
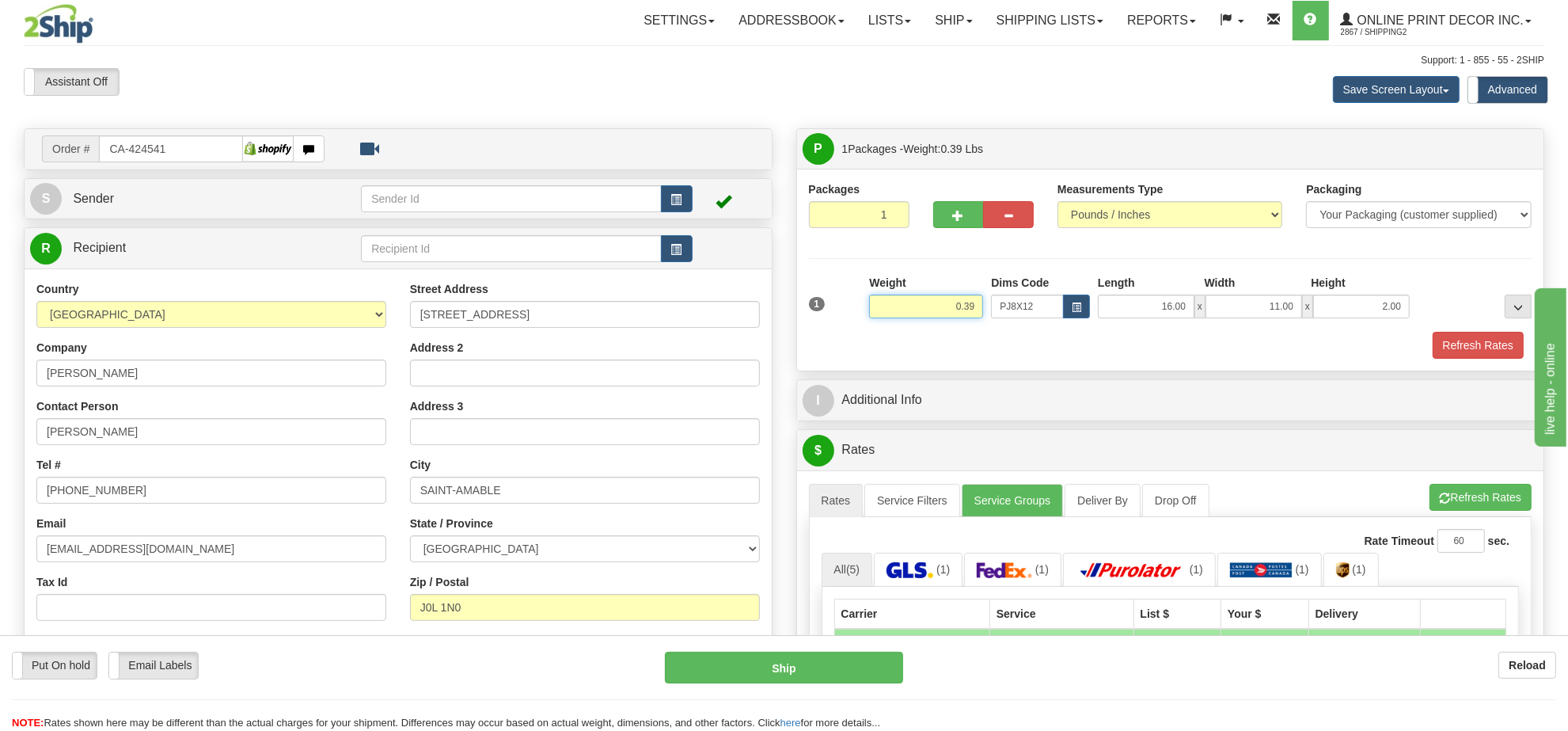
drag, startPoint x: 976, startPoint y: 302, endPoint x: 889, endPoint y: 313, distance: 87.7
click at [889, 313] on input "0.39" at bounding box center [925, 306] width 114 height 23
type input "1.01"
click at [1500, 349] on button "Refresh Rates" at bounding box center [1478, 345] width 91 height 27
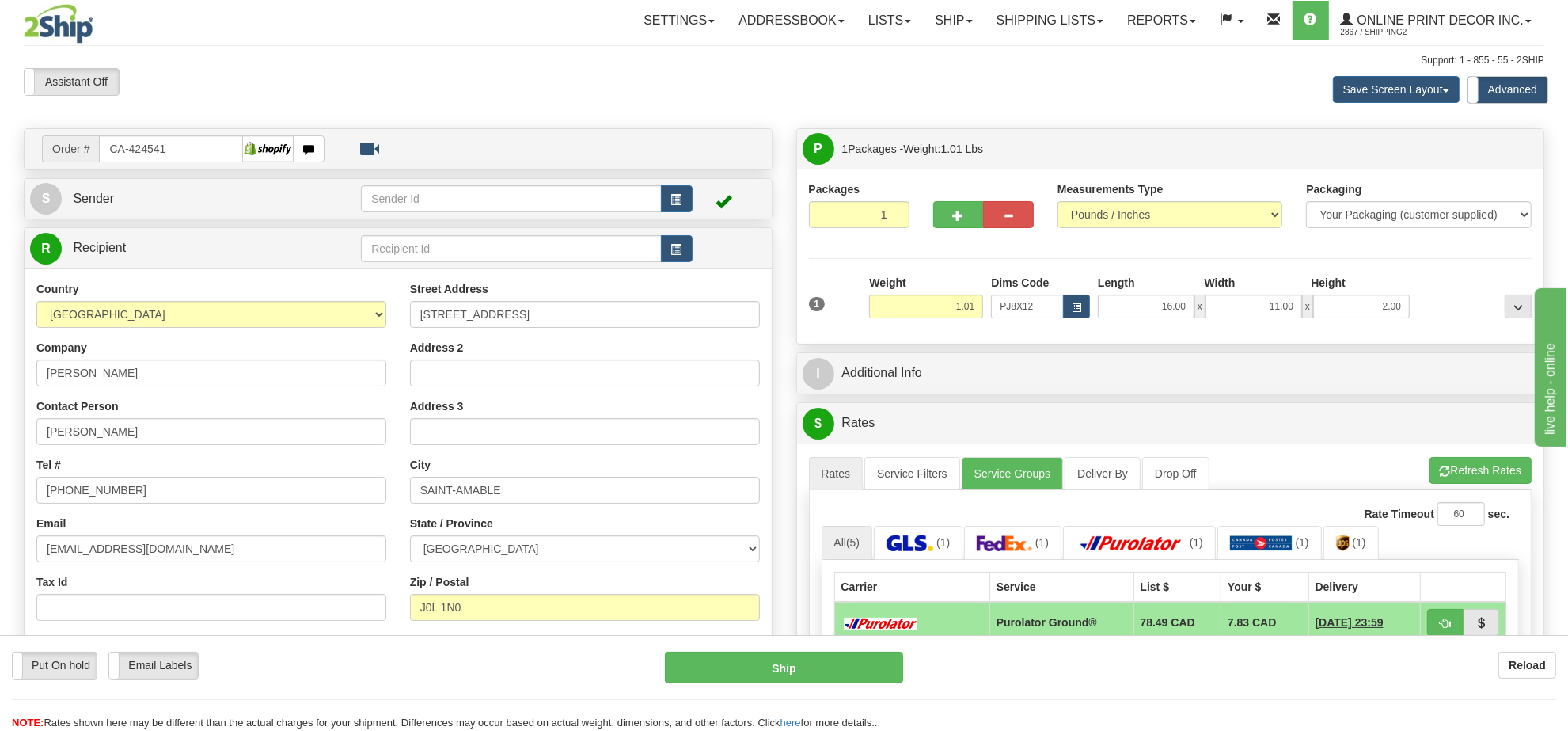
scroll to position [198, 0]
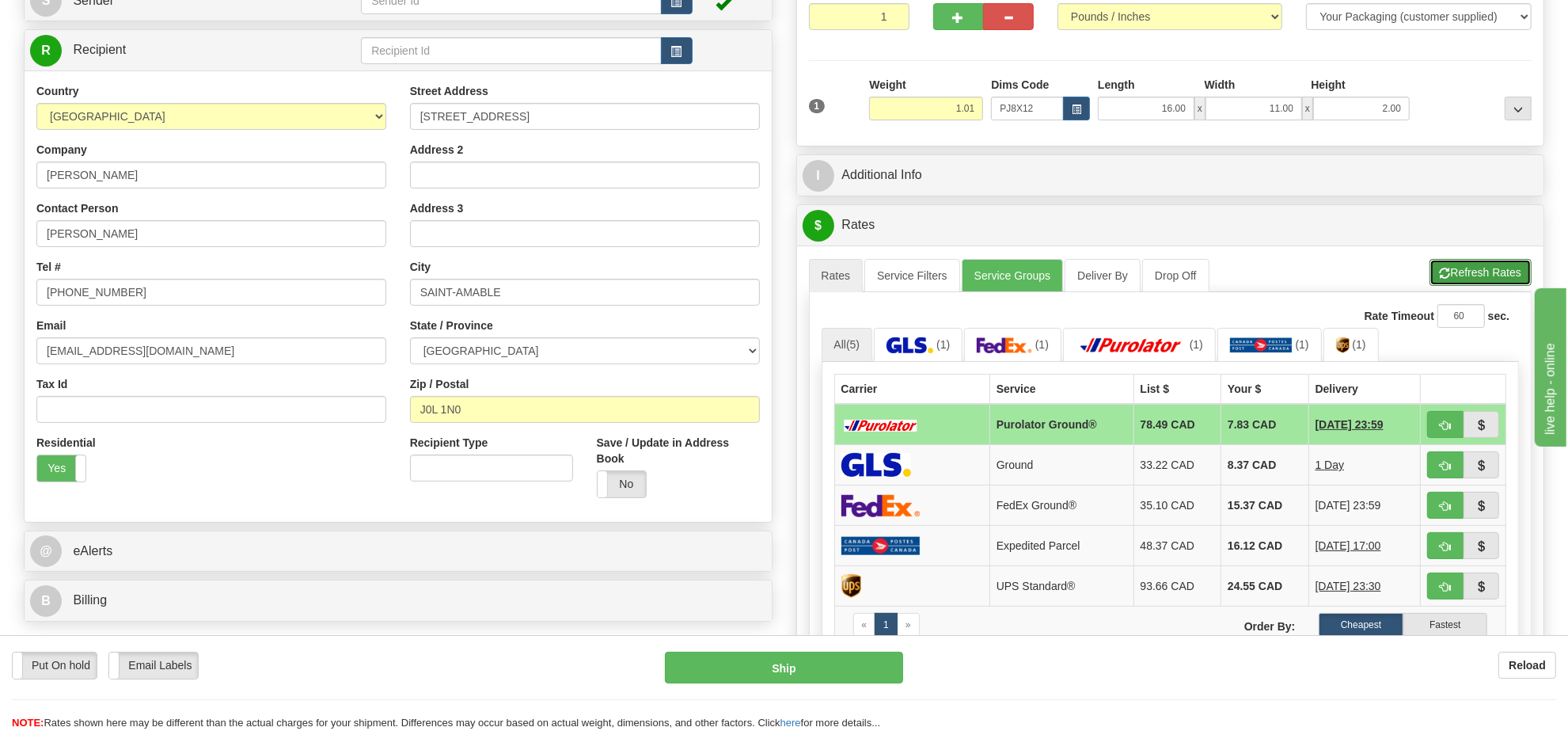
click at [1501, 276] on button "Refresh Rates" at bounding box center [1480, 272] width 102 height 27
click at [1446, 431] on span "button" at bounding box center [1445, 425] width 11 height 10
type input "260"
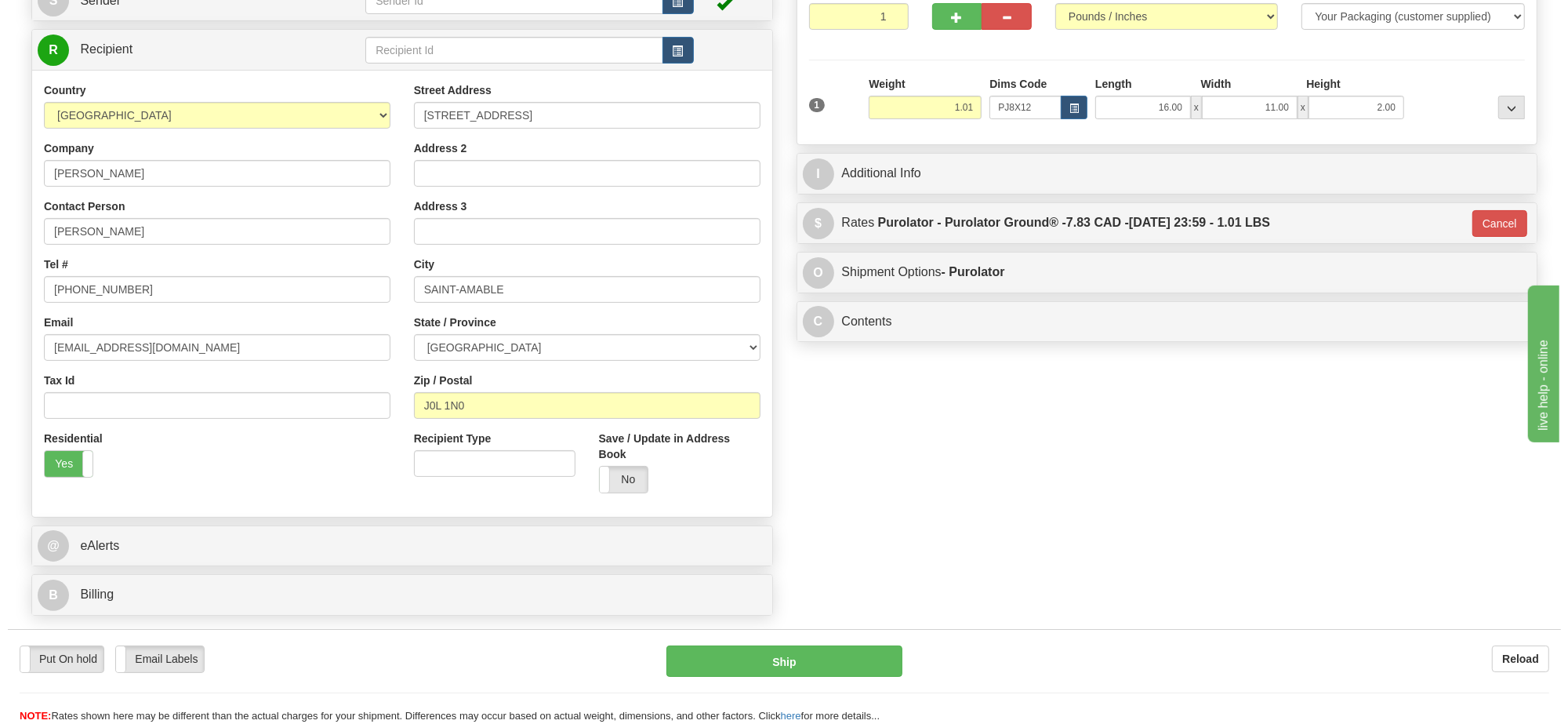
scroll to position [0, 0]
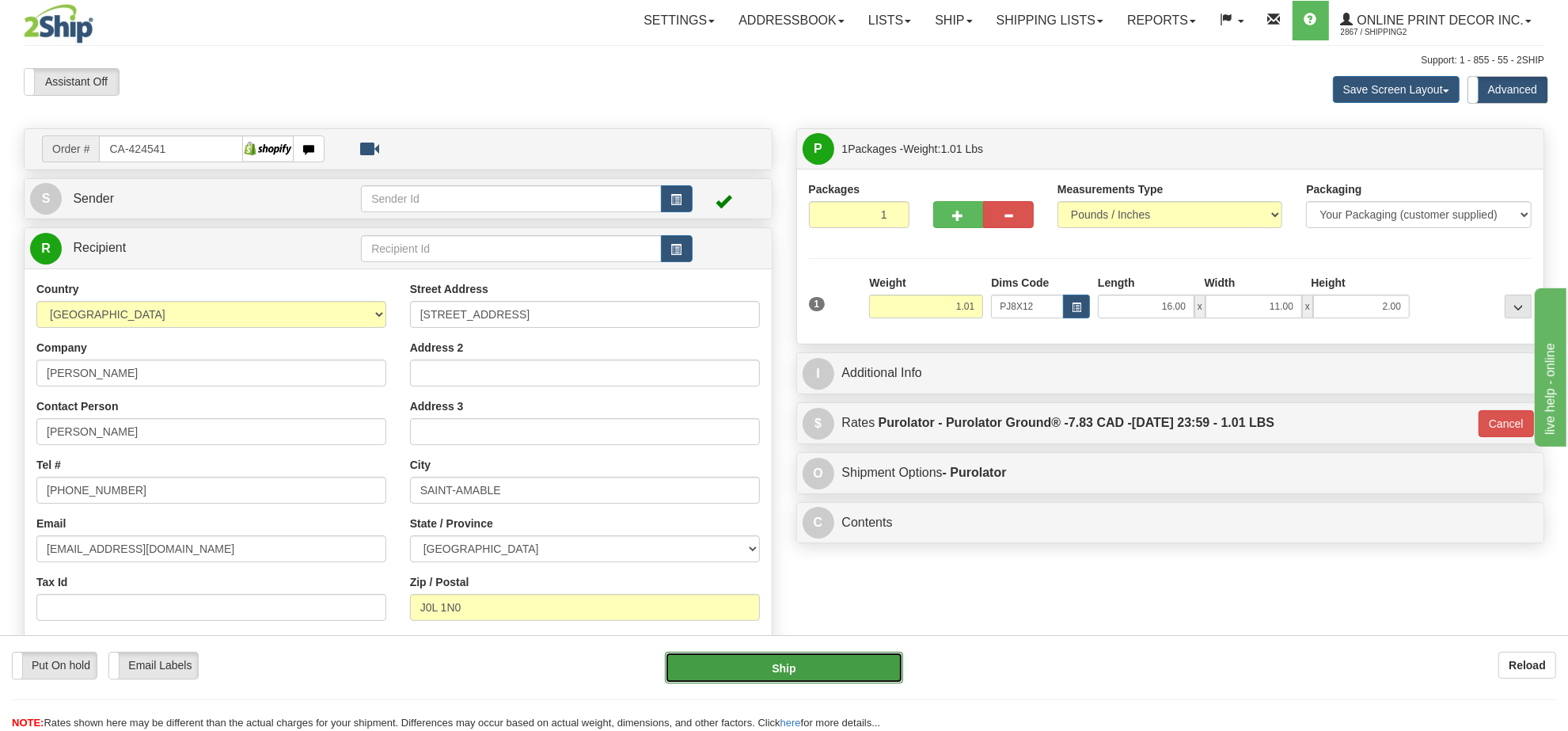
click at [835, 662] on button "Ship" at bounding box center [783, 667] width 237 height 32
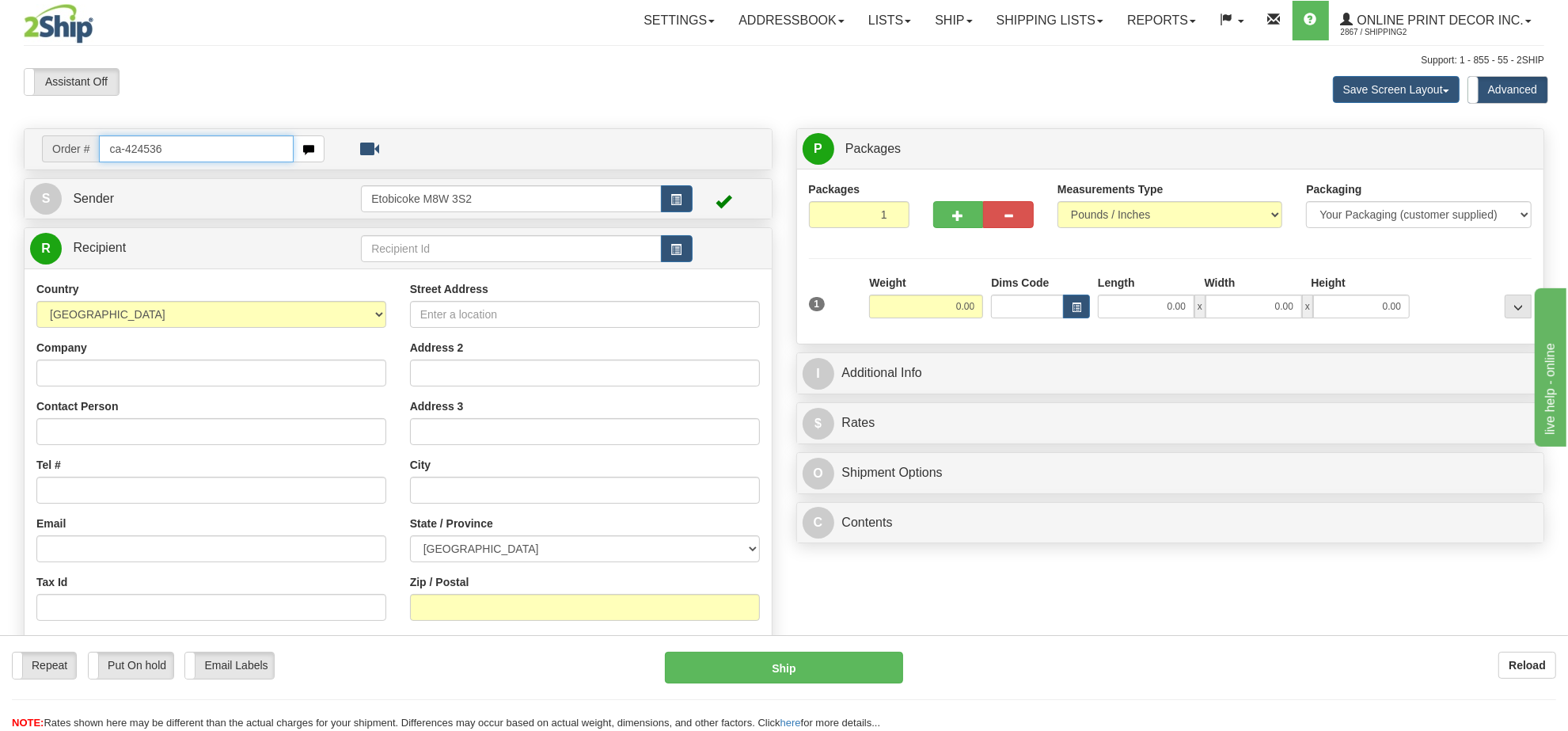
type input "ca-424536"
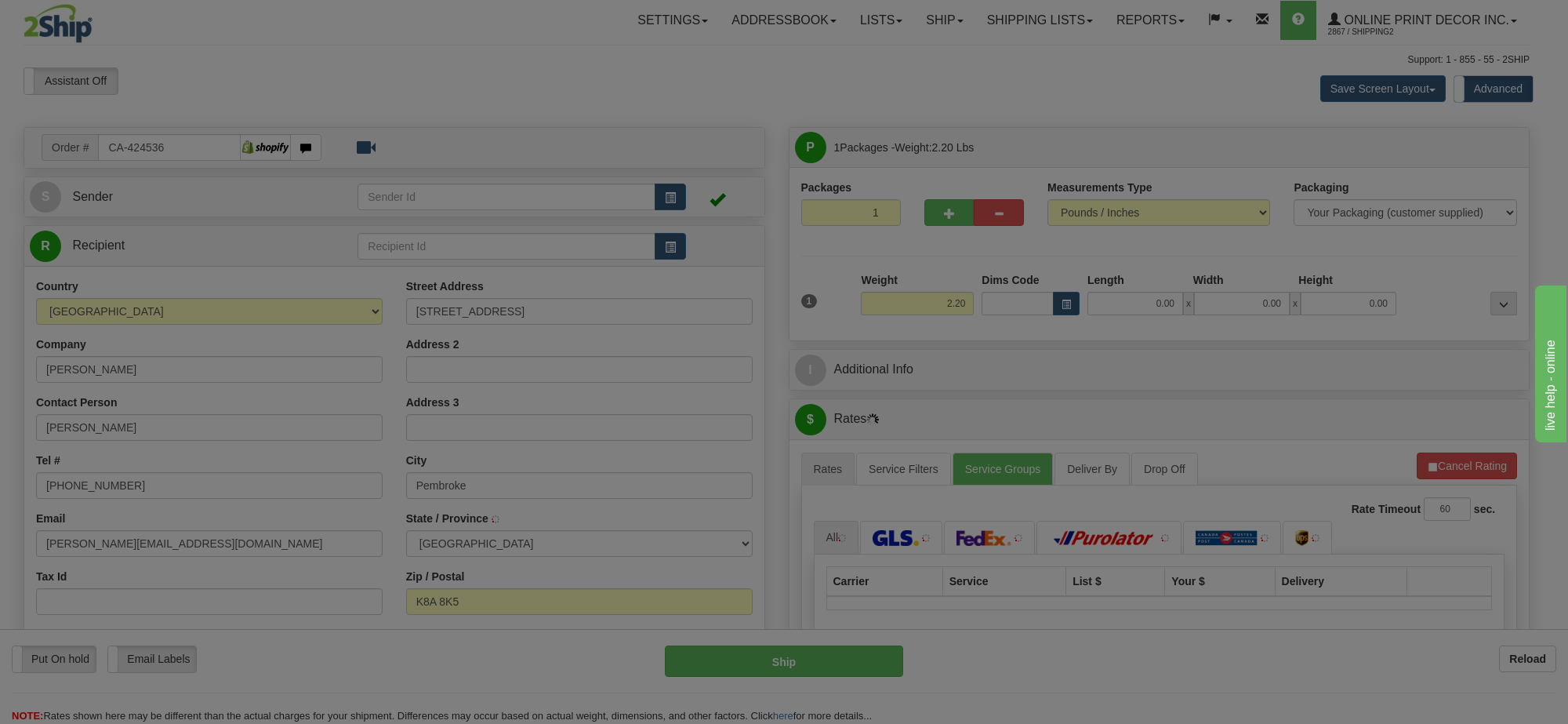
type input "PEMBROKE"
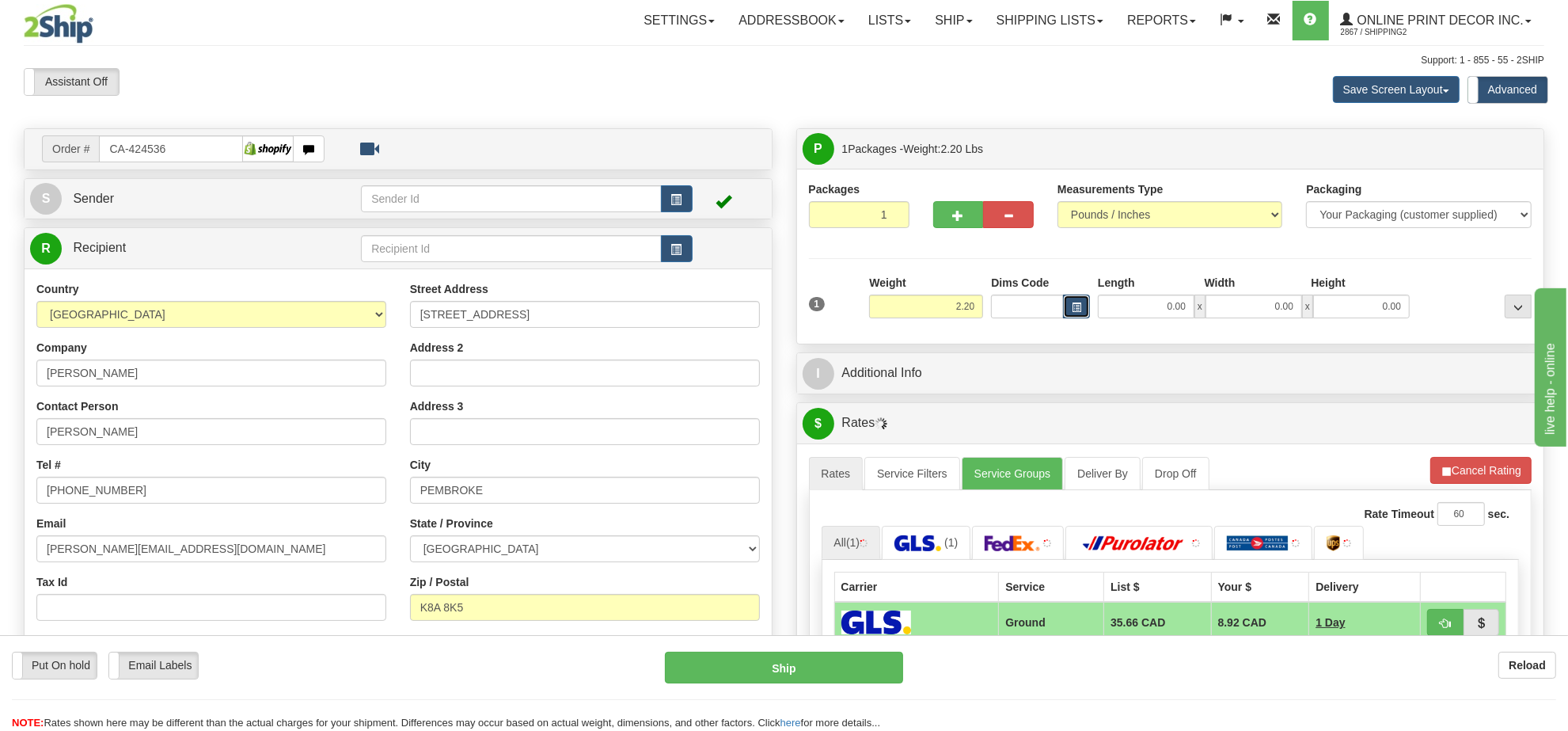
click at [1078, 309] on span "button" at bounding box center [1076, 307] width 10 height 9
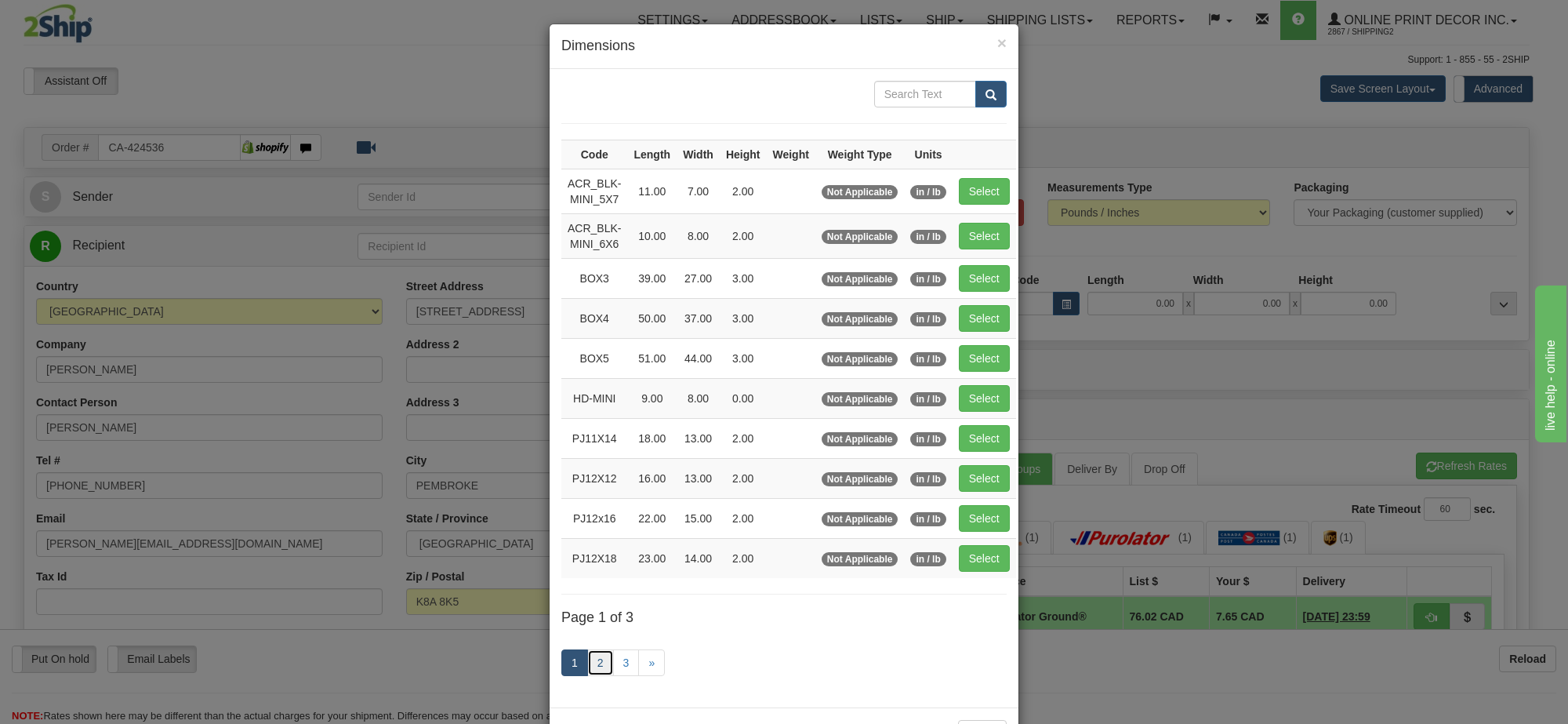
click at [588, 667] on link "2" at bounding box center [601, 662] width 27 height 27
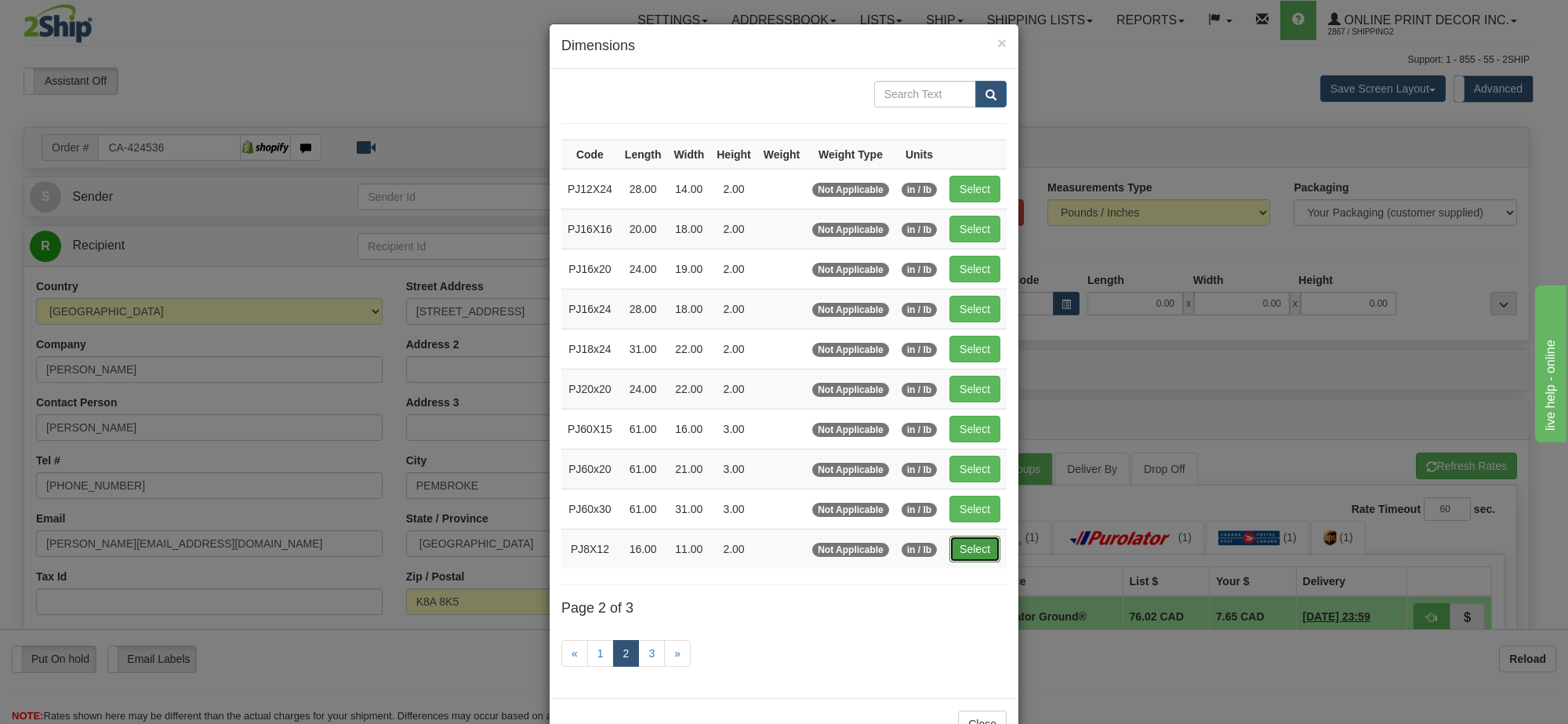
click at [989, 562] on button "Select" at bounding box center [975, 549] width 51 height 27
type input "PJ8X12"
type input "16.00"
type input "11.00"
type input "2.00"
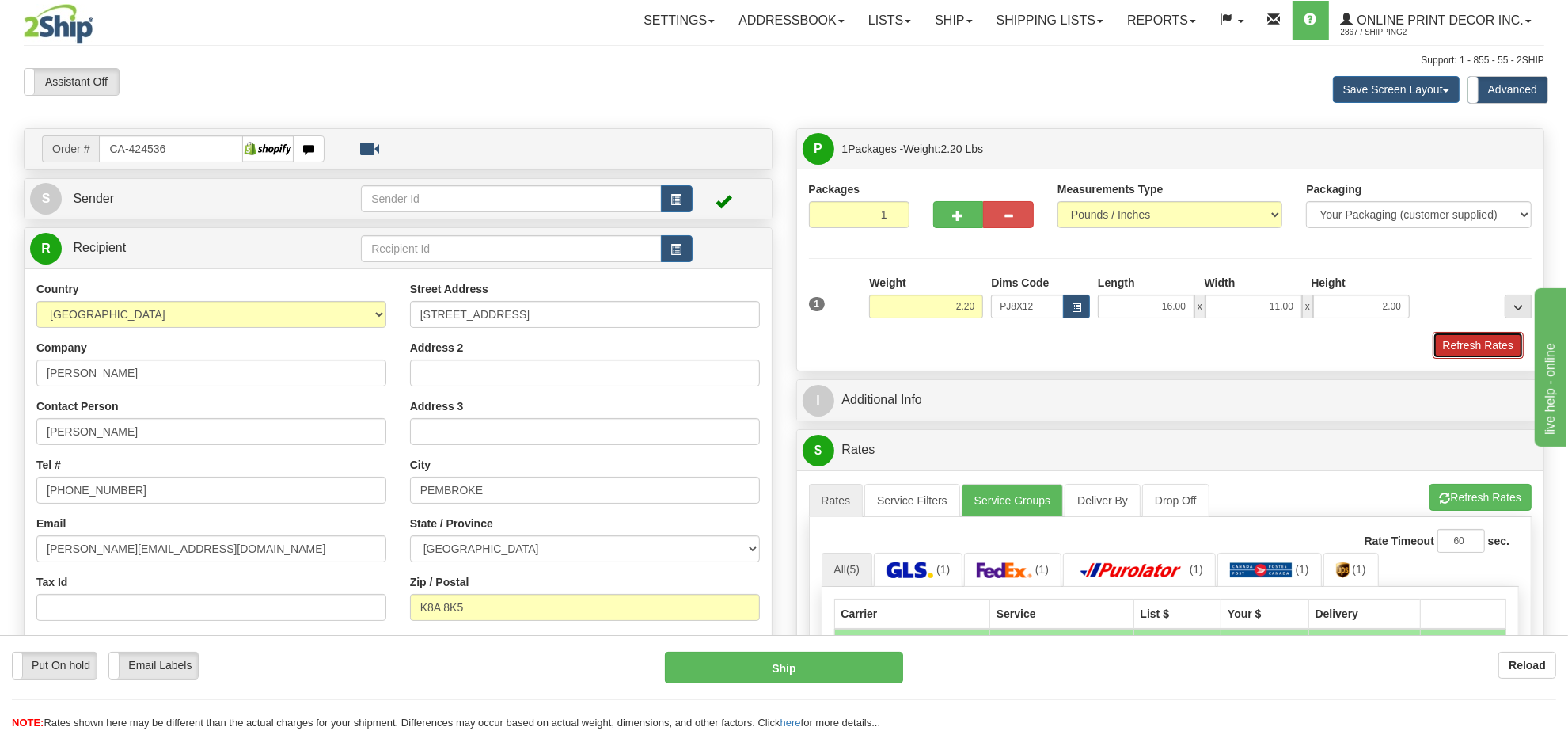
click at [1482, 351] on button "Refresh Rates" at bounding box center [1478, 345] width 91 height 27
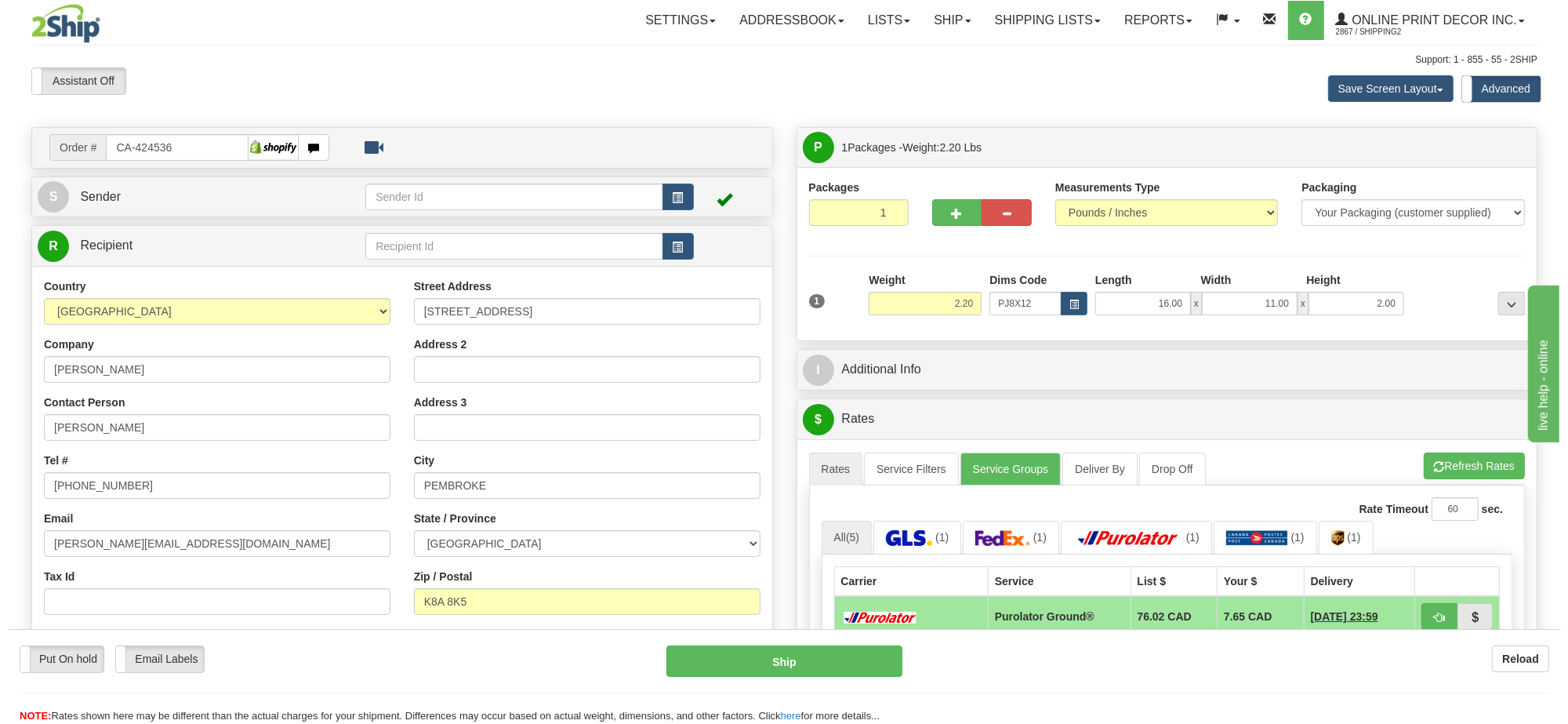
scroll to position [196, 0]
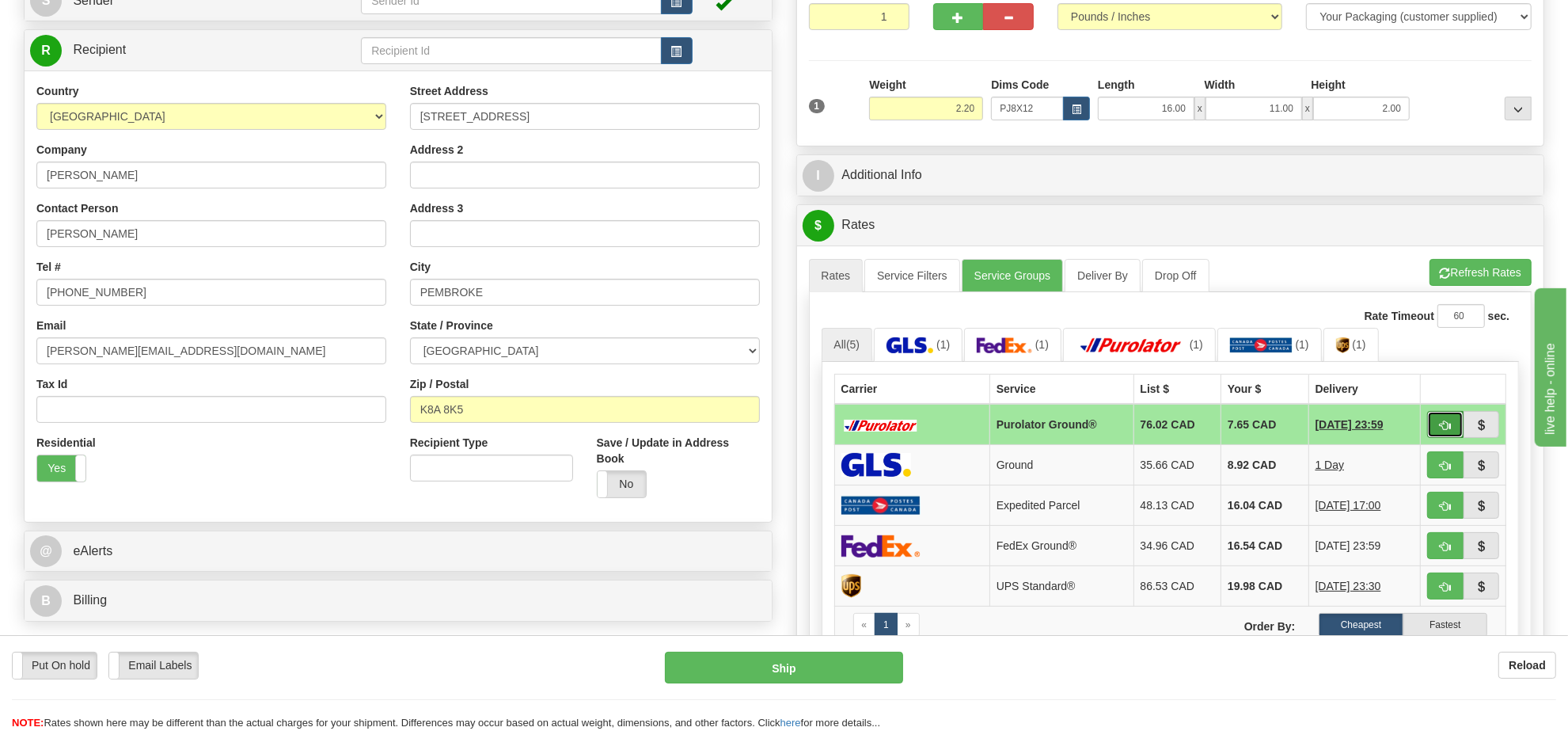
click at [1440, 429] on span "button" at bounding box center [1445, 425] width 11 height 10
type input "260"
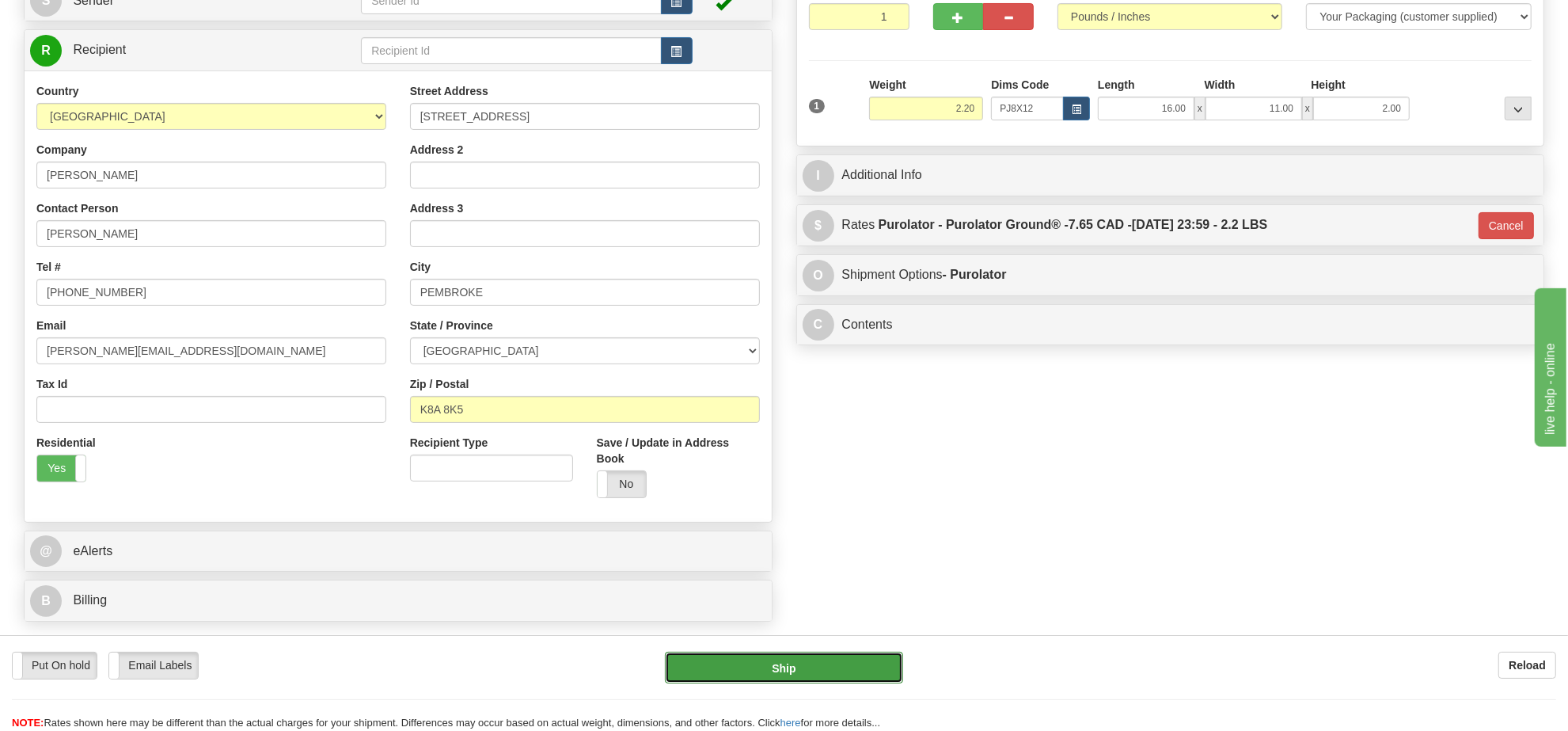
click at [764, 663] on button "Ship" at bounding box center [783, 667] width 237 height 32
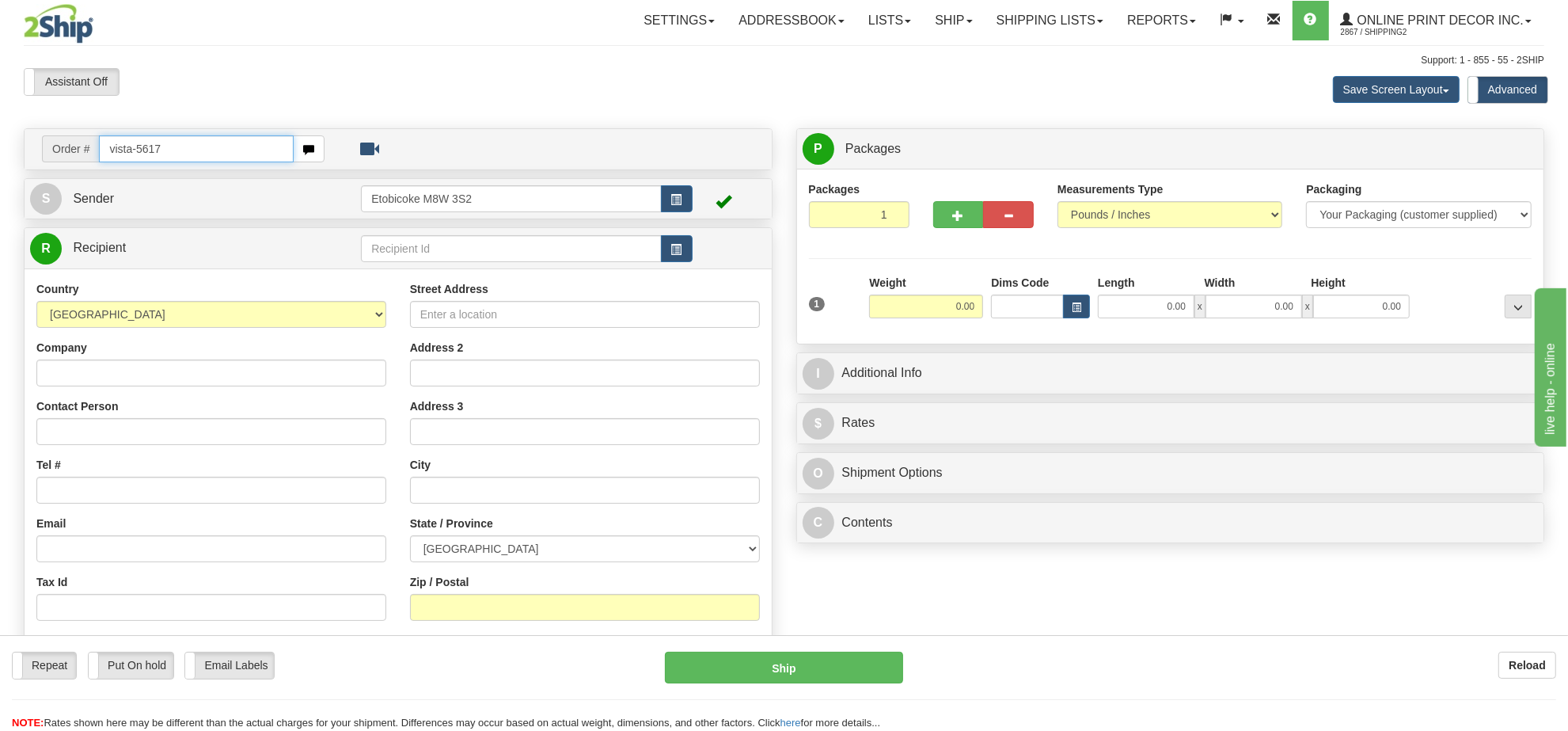
type input "vista-5617"
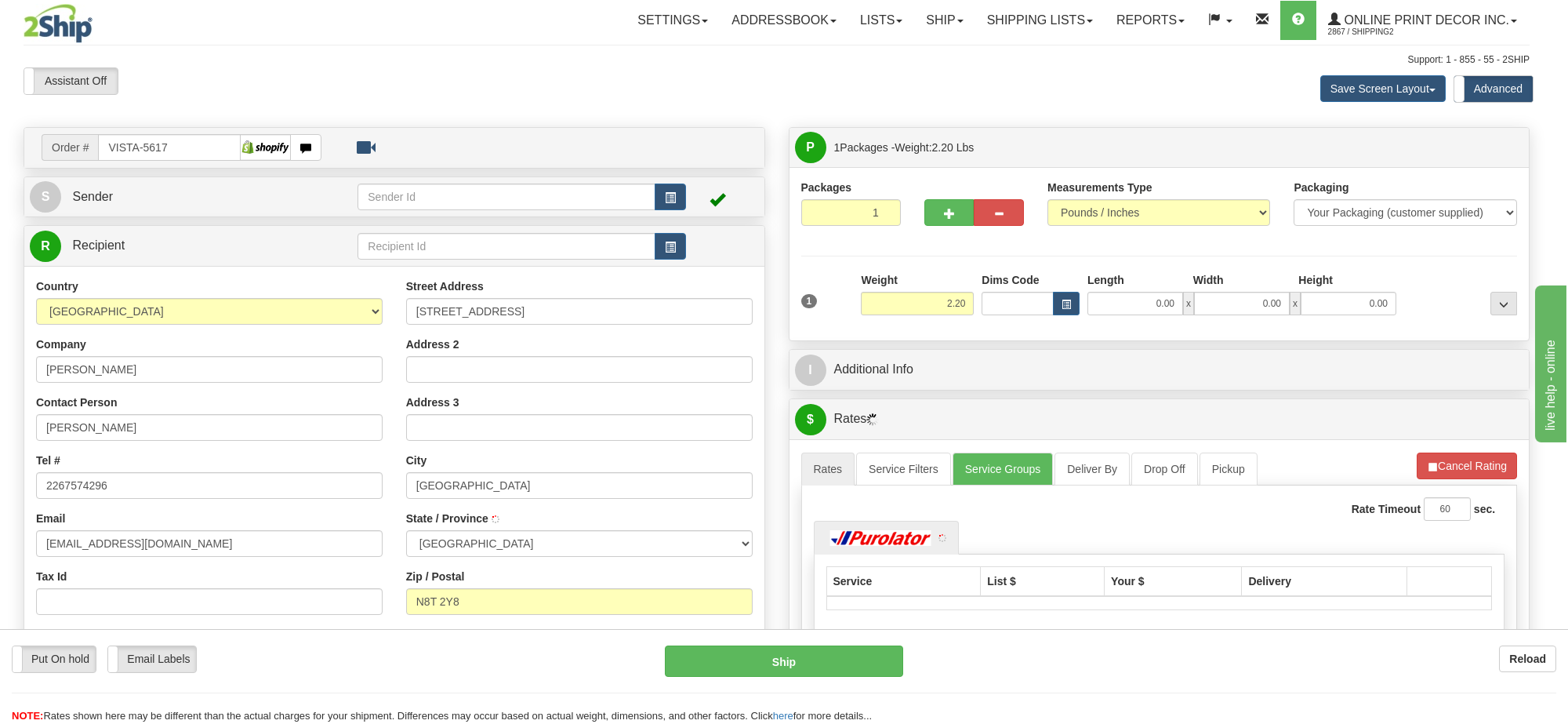
type input "[GEOGRAPHIC_DATA]"
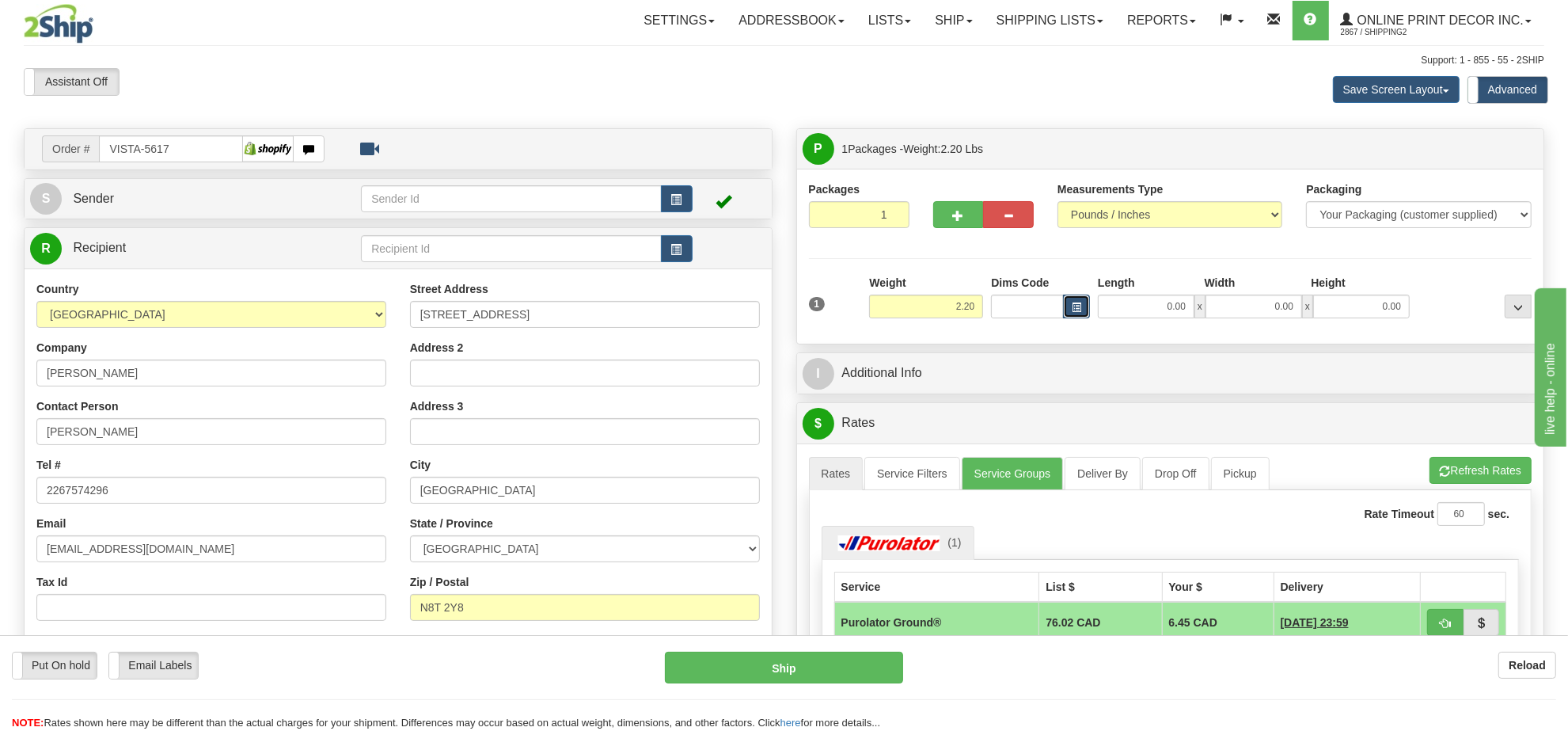
click at [1074, 310] on span "button" at bounding box center [1076, 307] width 10 height 9
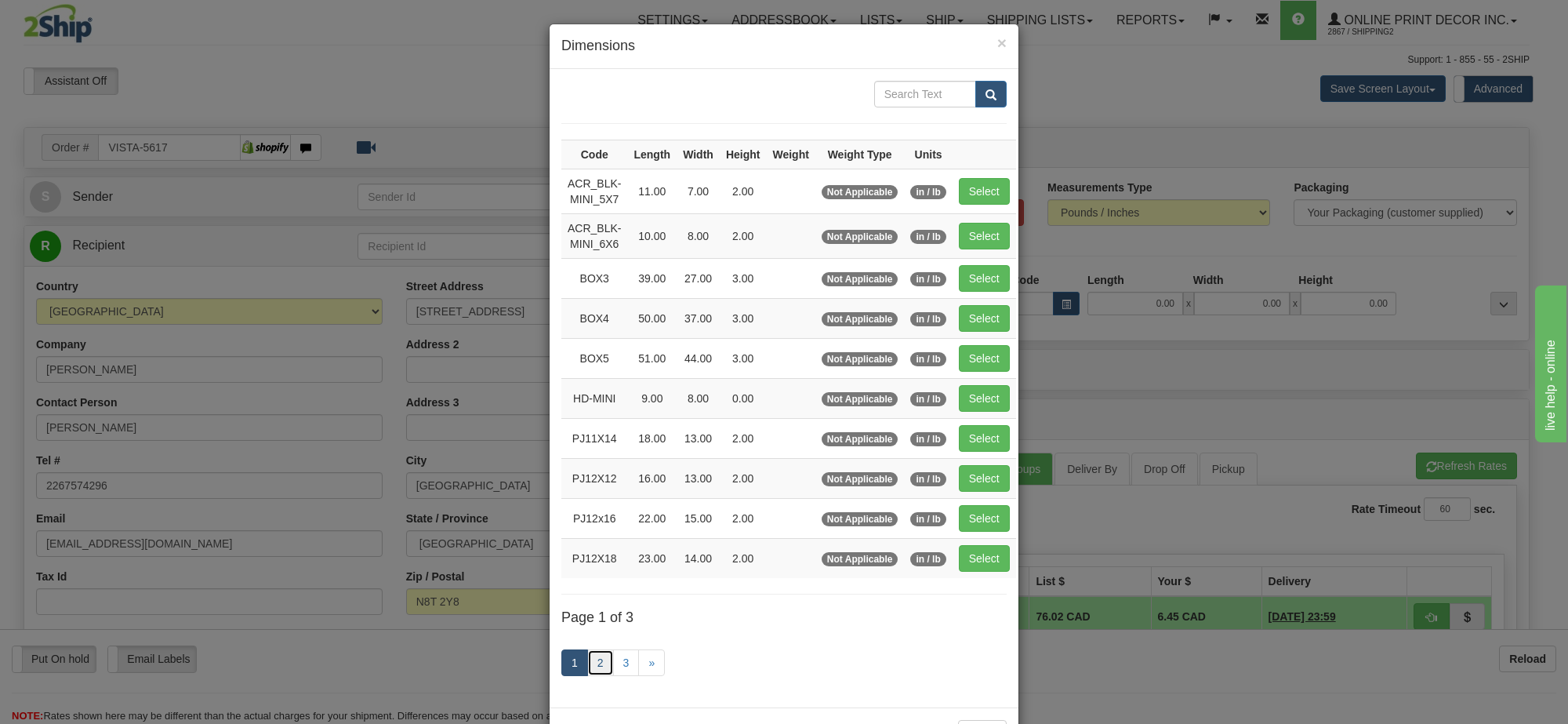
click at [593, 673] on link "2" at bounding box center [601, 662] width 27 height 27
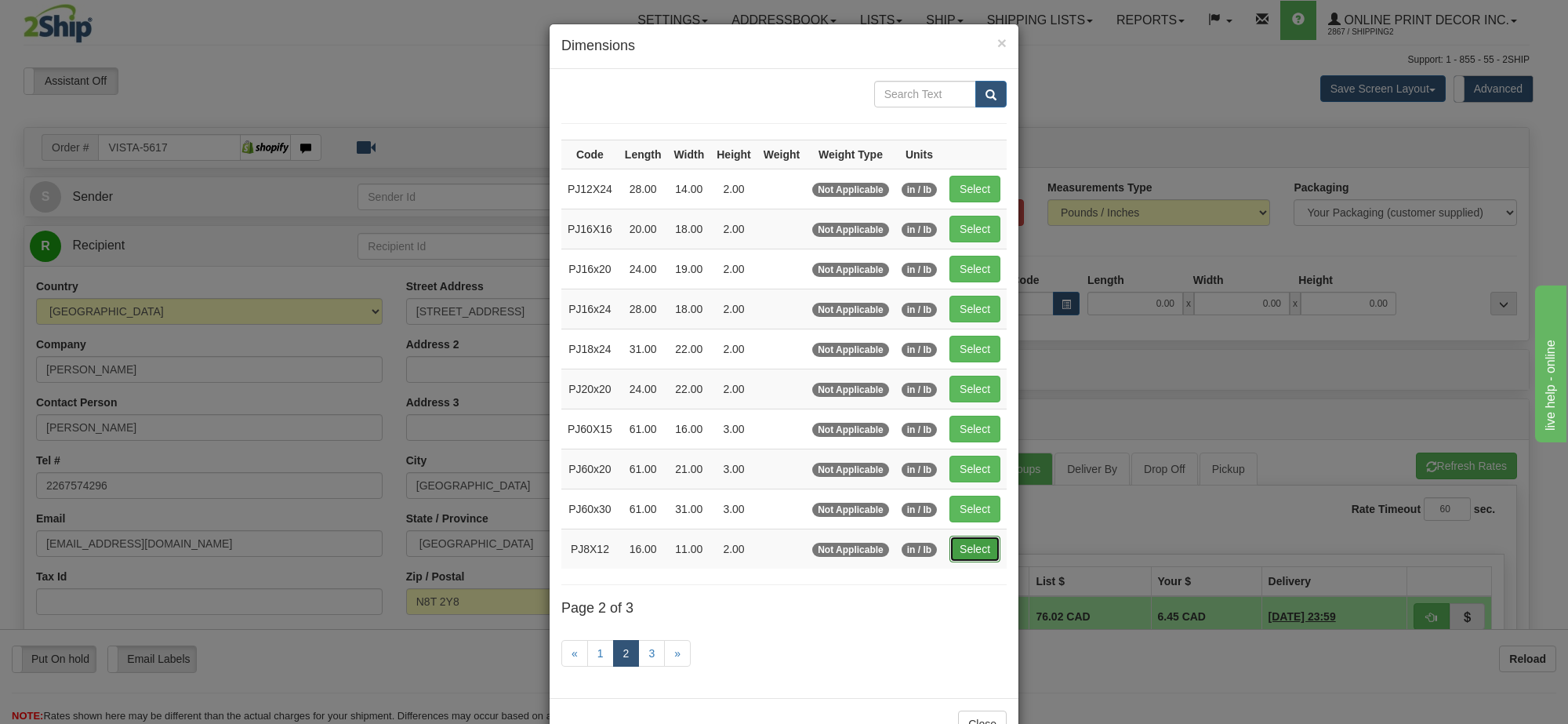
click at [965, 551] on button "Select" at bounding box center [975, 549] width 51 height 27
type input "PJ8X12"
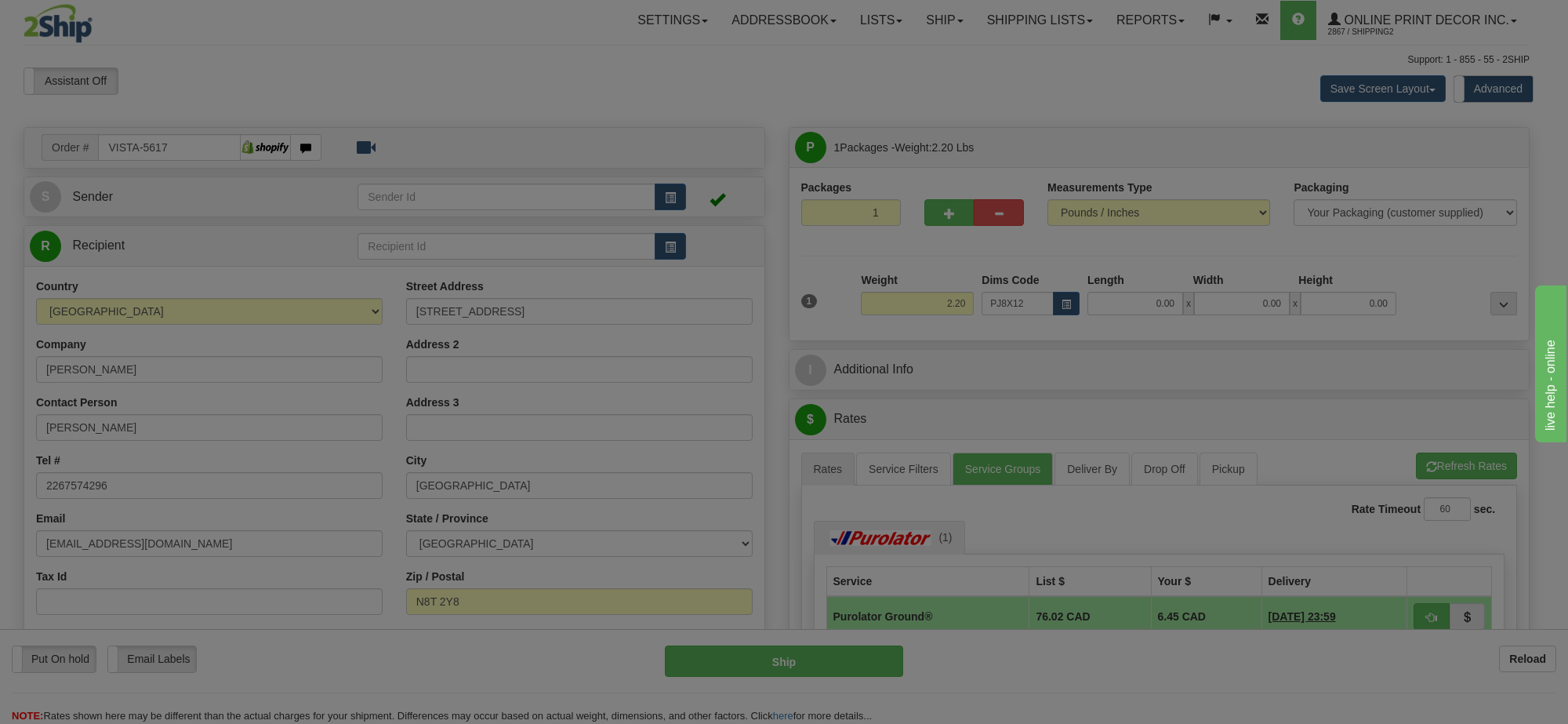
type input "16.00"
type input "11.00"
type input "2.00"
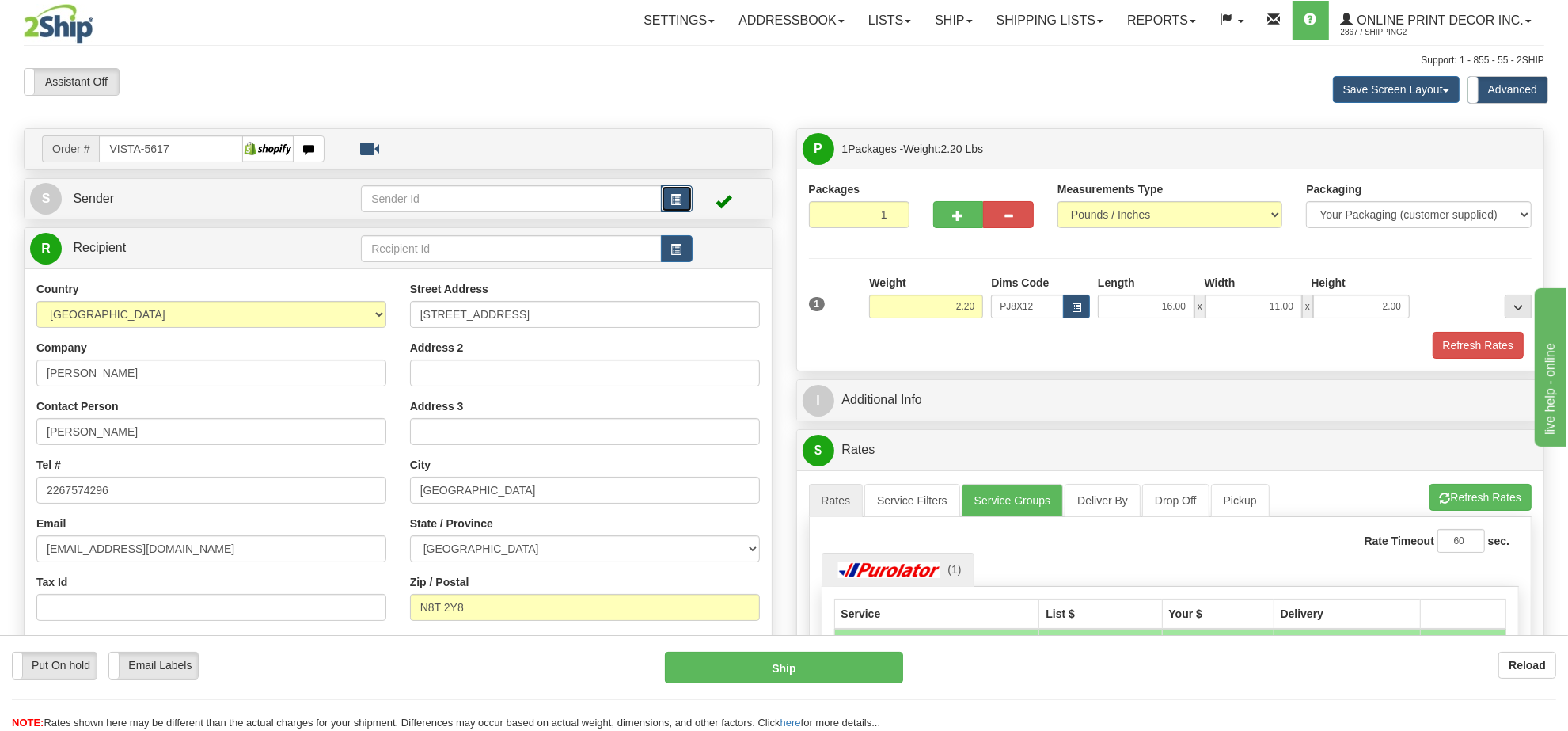
click at [686, 199] on button "button" at bounding box center [676, 199] width 32 height 27
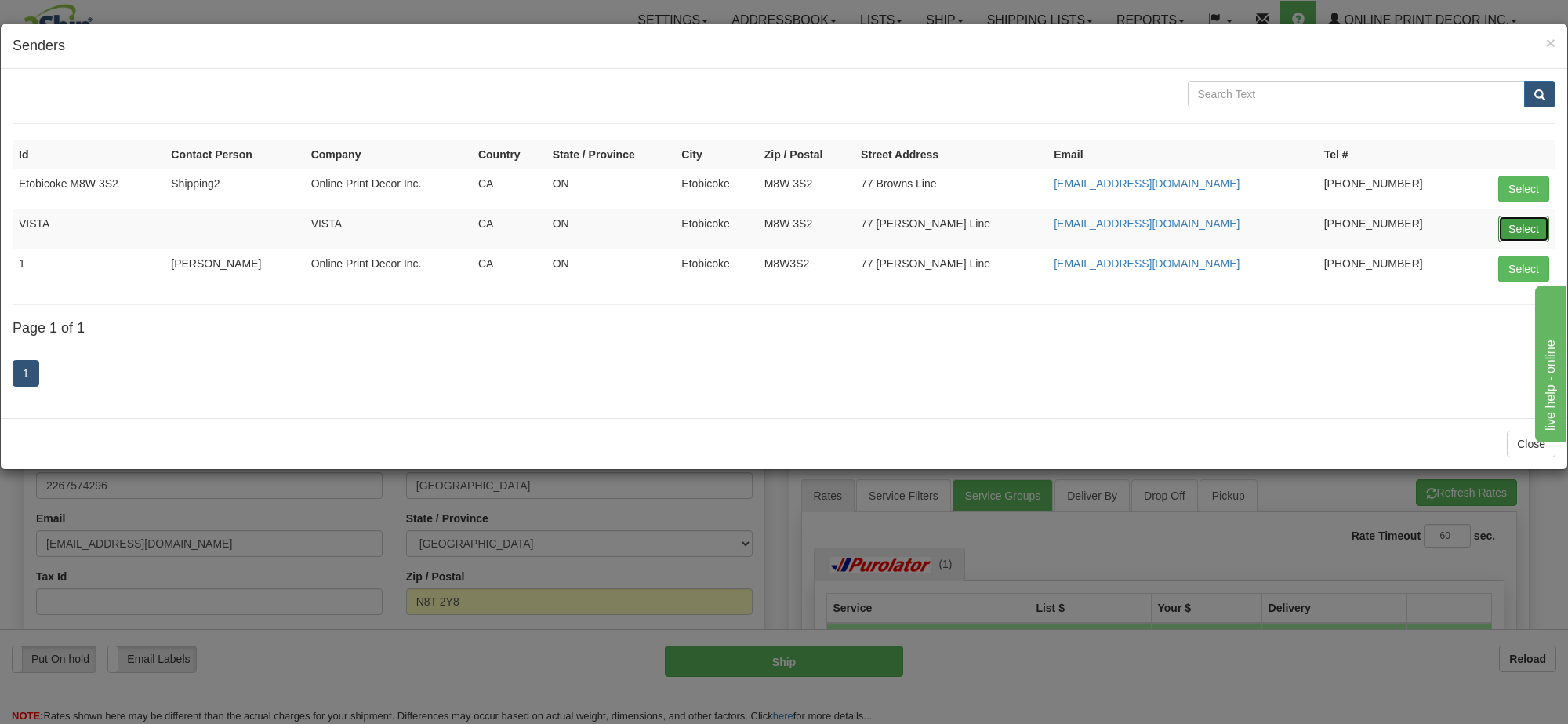
click at [1514, 221] on button "Select" at bounding box center [1522, 229] width 51 height 27
type input "VISTA"
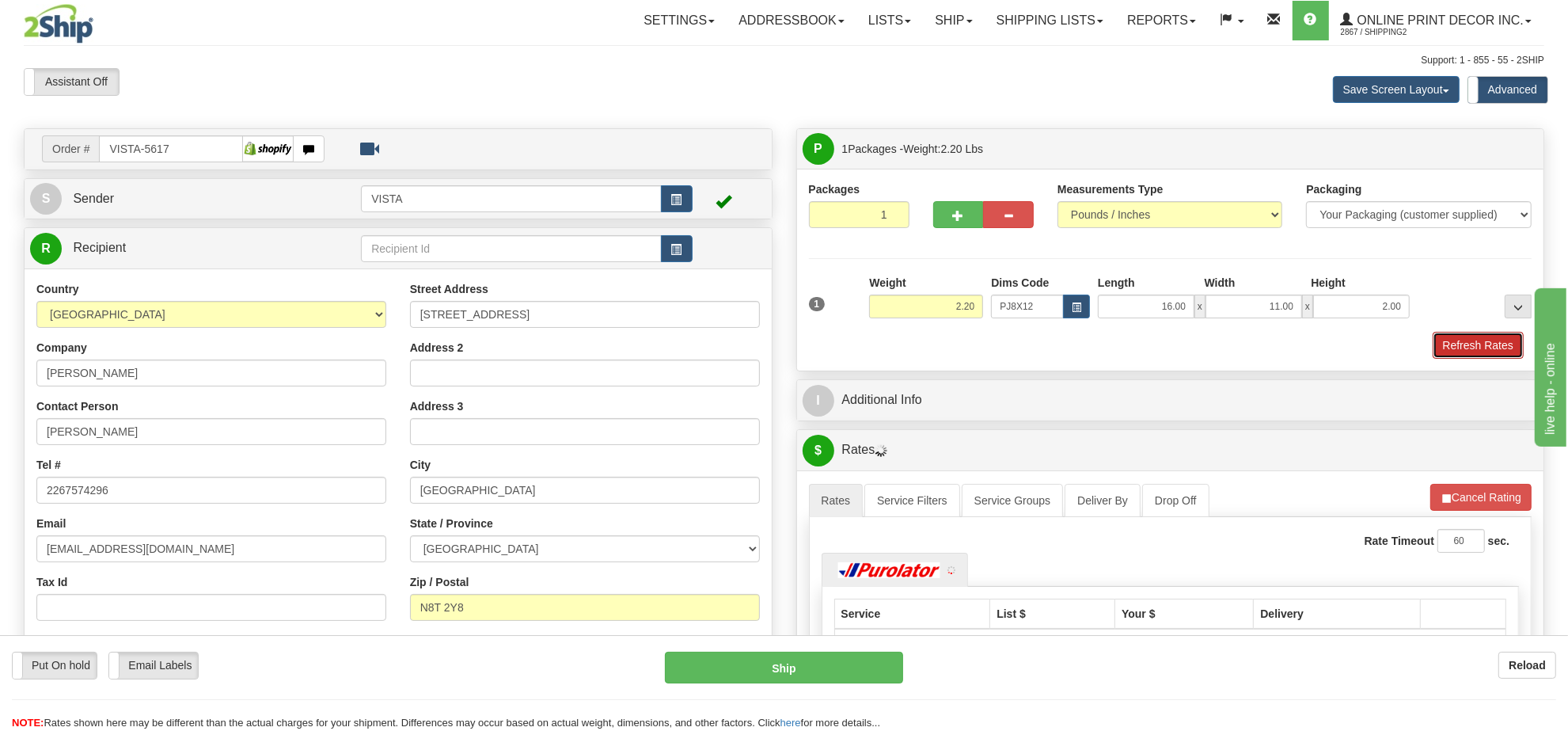
click at [1461, 335] on button "Refresh Rates" at bounding box center [1478, 345] width 91 height 27
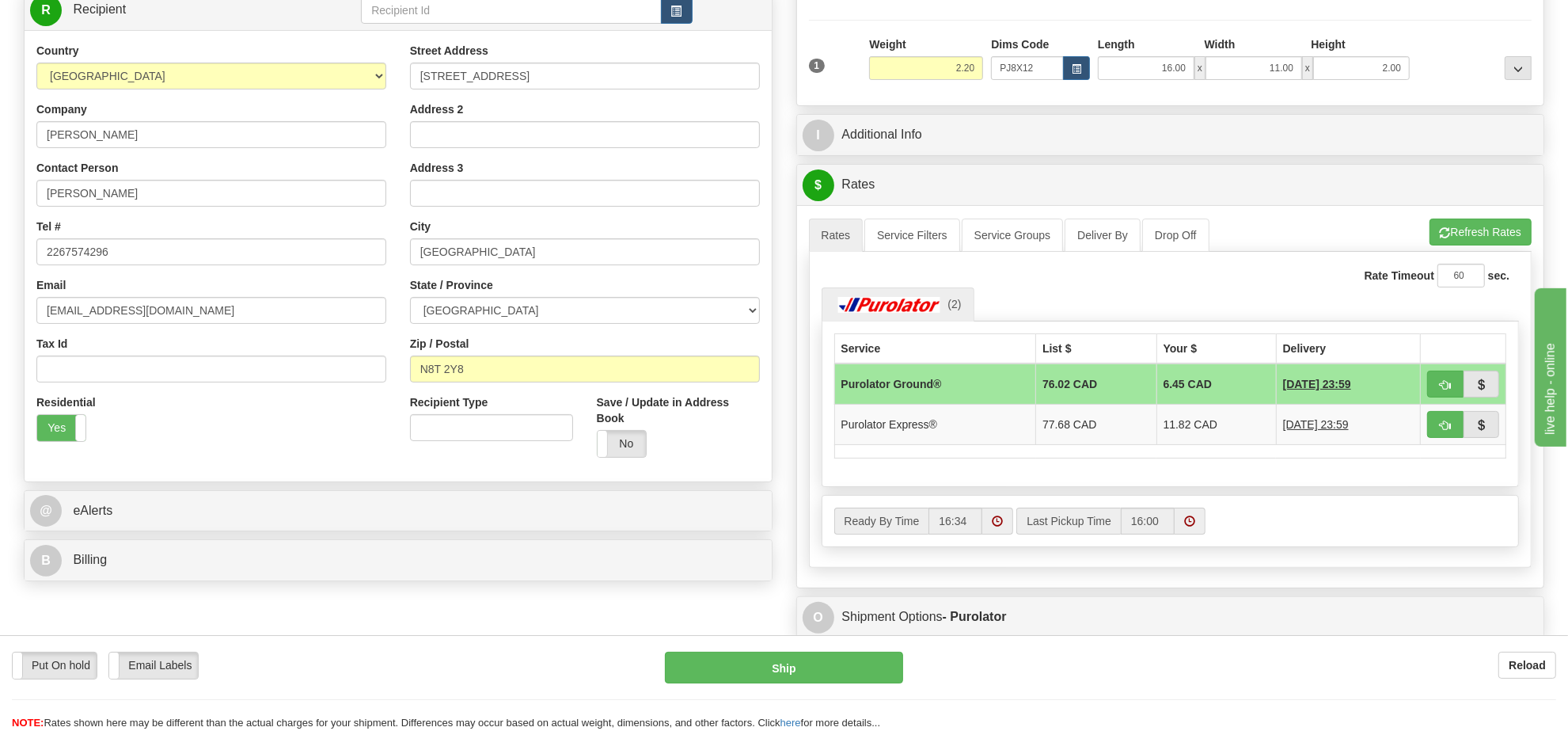
scroll to position [265, 0]
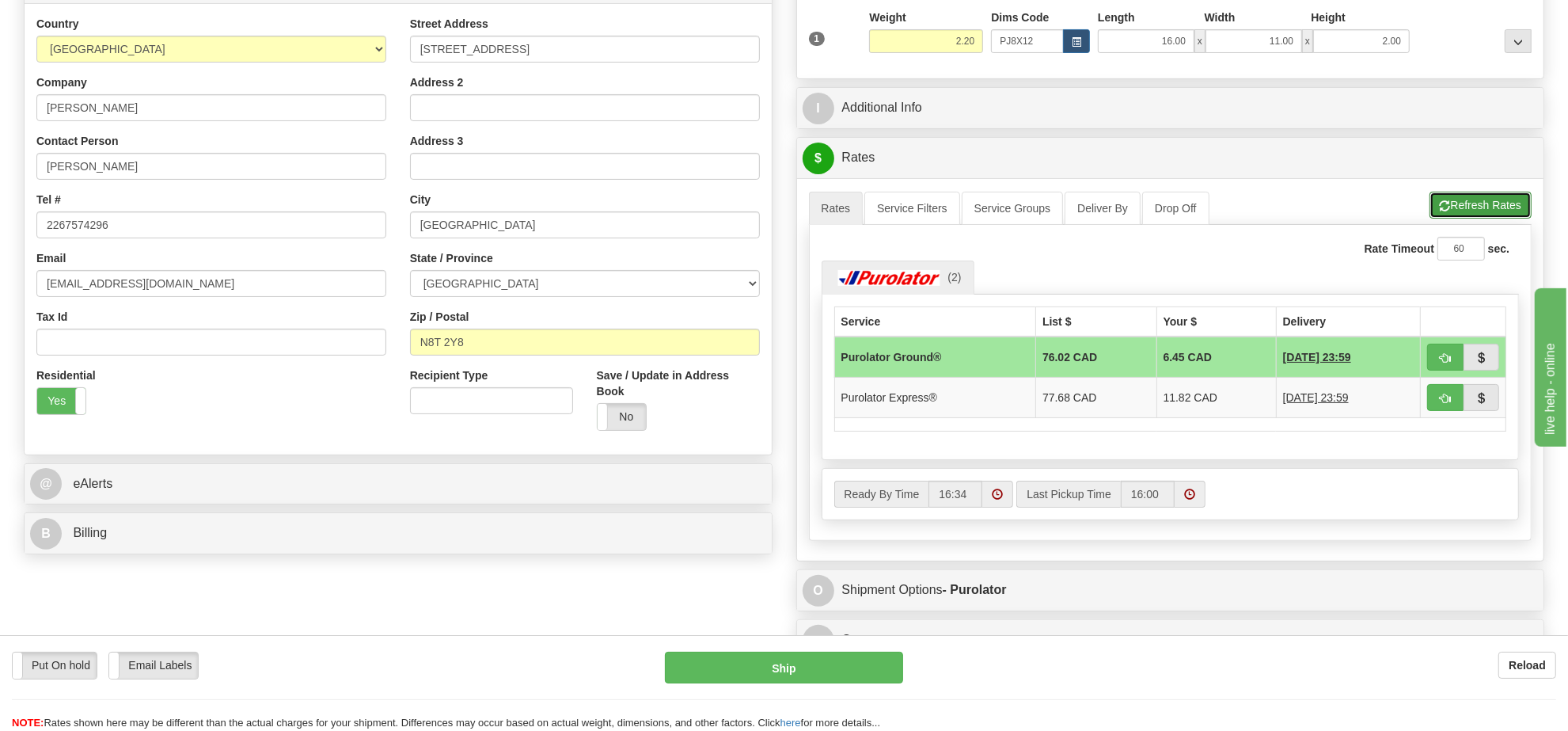
click at [1492, 215] on button "Refresh Rates" at bounding box center [1480, 206] width 102 height 27
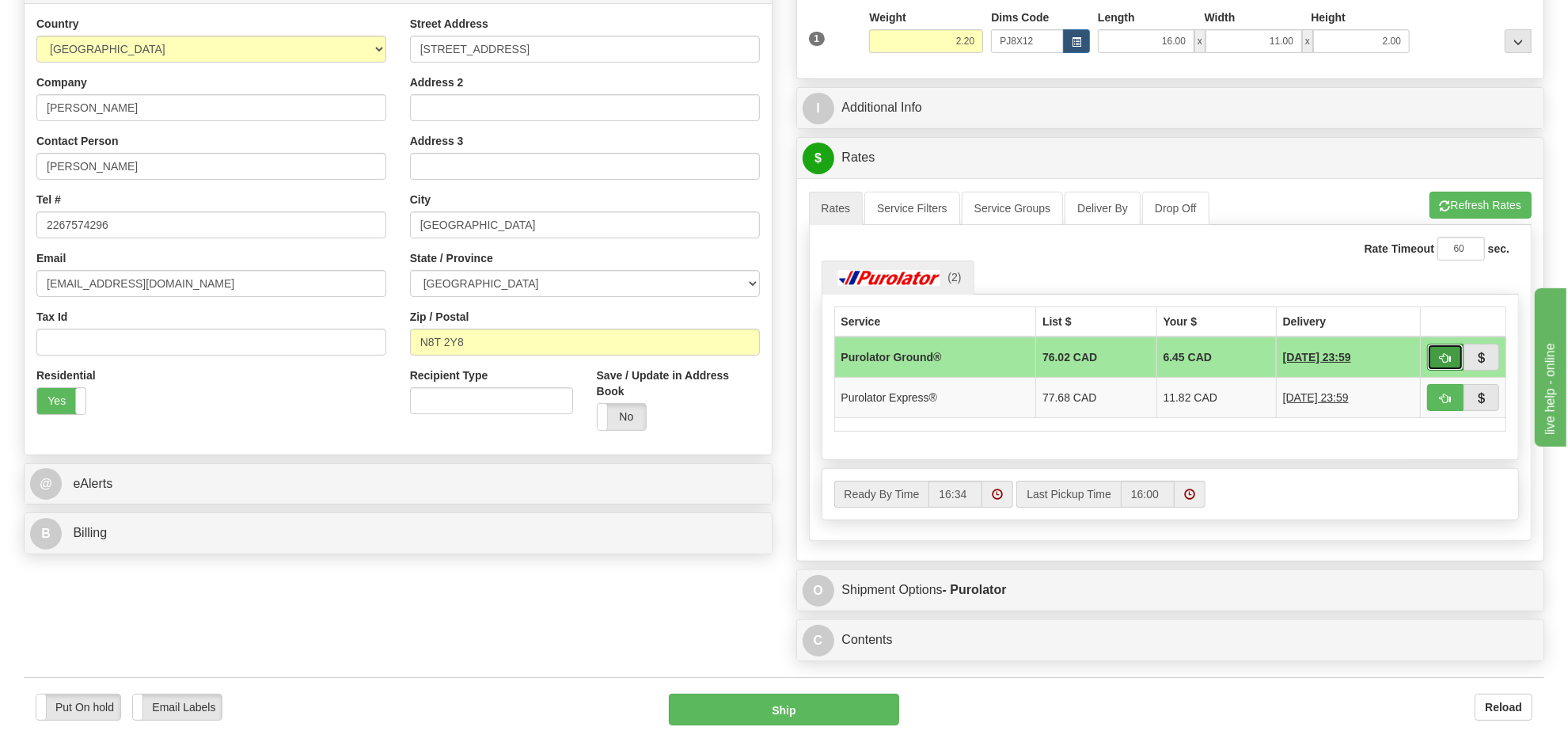
click at [1440, 361] on span "button" at bounding box center [1445, 358] width 11 height 10
type input "260"
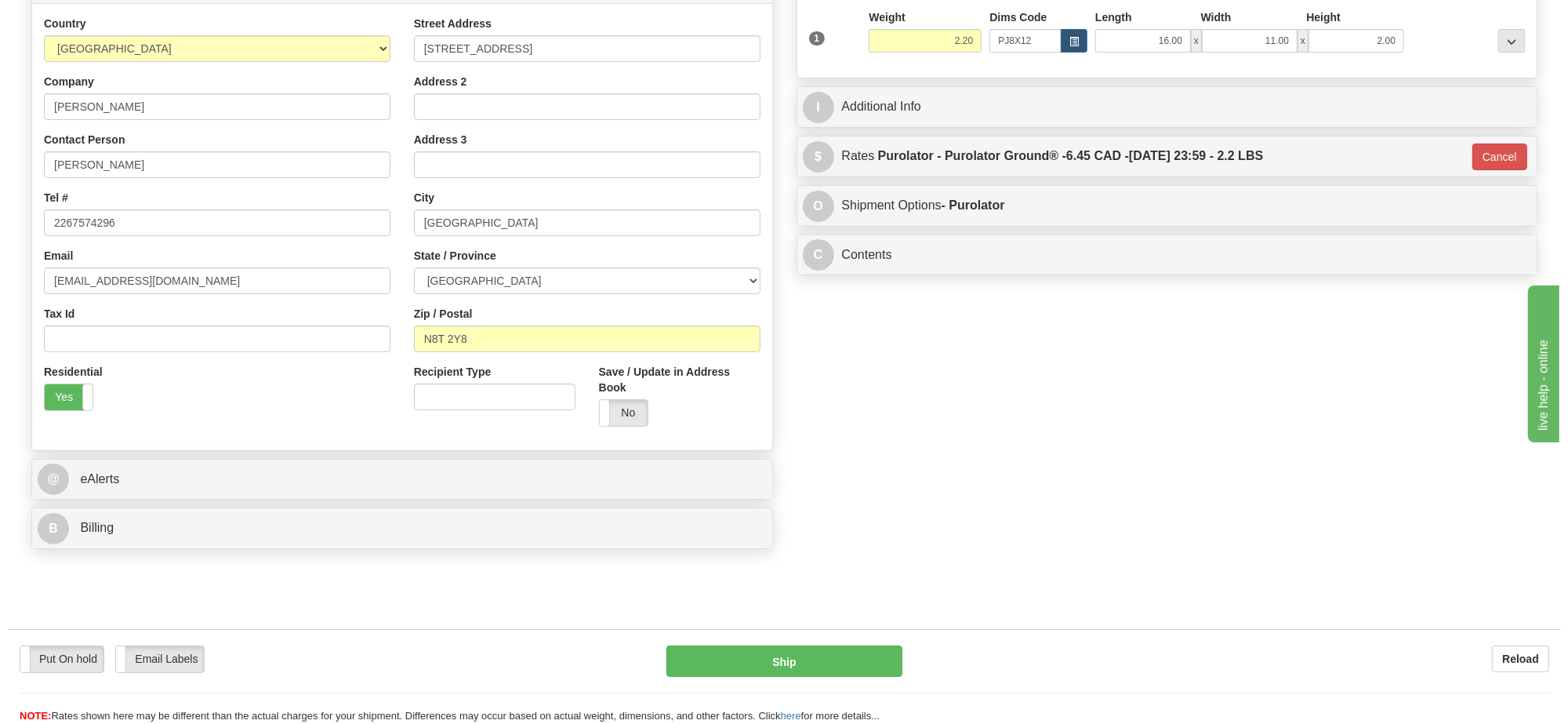
scroll to position [0, 0]
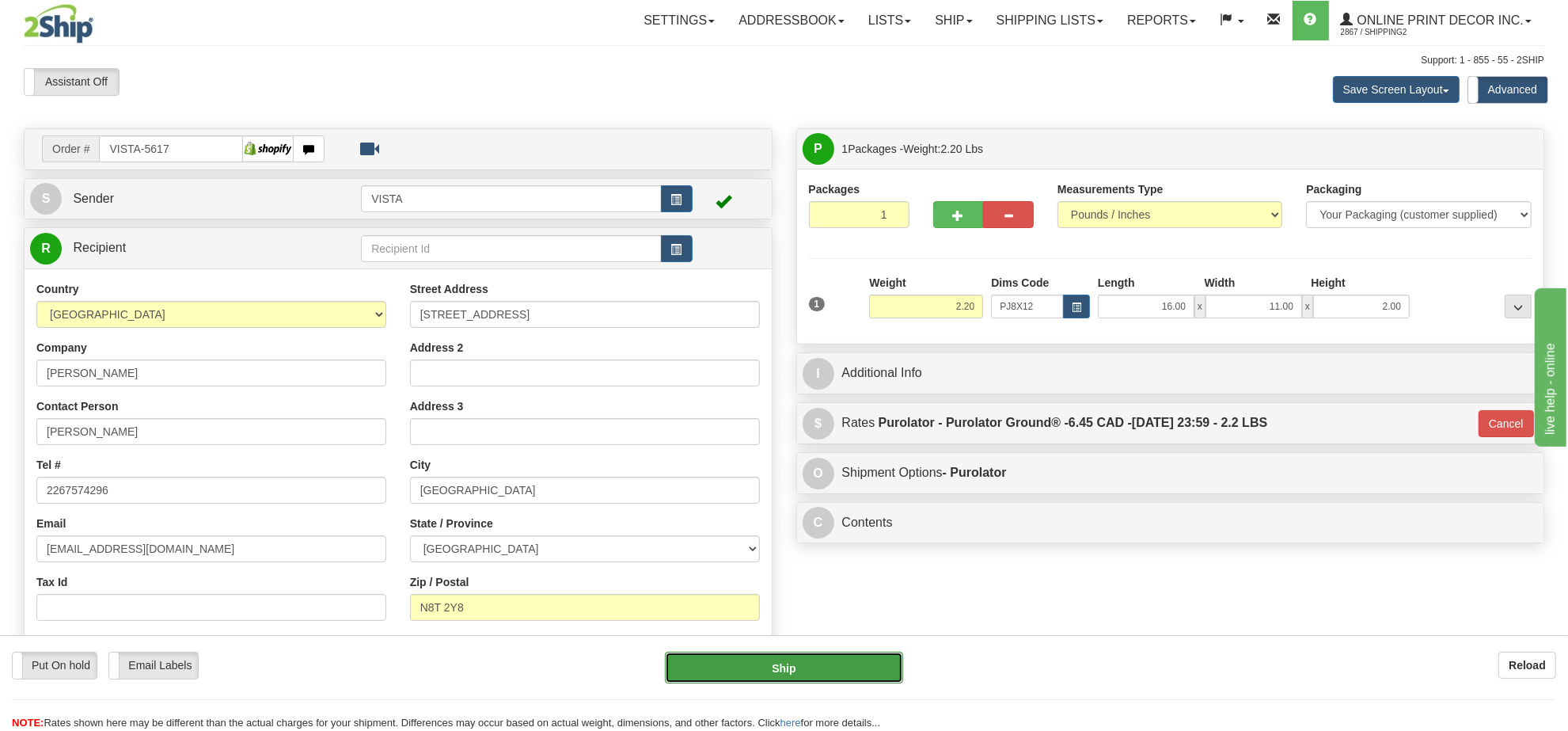
click at [806, 662] on button "Ship" at bounding box center [783, 667] width 237 height 32
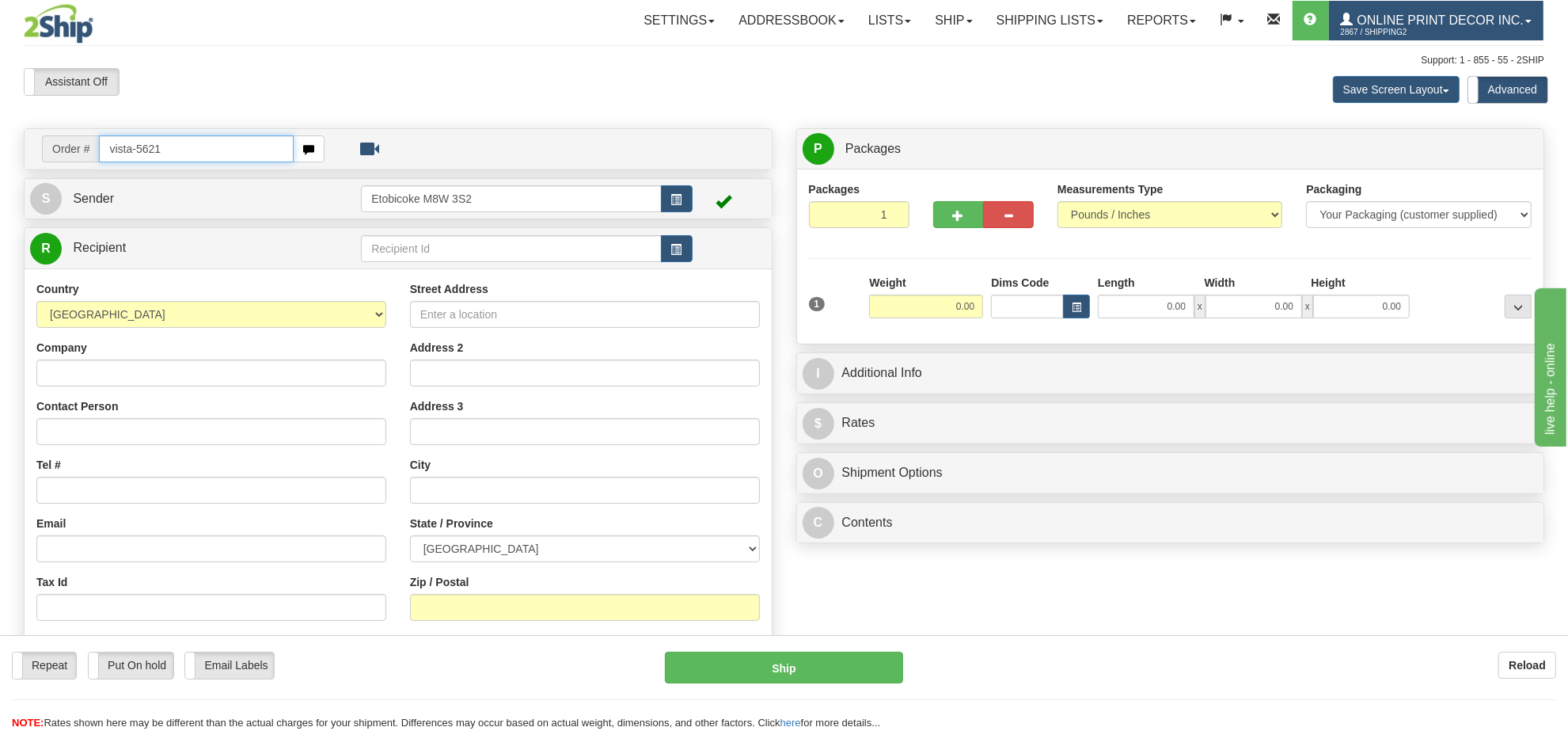
type input "vista-5621"
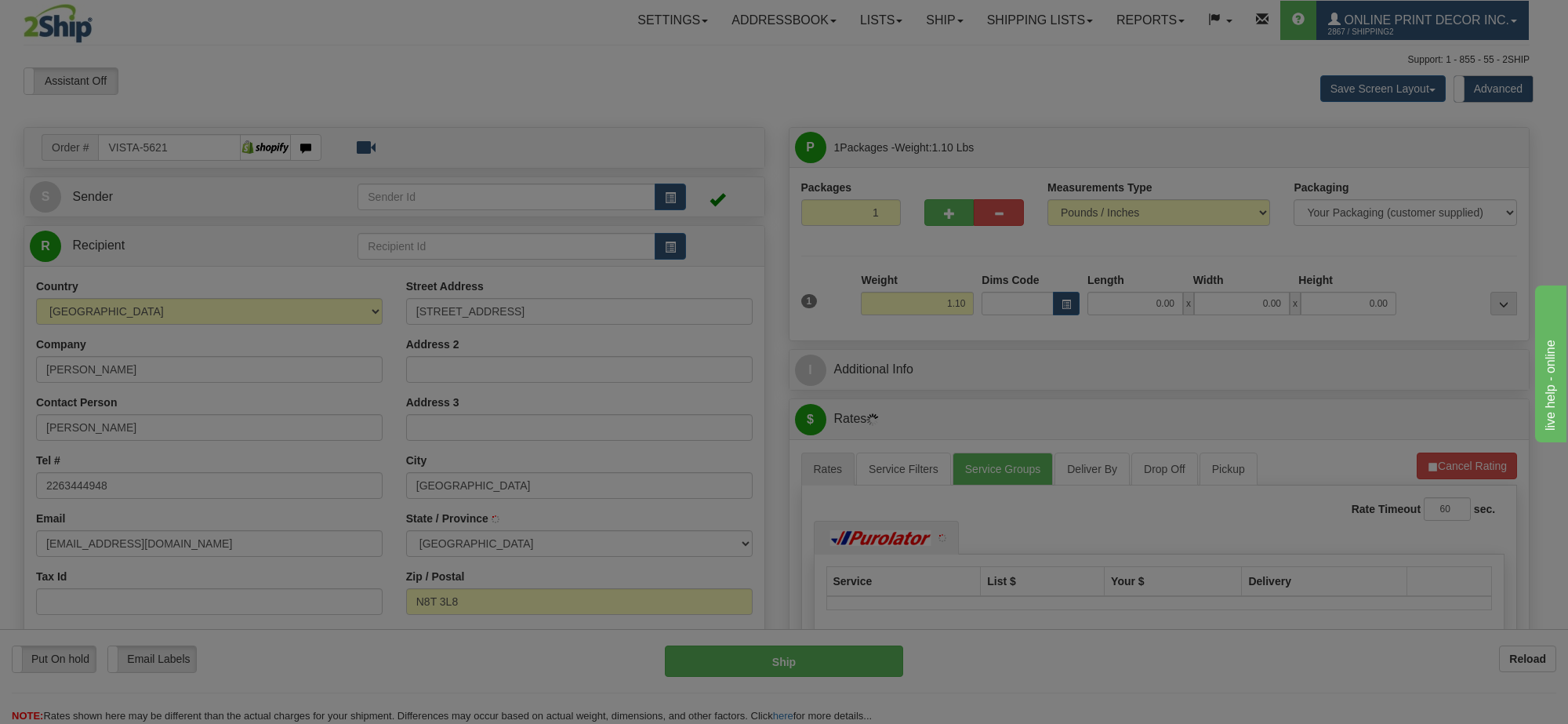
type input "[GEOGRAPHIC_DATA]"
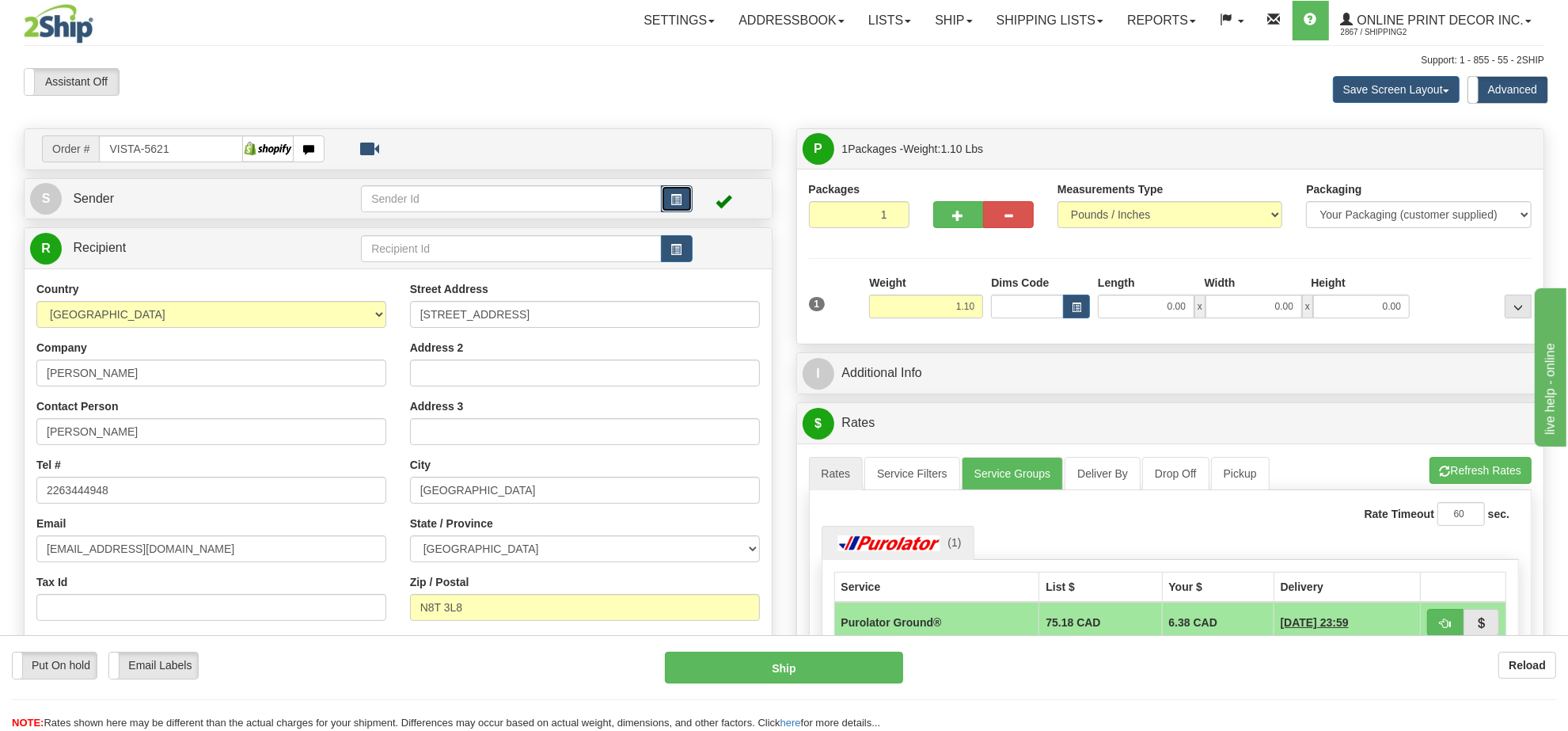
click at [675, 199] on span "button" at bounding box center [677, 199] width 11 height 10
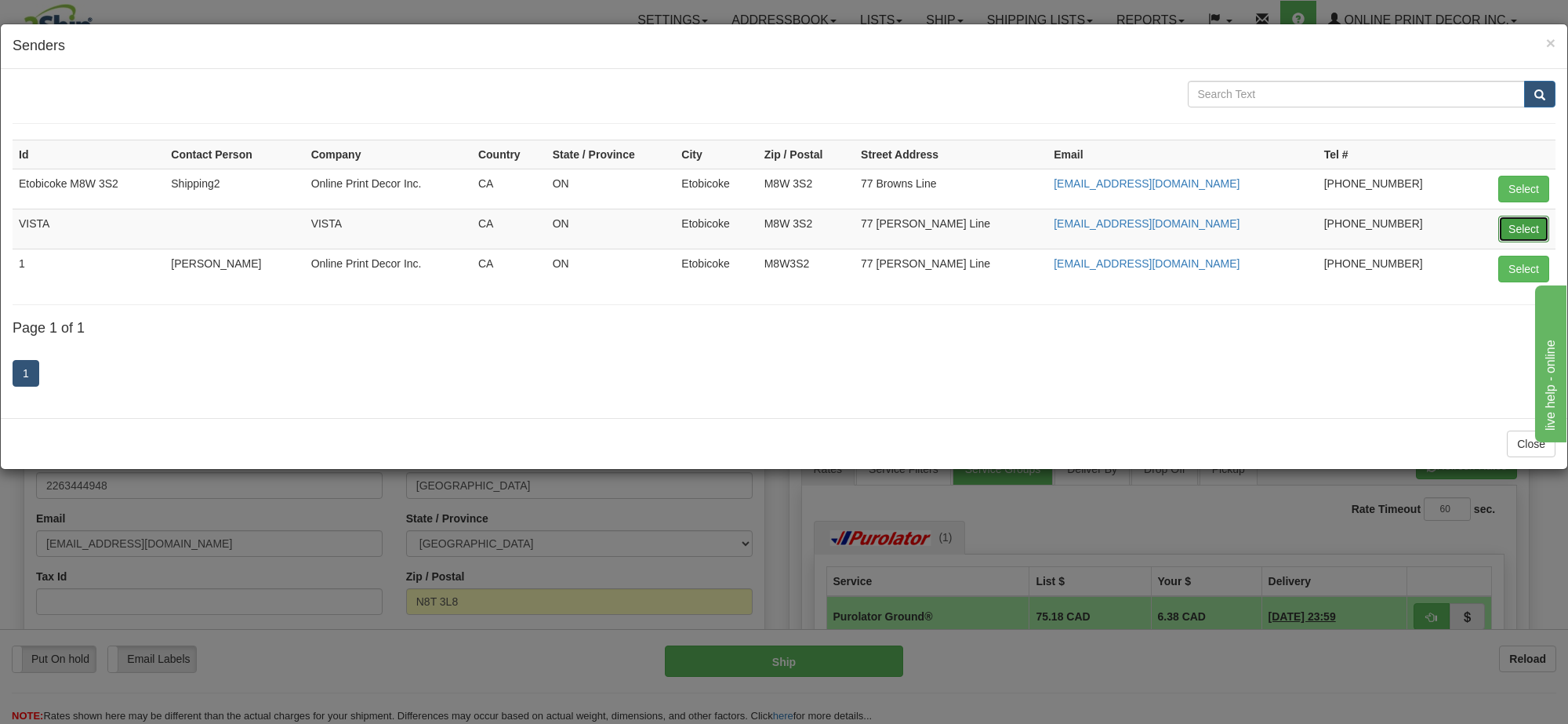
click at [1530, 234] on button "Select" at bounding box center [1522, 229] width 51 height 27
type input "VISTA"
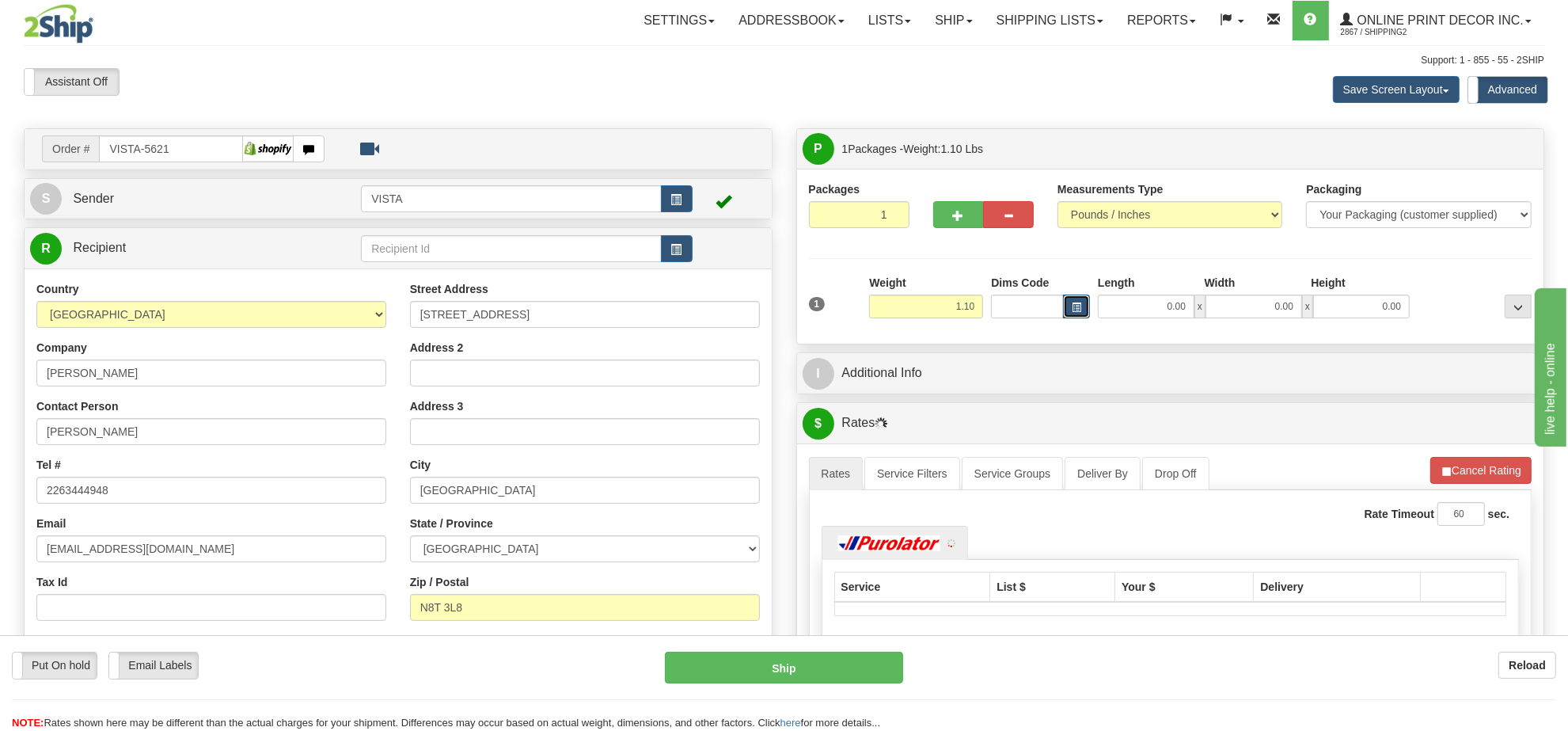
click at [1082, 306] on button "button" at bounding box center [1077, 306] width 27 height 23
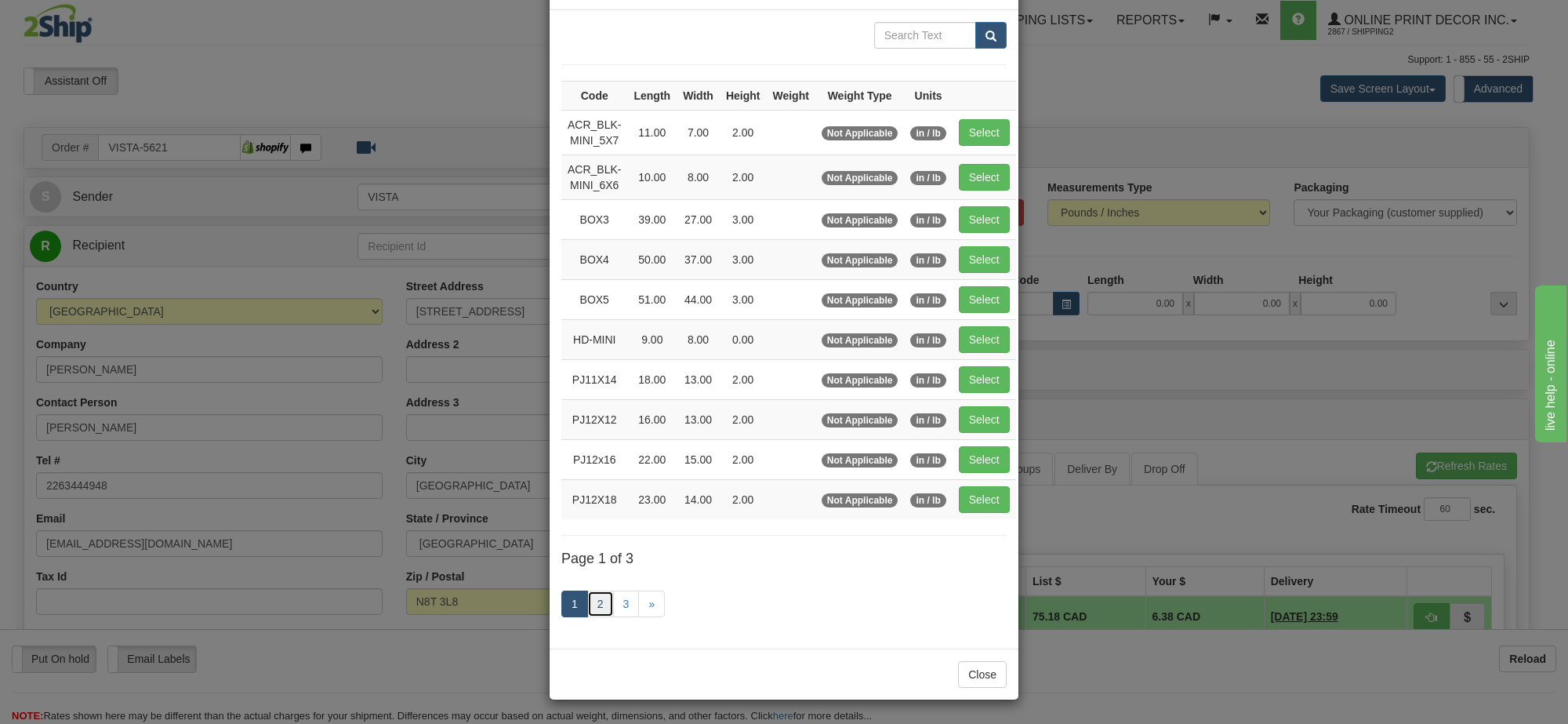
click at [594, 601] on link "2" at bounding box center [601, 603] width 27 height 27
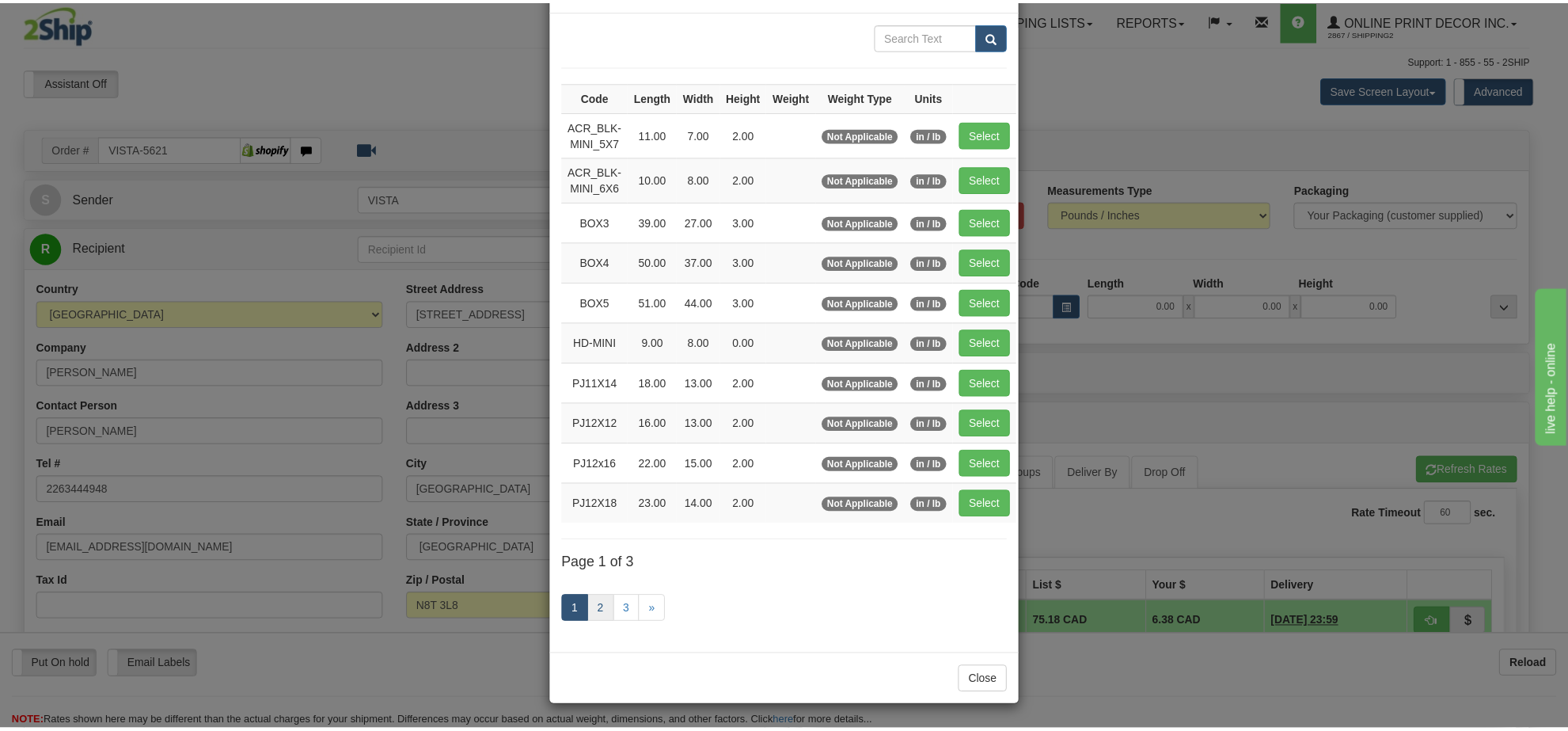
scroll to position [57, 0]
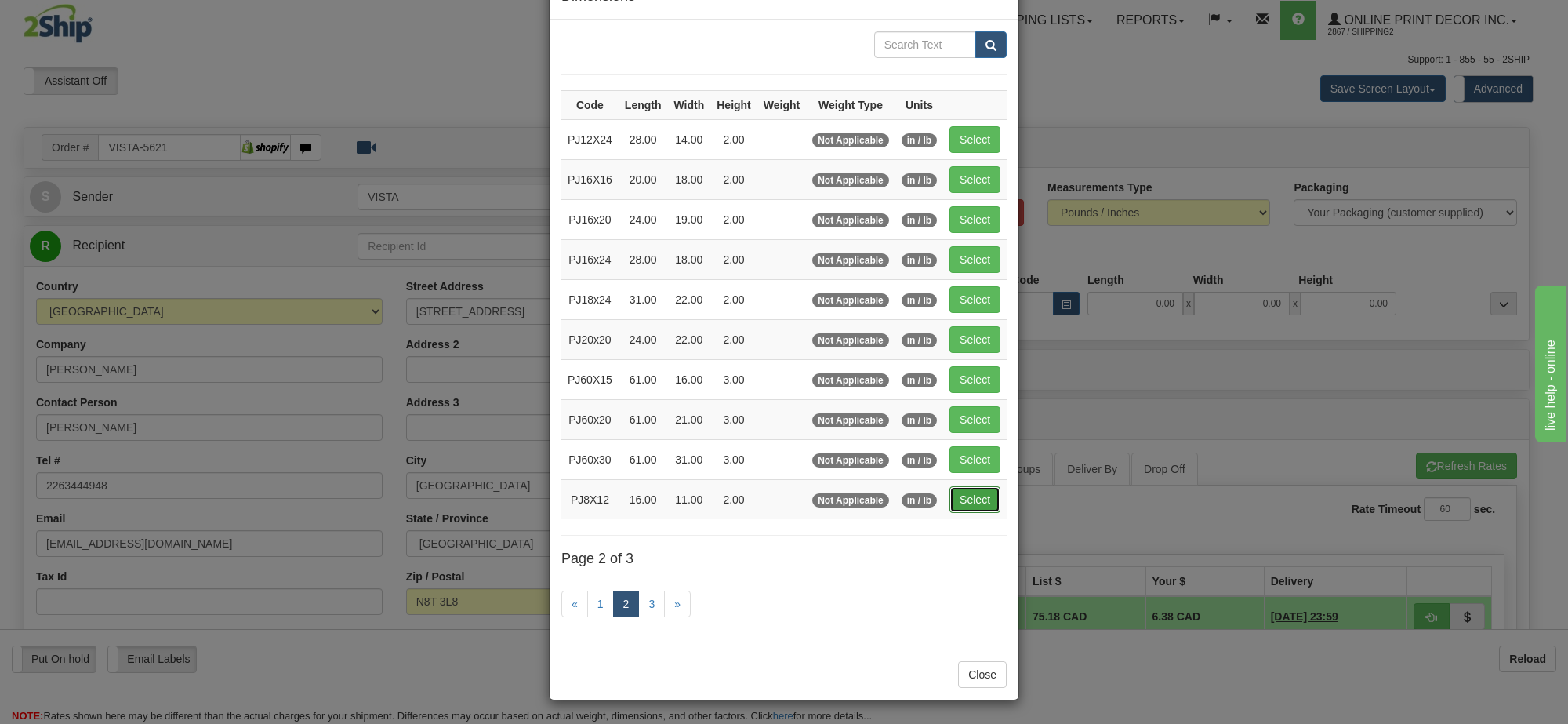
click at [962, 495] on button "Select" at bounding box center [975, 500] width 51 height 27
type input "PJ8X12"
type input "16.00"
type input "11.00"
type input "2.00"
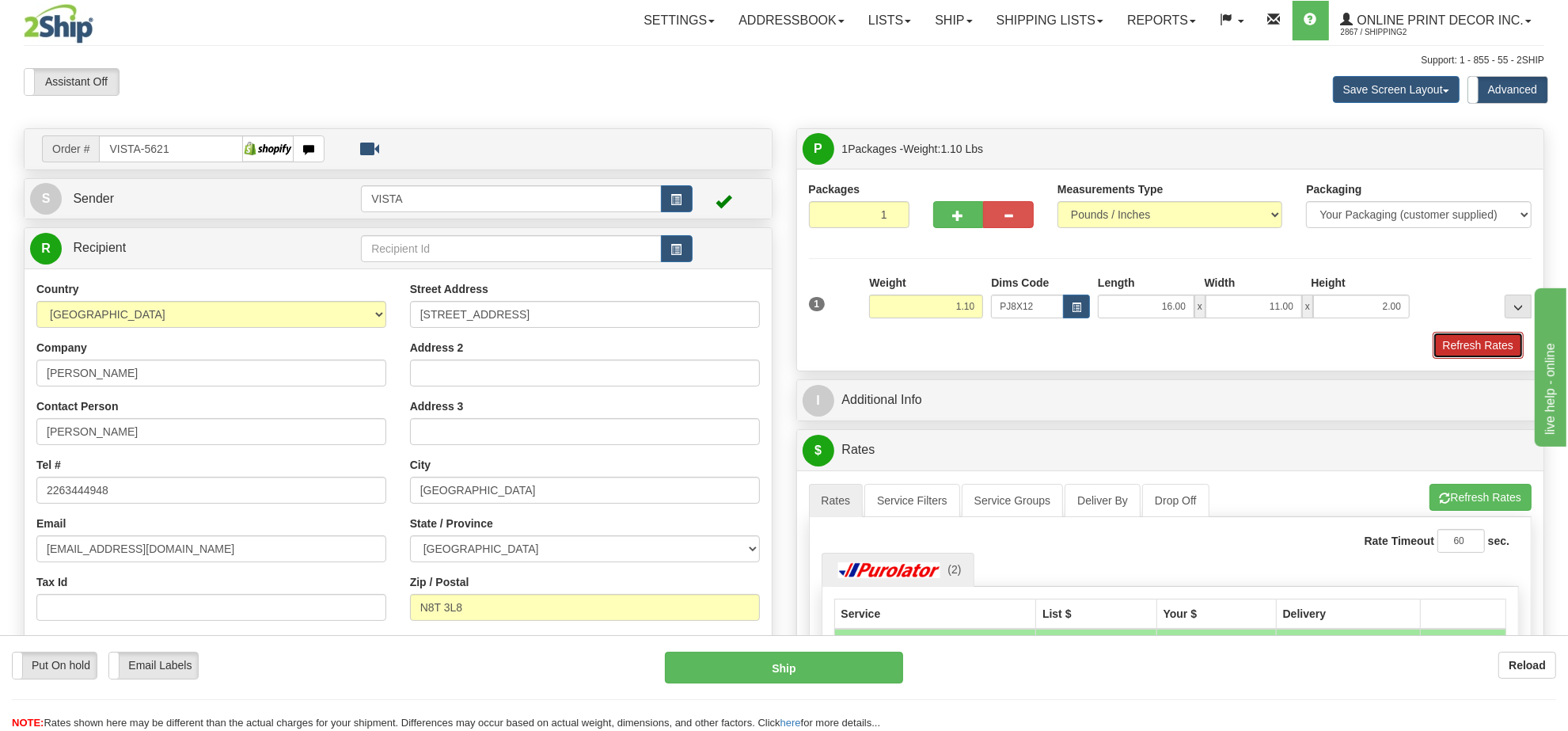
click at [1481, 359] on button "Refresh Rates" at bounding box center [1478, 345] width 91 height 27
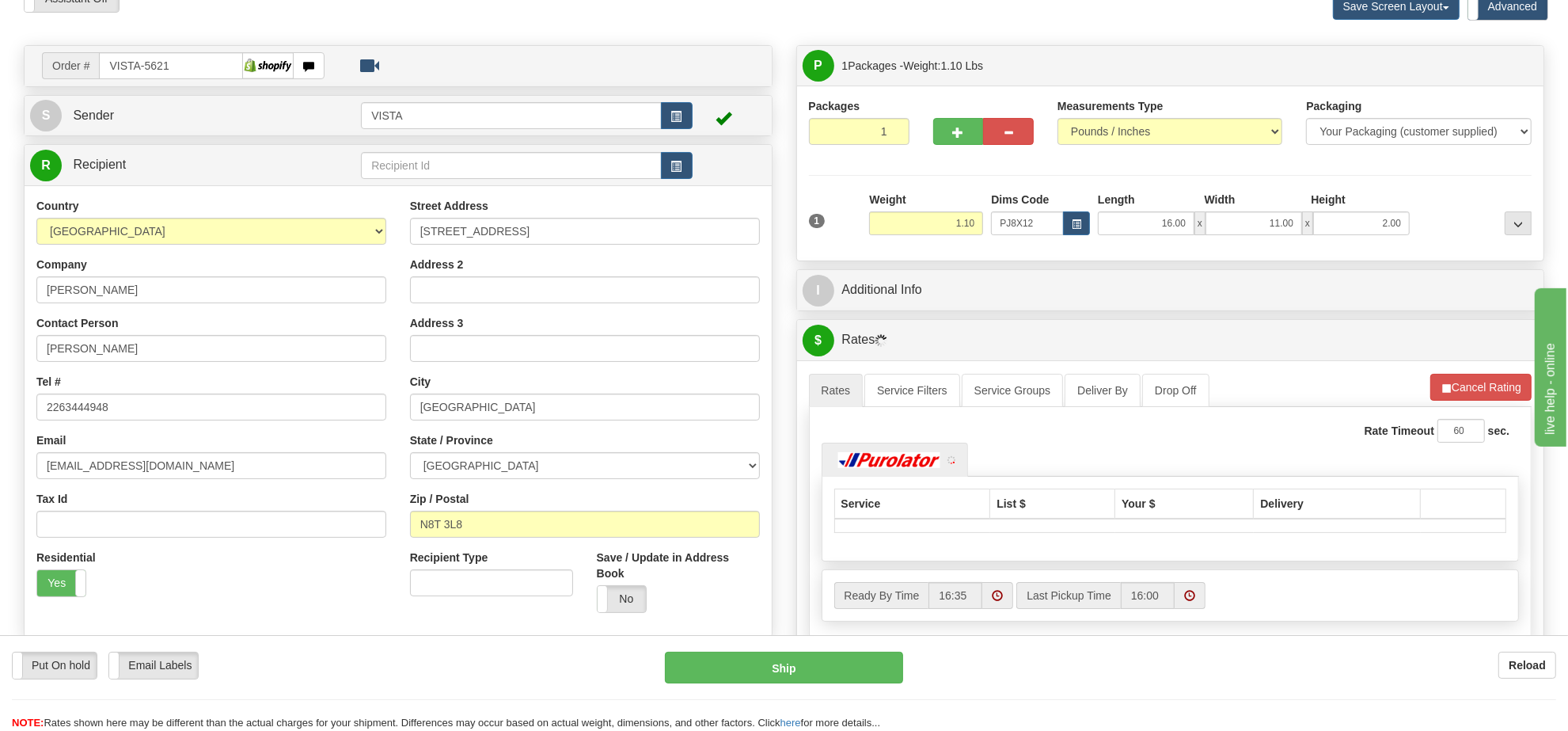
scroll to position [151, 0]
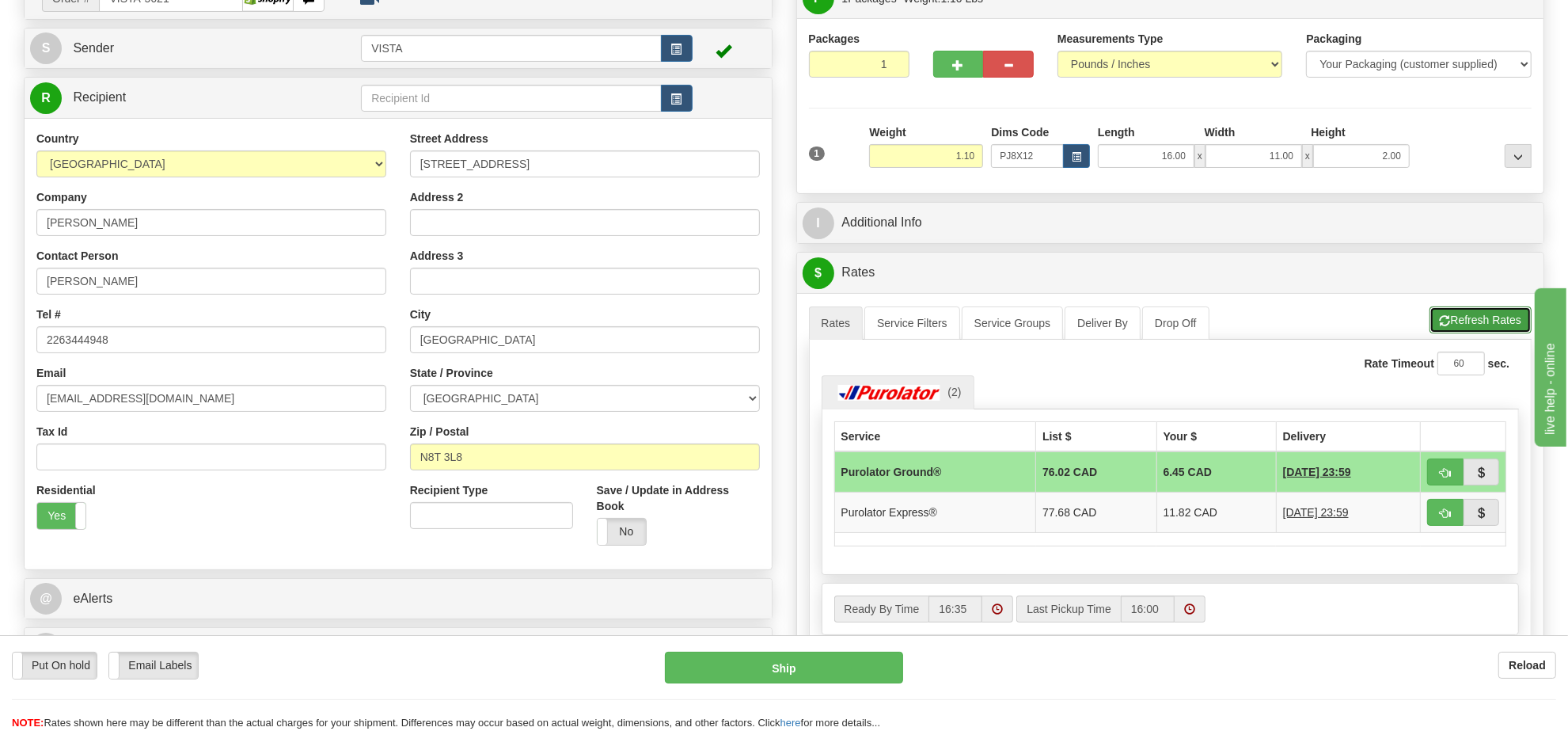
click at [1464, 315] on button "Refresh Rates" at bounding box center [1480, 320] width 102 height 27
click at [1431, 471] on button "button" at bounding box center [1445, 472] width 36 height 27
type input "260"
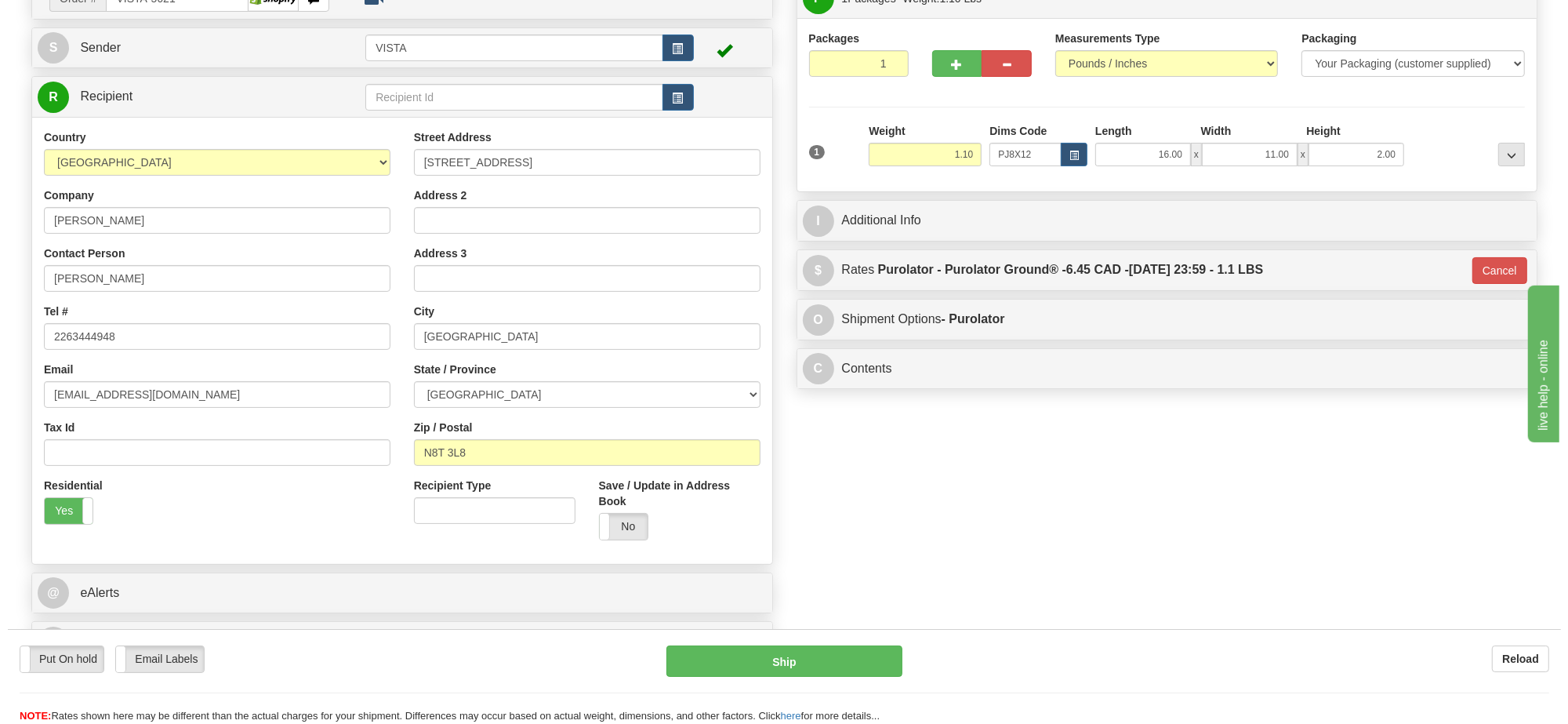
scroll to position [0, 0]
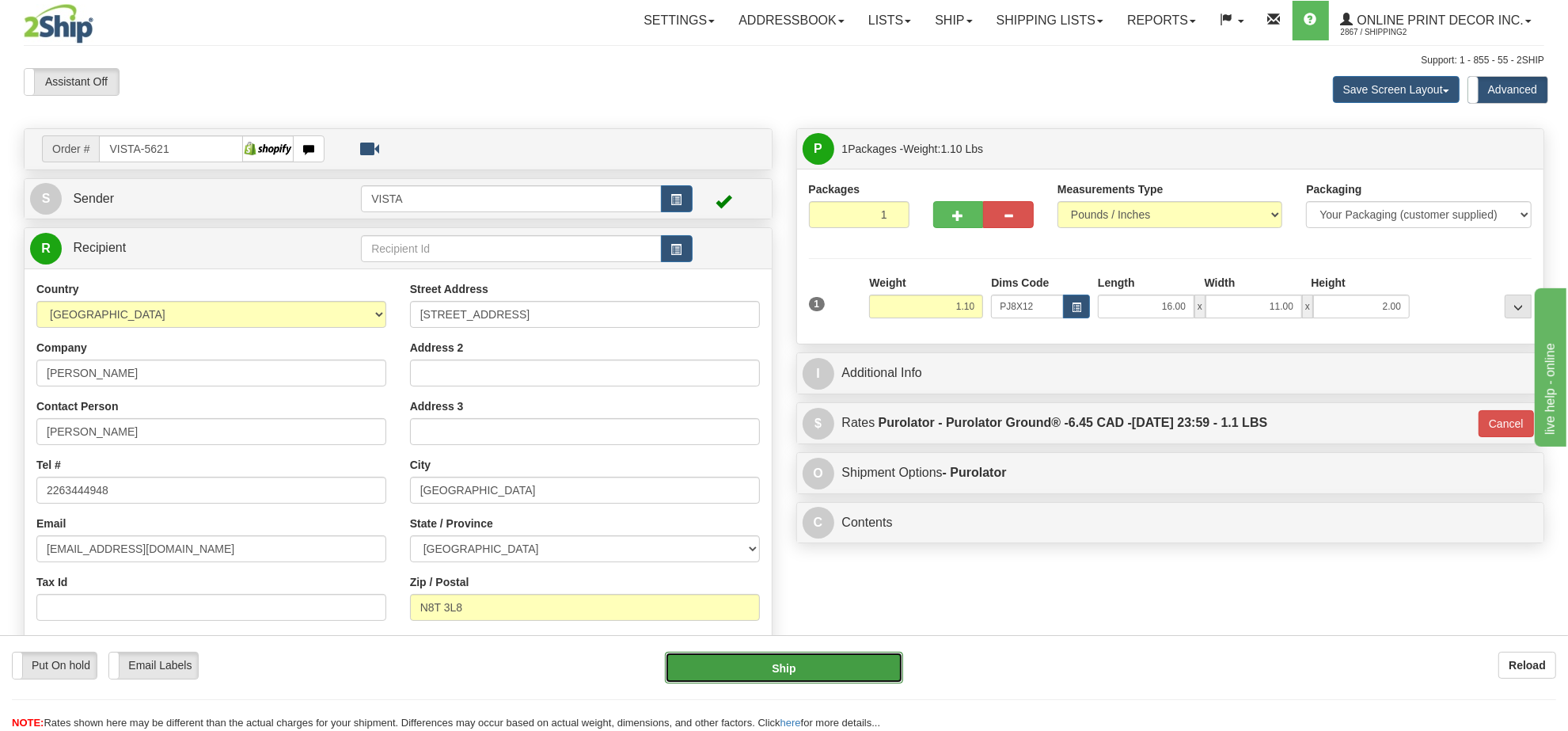
click at [809, 671] on button "Ship" at bounding box center [783, 667] width 237 height 32
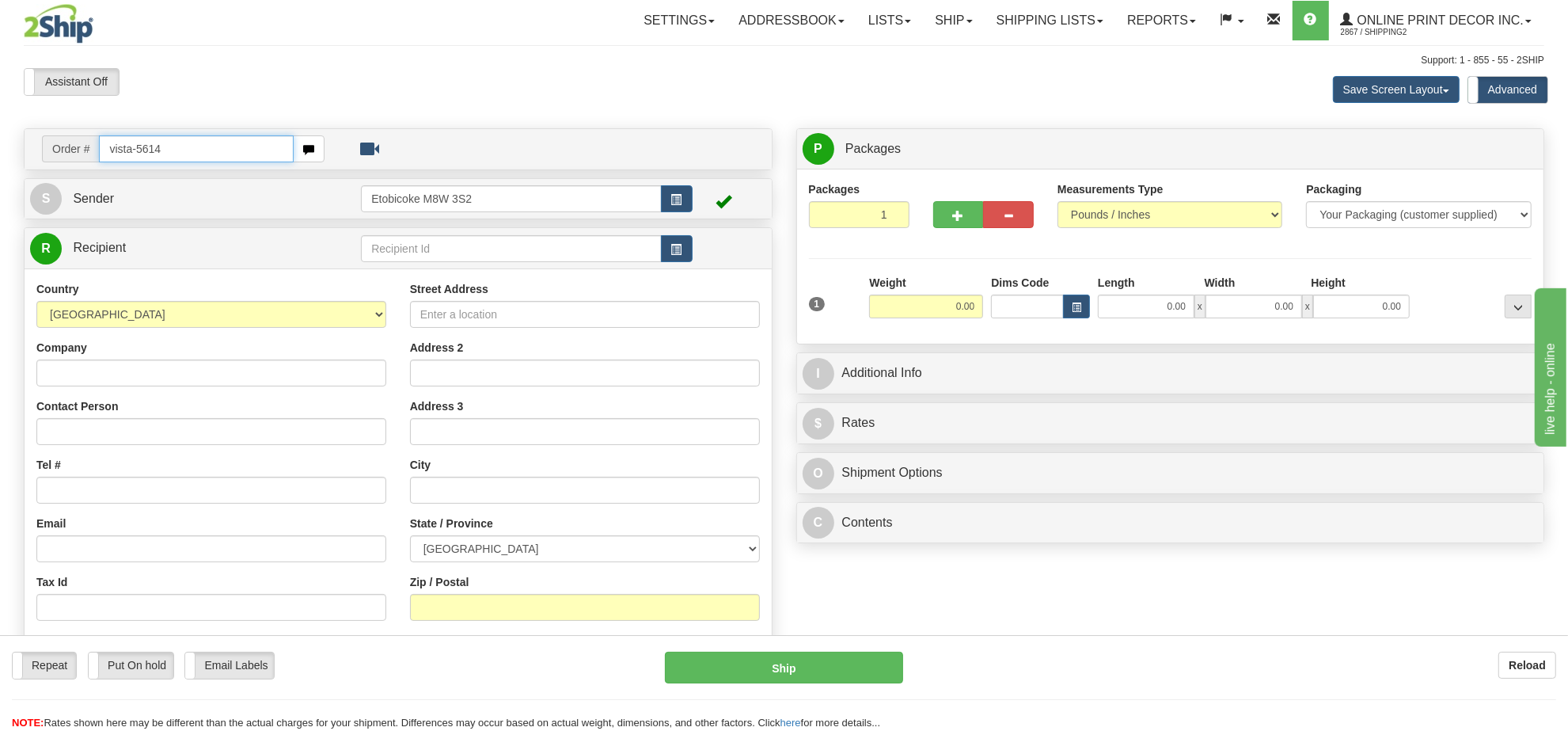
type input "vista-5614"
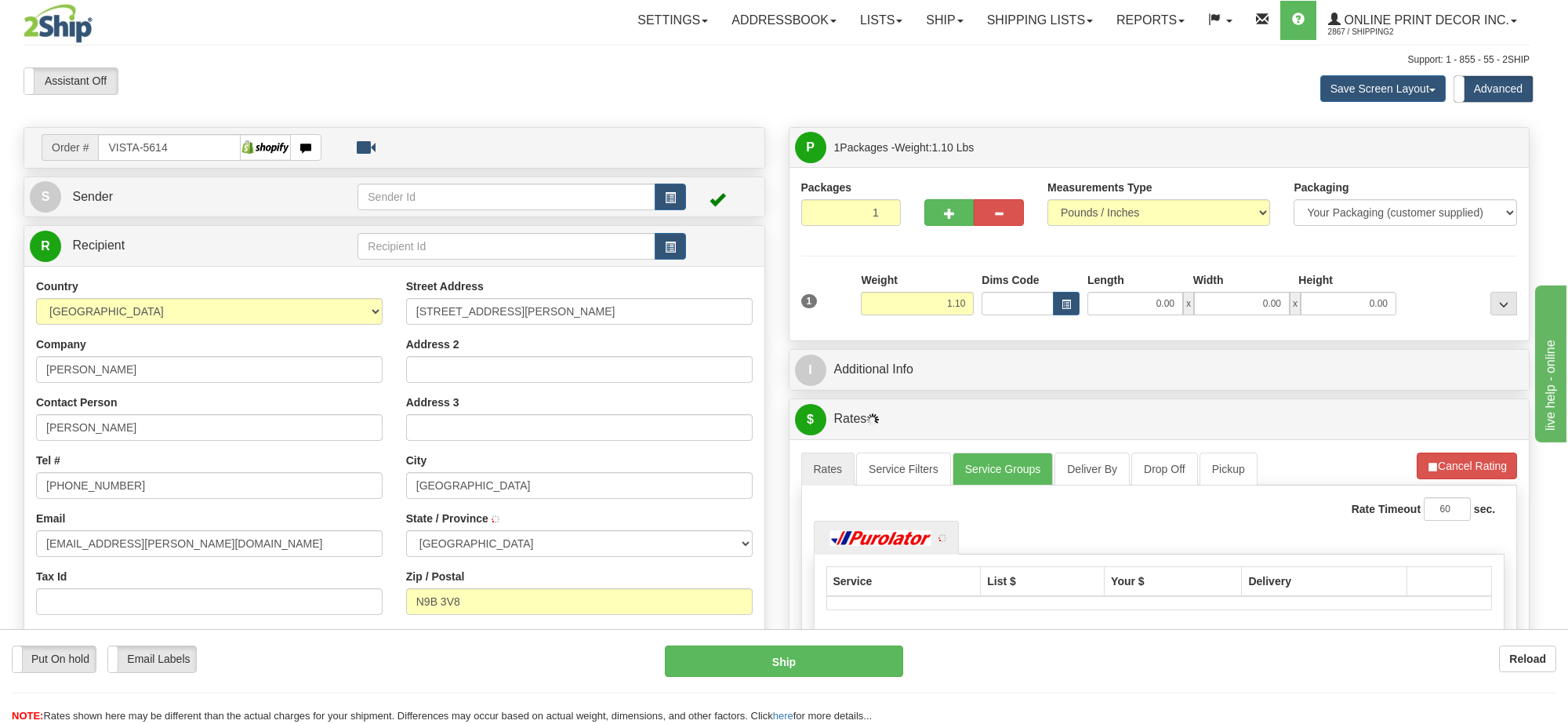
type input "[GEOGRAPHIC_DATA]"
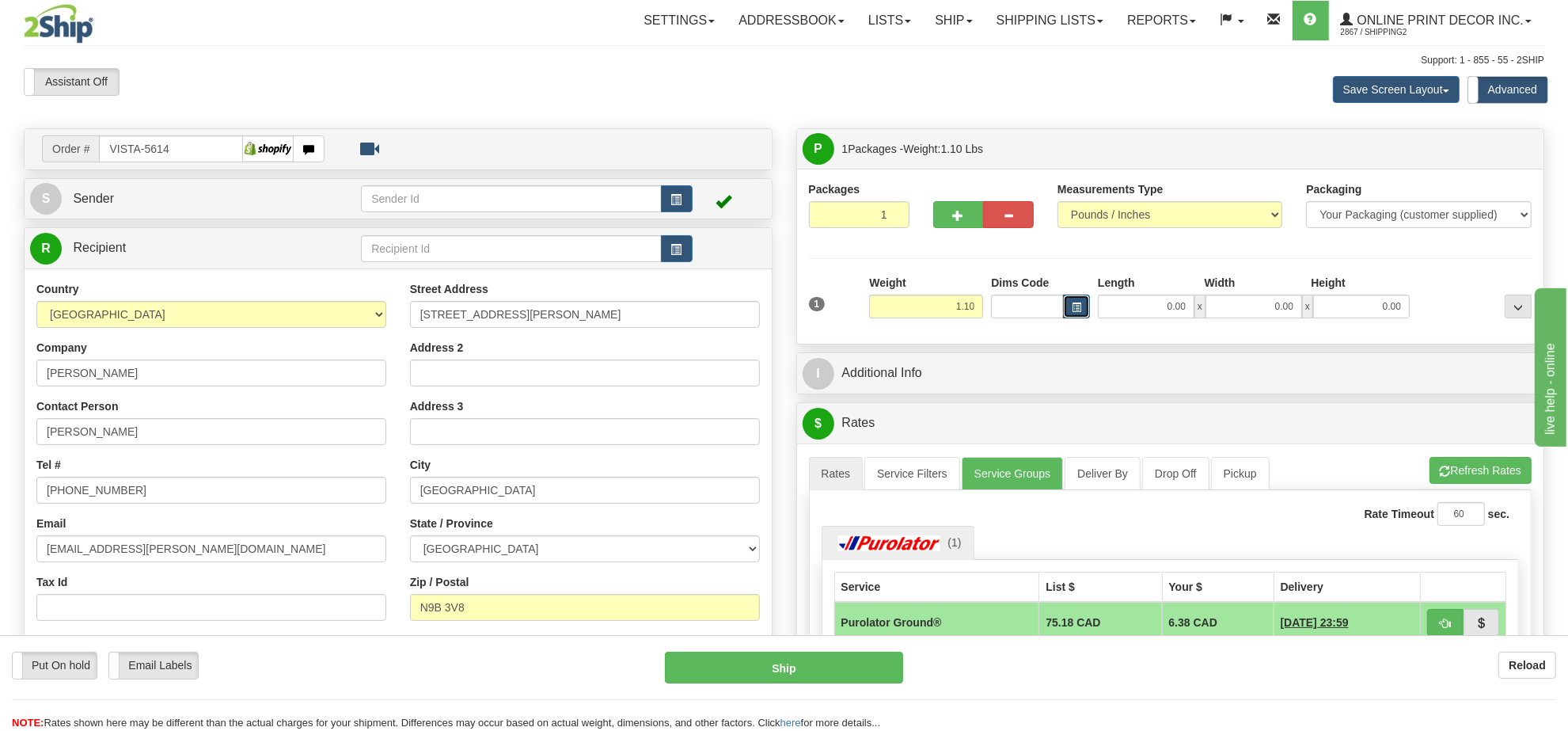
click at [1082, 311] on button "button" at bounding box center [1077, 306] width 27 height 23
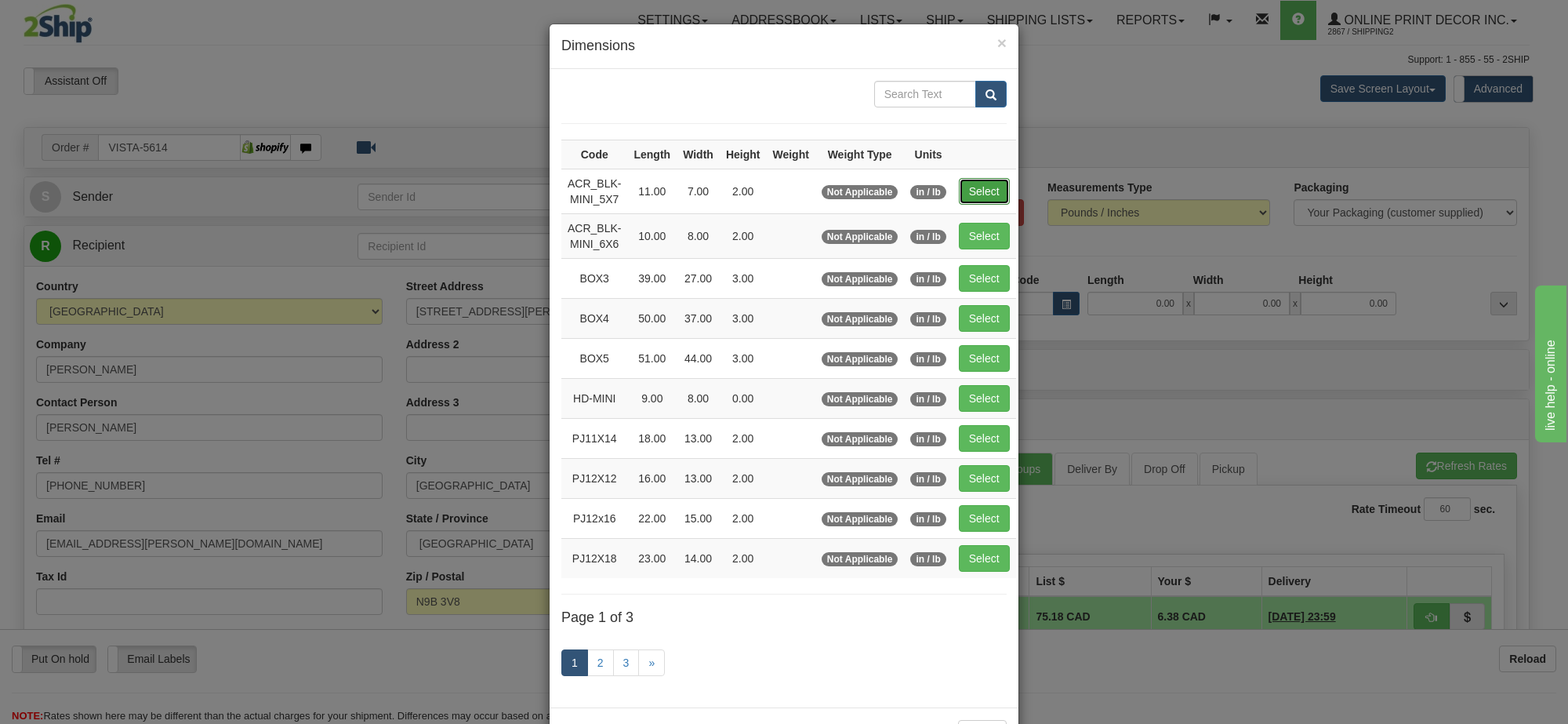
click at [967, 190] on button "Select" at bounding box center [983, 191] width 51 height 27
type input "ACR_BLK-MINI_5X7"
type input "11.00"
type input "7.00"
type input "2.00"
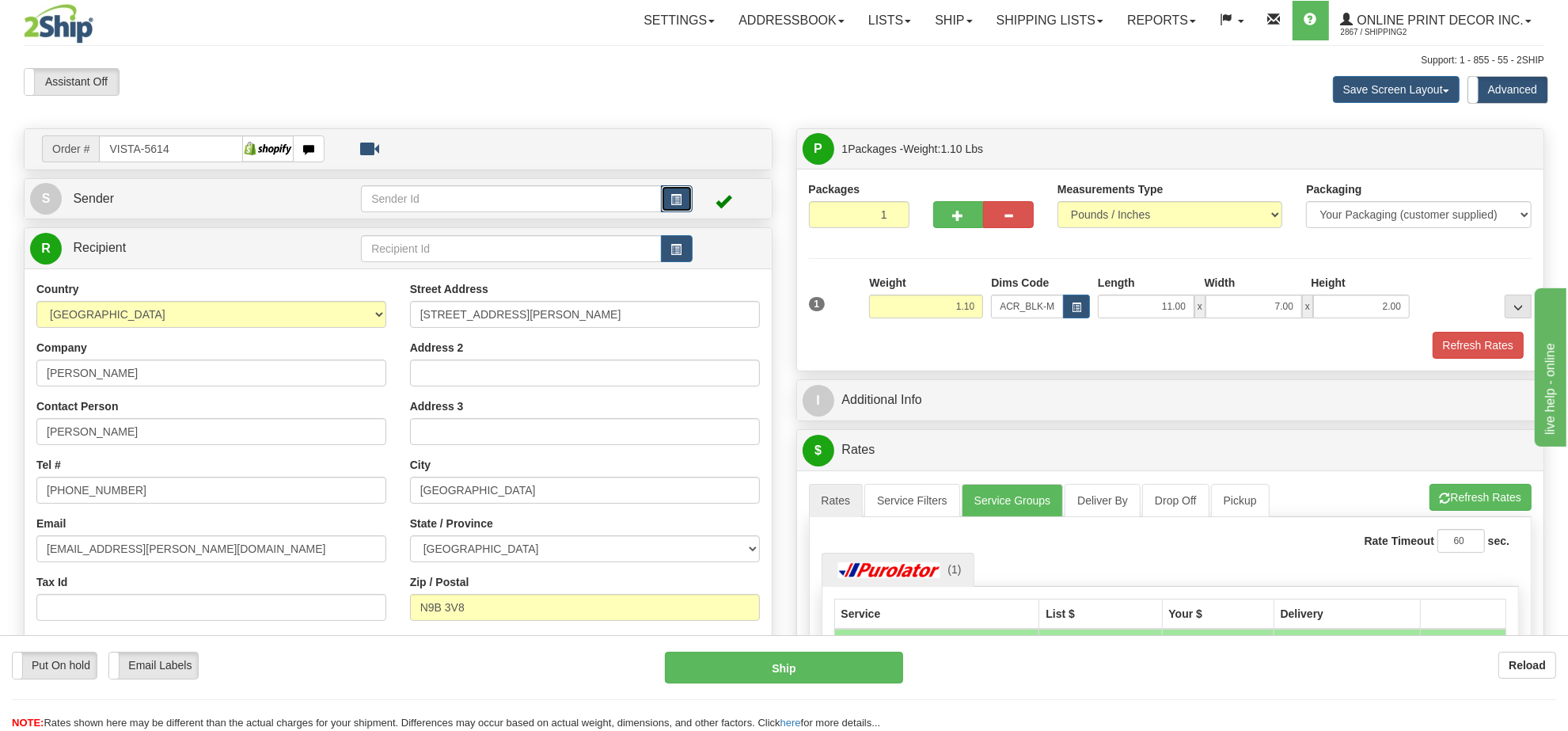
click at [671, 198] on span "button" at bounding box center [677, 199] width 11 height 10
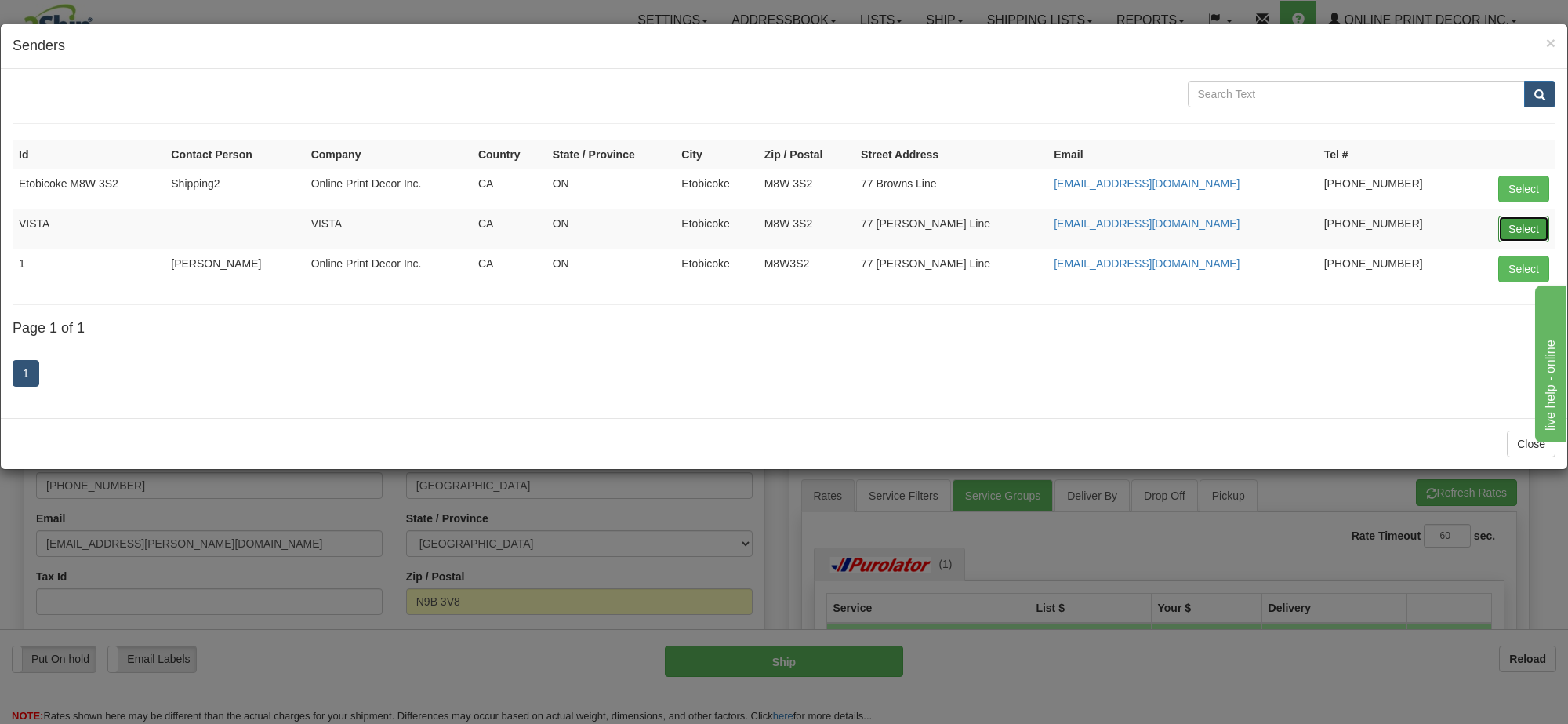
click at [1509, 229] on button "Select" at bounding box center [1522, 229] width 51 height 27
type input "VISTA"
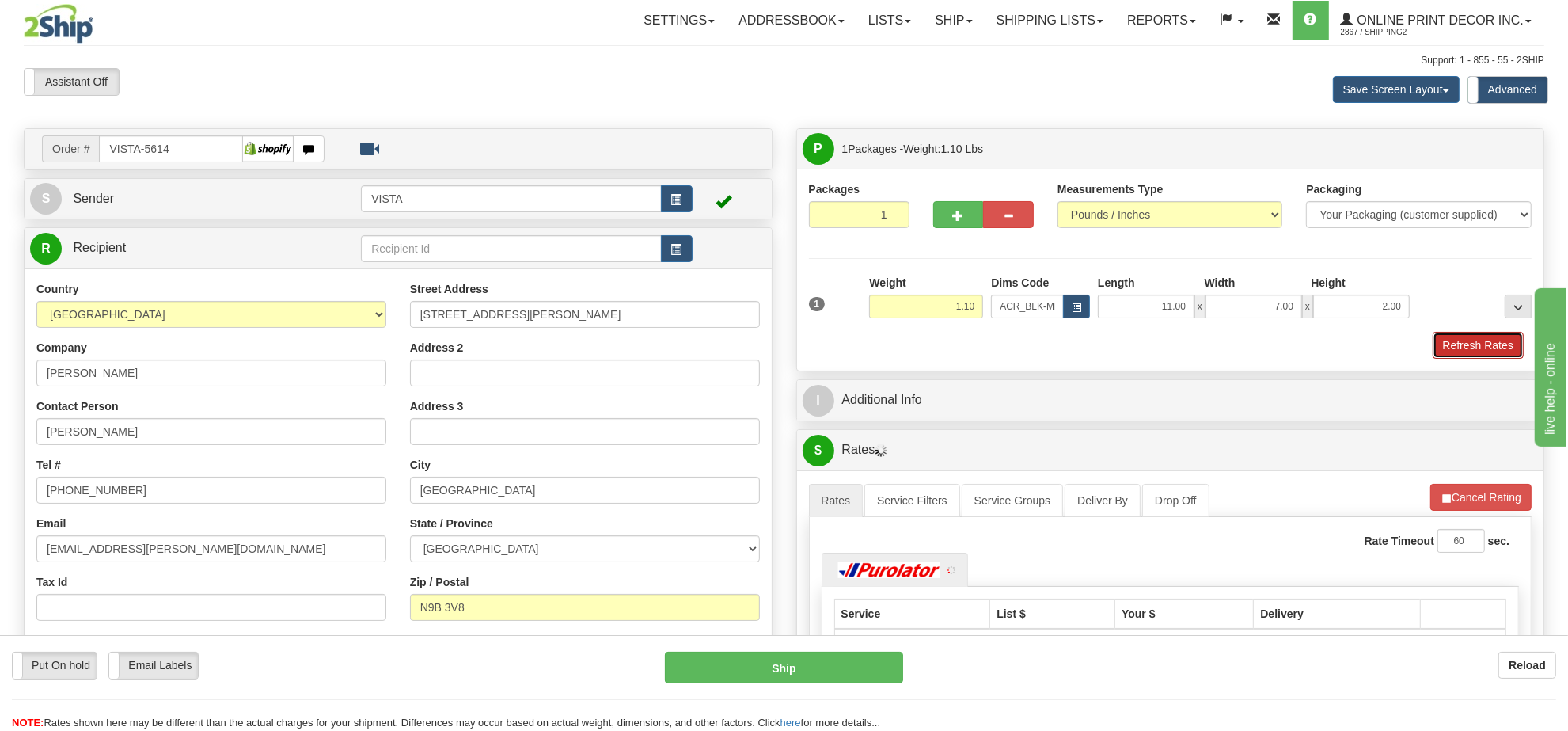
click at [1477, 341] on button "Refresh Rates" at bounding box center [1478, 345] width 91 height 27
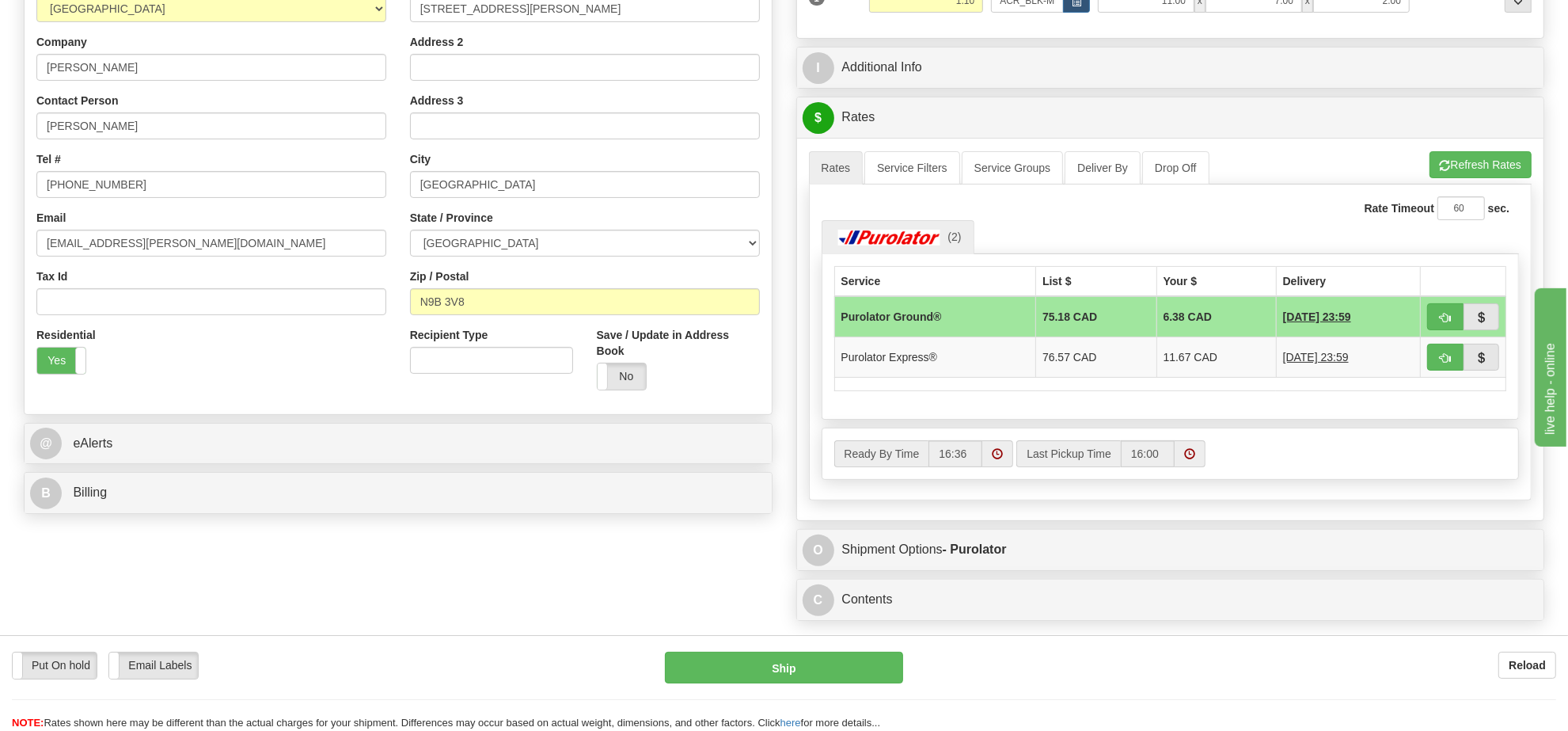
scroll to position [309, 0]
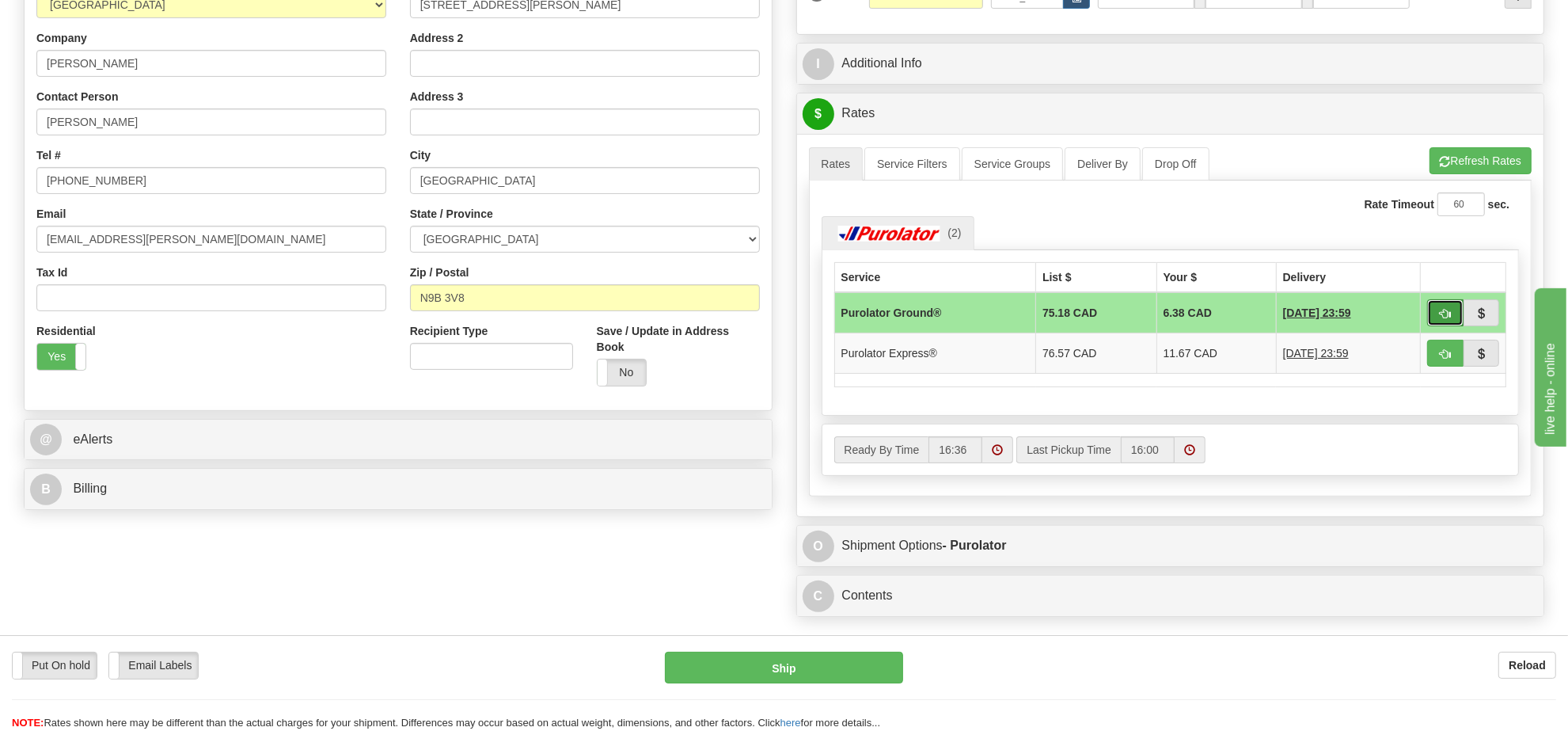
click at [1443, 309] on button "button" at bounding box center [1445, 313] width 36 height 27
type input "260"
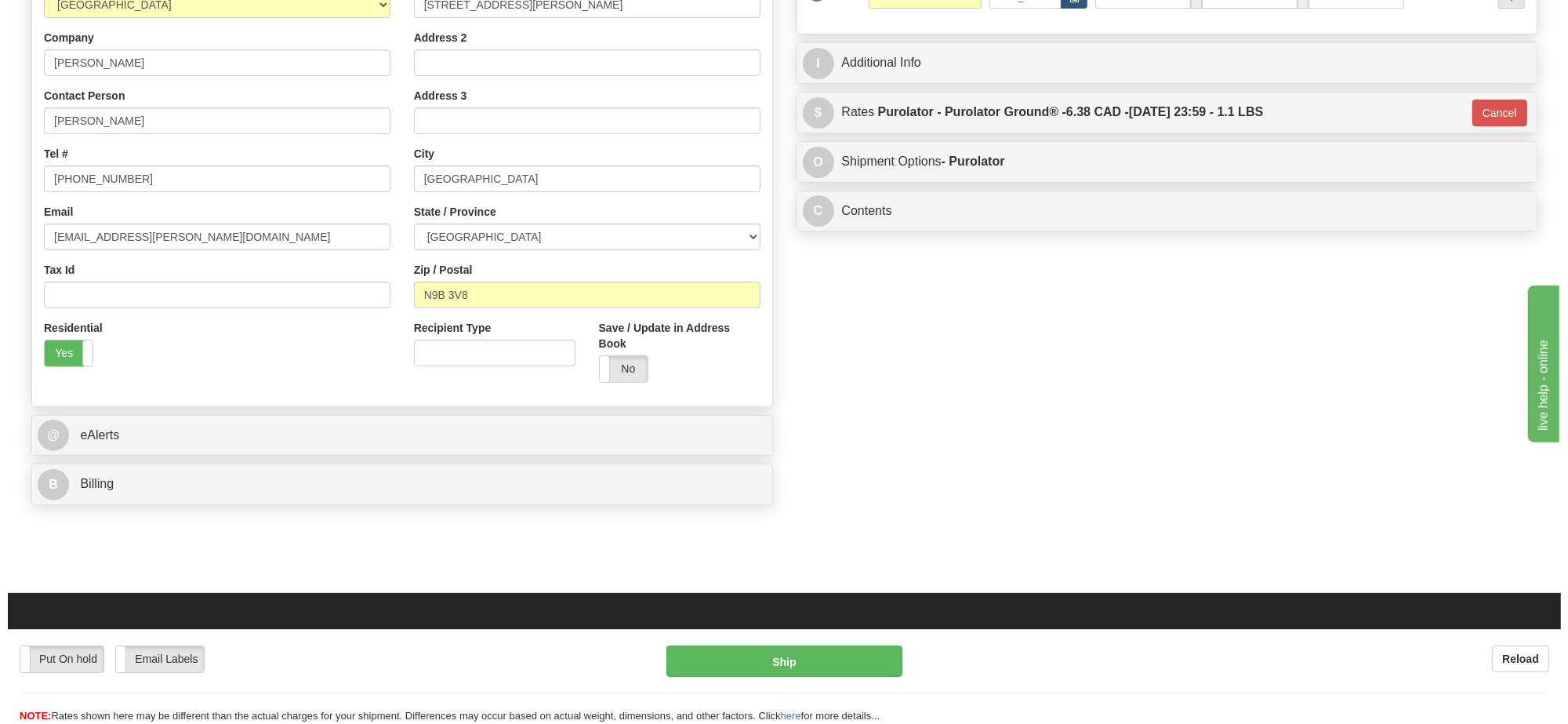
scroll to position [12, 0]
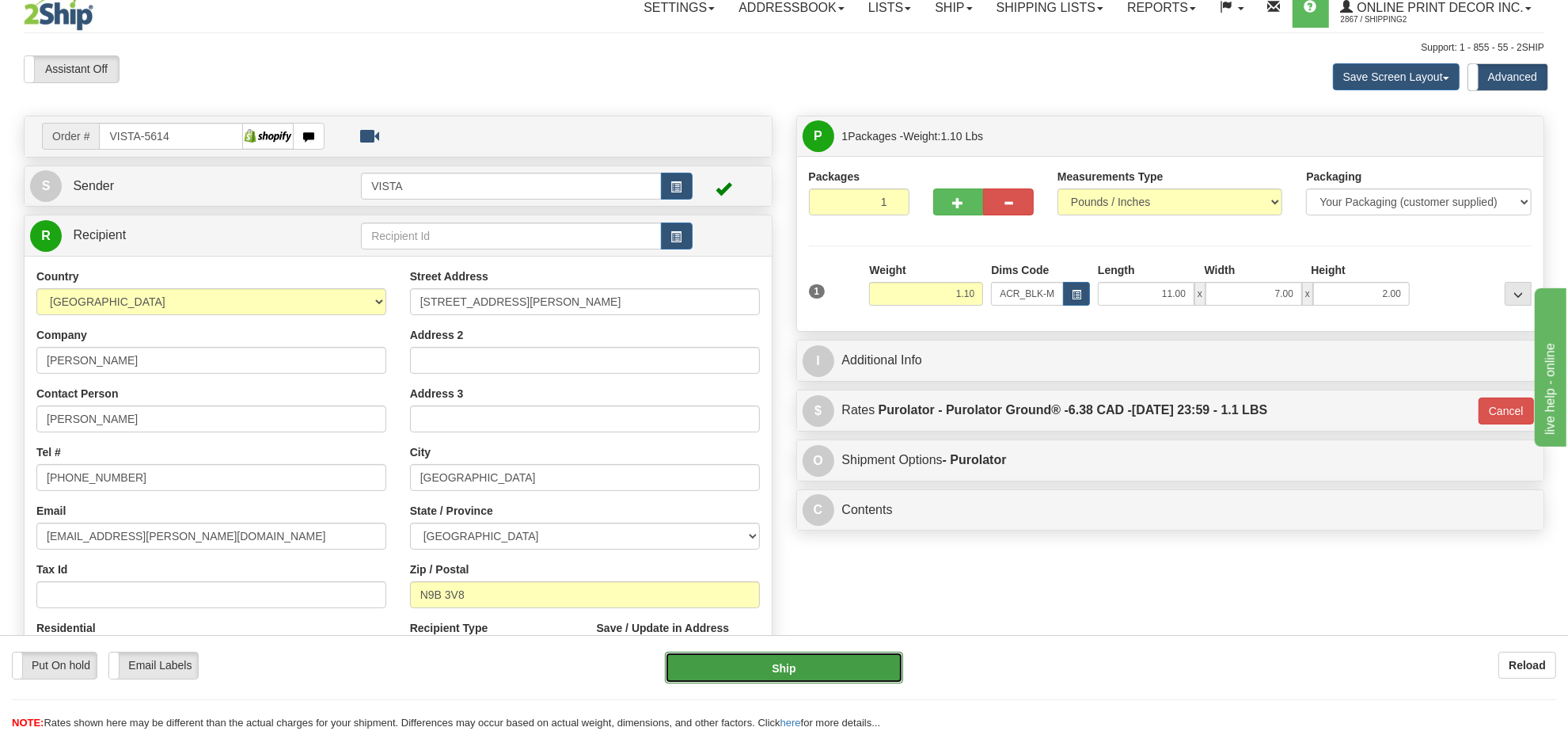
click at [829, 657] on button "Ship" at bounding box center [783, 667] width 237 height 32
